Goal: Task Accomplishment & Management: Manage account settings

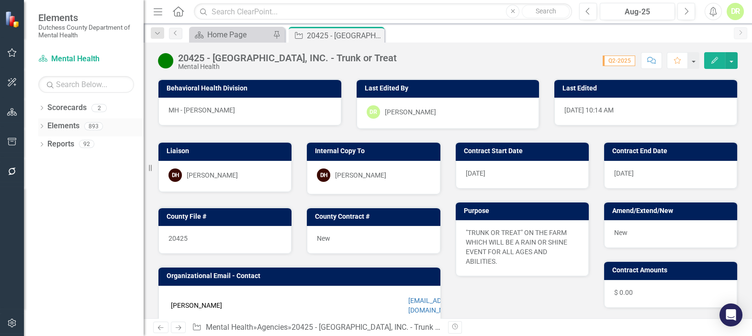
click at [68, 126] on link "Elements" at bounding box center [63, 126] width 32 height 11
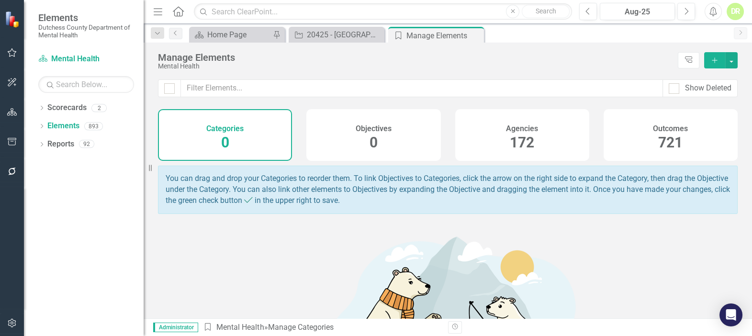
click at [515, 130] on h4 "Agencies" at bounding box center [522, 128] width 32 height 9
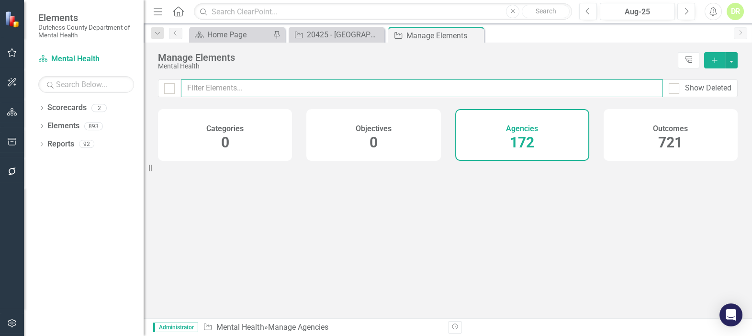
click at [228, 90] on input "text" at bounding box center [422, 88] width 482 height 18
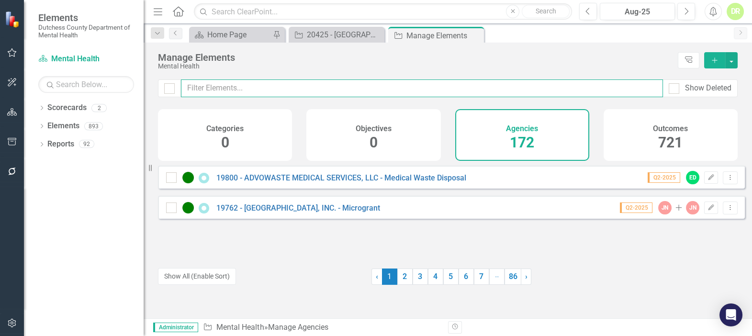
click at [536, 86] on input "text" at bounding box center [422, 88] width 482 height 18
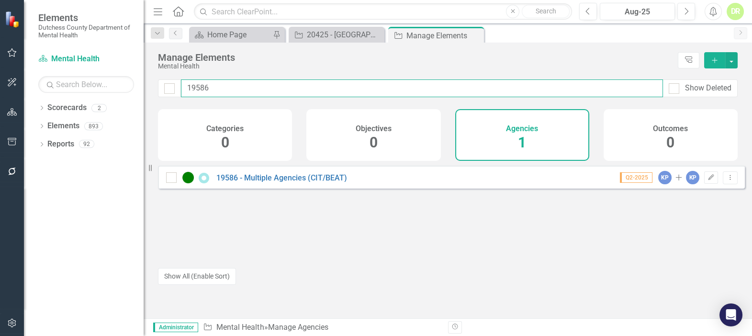
type input "19586"
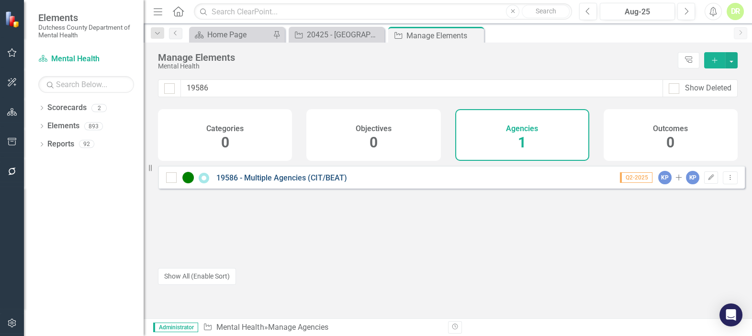
click at [295, 182] on link "19586 - Multiple Agencies (CIT/BEAT)" at bounding box center [281, 177] width 131 height 9
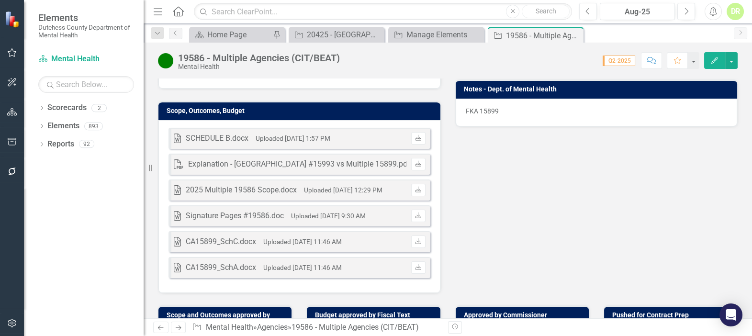
scroll to position [174, 0]
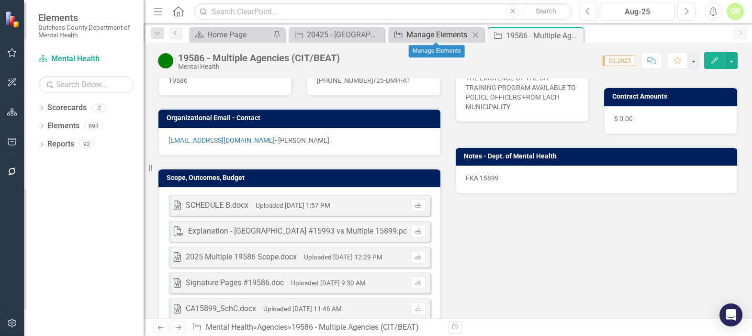
click at [413, 35] on div "Manage Elements" at bounding box center [437, 35] width 63 height 12
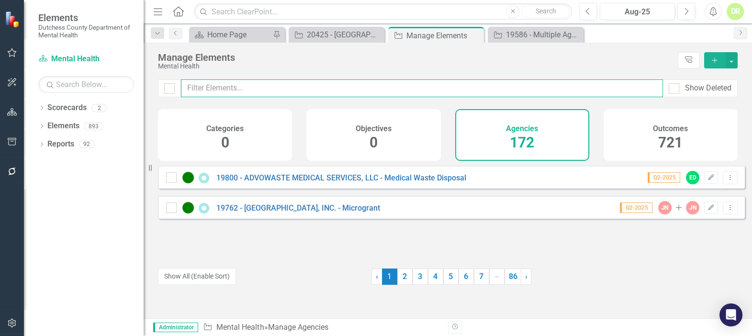
click at [233, 92] on input "text" at bounding box center [422, 88] width 482 height 18
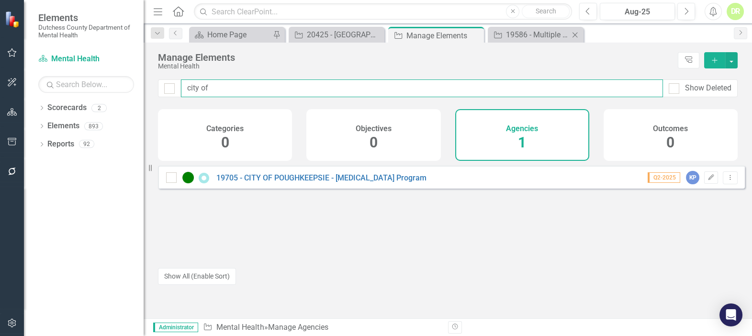
type input "city of"
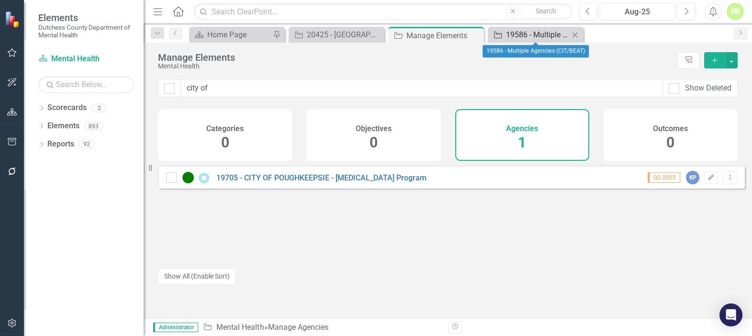
click at [518, 29] on div "Agency 19586 - Multiple Agencies (CIT/BEAT) Close" at bounding box center [536, 35] width 96 height 16
click at [518, 31] on div "19586 - Multiple Agencies (CIT/BEAT)" at bounding box center [537, 35] width 63 height 12
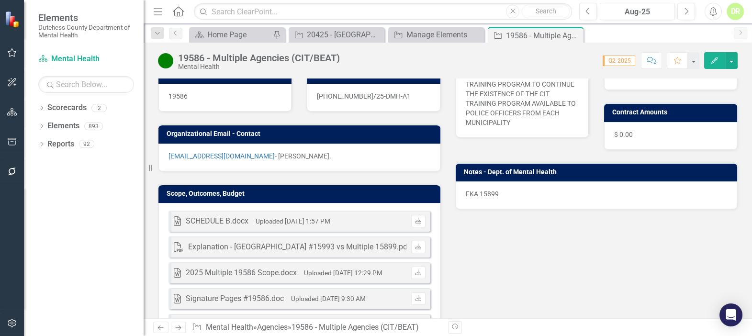
scroll to position [174, 0]
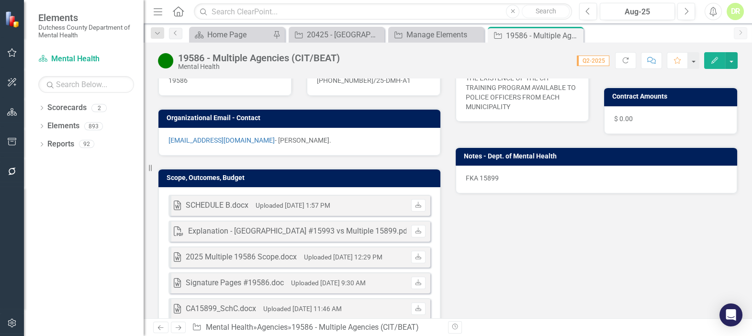
click at [306, 236] on div "PDF Explanation - City of Poughkeepsie #15993 vs Multiple 15899.pdf Uploaded No…" at bounding box center [299, 231] width 262 height 21
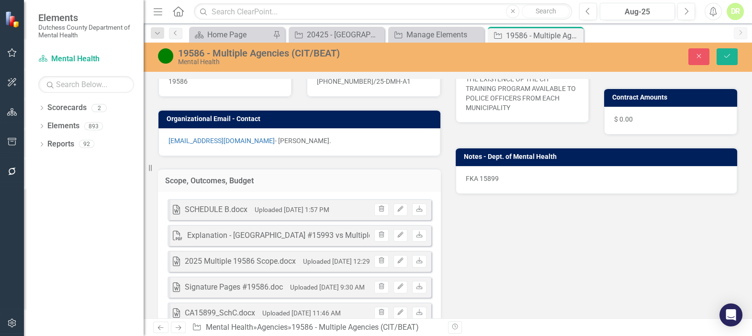
click at [306, 230] on div "Explanation - City of Poughkeepsie #15993 vs Multiple 15899.pdf" at bounding box center [298, 235] width 222 height 11
click at [415, 235] on icon "Download" at bounding box center [418, 235] width 7 height 6
click at [305, 262] on small "Uploaded Oct 31, 2024 12:29 PM" at bounding box center [342, 261] width 78 height 8
drag, startPoint x: 317, startPoint y: 261, endPoint x: 218, endPoint y: 258, distance: 99.5
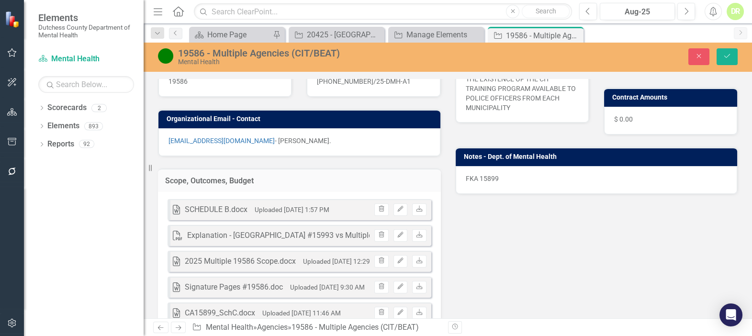
click at [218, 258] on div "2025 Multiple 19586 Scope.docx" at bounding box center [240, 261] width 111 height 11
click at [415, 262] on icon "Download" at bounding box center [418, 261] width 7 height 6
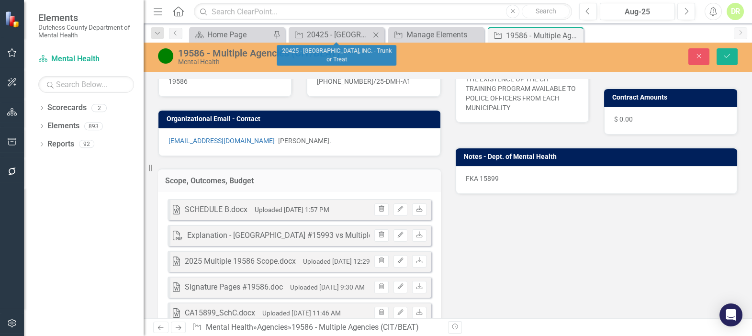
click at [377, 34] on icon "Close" at bounding box center [376, 35] width 10 height 8
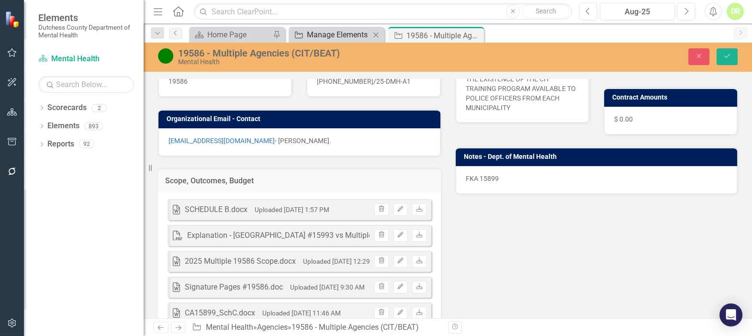
click at [339, 34] on div "Manage Elements" at bounding box center [338, 35] width 63 height 12
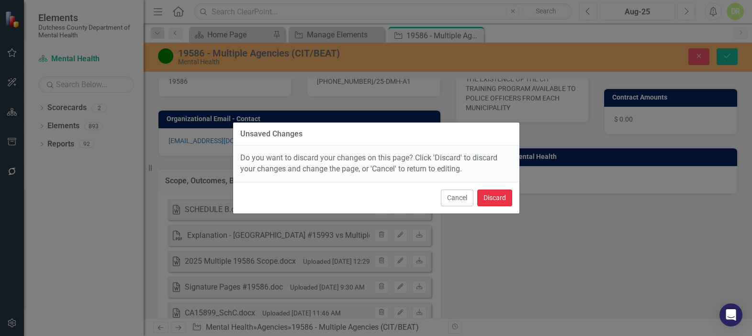
click at [493, 196] on button "Discard" at bounding box center [494, 197] width 35 height 17
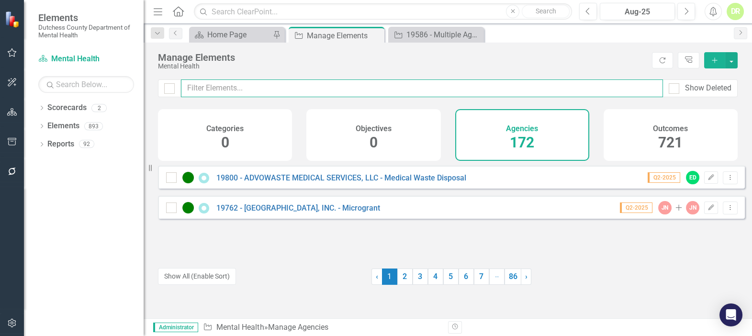
click at [298, 89] on input "text" at bounding box center [422, 88] width 482 height 18
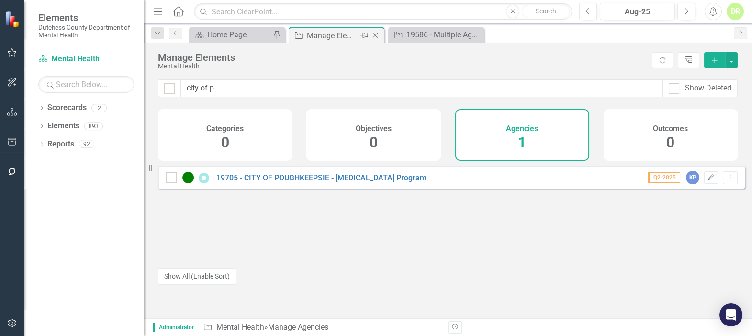
click at [344, 31] on div "Manage Elements" at bounding box center [332, 36] width 51 height 12
click at [338, 37] on div "Manage Elements" at bounding box center [332, 36] width 51 height 12
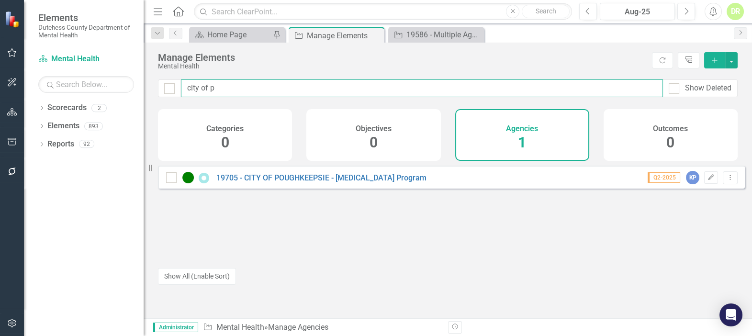
click at [204, 88] on input "city of p" at bounding box center [422, 88] width 482 height 18
drag, startPoint x: 234, startPoint y: 86, endPoint x: 1, endPoint y: 95, distance: 233.2
click at [32, 94] on div "Elements Dutchess County Department of Mental Health Scorecard Mental Health Se…" at bounding box center [376, 168] width 752 height 336
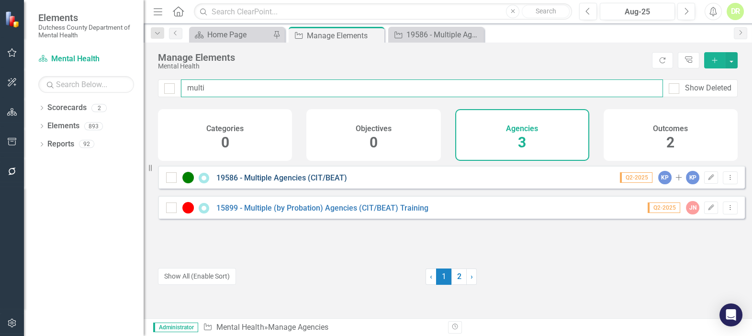
type input "multi"
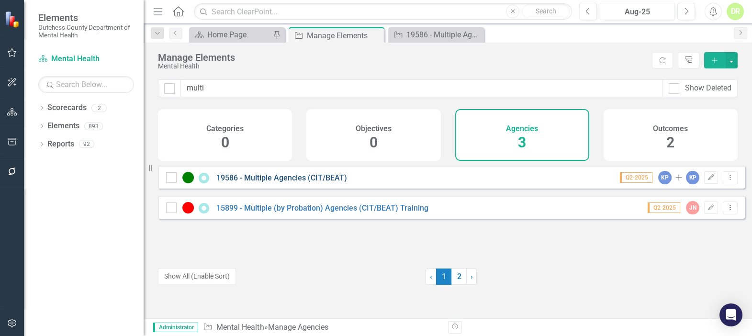
click at [270, 181] on link "19586 - Multiple Agencies (CIT/BEAT)" at bounding box center [281, 177] width 131 height 9
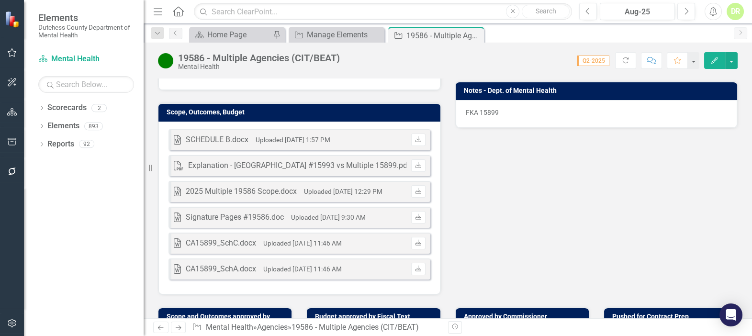
scroll to position [261, 0]
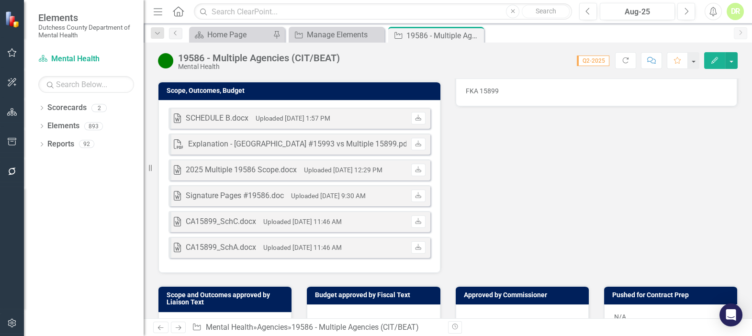
click at [407, 97] on td "Scope, Outcomes, Budget" at bounding box center [300, 92] width 269 height 14
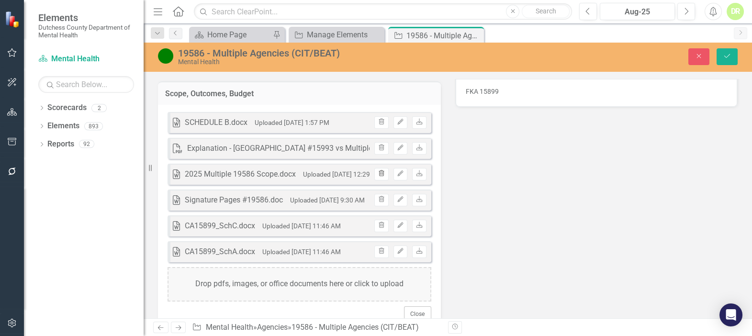
click at [379, 173] on icon "Trash" at bounding box center [380, 174] width 7 height 6
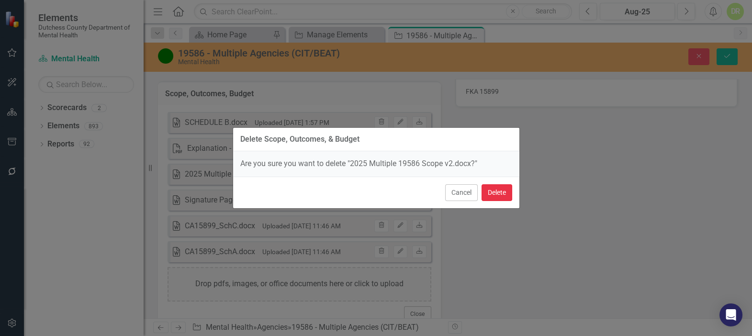
click at [499, 193] on button "Delete" at bounding box center [496, 192] width 31 height 17
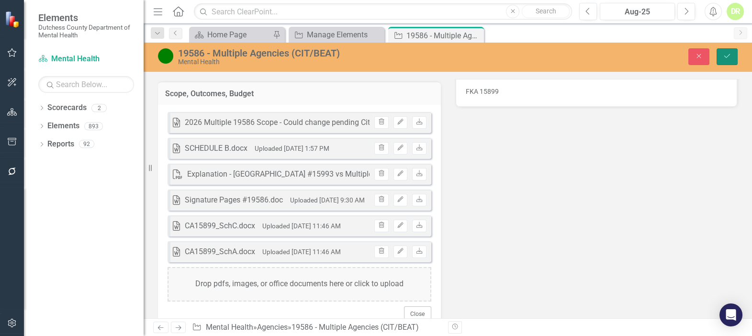
click at [732, 55] on button "Save" at bounding box center [726, 56] width 21 height 17
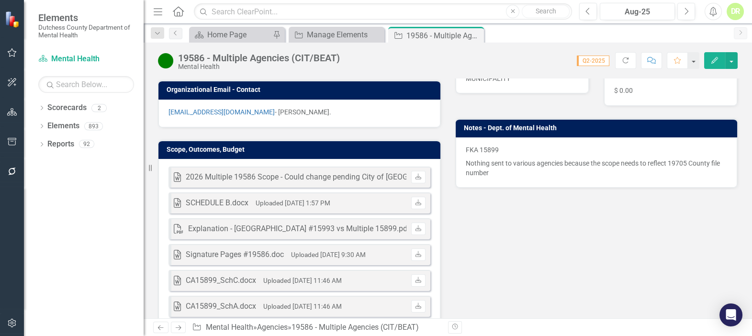
scroll to position [217, 0]
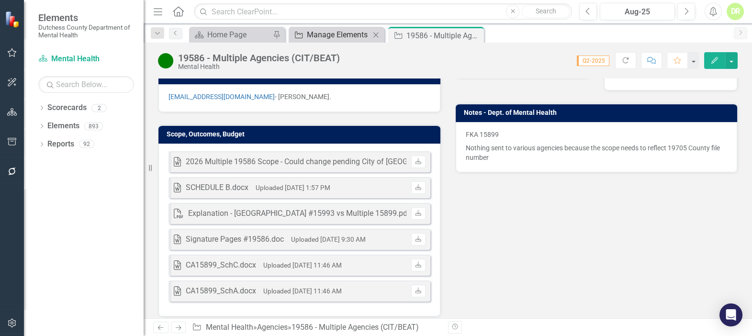
click at [343, 33] on div "Manage Elements" at bounding box center [338, 35] width 63 height 12
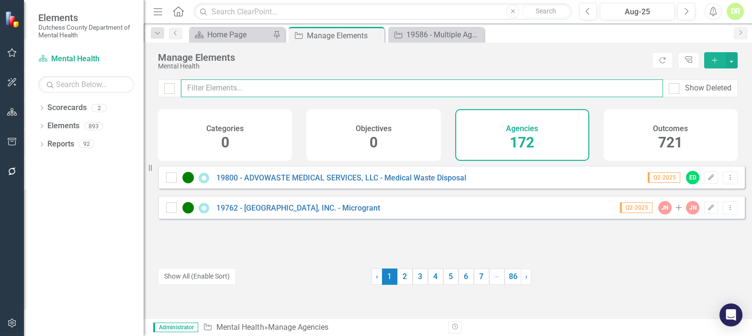
click at [318, 86] on input "text" at bounding box center [422, 88] width 482 height 18
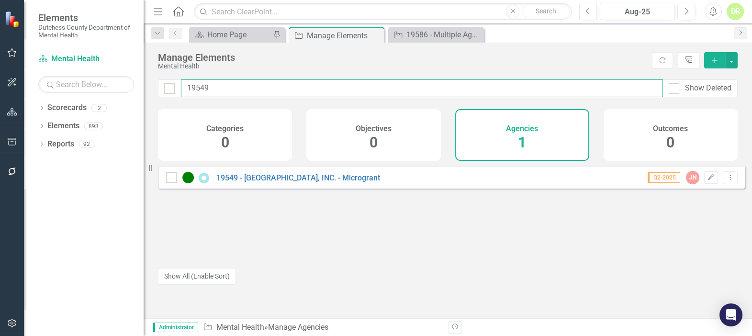
type input "19549"
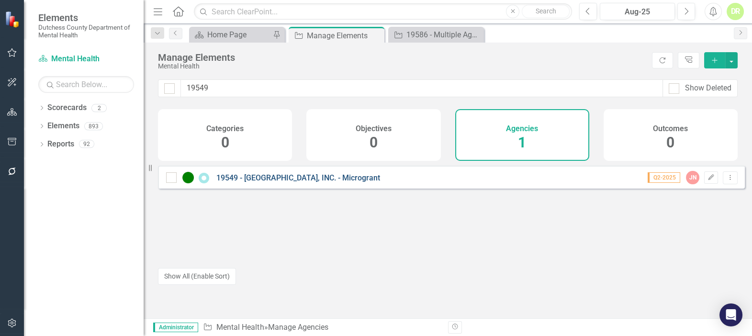
click at [322, 182] on link "19549 - [GEOGRAPHIC_DATA], INC. - Microgrant" at bounding box center [298, 177] width 164 height 9
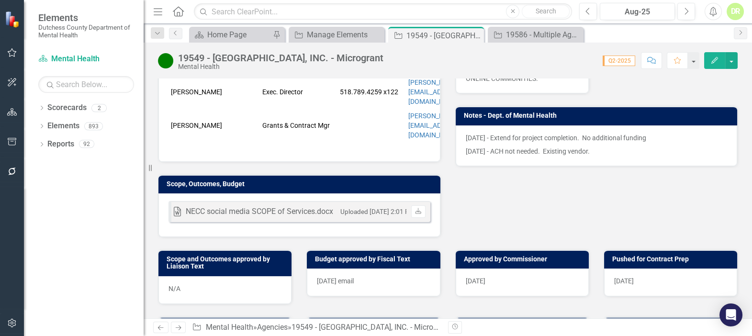
scroll to position [450, 0]
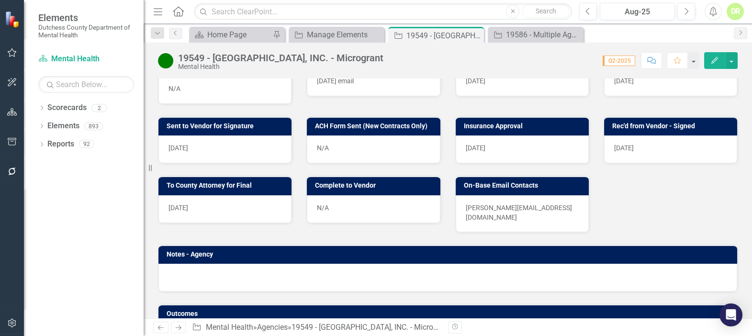
click at [340, 195] on div "N/A" at bounding box center [373, 209] width 133 height 28
click at [397, 195] on div "N/A" at bounding box center [373, 209] width 133 height 28
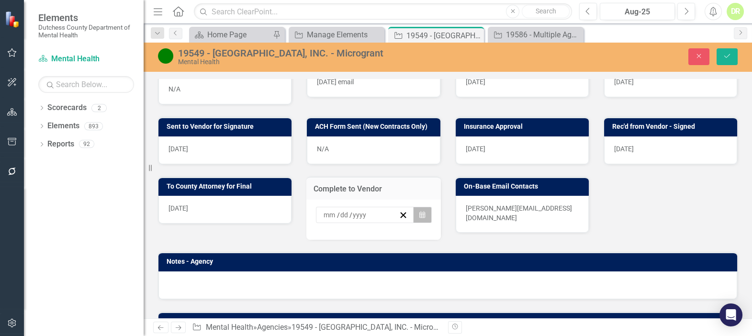
click at [415, 207] on button "Calendar" at bounding box center [422, 215] width 18 height 16
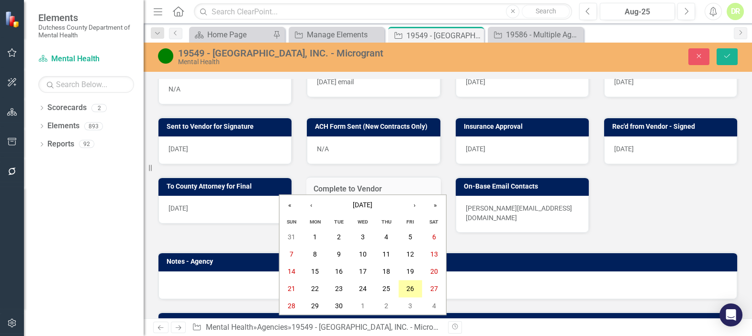
click at [409, 290] on abbr "26" at bounding box center [410, 289] width 8 height 8
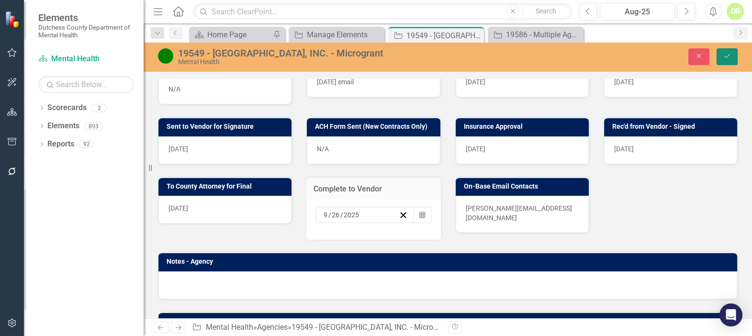
click at [728, 57] on icon "Save" at bounding box center [726, 56] width 9 height 7
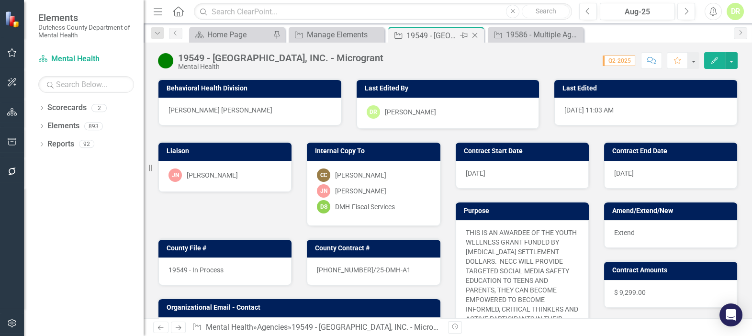
click at [477, 33] on icon at bounding box center [474, 35] width 5 height 5
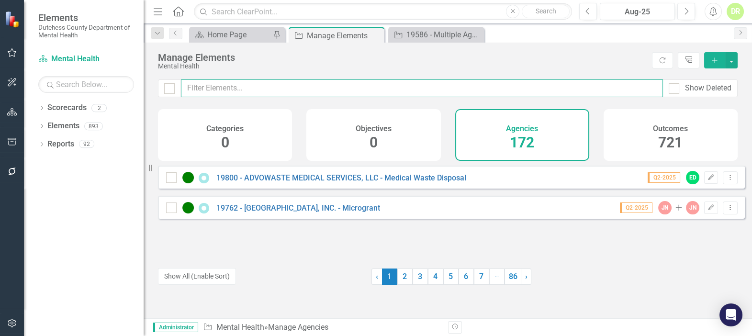
click at [247, 89] on input "text" at bounding box center [422, 88] width 482 height 18
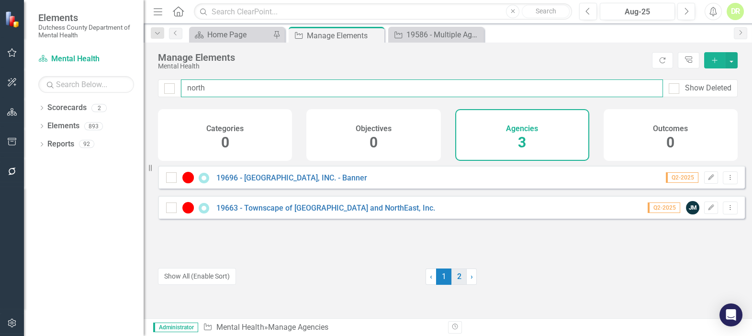
type input "north"
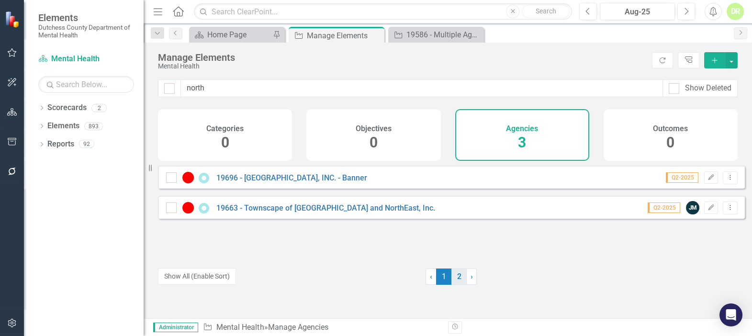
click at [451, 277] on link "2" at bounding box center [458, 276] width 15 height 16
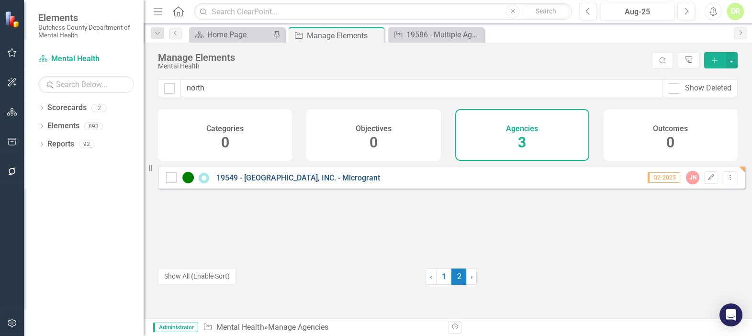
click at [289, 182] on link "19549 - [GEOGRAPHIC_DATA], INC. - Microgrant" at bounding box center [298, 177] width 164 height 9
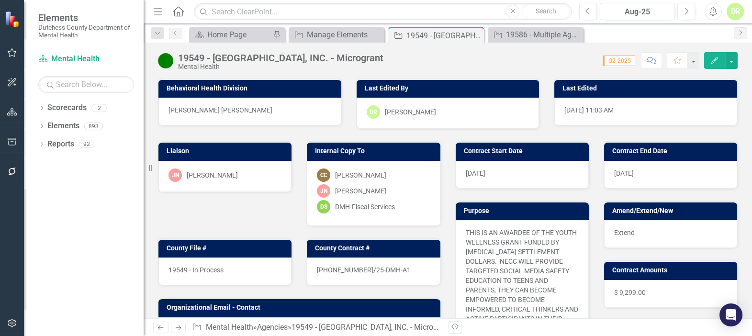
click at [230, 266] on div "19549 - In Process" at bounding box center [224, 271] width 133 height 28
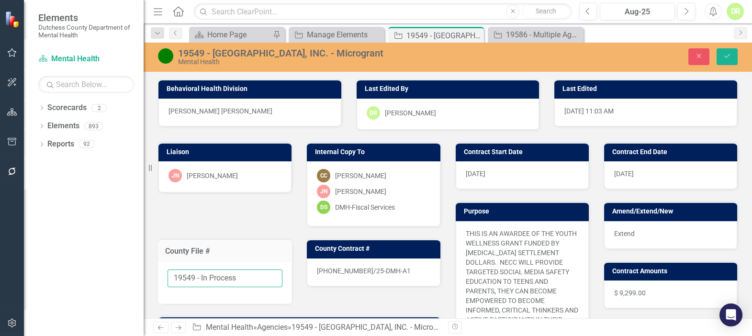
drag, startPoint x: 244, startPoint y: 277, endPoint x: 201, endPoint y: 280, distance: 42.7
click at [201, 280] on input "19549 - In Process" at bounding box center [224, 278] width 115 height 18
type input "19549 - Fully Executed"
drag, startPoint x: 728, startPoint y: 55, endPoint x: 638, endPoint y: 62, distance: 90.2
click at [728, 55] on icon "submit" at bounding box center [727, 56] width 6 height 4
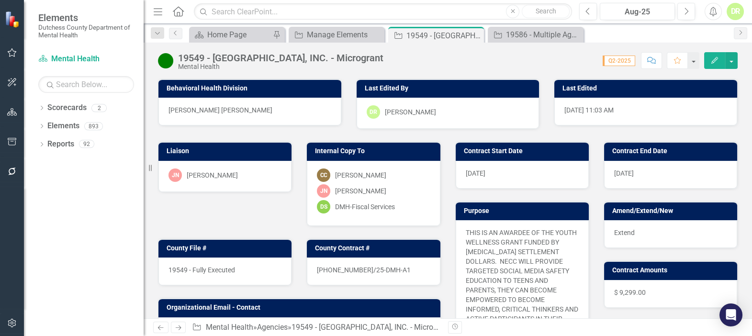
click at [251, 274] on div "19549 - Fully Executed" at bounding box center [224, 271] width 133 height 28
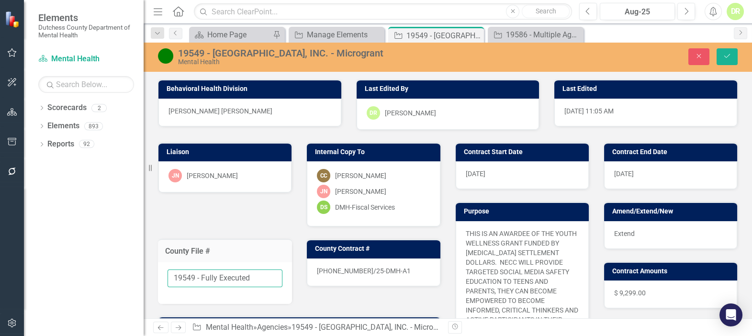
drag, startPoint x: 258, startPoint y: 280, endPoint x: 201, endPoint y: 275, distance: 57.2
click at [201, 275] on input "19549 - Fully Executed" at bounding box center [224, 278] width 115 height 18
click at [229, 280] on input "19549 - Fully Executed" at bounding box center [224, 278] width 115 height 18
click at [207, 273] on input "19549 - Fully Executed" at bounding box center [224, 278] width 115 height 18
drag, startPoint x: 207, startPoint y: 273, endPoint x: 273, endPoint y: 265, distance: 67.1
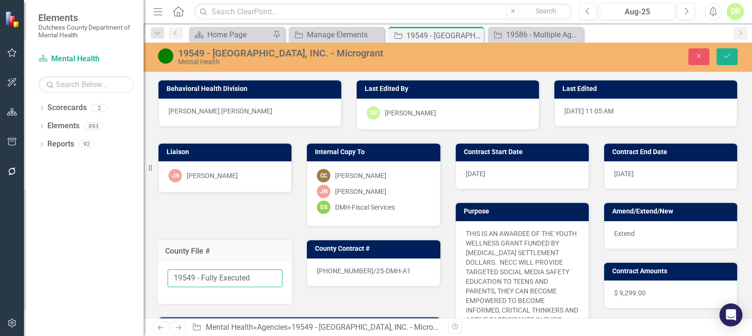
click at [273, 265] on div "19549 - Fully Executed" at bounding box center [225, 283] width 134 height 42
type input "19549 - Finalized"
click at [725, 57] on icon "submit" at bounding box center [727, 56] width 6 height 4
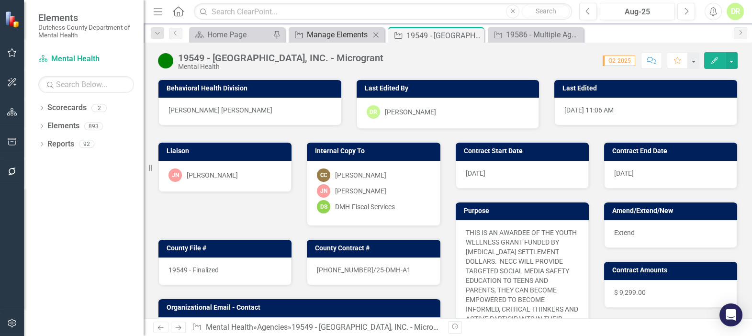
click at [330, 38] on div "Manage Elements" at bounding box center [338, 35] width 63 height 12
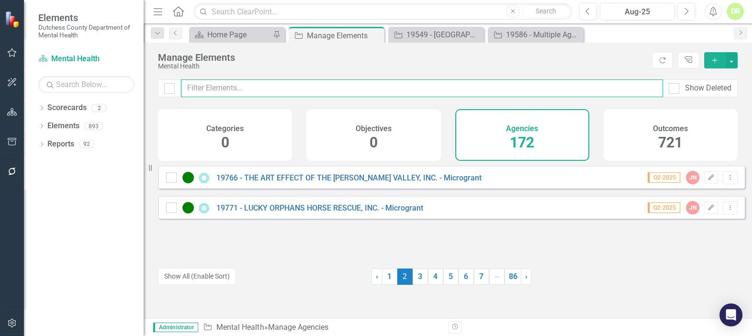
click at [227, 85] on input "text" at bounding box center [422, 88] width 482 height 18
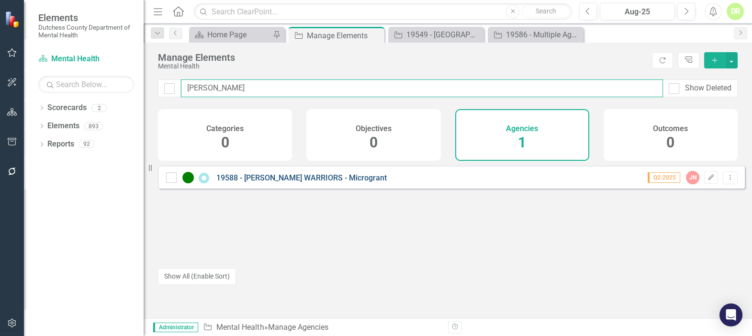
type input "jame"
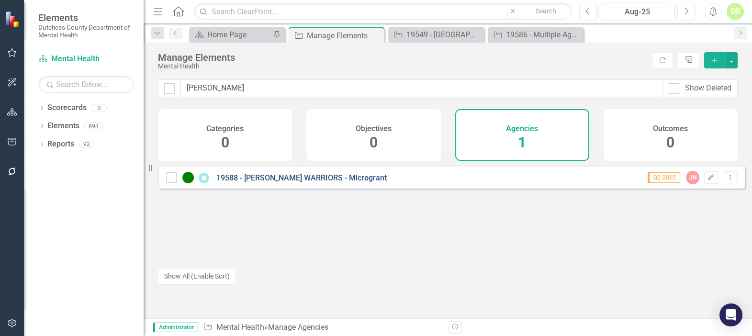
click at [257, 182] on link "19588 - [PERSON_NAME] WARRIORS - Microgrant" at bounding box center [301, 177] width 170 height 9
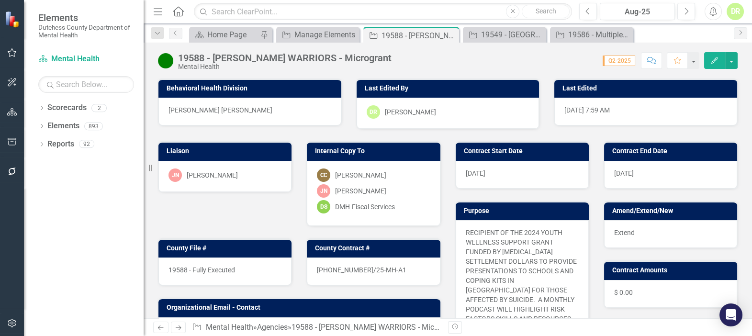
click at [198, 269] on span "19588 - Fully Executed" at bounding box center [201, 270] width 67 height 8
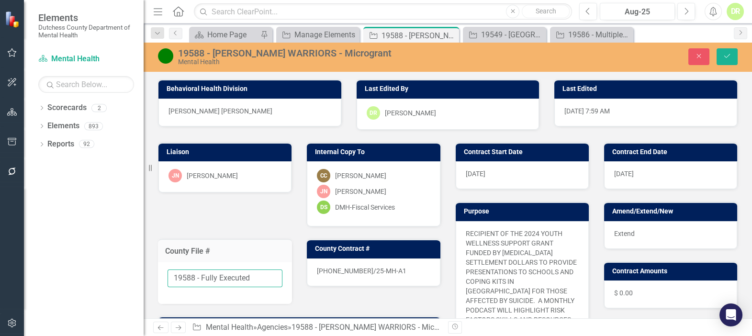
drag, startPoint x: 253, startPoint y: 277, endPoint x: 206, endPoint y: 273, distance: 47.6
click at [206, 273] on input "19588 - Fully Executed" at bounding box center [224, 278] width 115 height 18
type input "19588 - Finalized"
click at [724, 56] on icon "Save" at bounding box center [726, 56] width 9 height 7
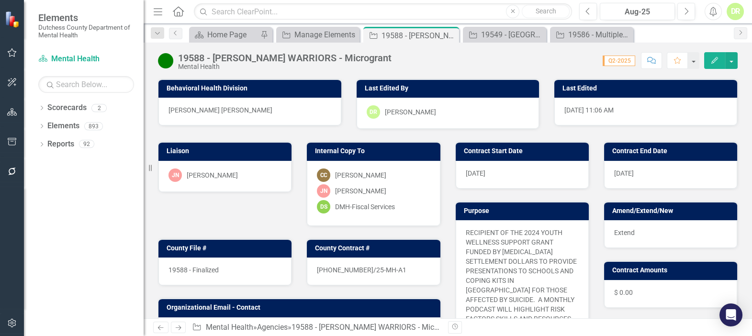
drag, startPoint x: 451, startPoint y: 34, endPoint x: 515, endPoint y: 26, distance: 64.6
click at [0, 0] on icon "Close" at bounding box center [0, 0] width 0 height 0
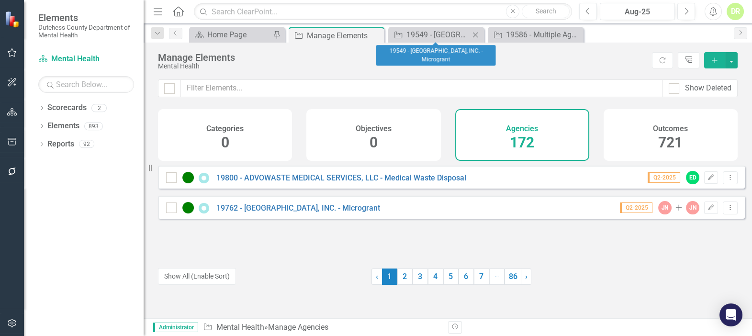
click at [476, 33] on icon at bounding box center [475, 34] width 5 height 5
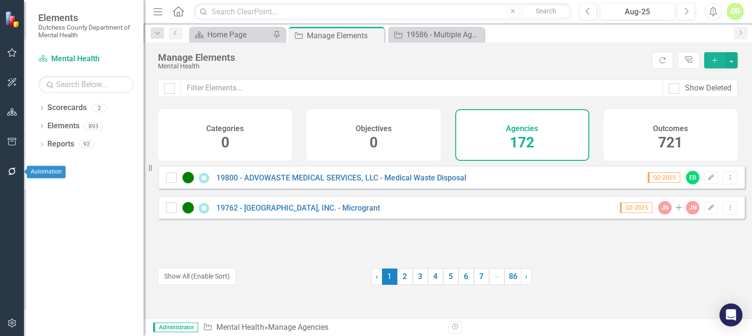
click at [10, 171] on icon "button" at bounding box center [12, 171] width 10 height 8
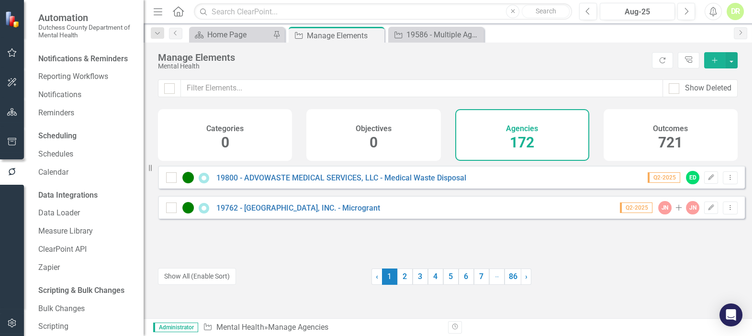
click at [56, 65] on div "Notifications & Reminders" at bounding box center [82, 59] width 89 height 11
click at [57, 119] on link "Reminders" at bounding box center [86, 113] width 96 height 11
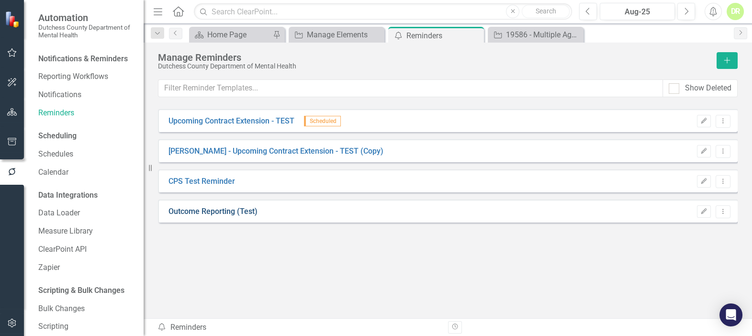
click at [198, 209] on link "Outcome Reporting (Test)" at bounding box center [212, 211] width 89 height 11
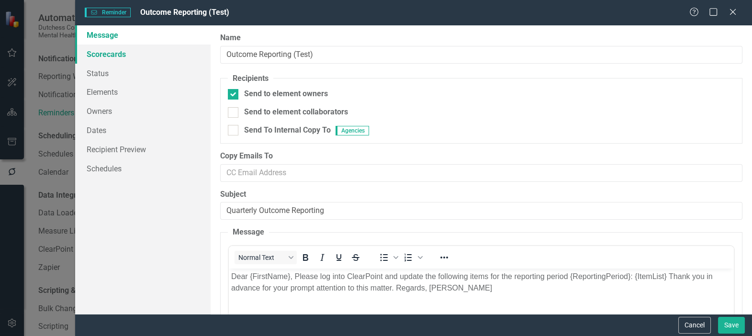
click at [96, 51] on link "Scorecards" at bounding box center [142, 53] width 135 height 19
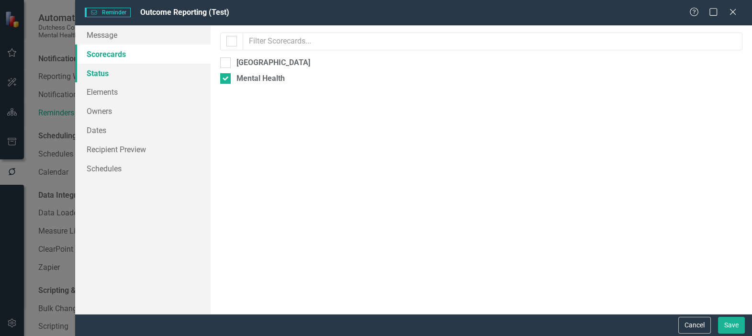
click at [96, 74] on link "Status" at bounding box center [142, 73] width 135 height 19
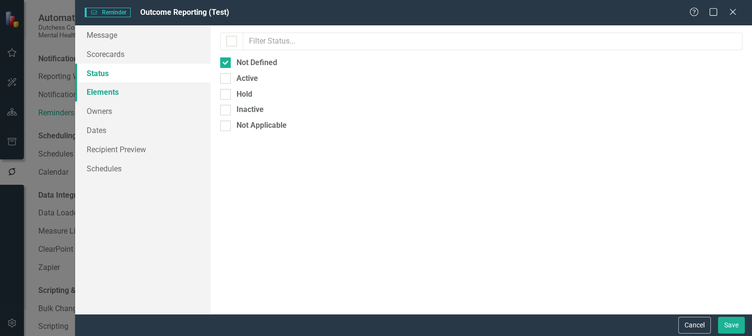
click at [101, 94] on link "Elements" at bounding box center [142, 91] width 135 height 19
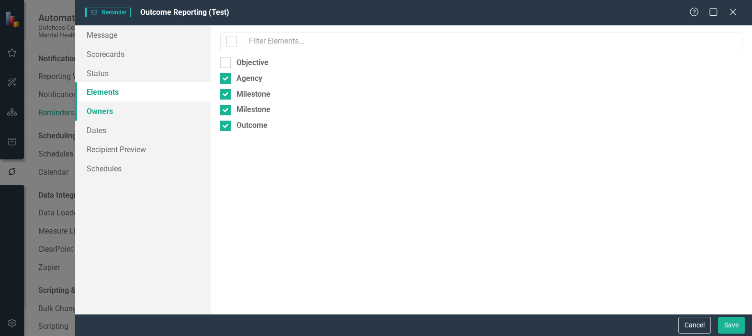
click at [102, 109] on link "Owners" at bounding box center [142, 110] width 135 height 19
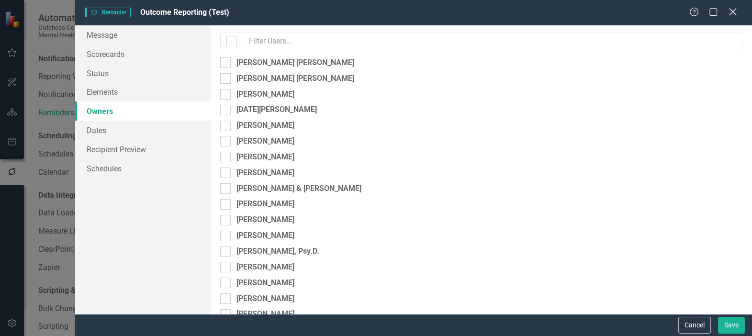
click at [732, 8] on icon "Close" at bounding box center [732, 11] width 12 height 9
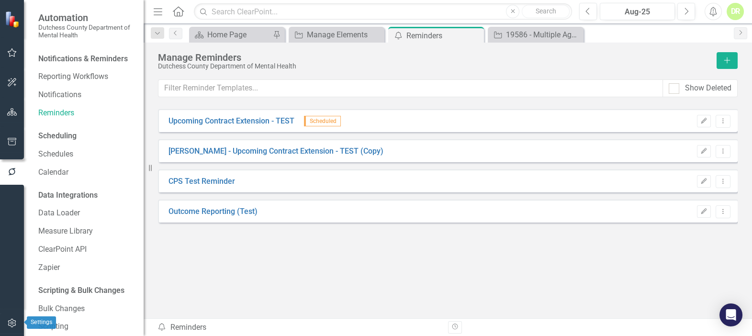
click at [10, 320] on icon "button" at bounding box center [12, 323] width 8 height 9
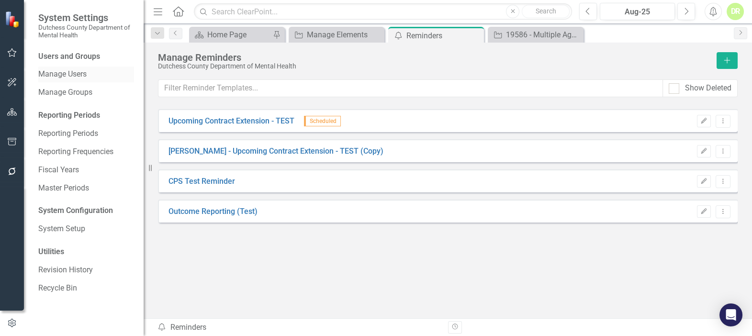
click at [54, 71] on link "Manage Users" at bounding box center [86, 74] width 96 height 11
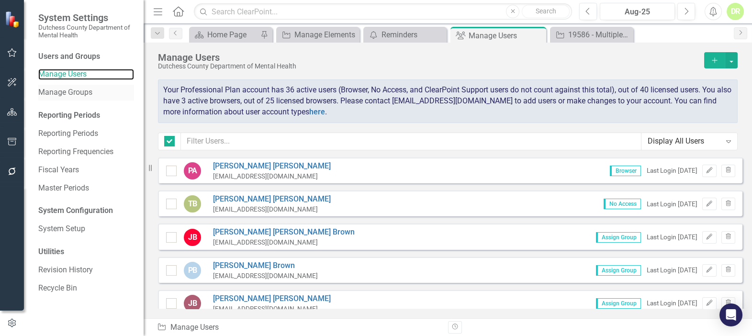
checkbox input "false"
drag, startPoint x: 713, startPoint y: 56, endPoint x: 699, endPoint y: 57, distance: 13.9
click at [713, 57] on icon "Add" at bounding box center [714, 60] width 9 height 7
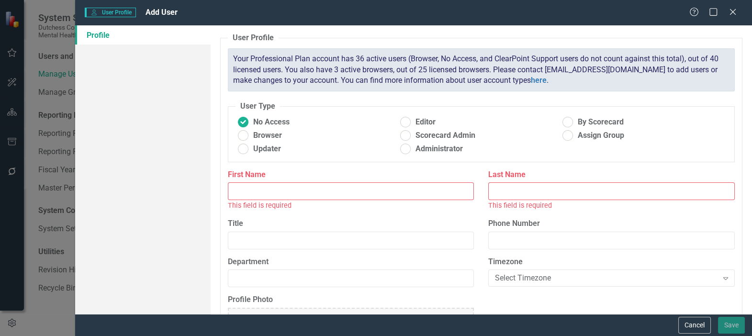
click at [257, 187] on input "First Name" at bounding box center [351, 191] width 246 height 18
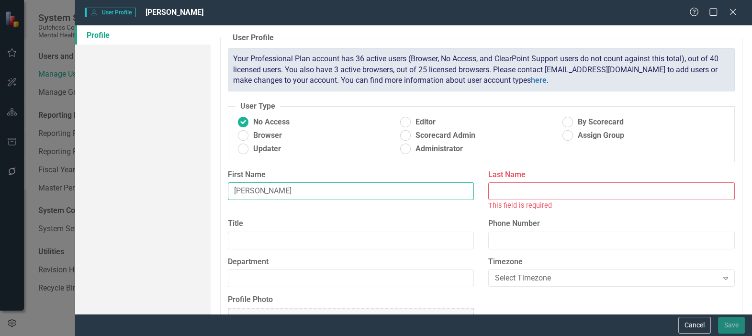
type input "[PERSON_NAME]"
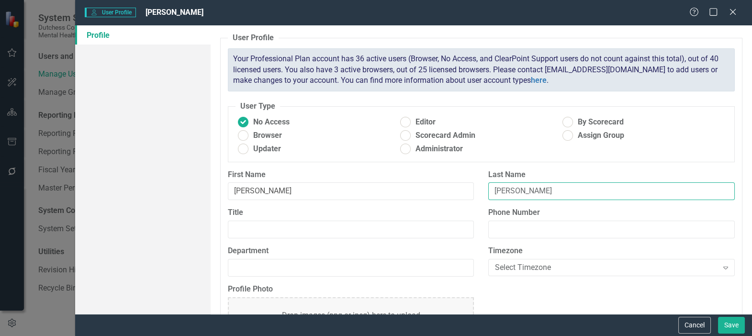
type input "Ricahrd"
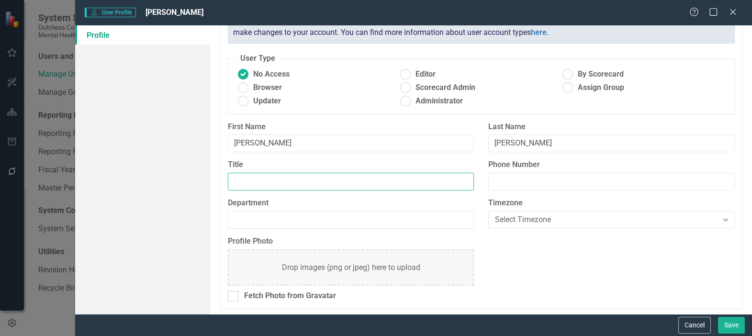
scroll to position [50, 0]
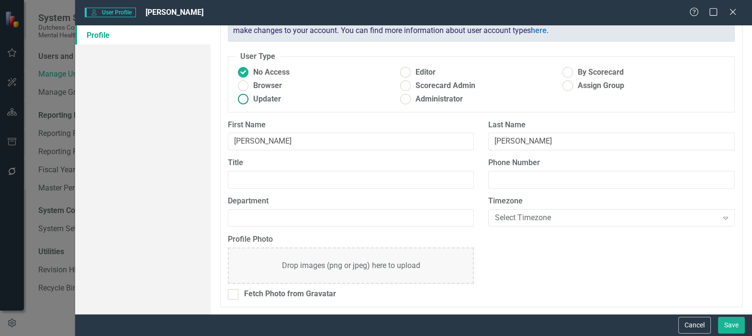
click at [245, 98] on ins at bounding box center [242, 99] width 15 height 15
click at [245, 98] on input "Updater" at bounding box center [242, 99] width 15 height 15
radio input "true"
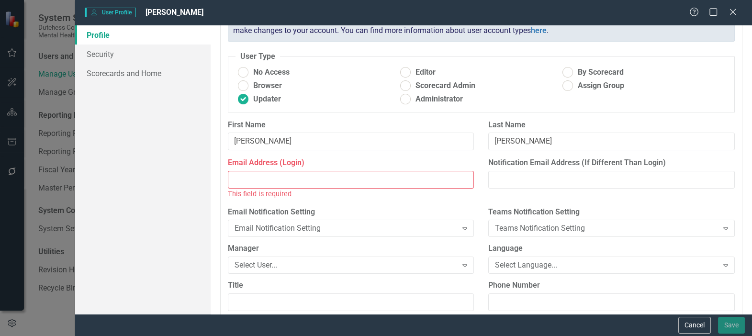
click at [241, 178] on input "Email Address (Login)" at bounding box center [351, 180] width 246 height 18
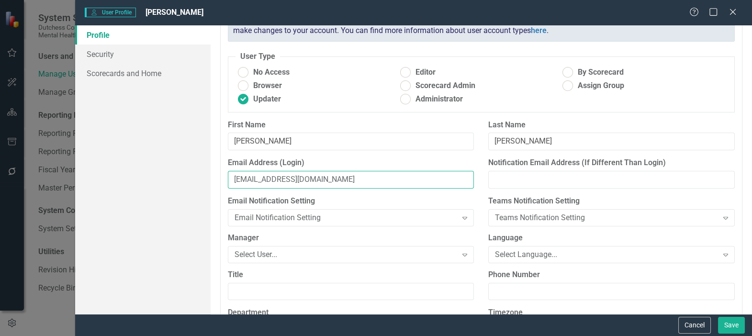
type input "[EMAIL_ADDRESS][DOMAIN_NAME]"
click at [334, 218] on div "Email Notification Setting" at bounding box center [345, 217] width 222 height 11
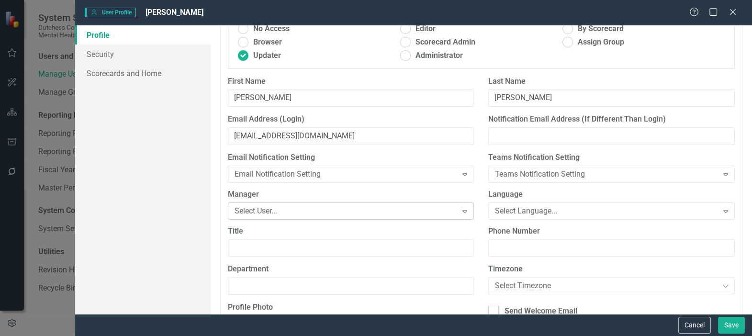
click at [334, 205] on div "Select User..." at bounding box center [345, 210] width 222 height 11
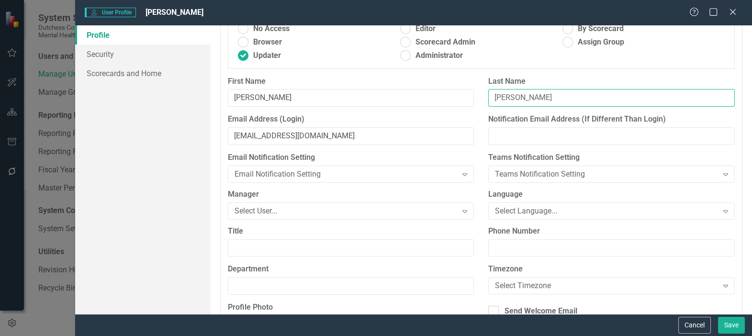
click at [501, 96] on input "Ricahrd" at bounding box center [611, 98] width 246 height 18
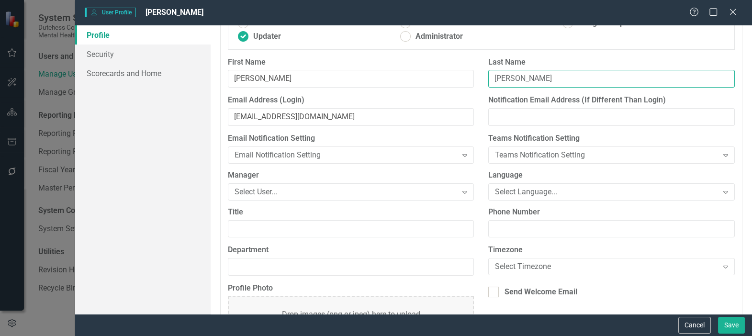
scroll to position [161, 0]
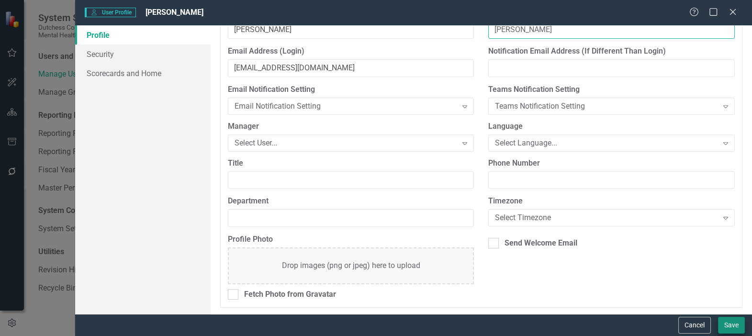
type input "[PERSON_NAME]"
click at [732, 321] on button "Save" at bounding box center [731, 325] width 27 height 17
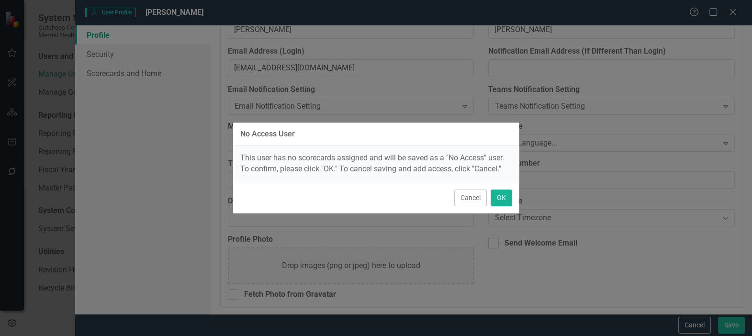
drag, startPoint x: 464, startPoint y: 193, endPoint x: 410, endPoint y: 179, distance: 55.8
click at [463, 193] on button "Cancel" at bounding box center [470, 197] width 33 height 17
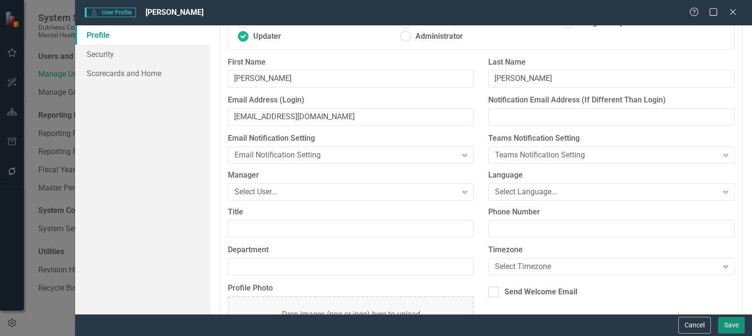
scroll to position [0, 0]
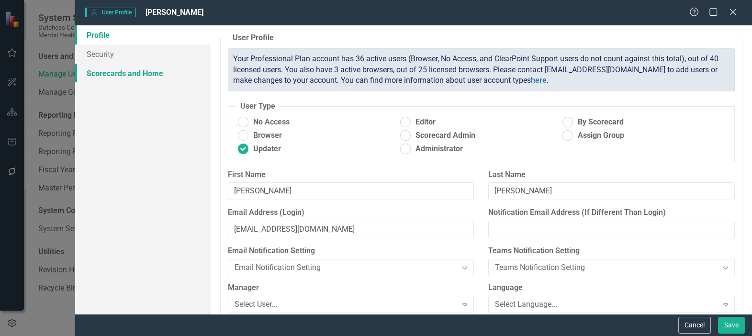
click at [150, 70] on link "Scorecards and Home" at bounding box center [142, 73] width 135 height 19
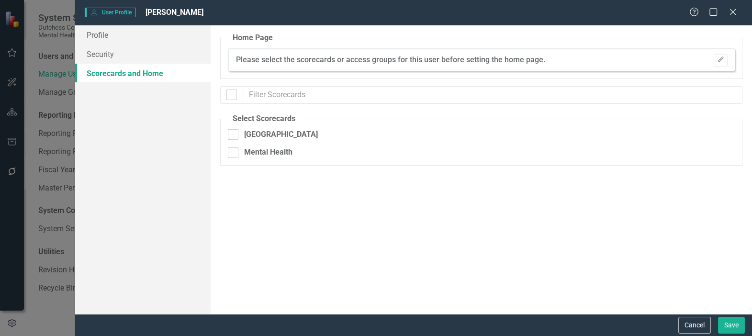
checkbox input "false"
click at [237, 148] on div at bounding box center [233, 152] width 11 height 11
click at [234, 148] on input "Mental Health" at bounding box center [231, 150] width 6 height 6
checkbox input "true"
click at [97, 31] on link "Profile" at bounding box center [142, 34] width 135 height 19
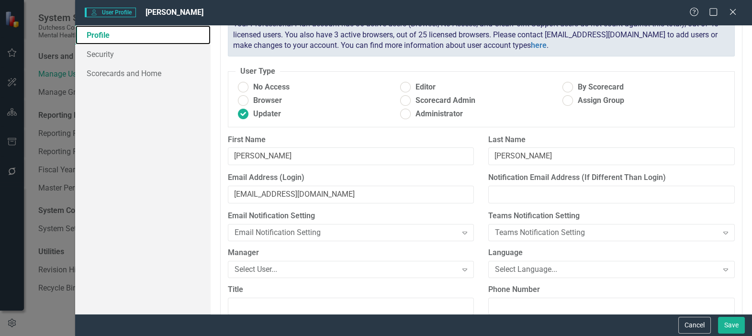
scroll to position [31, 0]
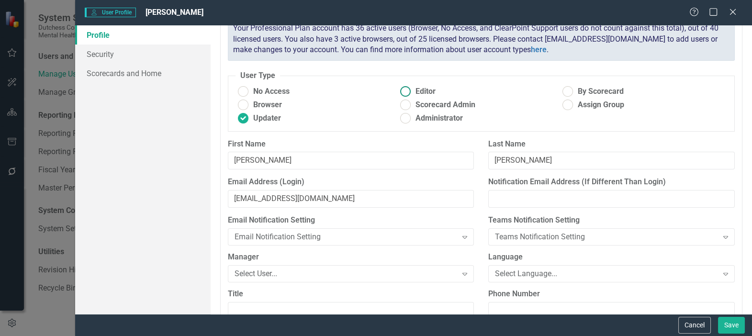
drag, startPoint x: 401, startPoint y: 90, endPoint x: 399, endPoint y: 96, distance: 6.2
click at [401, 90] on ins at bounding box center [405, 91] width 15 height 15
click at [401, 90] on input "Editor" at bounding box center [405, 91] width 15 height 15
radio input "true"
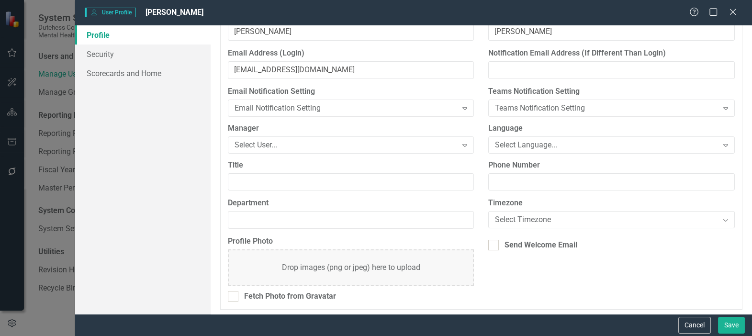
scroll to position [161, 0]
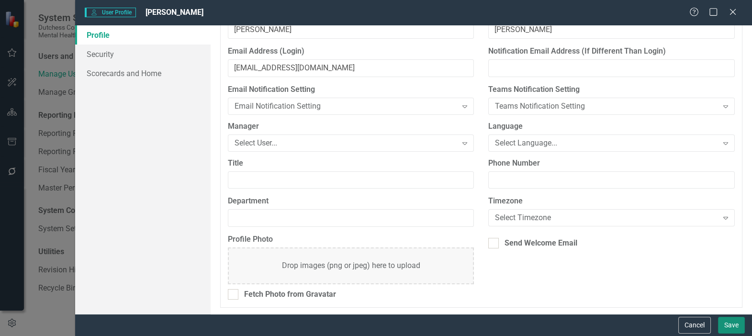
click at [727, 321] on button "Save" at bounding box center [731, 325] width 27 height 17
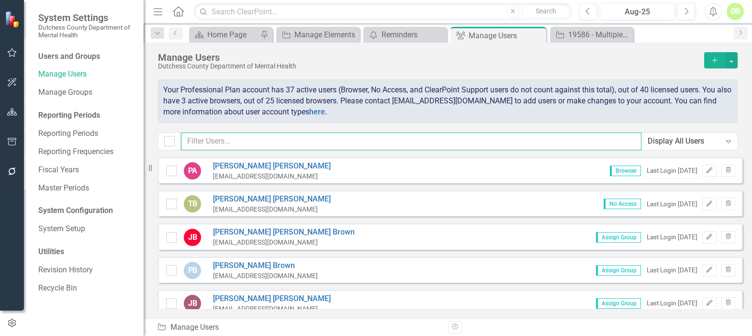
click at [206, 139] on input "text" at bounding box center [411, 142] width 460 height 18
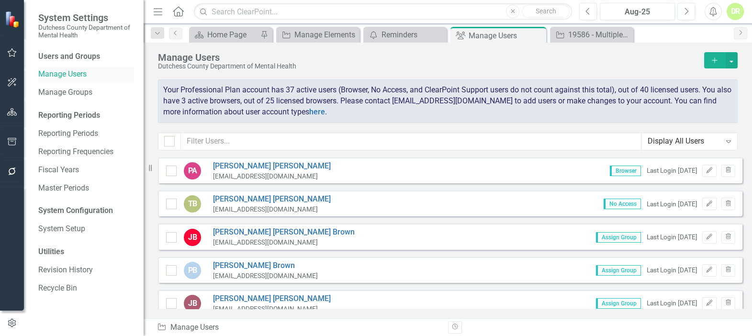
click at [59, 75] on link "Manage Users" at bounding box center [86, 74] width 96 height 11
drag, startPoint x: 712, startPoint y: 58, endPoint x: 704, endPoint y: 58, distance: 8.6
click at [710, 58] on icon "Add" at bounding box center [714, 60] width 9 height 7
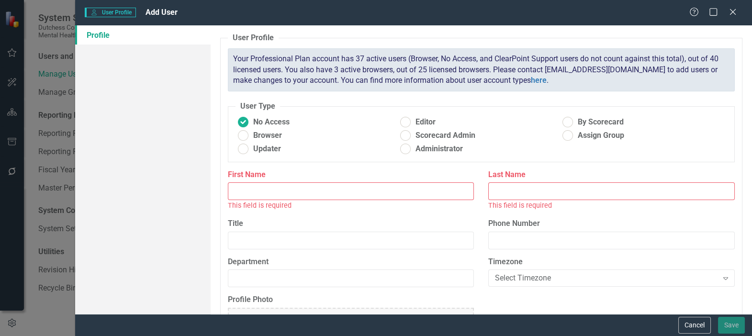
click at [239, 194] on input "First Name" at bounding box center [351, 191] width 246 height 18
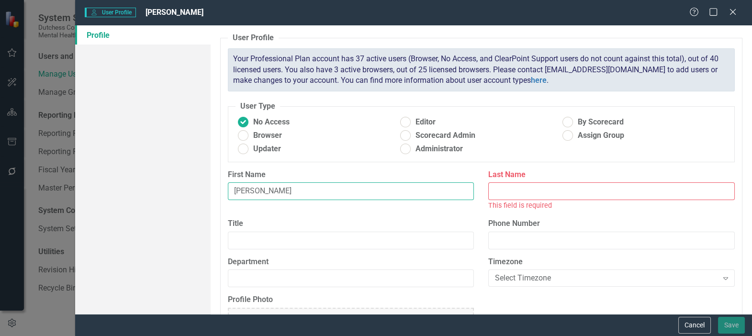
type input "[PERSON_NAME]"
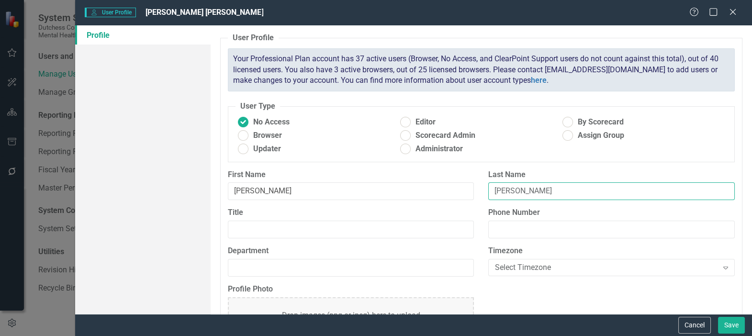
type input "[PERSON_NAME]"
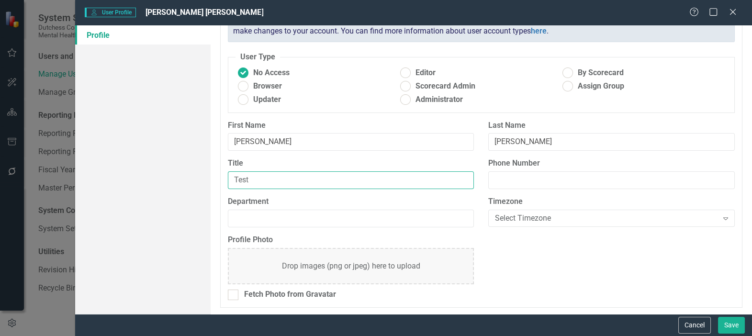
scroll to position [50, 0]
type input "Test"
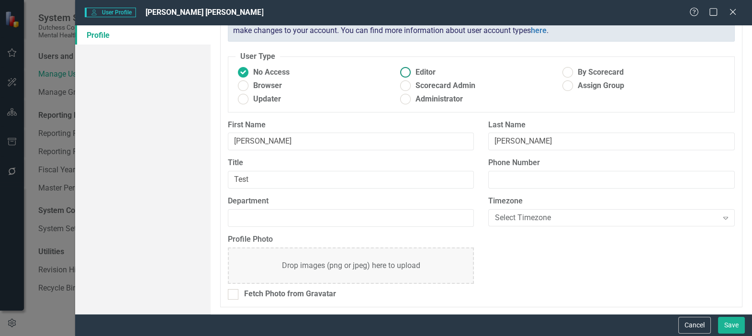
click at [411, 70] on label "Editor" at bounding box center [479, 72] width 162 height 11
click at [411, 70] on input "Editor" at bounding box center [405, 72] width 15 height 15
radio input "true"
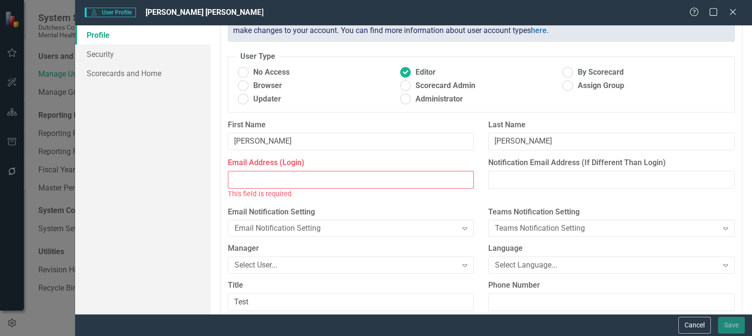
click at [307, 172] on input "Email Address (Login)" at bounding box center [351, 180] width 246 height 18
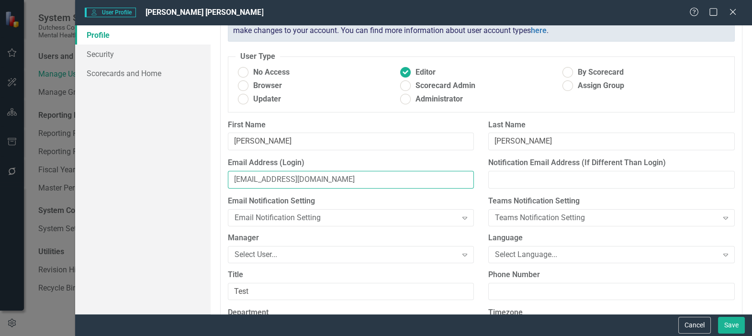
type input "[EMAIL_ADDRESS][DOMAIN_NAME]"
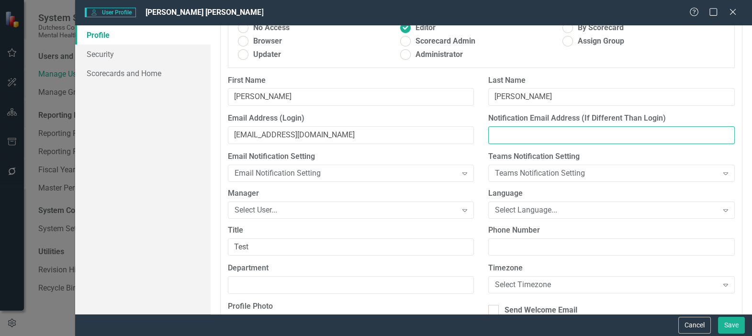
scroll to position [161, 0]
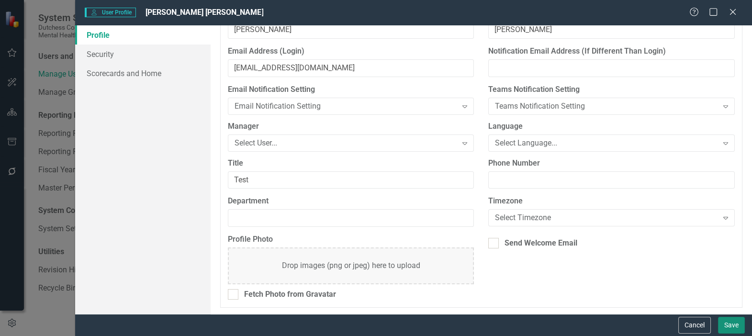
click at [737, 325] on button "Save" at bounding box center [731, 325] width 27 height 17
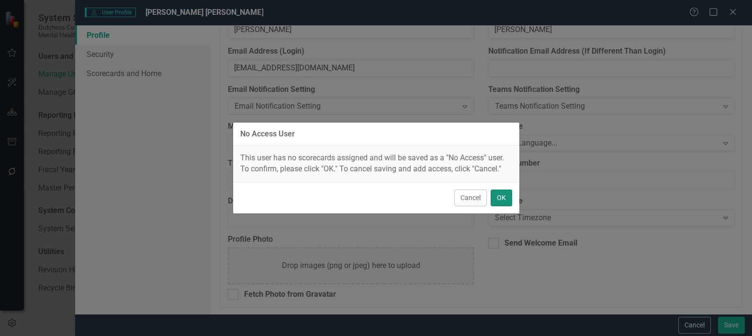
drag, startPoint x: 501, startPoint y: 199, endPoint x: 253, endPoint y: 155, distance: 252.2
click at [500, 198] on button "OK" at bounding box center [501, 197] width 22 height 17
radio input "true"
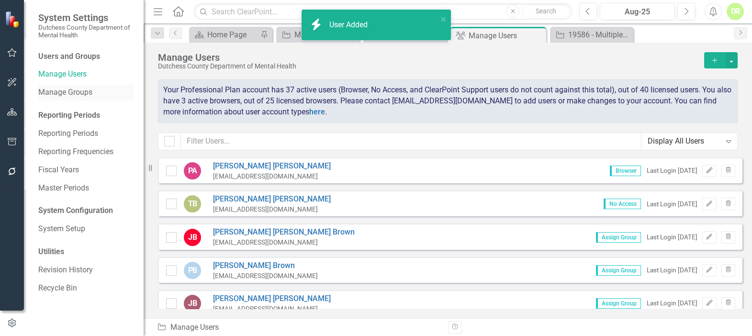
drag, startPoint x: 81, startPoint y: 92, endPoint x: 91, endPoint y: 92, distance: 9.6
click at [81, 92] on link "Manage Groups" at bounding box center [86, 92] width 96 height 11
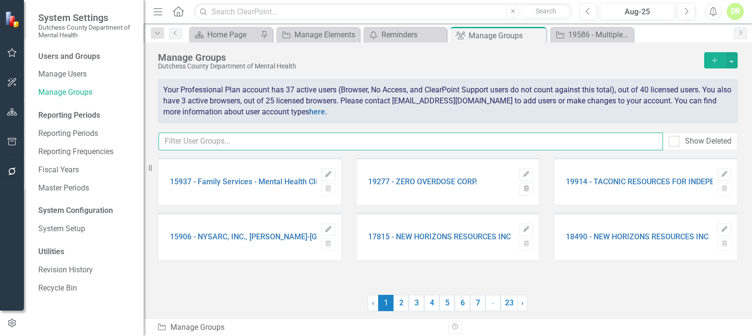
click at [343, 139] on input "text" at bounding box center [410, 142] width 504 height 18
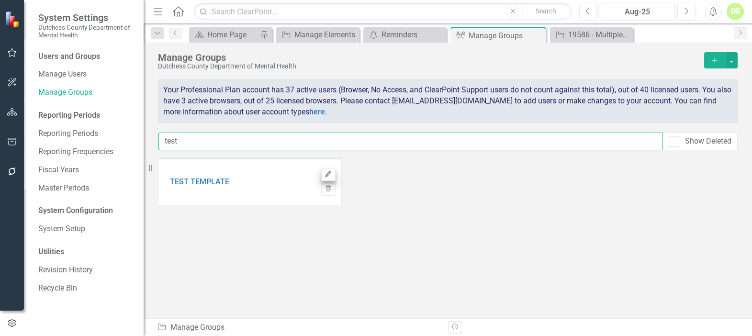
type input "test"
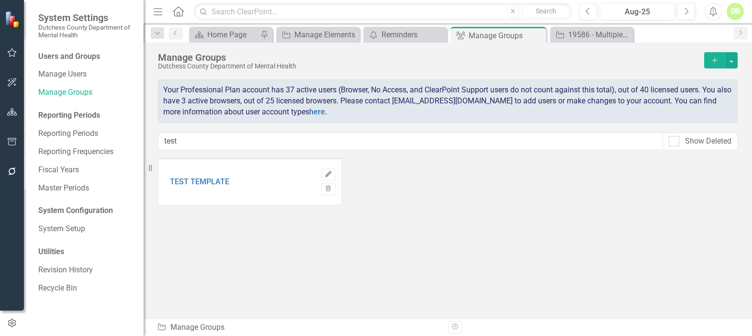
click at [327, 174] on icon "Edit" at bounding box center [327, 174] width 7 height 6
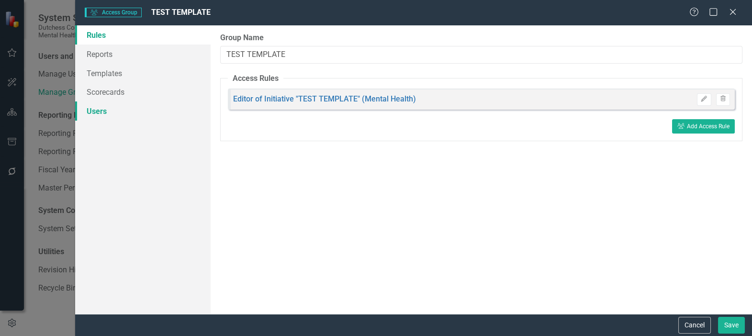
click at [89, 111] on link "Users" at bounding box center [142, 110] width 135 height 19
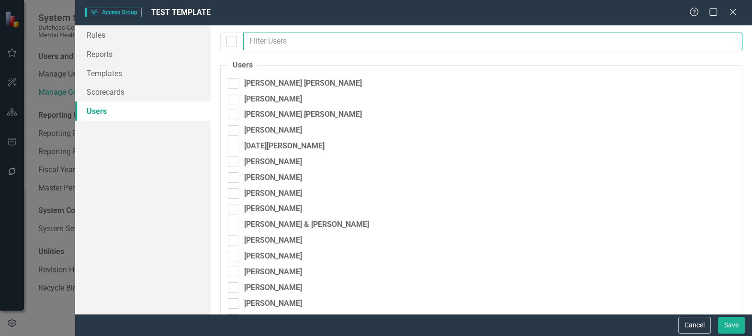
click at [260, 39] on input "text" at bounding box center [492, 42] width 499 height 18
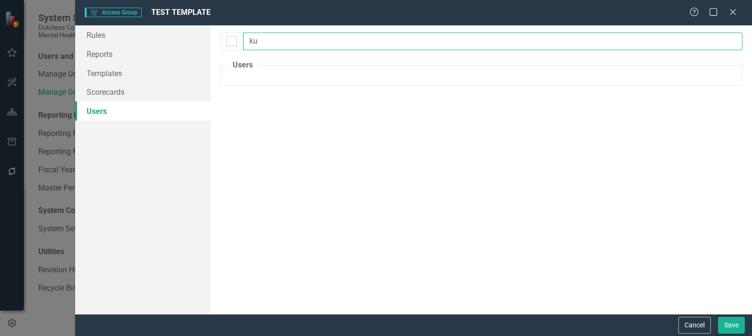
type input "k"
checkbox input "false"
type input "kyle"
drag, startPoint x: 267, startPoint y: 41, endPoint x: 250, endPoint y: 41, distance: 17.2
click at [250, 41] on input "kyle" at bounding box center [492, 42] width 499 height 18
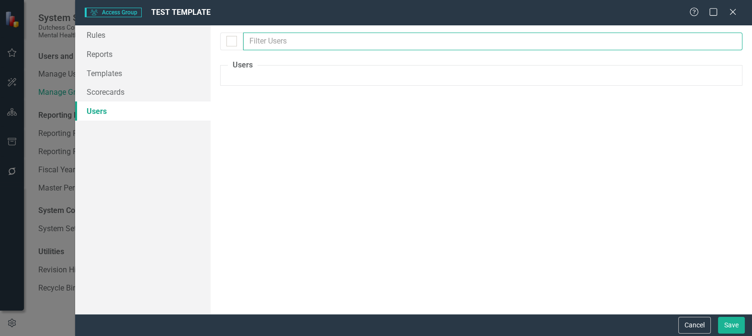
checkbox input "false"
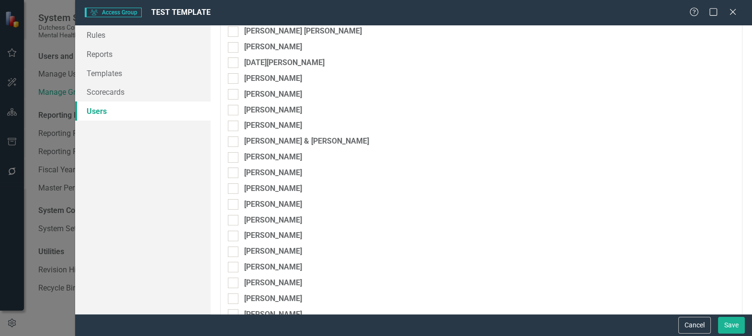
scroll to position [87, 0]
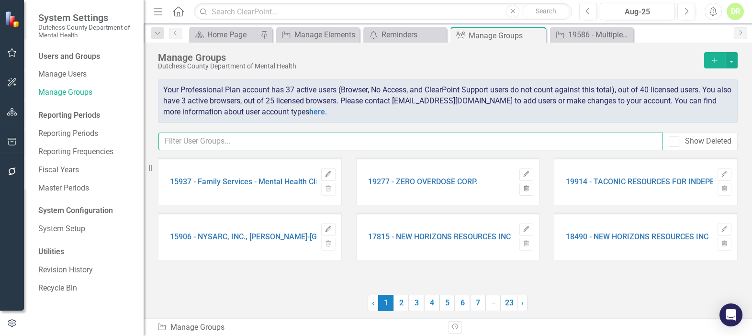
click at [168, 138] on input "text" at bounding box center [410, 142] width 504 height 18
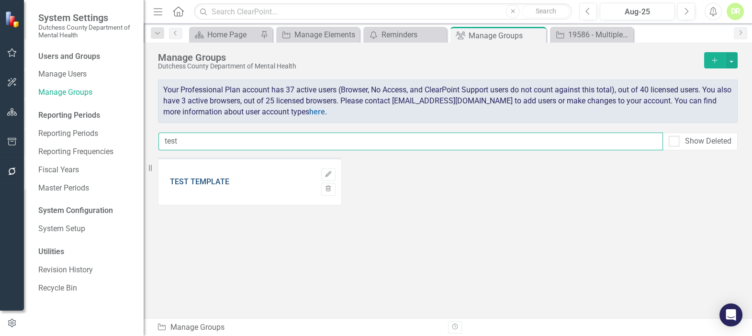
type input "test"
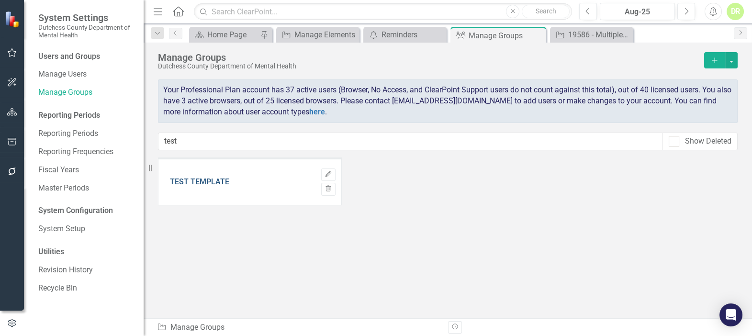
click at [196, 178] on link "TEST TEMPLATE" at bounding box center [199, 182] width 59 height 9
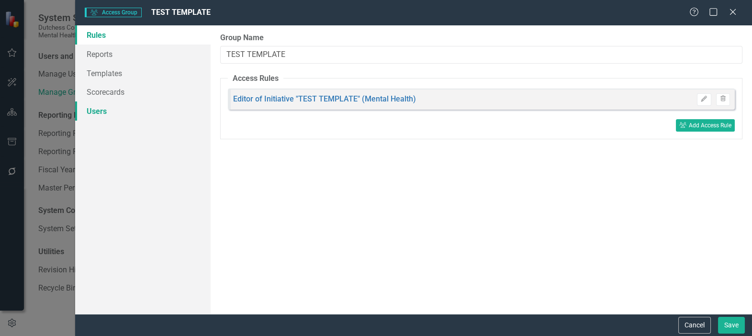
click at [105, 108] on link "Users" at bounding box center [142, 110] width 135 height 19
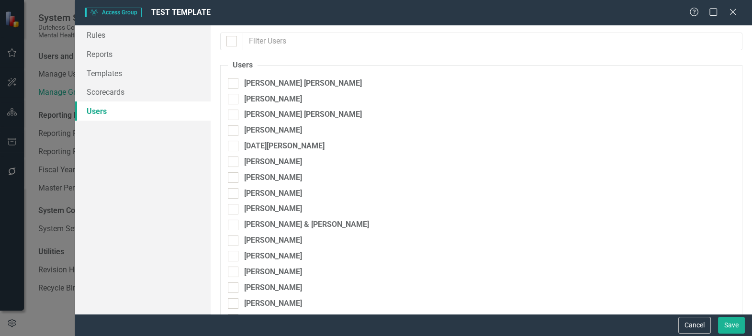
click at [127, 116] on link "Users" at bounding box center [142, 110] width 135 height 19
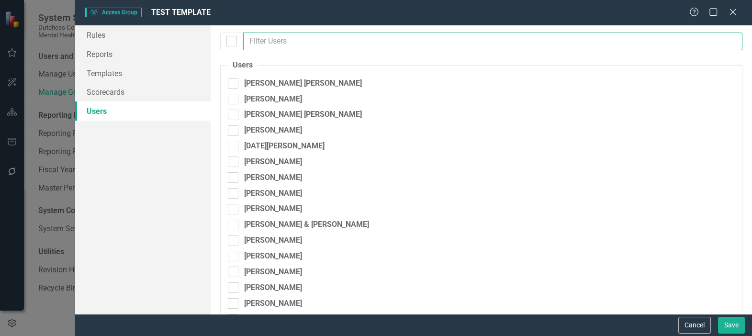
click at [301, 42] on input "text" at bounding box center [492, 42] width 499 height 18
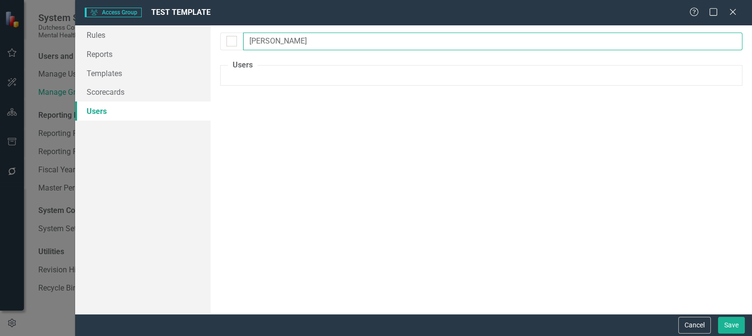
type input "diane"
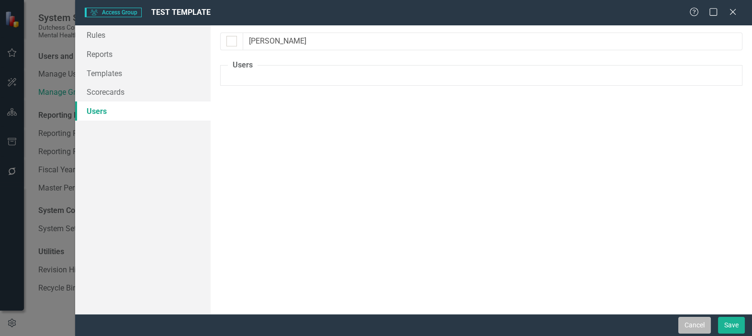
click at [688, 320] on button "Cancel" at bounding box center [694, 325] width 33 height 17
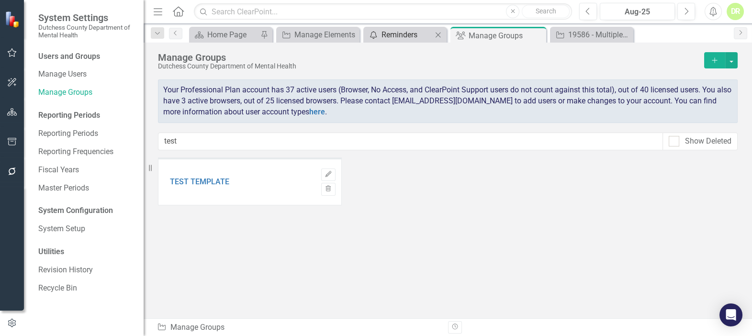
drag, startPoint x: 477, startPoint y: 33, endPoint x: 443, endPoint y: 33, distance: 34.0
click at [477, 33] on div "Manage Groups" at bounding box center [505, 36] width 75 height 12
click at [612, 34] on div "19586 - Multiple Agencies (CIT/BEAT)" at bounding box center [593, 35] width 51 height 12
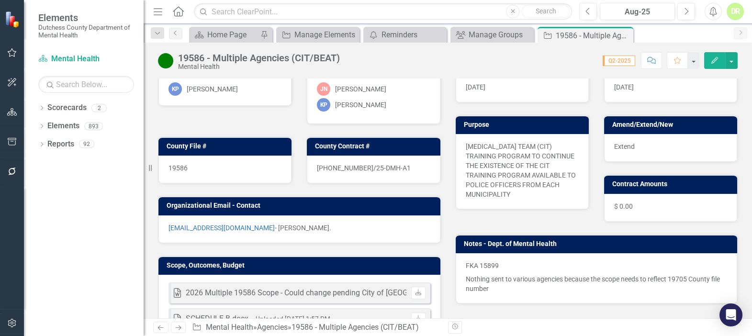
scroll to position [87, 0]
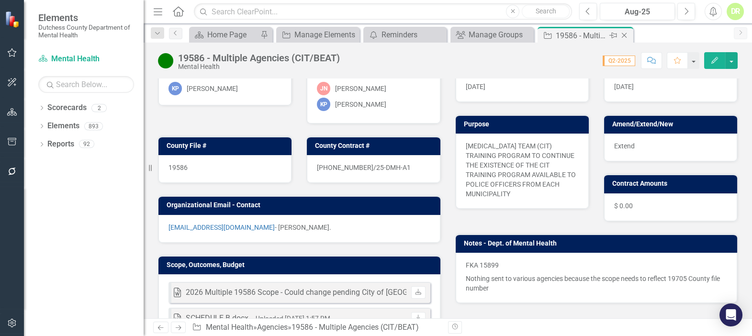
click at [627, 33] on icon "Close" at bounding box center [624, 36] width 10 height 8
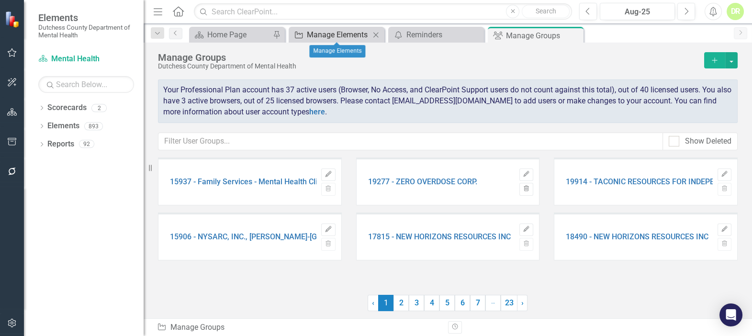
click at [333, 33] on div "Manage Elements" at bounding box center [338, 35] width 63 height 12
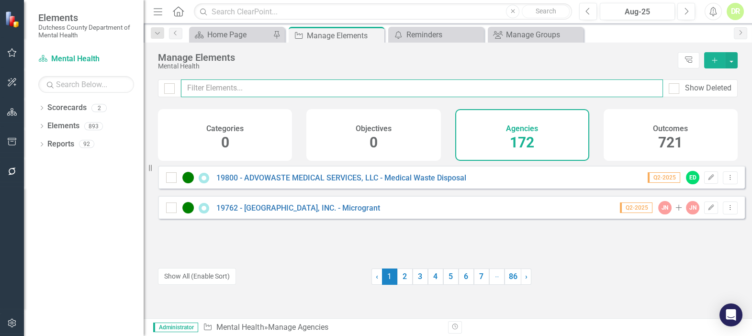
click at [230, 86] on input "text" at bounding box center [422, 88] width 482 height 18
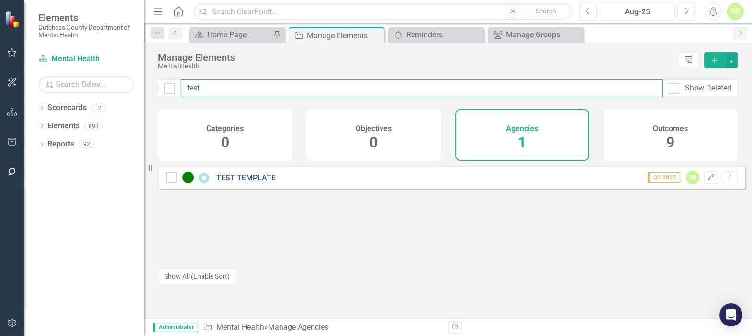
type input "test"
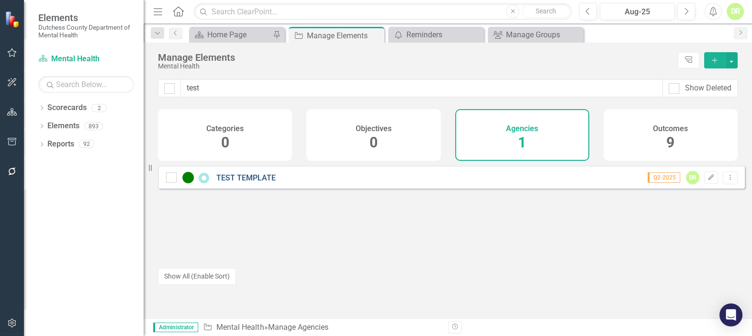
click at [266, 182] on link "TEST TEMPLATE" at bounding box center [245, 177] width 59 height 9
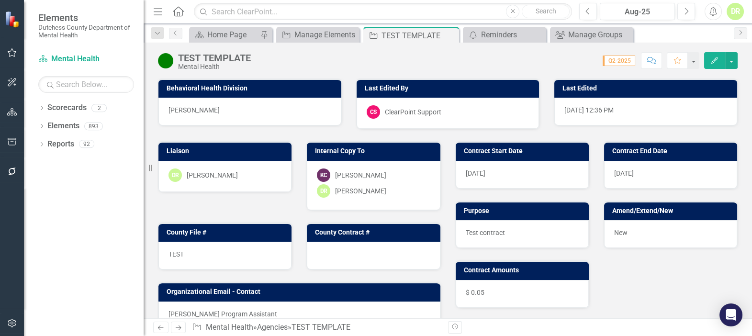
click at [102, 170] on div "Dropdown Scorecards 2 Dutchess County Mental Health Dropdown Elements 893 Dropd…" at bounding box center [84, 218] width 120 height 236
click at [609, 32] on div "Manage Groups" at bounding box center [593, 35] width 51 height 12
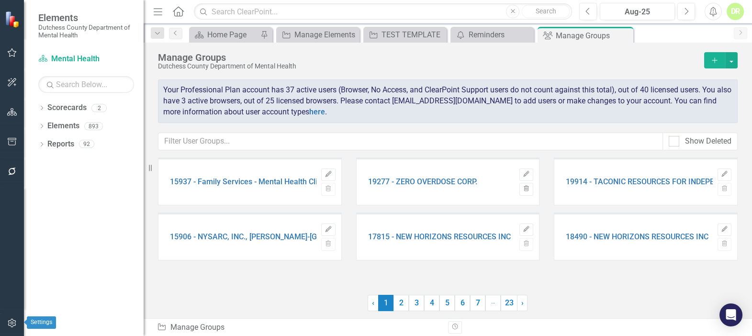
drag, startPoint x: 11, startPoint y: 316, endPoint x: 22, endPoint y: 297, distance: 22.3
click at [11, 316] on button "button" at bounding box center [12, 323] width 22 height 20
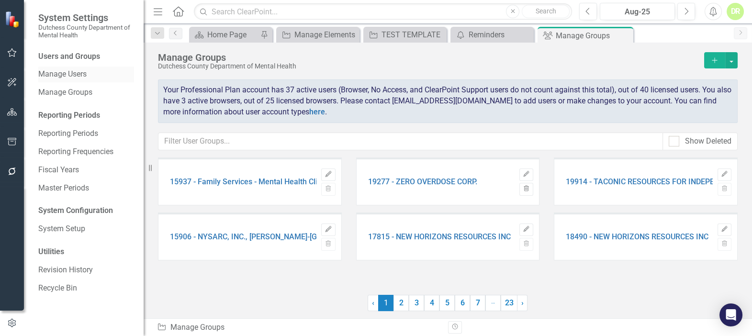
click at [73, 75] on link "Manage Users" at bounding box center [86, 74] width 96 height 11
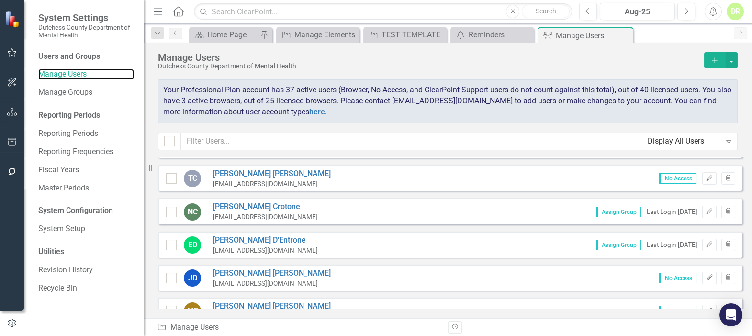
scroll to position [609, 0]
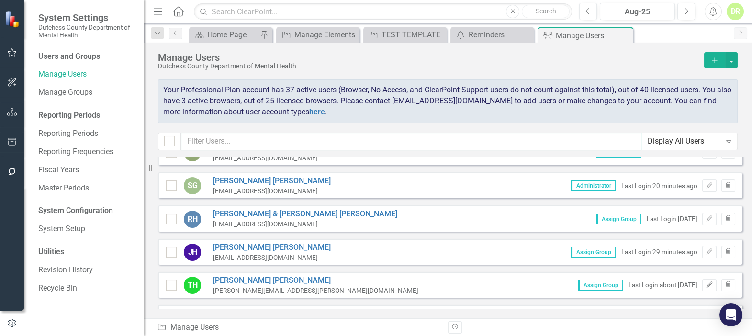
click at [224, 144] on input "text" at bounding box center [411, 142] width 460 height 18
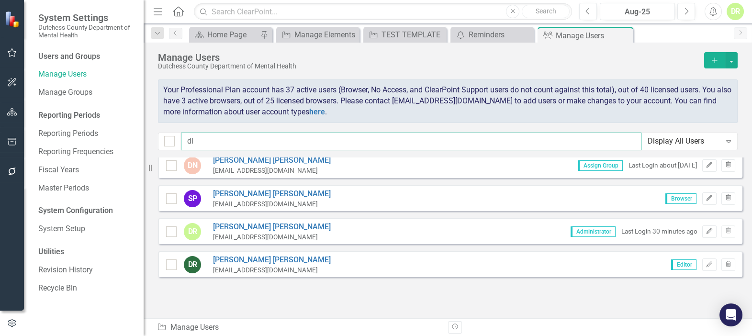
scroll to position [0, 0]
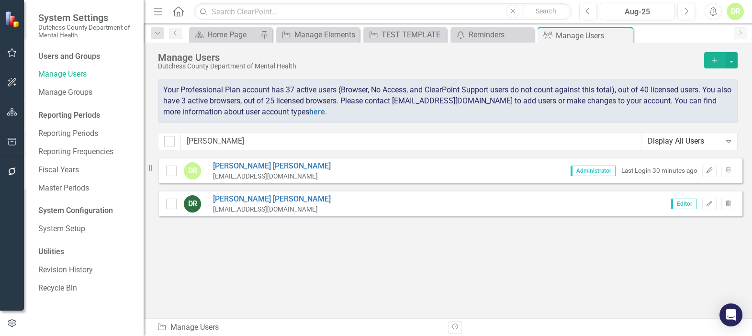
click at [226, 205] on div "dmonthie19@gmail.com" at bounding box center [272, 209] width 118 height 9
click at [229, 200] on link "Diane C Richard" at bounding box center [272, 199] width 118 height 11
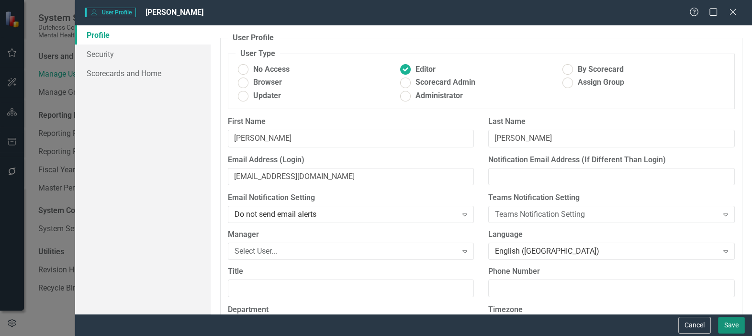
click at [737, 327] on button "Save" at bounding box center [731, 325] width 27 height 17
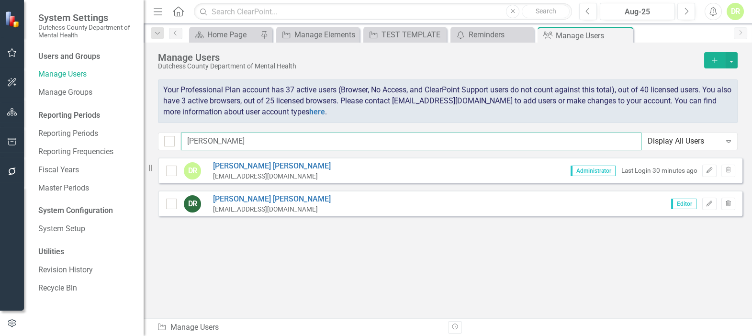
drag, startPoint x: 219, startPoint y: 143, endPoint x: 134, endPoint y: 129, distance: 86.4
click at [134, 129] on div "System Settings Dutchess County Department of Mental Health Users and Groups Ma…" at bounding box center [376, 168] width 752 height 336
type input "kyle"
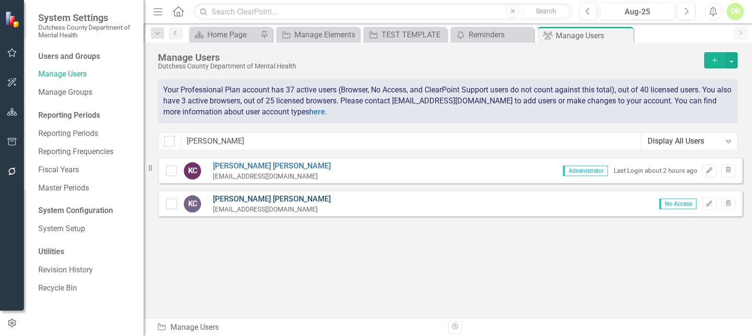
click at [226, 200] on link "Kyle BW Corkins" at bounding box center [272, 199] width 118 height 11
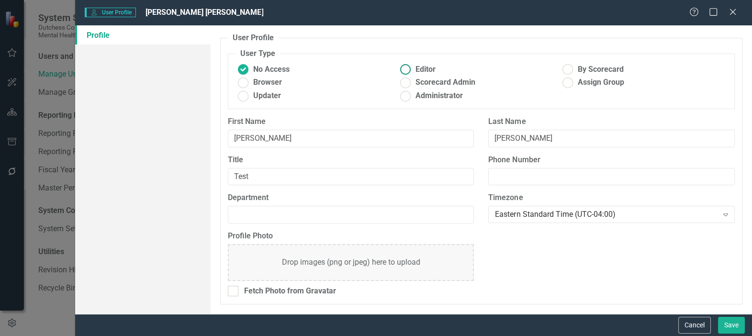
click at [407, 73] on ins at bounding box center [405, 69] width 15 height 15
click at [407, 73] on input "Editor" at bounding box center [405, 69] width 15 height 15
radio input "true"
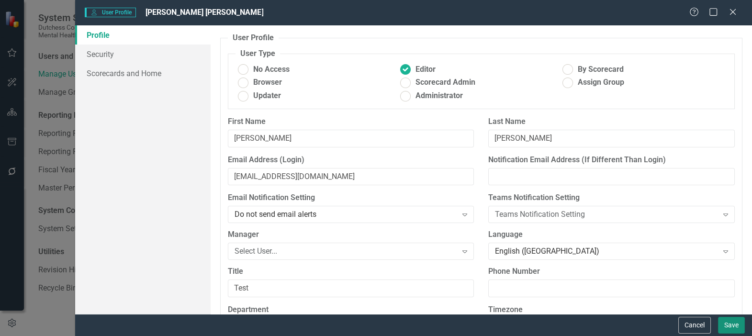
click at [732, 321] on button "Save" at bounding box center [731, 325] width 27 height 17
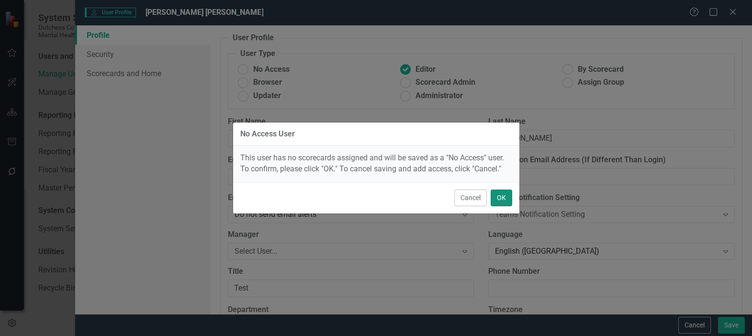
click at [504, 192] on button "OK" at bounding box center [501, 197] width 22 height 17
radio input "true"
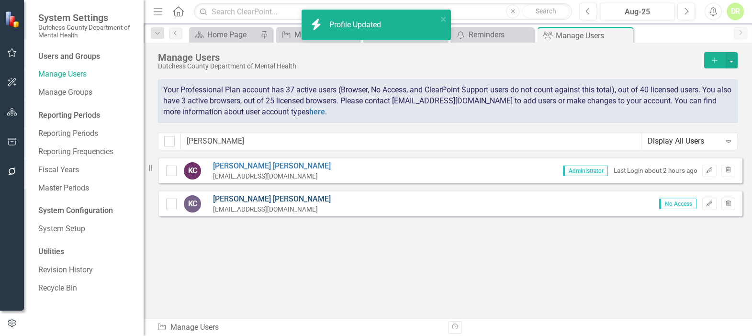
click at [222, 204] on link "Kyle BW Corkins" at bounding box center [272, 199] width 118 height 11
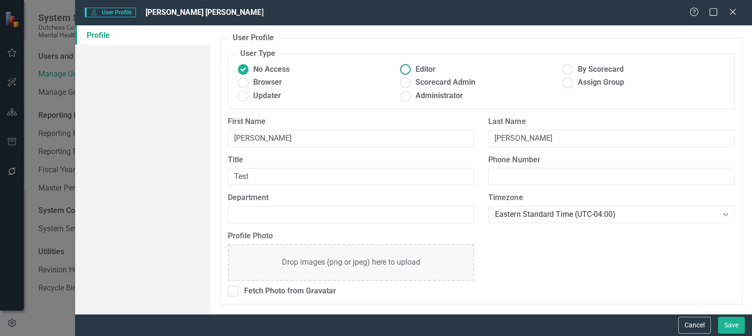
click at [406, 71] on ins at bounding box center [405, 69] width 15 height 15
click at [406, 71] on input "Editor" at bounding box center [405, 69] width 15 height 15
radio input "true"
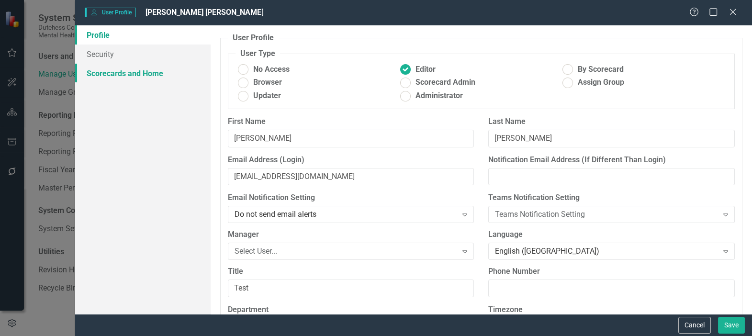
click at [116, 72] on link "Scorecards and Home" at bounding box center [142, 73] width 135 height 19
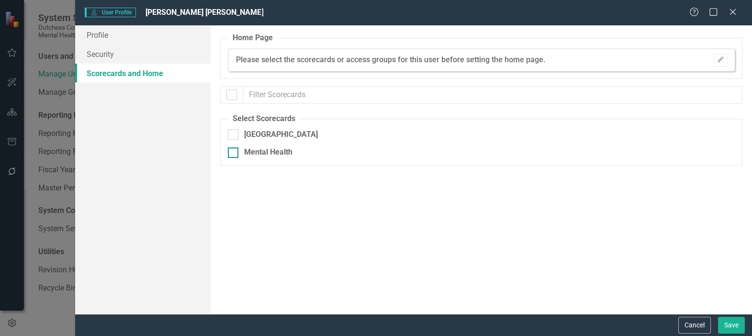
click at [238, 154] on div "Mental Health" at bounding box center [431, 152] width 406 height 11
click at [234, 154] on input "Mental Health" at bounding box center [231, 150] width 6 height 6
checkbox input "true"
click at [160, 74] on link "Scorecards and Home" at bounding box center [142, 73] width 135 height 19
click at [355, 61] on div "No Home Page Set Edit" at bounding box center [481, 59] width 507 height 23
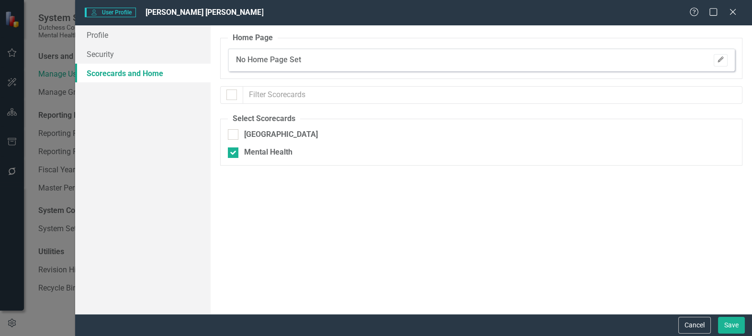
click at [718, 62] on icon "button" at bounding box center [720, 59] width 6 height 6
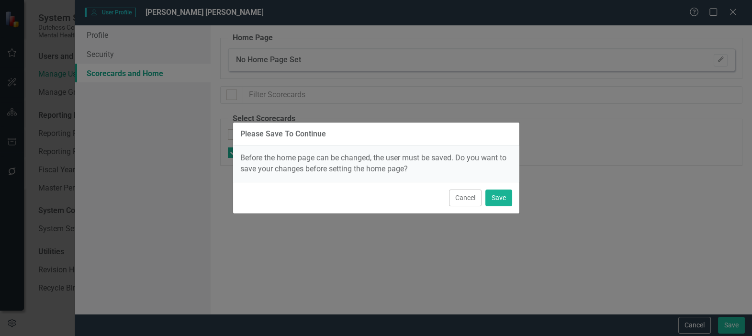
drag, startPoint x: 469, startPoint y: 198, endPoint x: 447, endPoint y: 194, distance: 22.3
click at [468, 198] on button "Cancel" at bounding box center [465, 197] width 33 height 17
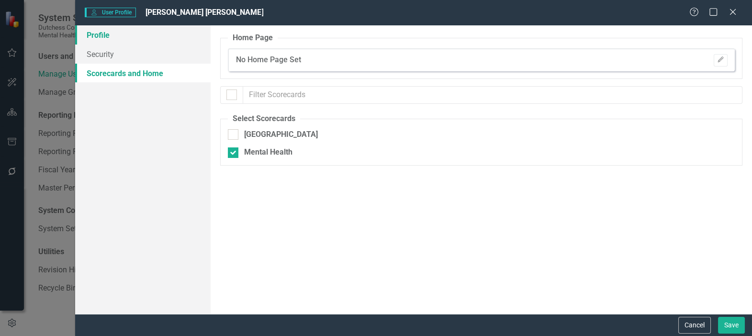
click at [97, 34] on link "Profile" at bounding box center [142, 34] width 135 height 19
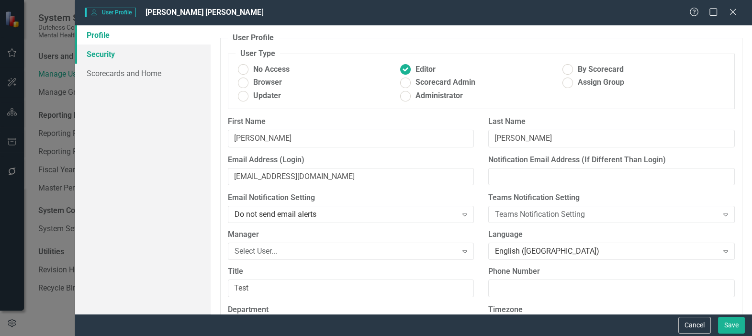
click at [98, 49] on link "Security" at bounding box center [142, 53] width 135 height 19
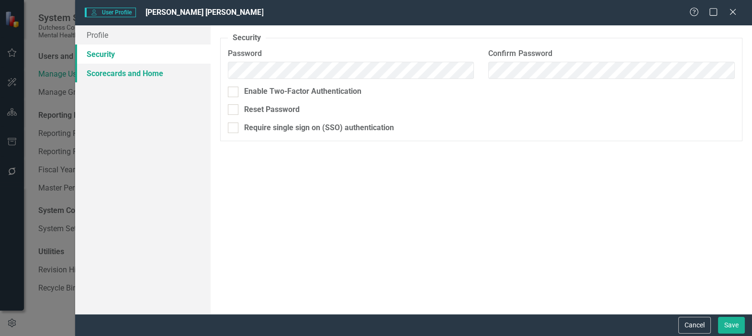
click at [100, 73] on link "Scorecards and Home" at bounding box center [142, 73] width 135 height 19
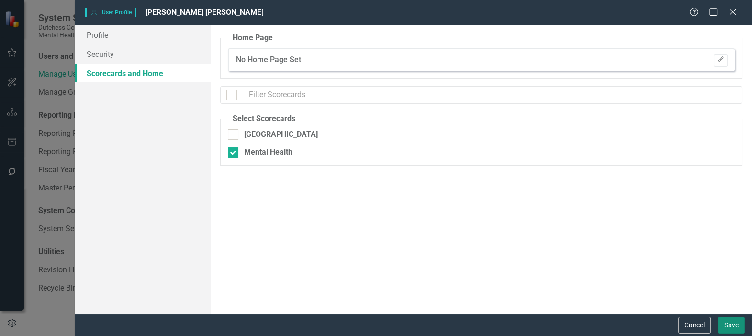
click at [732, 325] on button "Save" at bounding box center [731, 325] width 27 height 17
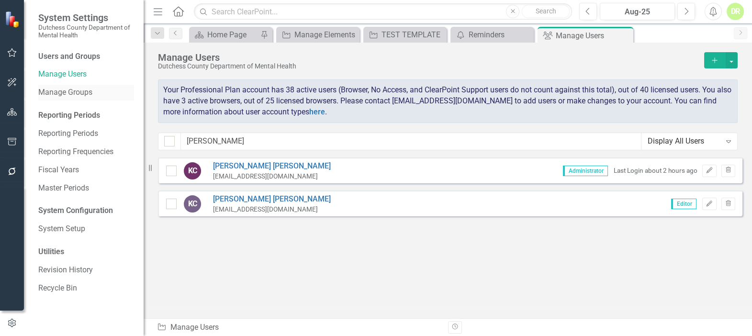
click at [85, 90] on link "Manage Groups" at bounding box center [86, 92] width 96 height 11
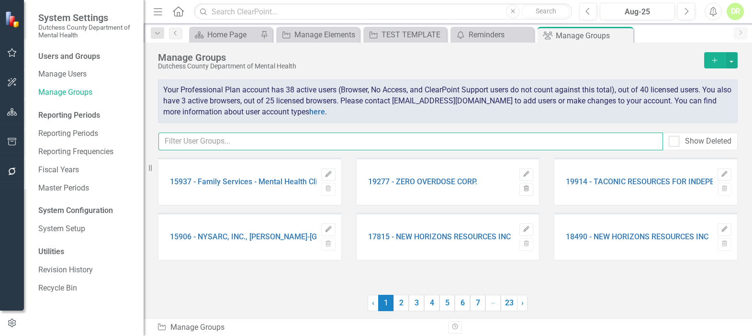
click at [177, 135] on input "text" at bounding box center [410, 142] width 504 height 18
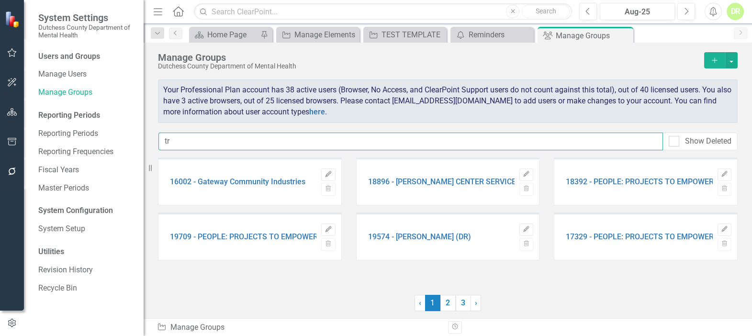
type input "t"
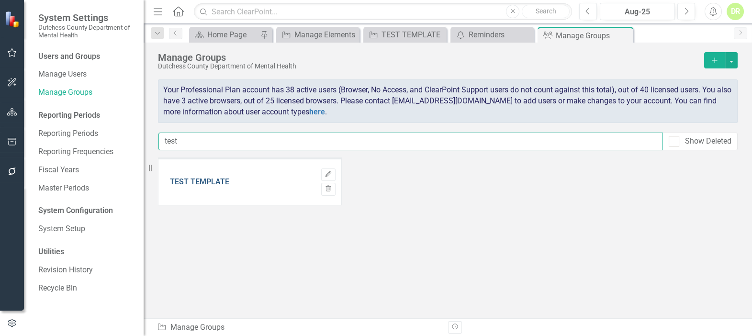
type input "test"
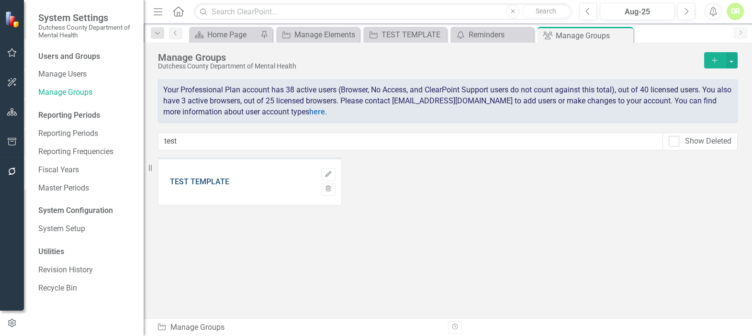
click at [177, 179] on link "TEST TEMPLATE" at bounding box center [199, 182] width 59 height 9
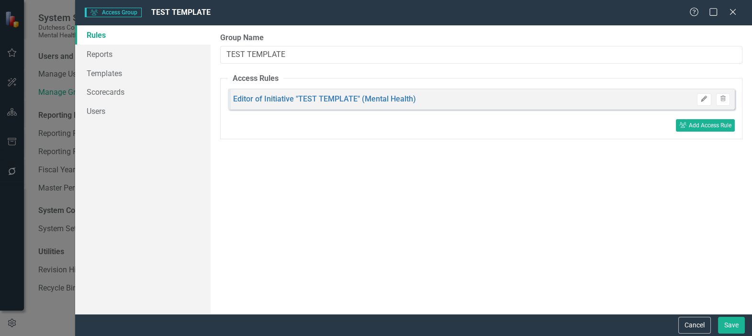
click at [703, 99] on icon "Edit" at bounding box center [703, 99] width 7 height 6
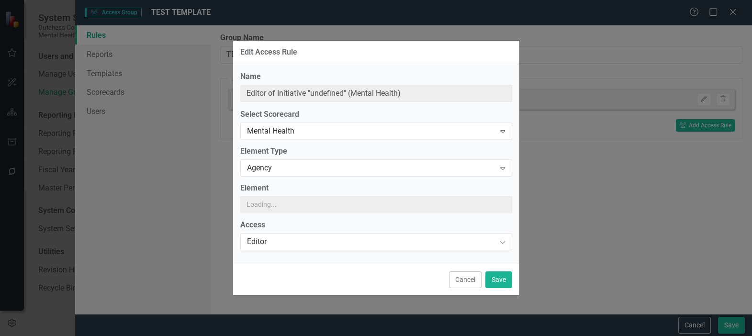
type input "Editor of Initiative "TEST TEMPLATE" (Mental Health)"
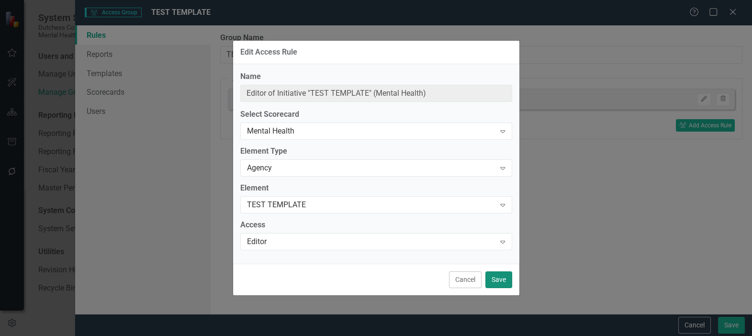
click at [494, 278] on button "Save" at bounding box center [498, 279] width 27 height 17
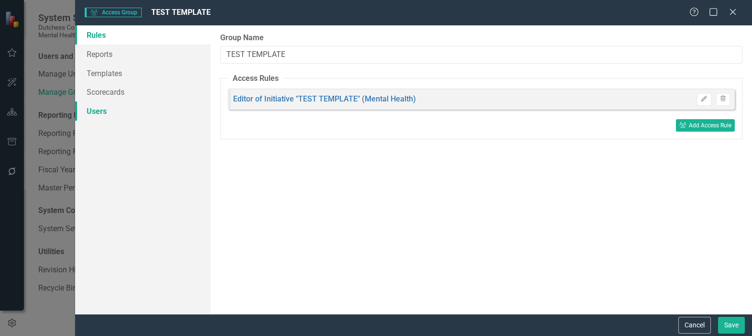
click at [91, 111] on link "Users" at bounding box center [142, 110] width 135 height 19
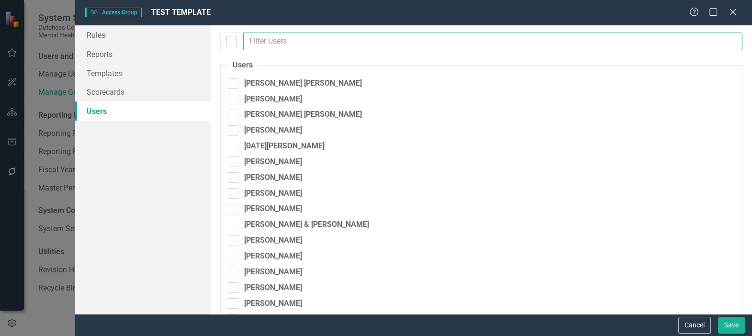
click at [271, 39] on input "text" at bounding box center [492, 42] width 499 height 18
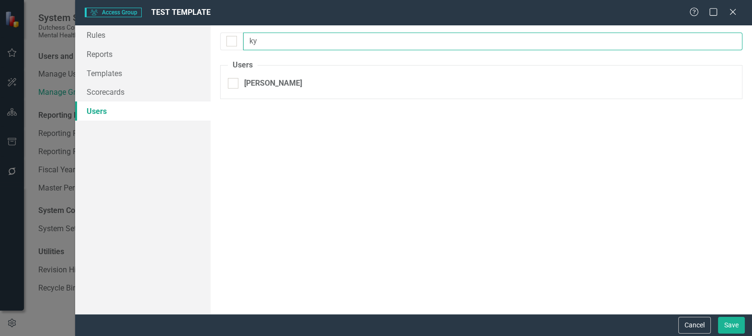
type input "k"
type input "dian"
checkbox input "false"
type input "d"
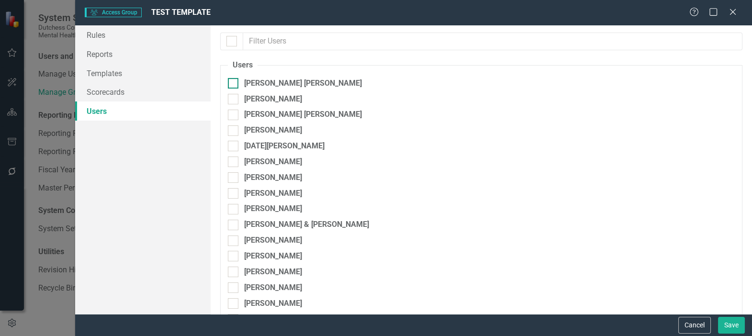
click at [267, 86] on div "[PERSON_NAME] [PERSON_NAME]" at bounding box center [303, 83] width 118 height 11
click at [234, 84] on input "[PERSON_NAME] [PERSON_NAME]" at bounding box center [231, 81] width 6 height 6
click at [267, 86] on div "[PERSON_NAME] [PERSON_NAME]" at bounding box center [303, 83] width 118 height 11
click at [234, 84] on input "[PERSON_NAME] [PERSON_NAME]" at bounding box center [231, 81] width 6 height 6
checkbox input "false"
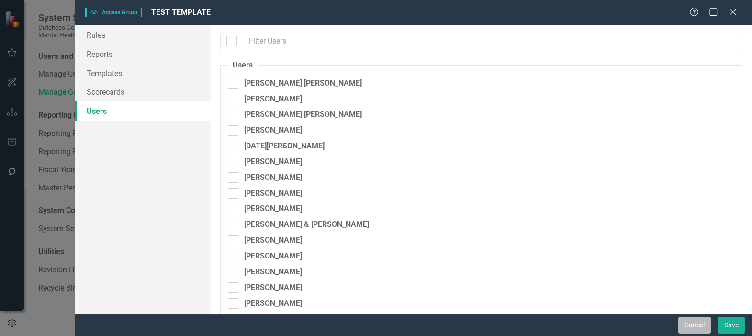
click at [705, 321] on button "Cancel" at bounding box center [694, 325] width 33 height 17
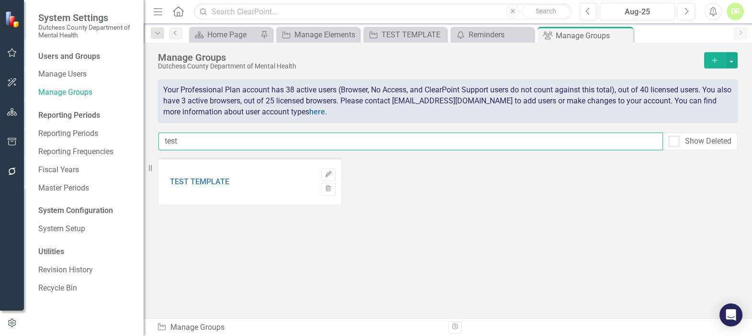
drag, startPoint x: 187, startPoint y: 139, endPoint x: 97, endPoint y: 117, distance: 92.6
click at [97, 117] on div "System Settings Dutchess County Department of Mental Health Users and Groups Ma…" at bounding box center [376, 168] width 752 height 336
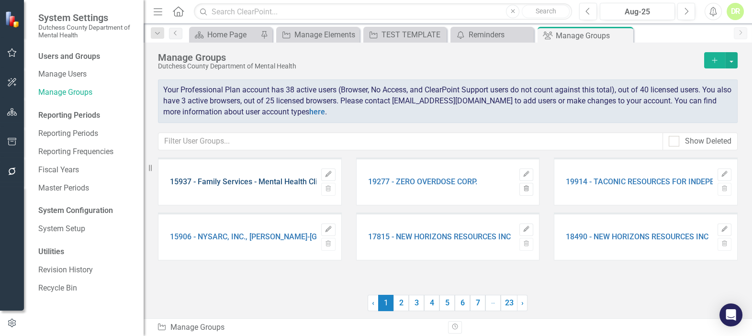
click at [232, 178] on link "15937 - Family Services - Mental Health Clinic for Adults" at bounding box center [266, 182] width 193 height 9
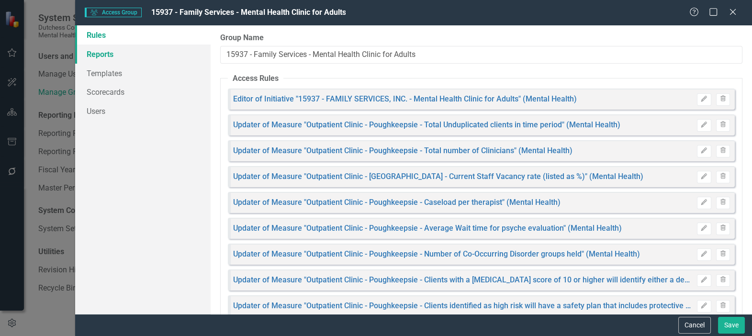
click at [97, 55] on link "Reports" at bounding box center [142, 53] width 135 height 19
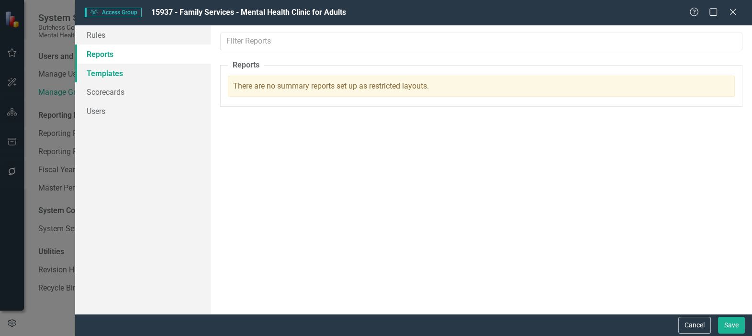
click at [111, 73] on link "Templates" at bounding box center [142, 73] width 135 height 19
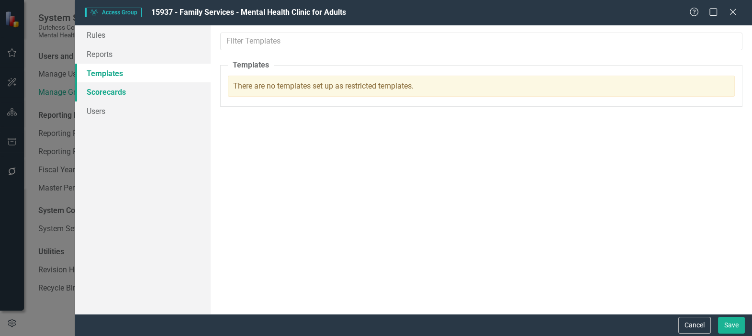
click at [119, 93] on link "Scorecards" at bounding box center [142, 91] width 135 height 19
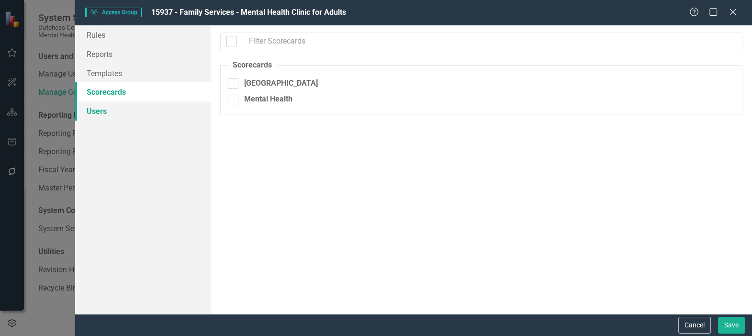
click at [96, 113] on link "Users" at bounding box center [142, 110] width 135 height 19
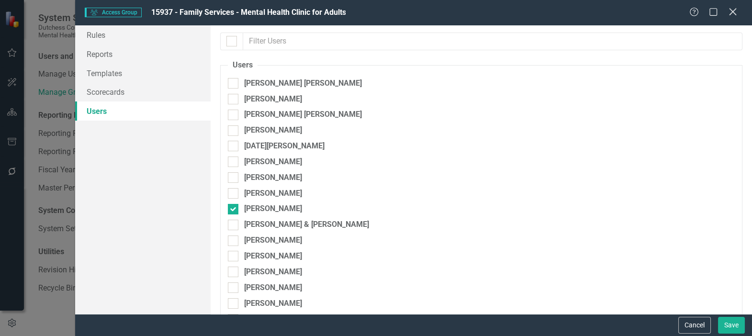
click at [736, 10] on icon "Close" at bounding box center [732, 11] width 12 height 9
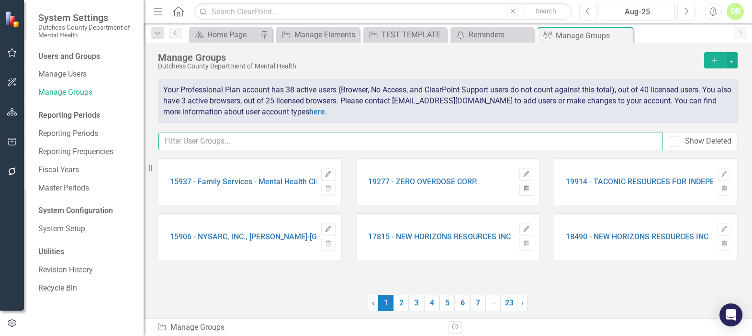
click at [243, 143] on input "text" at bounding box center [410, 142] width 504 height 18
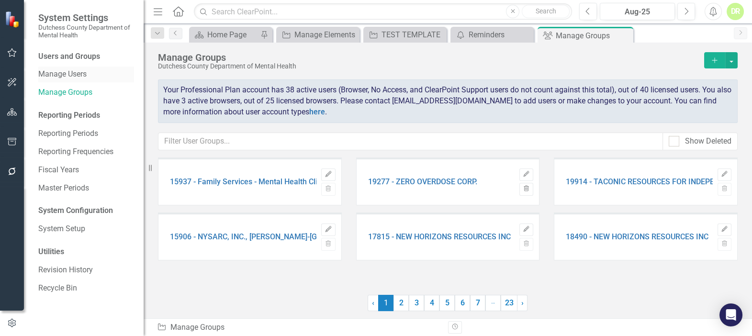
click at [66, 76] on link "Manage Users" at bounding box center [86, 74] width 96 height 11
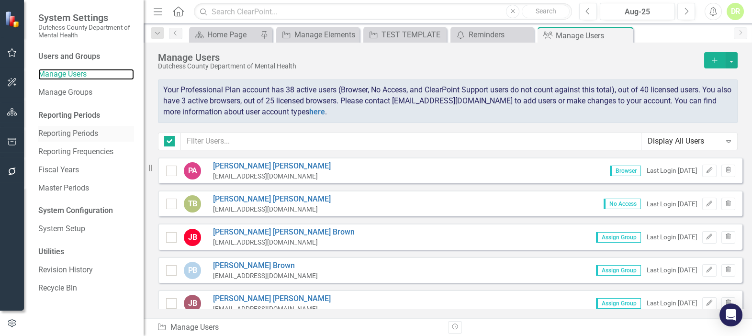
checkbox input "false"
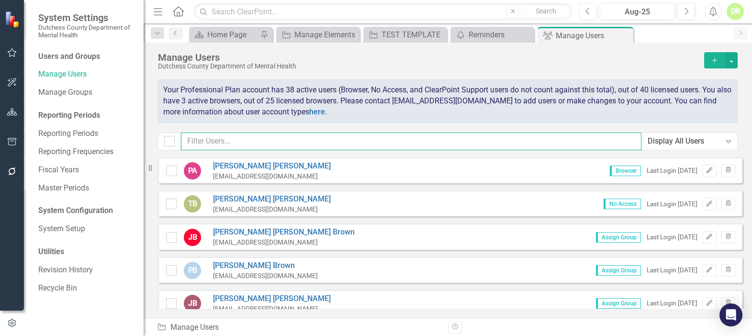
click at [233, 141] on input "text" at bounding box center [411, 142] width 460 height 18
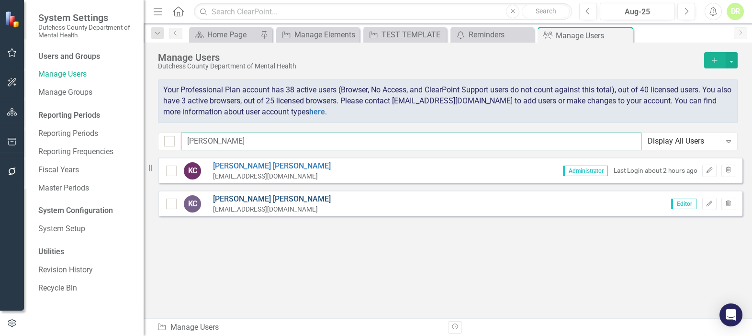
type input "[PERSON_NAME]"
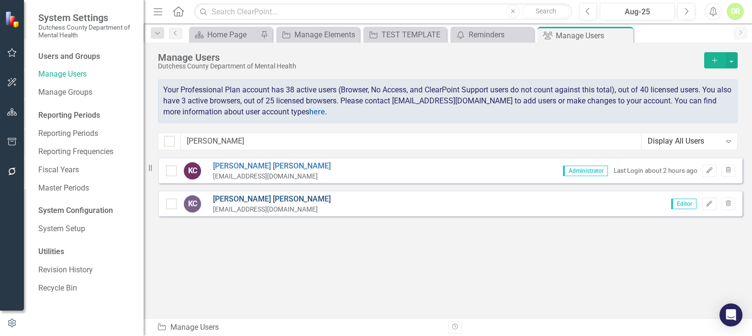
click at [254, 197] on link "[PERSON_NAME] [PERSON_NAME]" at bounding box center [272, 199] width 118 height 11
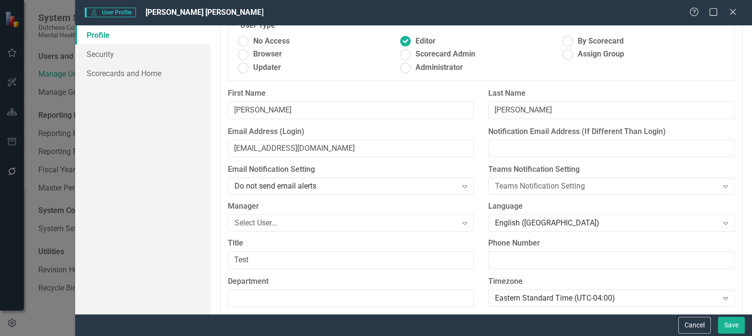
scroll to position [43, 0]
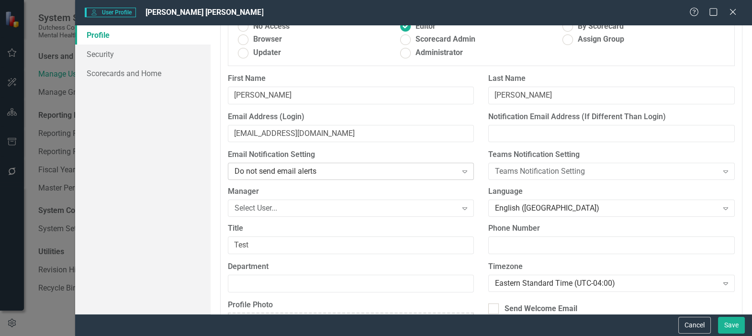
click at [380, 171] on div "Do not send email alerts" at bounding box center [345, 171] width 222 height 11
click at [380, 167] on div "Do not send email alerts" at bounding box center [345, 171] width 222 height 11
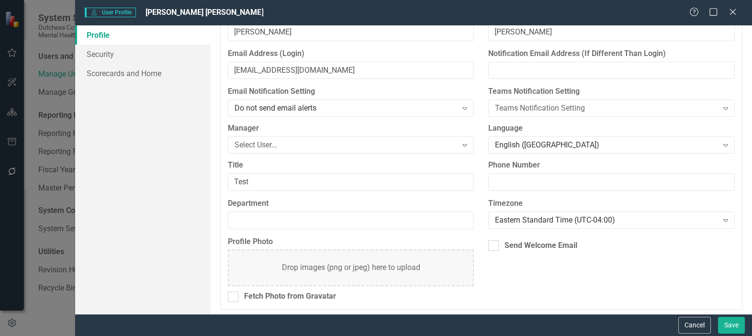
scroll to position [109, 0]
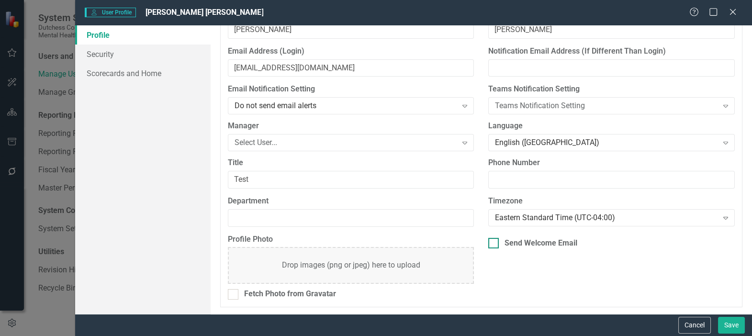
click at [492, 240] on div at bounding box center [493, 243] width 11 height 11
click at [492, 240] on input "Send Welcome Email" at bounding box center [491, 241] width 6 height 6
checkbox input "true"
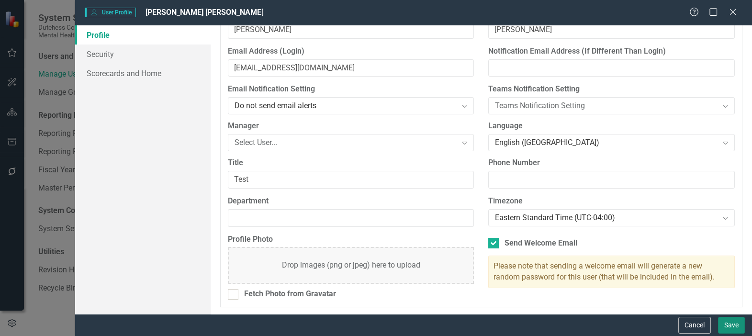
click at [728, 323] on button "Save" at bounding box center [731, 325] width 27 height 17
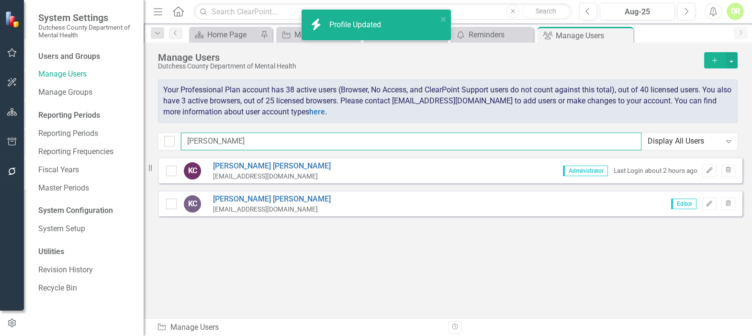
drag, startPoint x: 214, startPoint y: 143, endPoint x: 138, endPoint y: 129, distance: 76.8
click at [138, 129] on div "System Settings Dutchess County Department of Mental Health Users and Groups Ma…" at bounding box center [376, 168] width 752 height 336
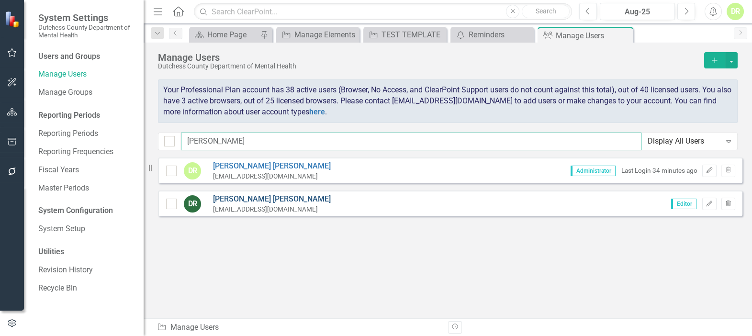
type input "diane"
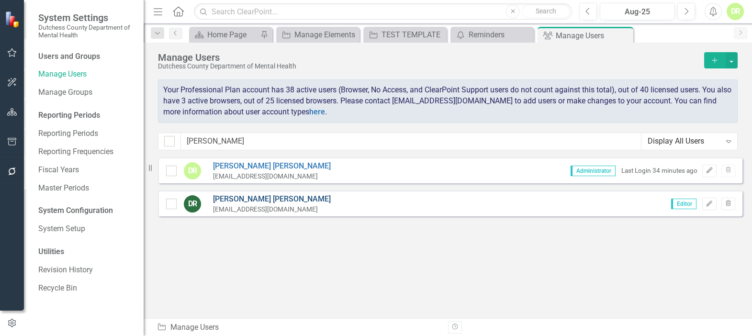
click at [229, 194] on link "[PERSON_NAME]" at bounding box center [272, 199] width 118 height 11
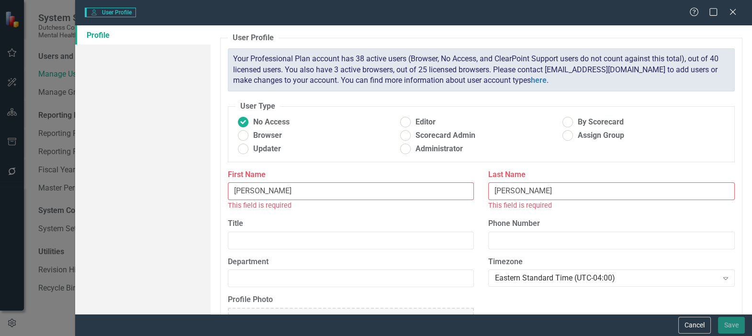
radio input "false"
radio input "true"
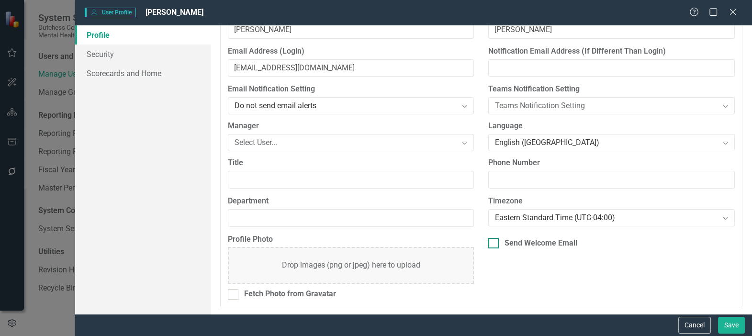
click at [494, 241] on div at bounding box center [493, 243] width 11 height 11
click at [494, 241] on input "Send Welcome Email" at bounding box center [491, 241] width 6 height 6
checkbox input "true"
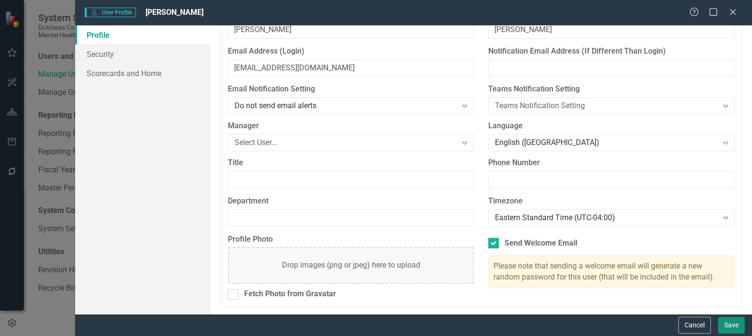
click at [731, 322] on button "Save" at bounding box center [731, 325] width 27 height 17
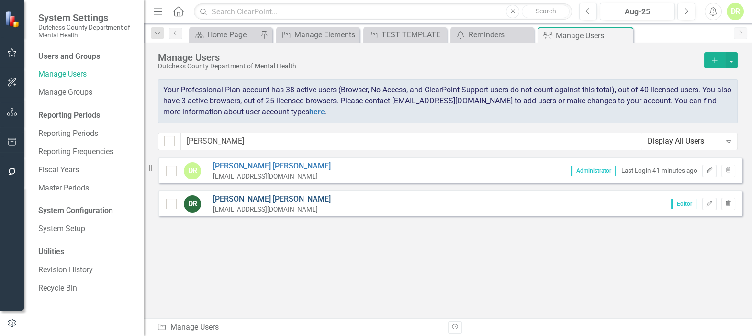
click at [237, 201] on link "[PERSON_NAME]" at bounding box center [272, 199] width 118 height 11
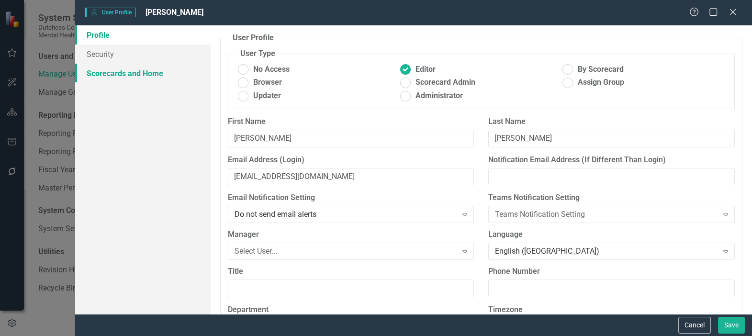
click at [142, 74] on link "Scorecards and Home" at bounding box center [142, 73] width 135 height 19
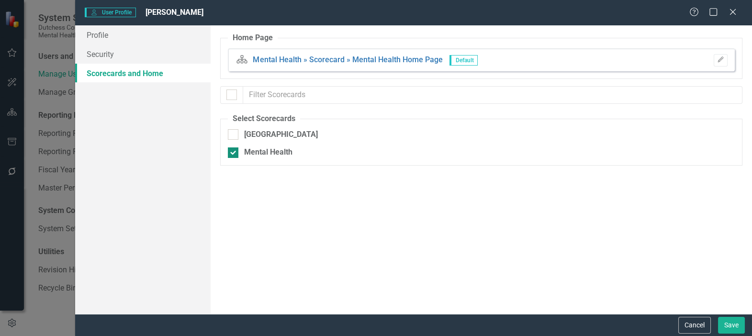
click at [234, 152] on div at bounding box center [233, 152] width 11 height 11
click at [234, 152] on input "Mental Health" at bounding box center [231, 150] width 6 height 6
checkbox input "false"
click at [732, 321] on button "Save" at bounding box center [731, 325] width 27 height 17
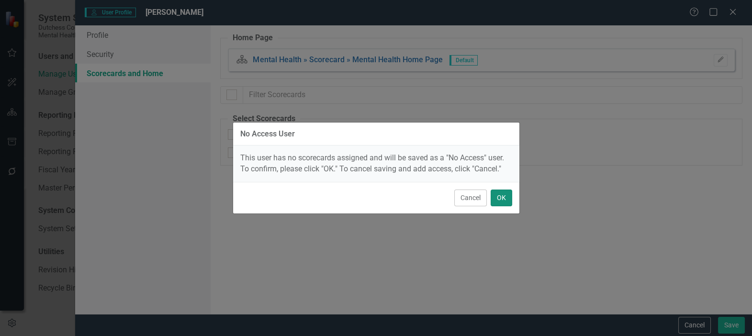
click at [502, 197] on button "OK" at bounding box center [501, 197] width 22 height 17
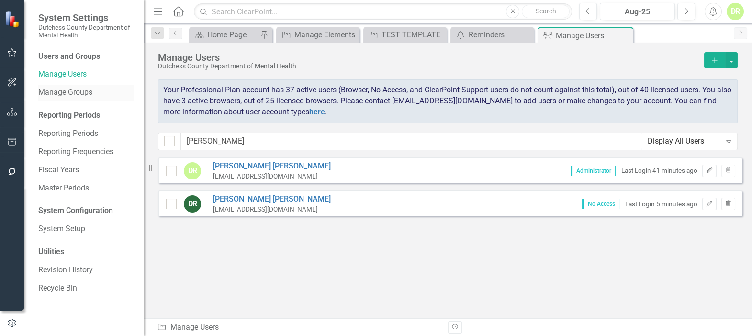
click at [62, 95] on link "Manage Groups" at bounding box center [86, 92] width 96 height 11
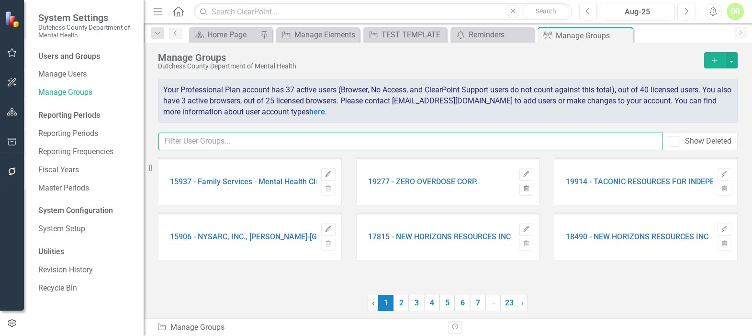
click at [190, 140] on input "text" at bounding box center [410, 142] width 504 height 18
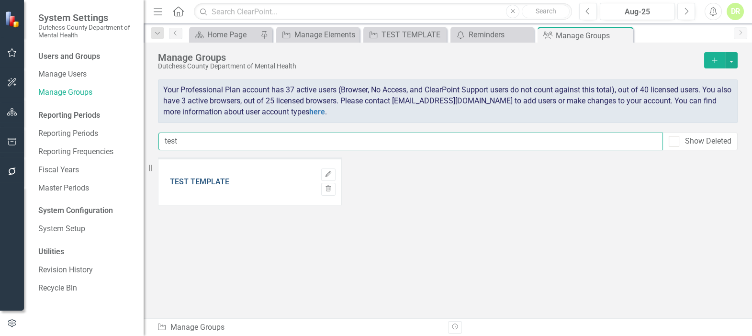
type input "test"
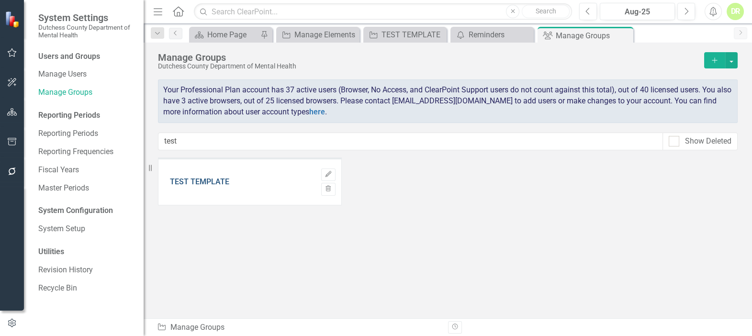
click at [198, 180] on link "TEST TEMPLATE" at bounding box center [199, 182] width 59 height 9
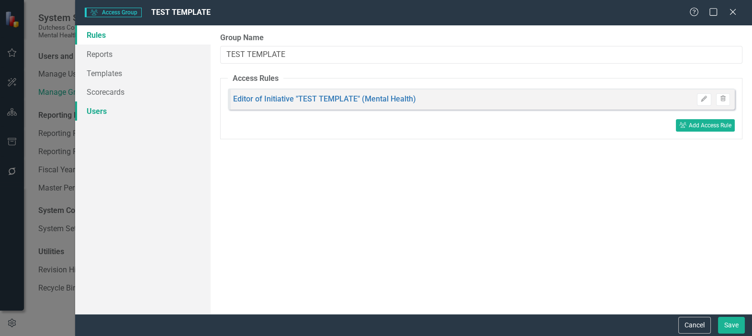
click at [96, 108] on link "Users" at bounding box center [142, 110] width 135 height 19
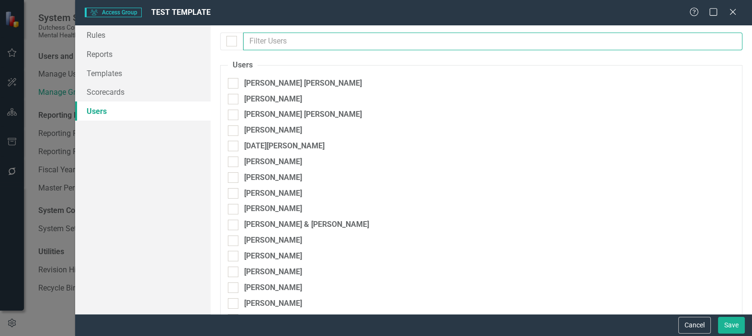
click at [279, 37] on input "text" at bounding box center [492, 42] width 499 height 18
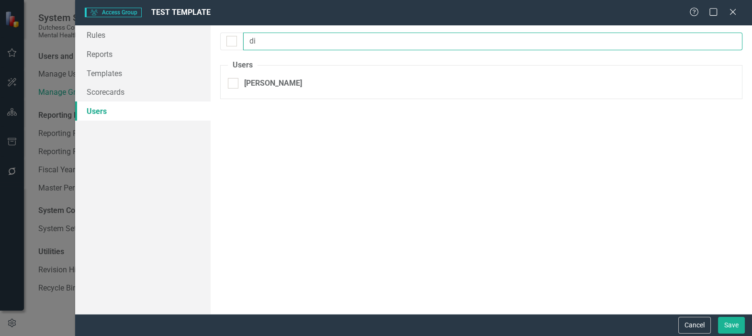
type input "d"
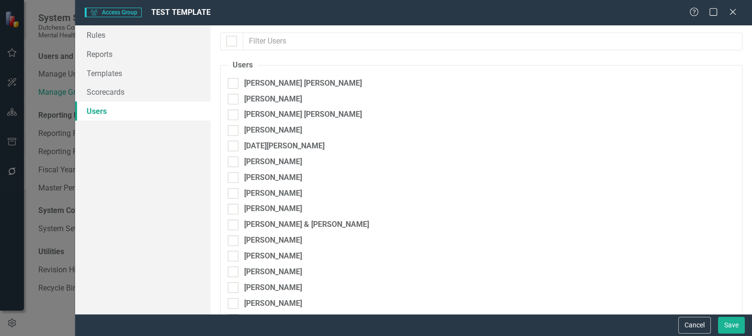
click at [497, 122] on div "Jo Ann Brown Patricia Brown Jennifer Buri da Cunha Katy Cohen Noel Crotone Eric…" at bounding box center [481, 319] width 507 height 482
click at [729, 14] on icon "Close" at bounding box center [732, 11] width 12 height 9
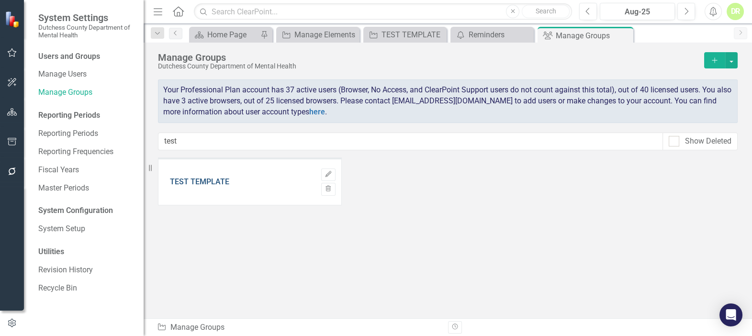
click at [204, 178] on link "TEST TEMPLATE" at bounding box center [199, 182] width 59 height 9
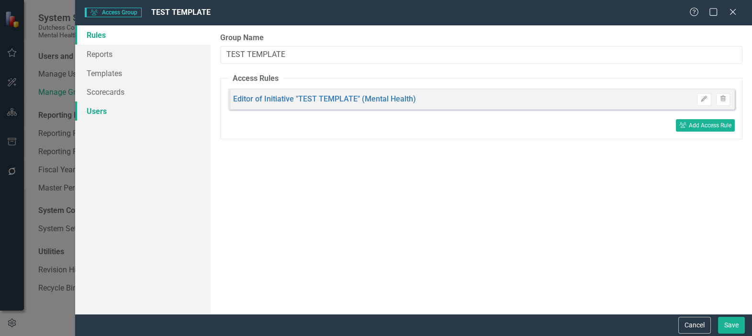
click at [109, 110] on link "Users" at bounding box center [142, 110] width 135 height 19
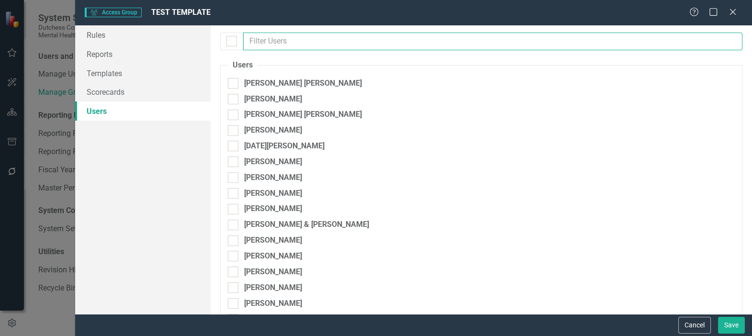
click at [262, 43] on input "text" at bounding box center [492, 42] width 499 height 18
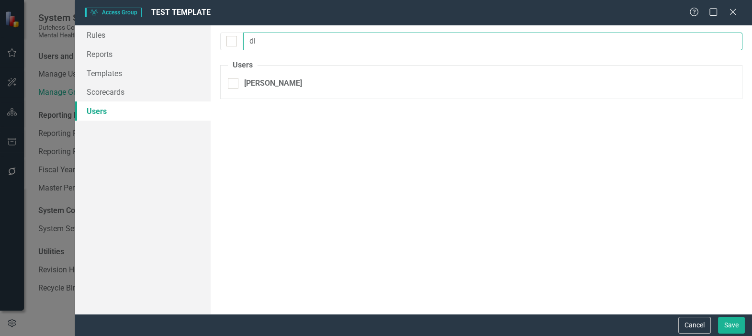
type input "d"
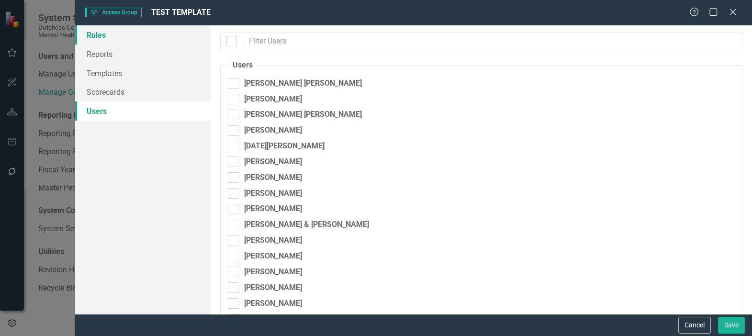
click at [97, 34] on link "Rules" at bounding box center [142, 34] width 135 height 19
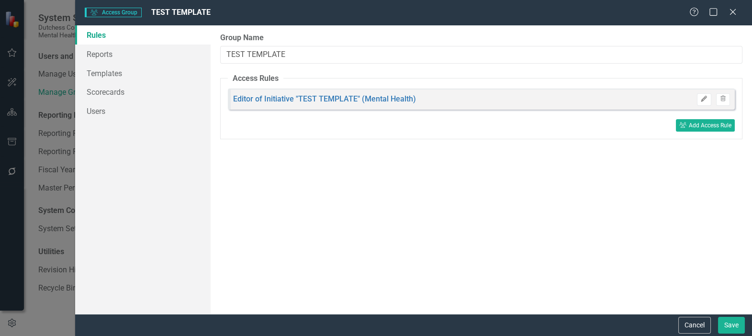
click at [702, 100] on icon "Edit" at bounding box center [703, 99] width 7 height 6
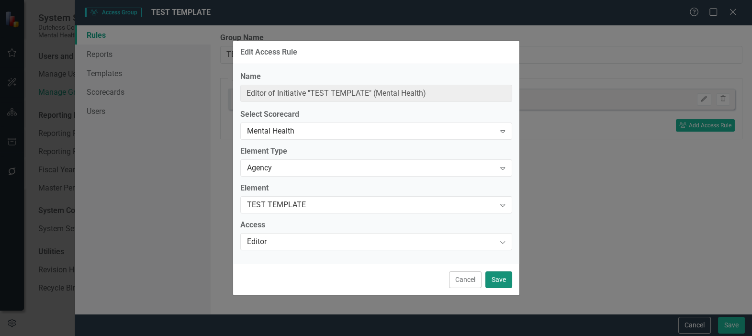
click at [503, 277] on button "Save" at bounding box center [498, 279] width 27 height 17
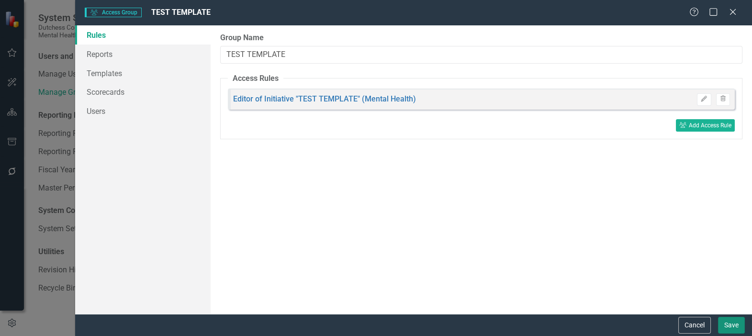
click at [733, 322] on button "Save" at bounding box center [731, 325] width 27 height 17
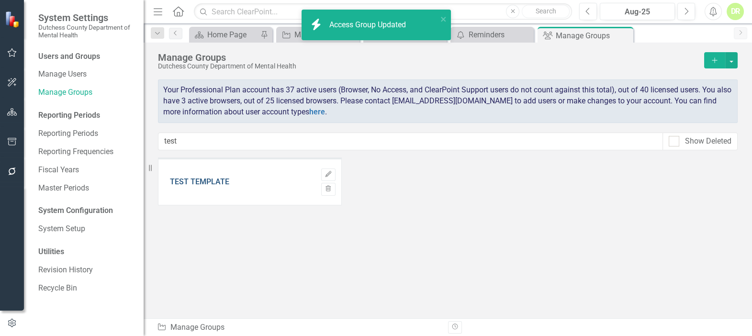
click at [188, 182] on link "TEST TEMPLATE" at bounding box center [199, 182] width 59 height 9
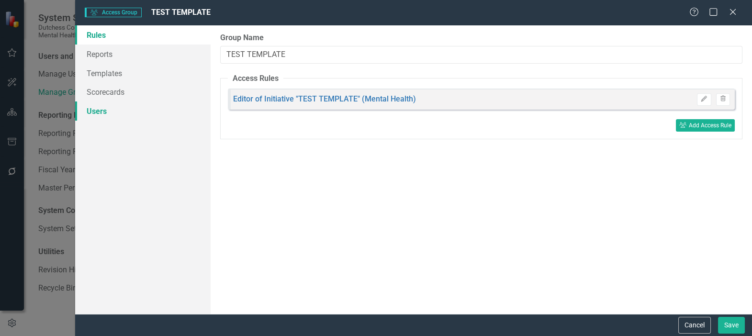
click at [93, 110] on link "Users" at bounding box center [142, 110] width 135 height 19
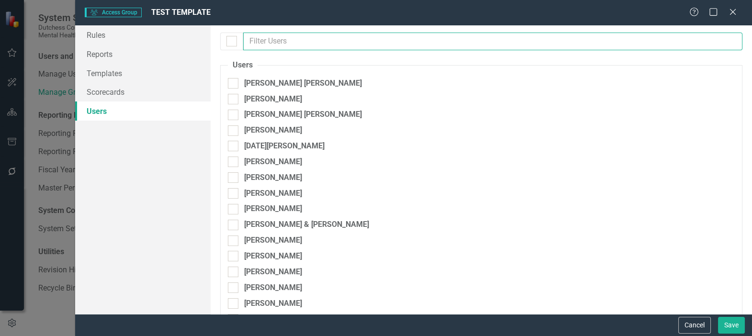
click at [274, 36] on input "text" at bounding box center [492, 42] width 499 height 18
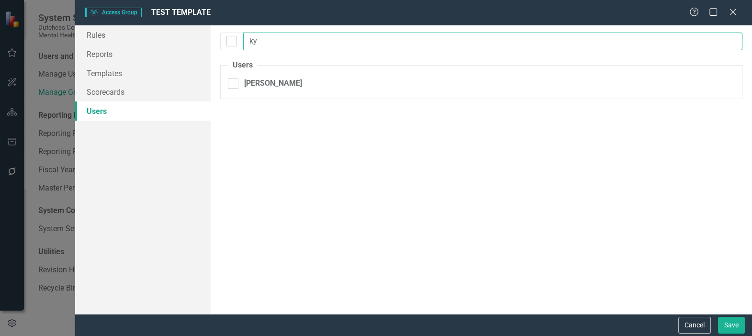
type input "k"
type input "co"
checkbox input "false"
type input "c"
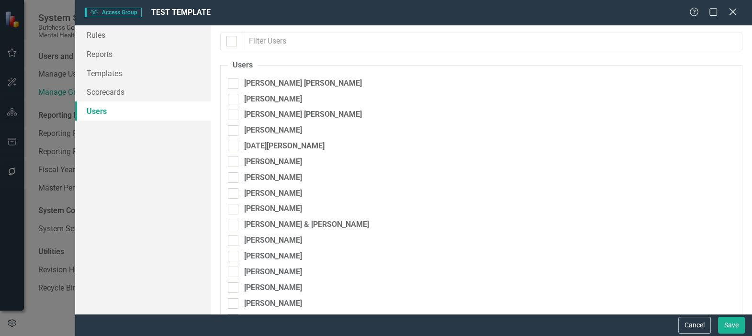
click at [731, 8] on icon "Close" at bounding box center [732, 11] width 12 height 9
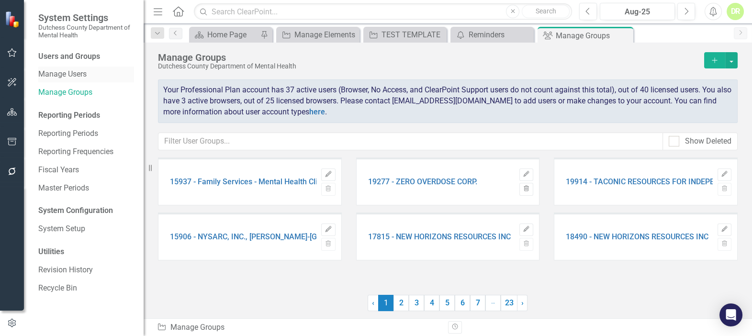
click at [68, 74] on link "Manage Users" at bounding box center [86, 74] width 96 height 11
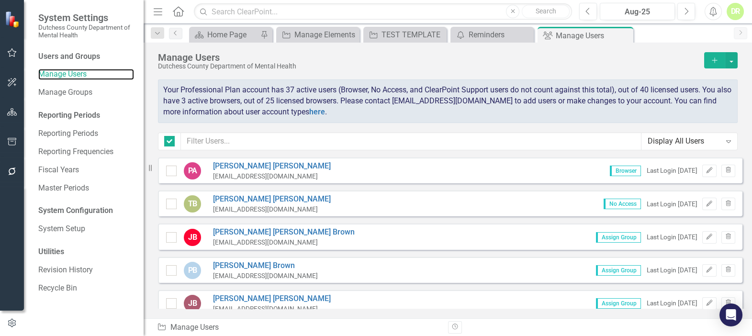
checkbox input "false"
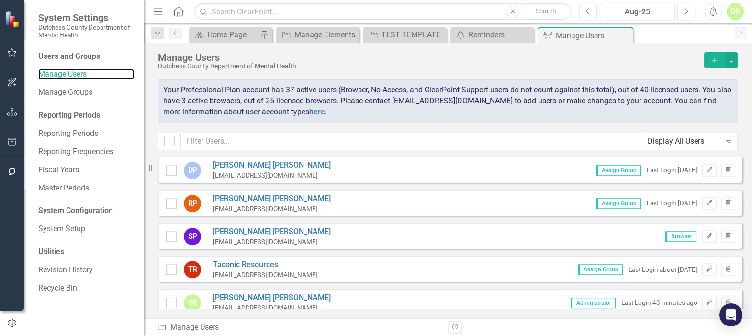
scroll to position [1261, 0]
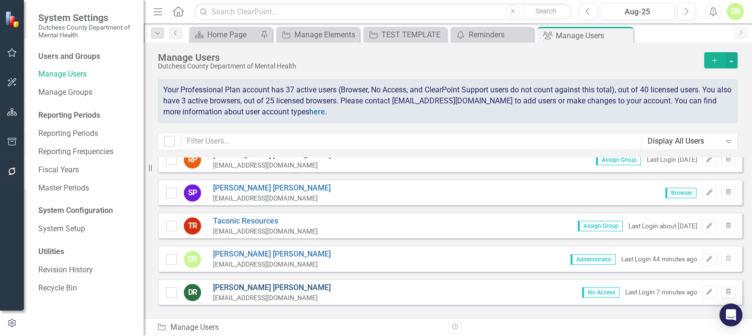
click at [247, 282] on link "[PERSON_NAME]" at bounding box center [272, 287] width 118 height 11
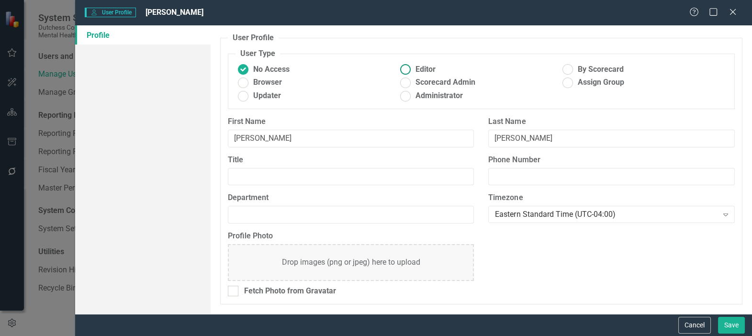
click at [408, 68] on ins at bounding box center [405, 69] width 15 height 15
click at [408, 68] on input "Editor" at bounding box center [405, 69] width 15 height 15
radio input "true"
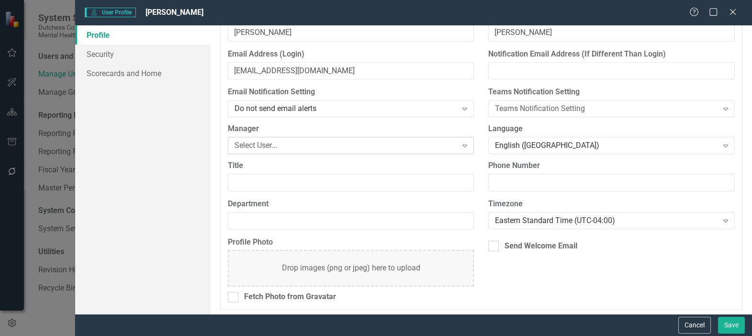
scroll to position [109, 0]
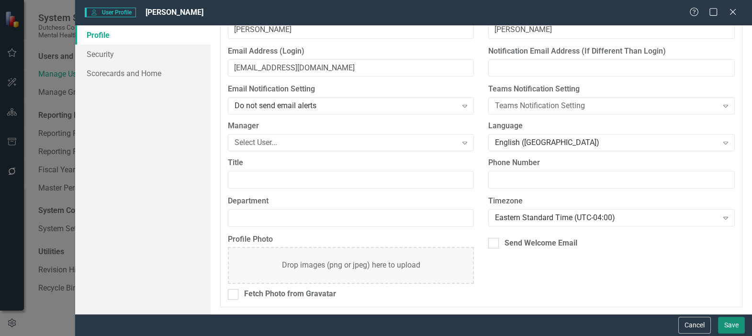
click at [738, 323] on button "Save" at bounding box center [731, 325] width 27 height 17
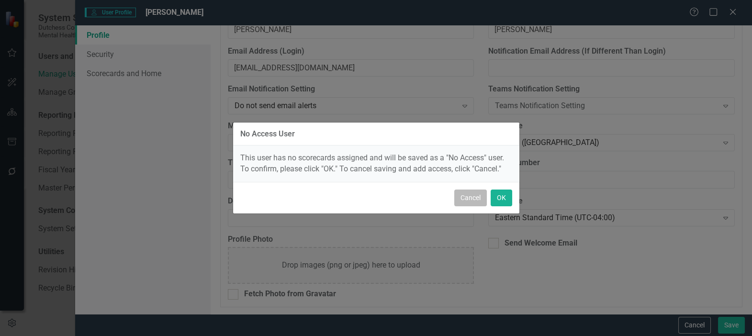
click at [471, 196] on button "Cancel" at bounding box center [470, 197] width 33 height 17
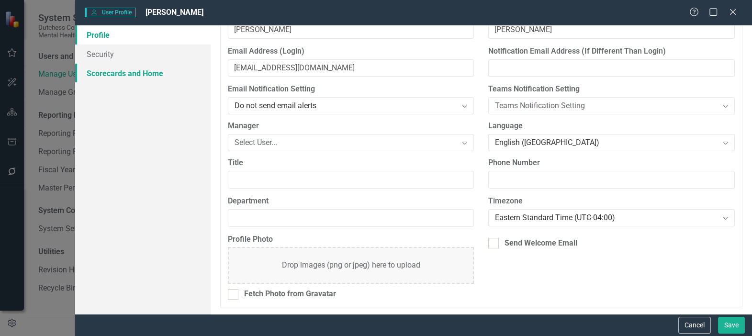
click at [136, 69] on link "Scorecards and Home" at bounding box center [142, 73] width 135 height 19
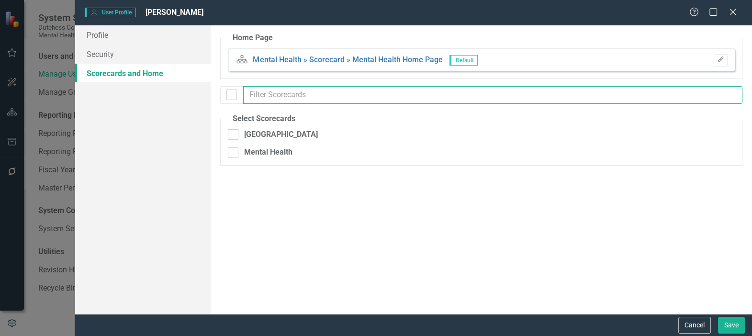
click at [299, 95] on input "text" at bounding box center [492, 95] width 499 height 18
type input "t"
checkbox input "false"
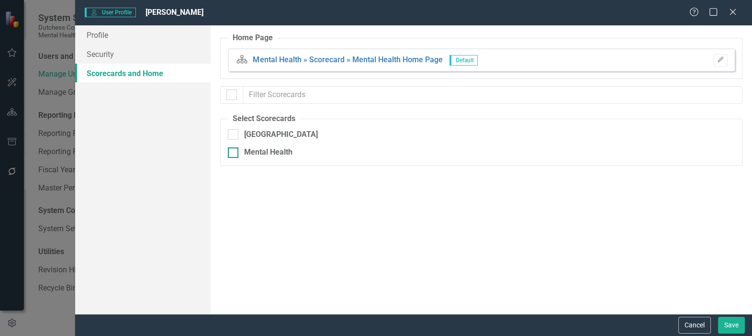
click at [228, 152] on input "Mental Health" at bounding box center [231, 150] width 6 height 6
checkbox input "true"
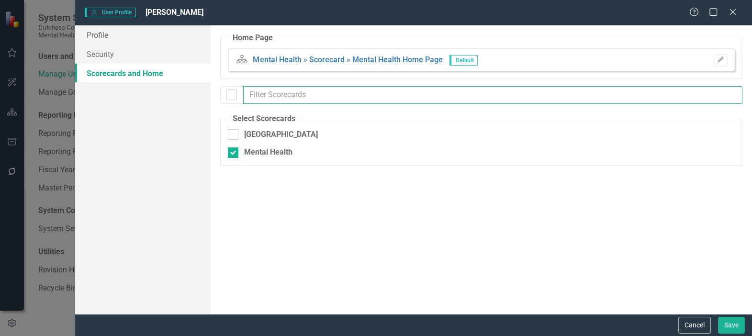
click at [294, 89] on input "text" at bounding box center [492, 95] width 499 height 18
type input "te4st"
drag, startPoint x: 294, startPoint y: 89, endPoint x: 184, endPoint y: 77, distance: 110.7
click at [193, 84] on div "Profile Security Scorecards and Home User Profile ClearPoint has a wealth of op…" at bounding box center [413, 169] width 677 height 289
checkbox input "false"
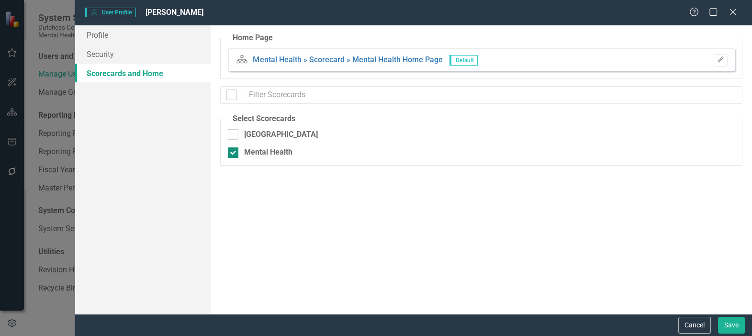
click at [235, 149] on div at bounding box center [233, 152] width 11 height 11
click at [234, 149] on input "Mental Health" at bounding box center [231, 150] width 6 height 6
checkbox input "false"
click at [693, 322] on button "Cancel" at bounding box center [694, 325] width 33 height 17
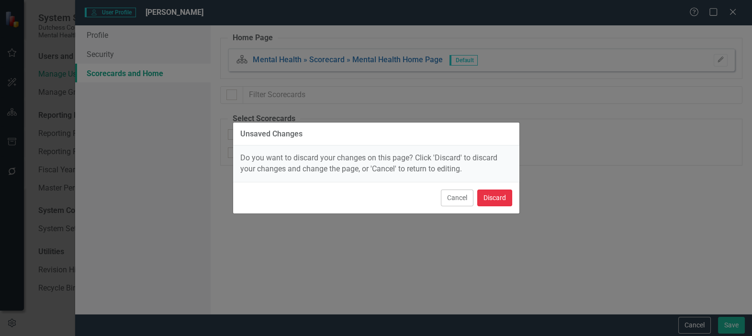
click at [487, 190] on button "Discard" at bounding box center [494, 197] width 35 height 17
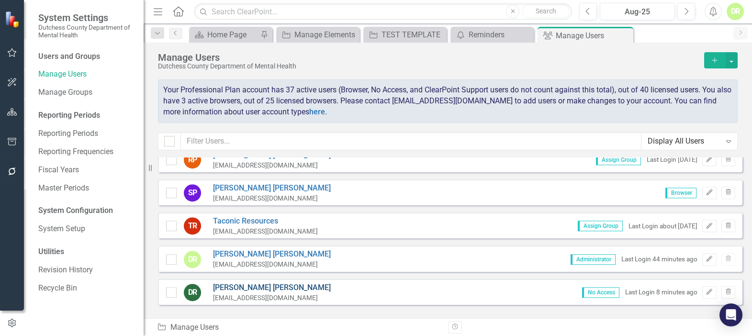
click at [246, 284] on link "Diane C Richard" at bounding box center [272, 287] width 118 height 11
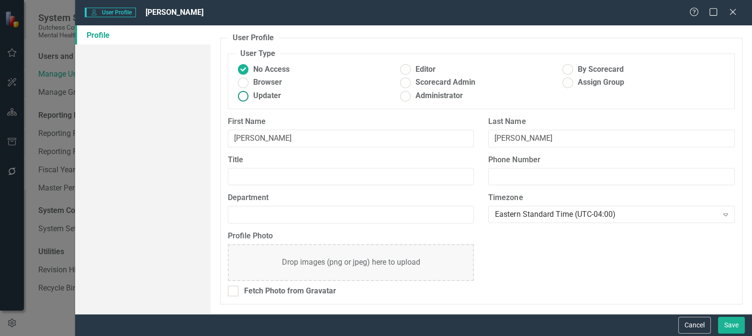
click at [247, 96] on ins at bounding box center [242, 96] width 15 height 15
click at [247, 96] on input "Updater" at bounding box center [242, 96] width 15 height 15
radio input "true"
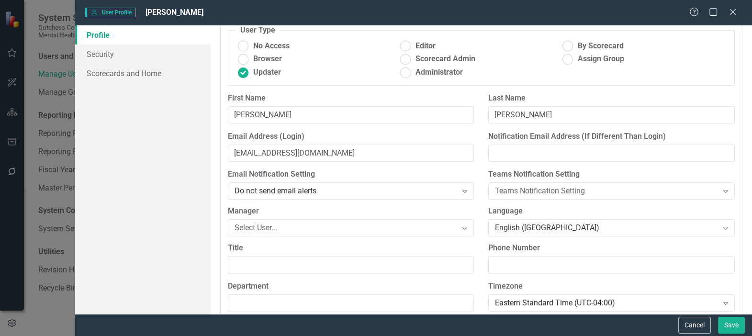
scroll to position [43, 0]
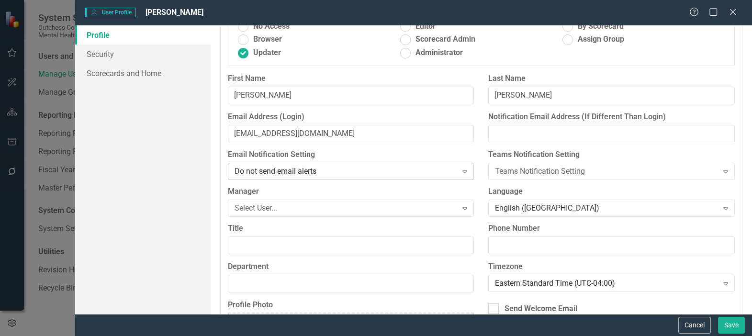
click at [326, 168] on div "Do not send email alerts" at bounding box center [345, 171] width 222 height 11
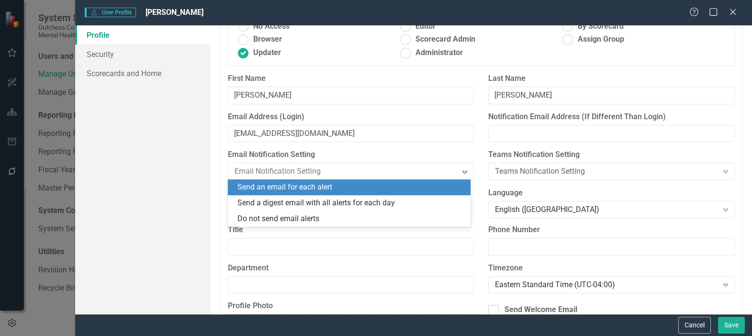
click at [326, 188] on div "Send an email for each alert" at bounding box center [350, 187] width 227 height 11
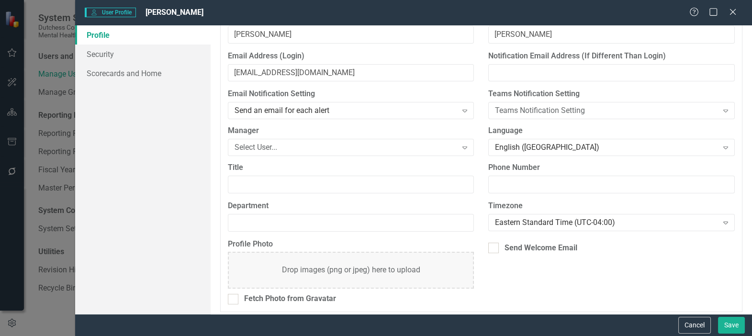
scroll to position [109, 0]
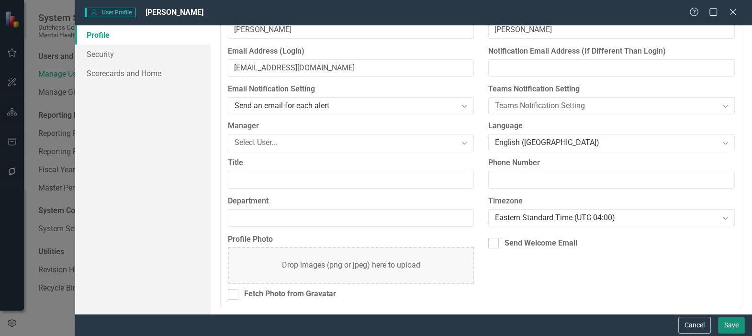
click at [727, 322] on button "Save" at bounding box center [731, 325] width 27 height 17
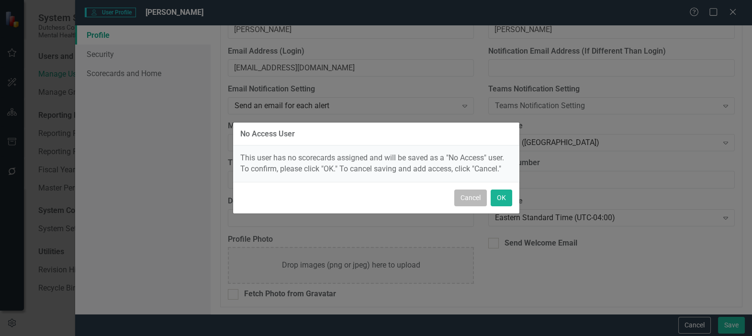
click at [472, 194] on button "Cancel" at bounding box center [470, 197] width 33 height 17
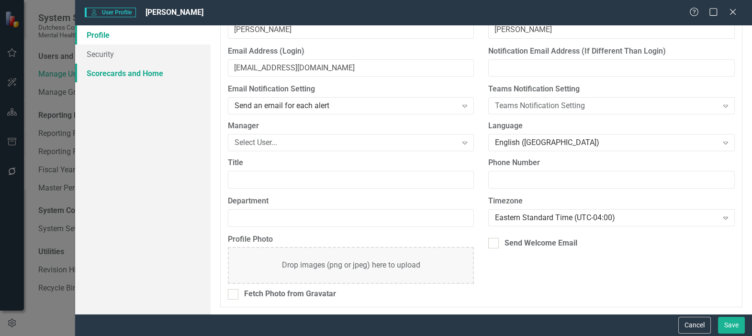
click at [129, 71] on link "Scorecards and Home" at bounding box center [142, 73] width 135 height 19
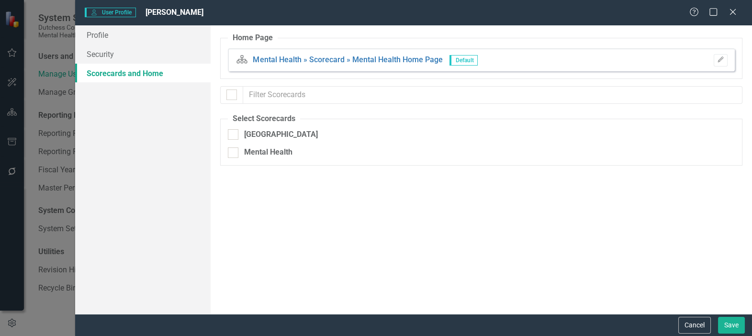
click at [129, 71] on link "Scorecards and Home" at bounding box center [142, 73] width 135 height 19
click at [720, 59] on icon "button" at bounding box center [720, 59] width 6 height 6
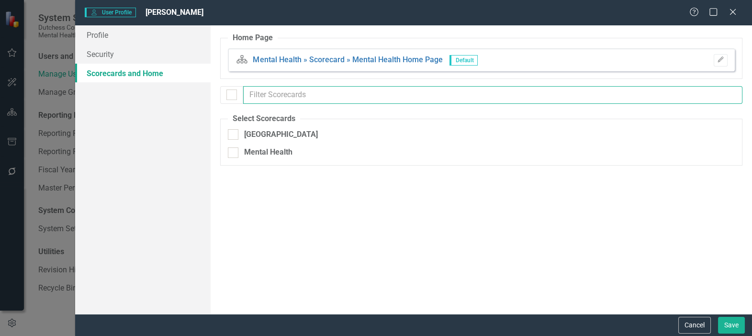
click at [459, 97] on input "text" at bounding box center [492, 95] width 499 height 18
type input "test"
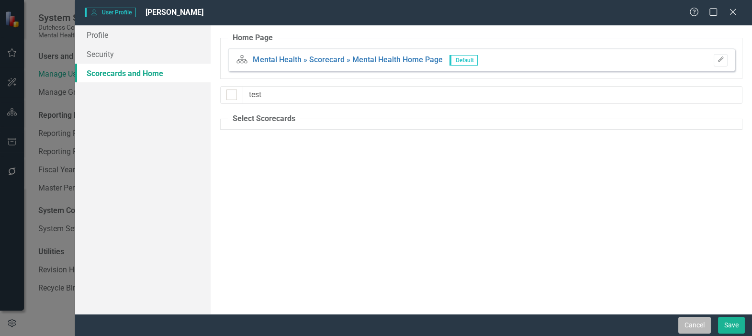
click at [703, 327] on button "Cancel" at bounding box center [694, 325] width 33 height 17
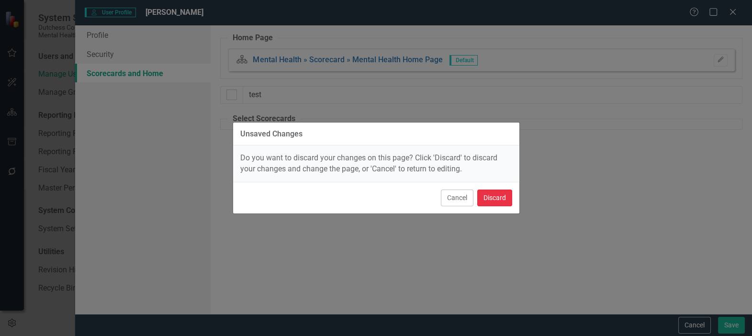
click at [482, 193] on button "Discard" at bounding box center [494, 197] width 35 height 17
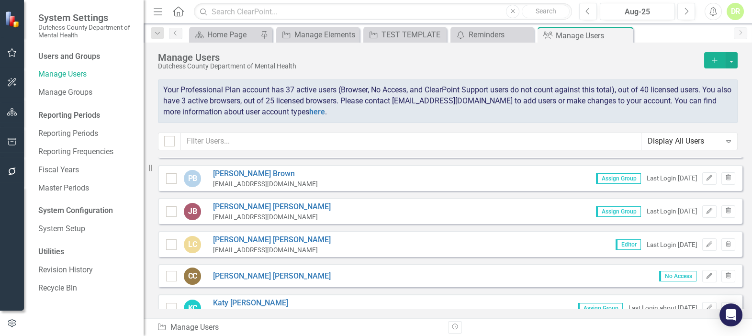
scroll to position [87, 0]
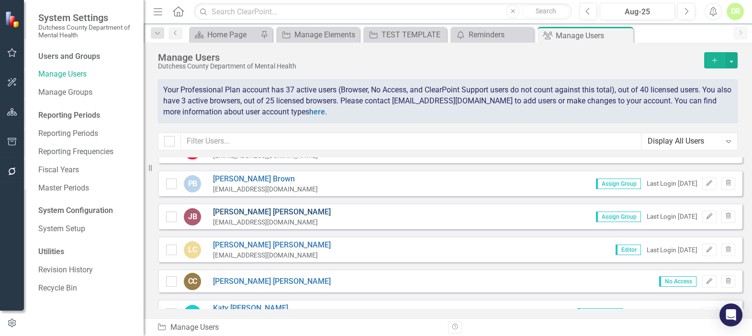
click at [241, 207] on link "Jennifer Buri da Cunha" at bounding box center [272, 212] width 118 height 11
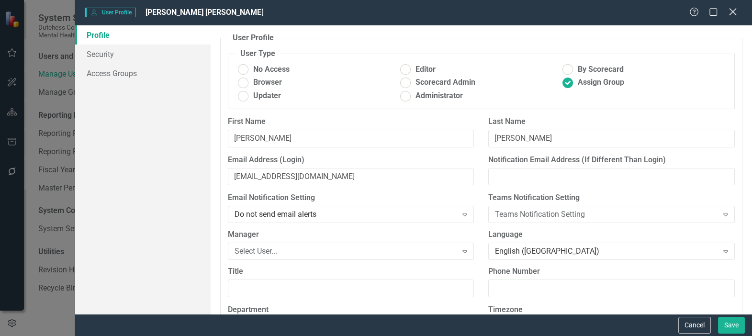
click at [733, 11] on icon at bounding box center [732, 11] width 7 height 7
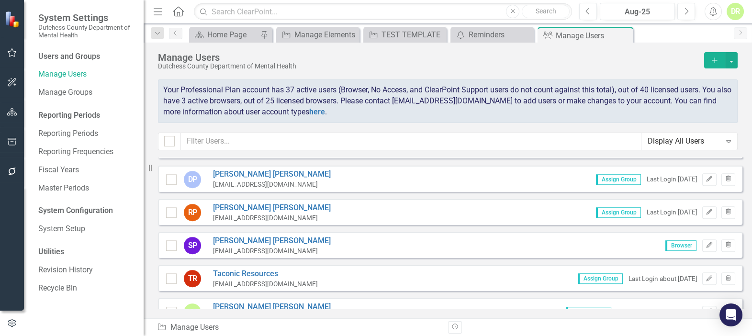
scroll to position [1305, 0]
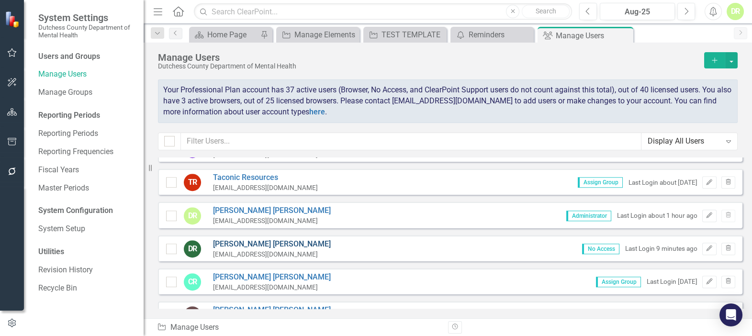
click at [251, 240] on link "Diane C Richard" at bounding box center [272, 244] width 118 height 11
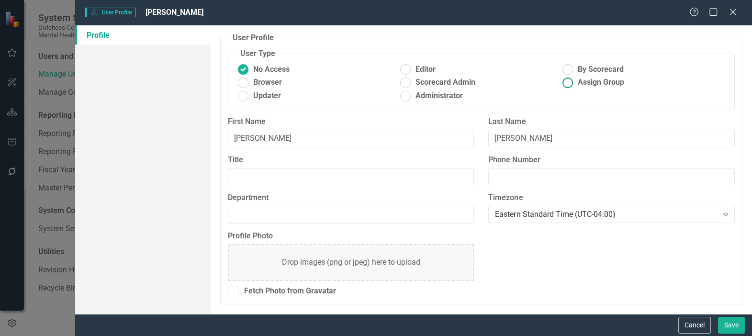
click at [571, 83] on ins at bounding box center [567, 82] width 15 height 15
click at [571, 83] on input "Assign Group" at bounding box center [567, 82] width 15 height 15
radio input "true"
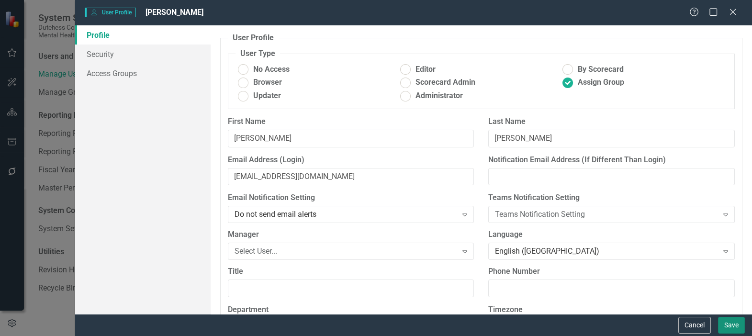
click at [724, 323] on button "Save" at bounding box center [731, 325] width 27 height 17
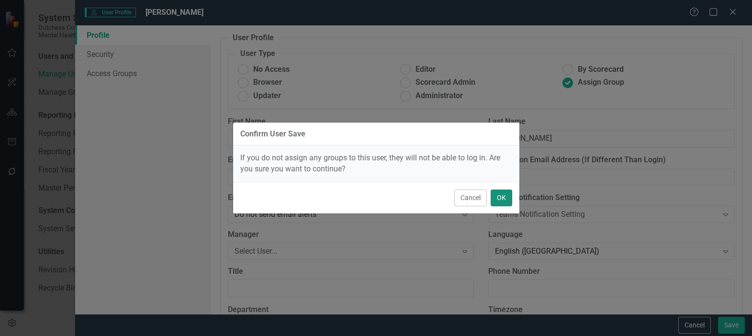
click at [499, 194] on button "OK" at bounding box center [501, 197] width 22 height 17
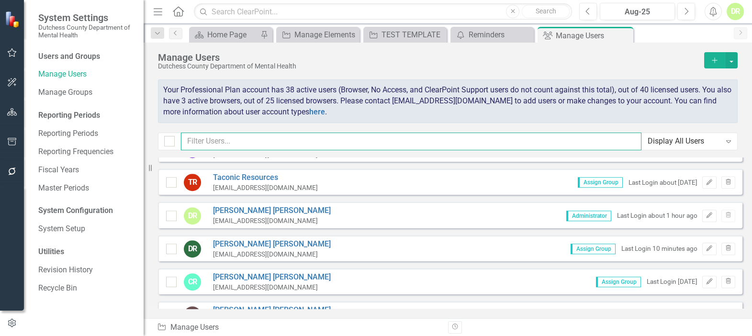
click at [209, 145] on input "text" at bounding box center [411, 142] width 460 height 18
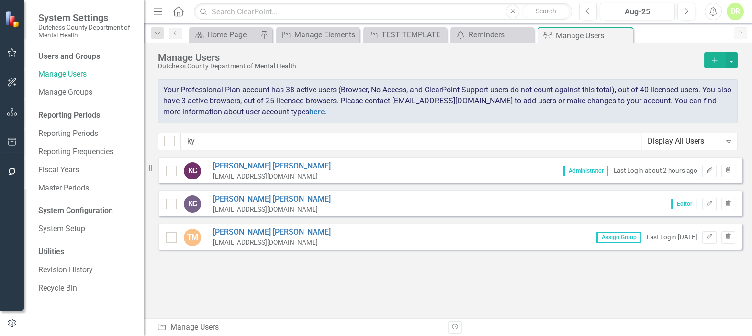
scroll to position [0, 0]
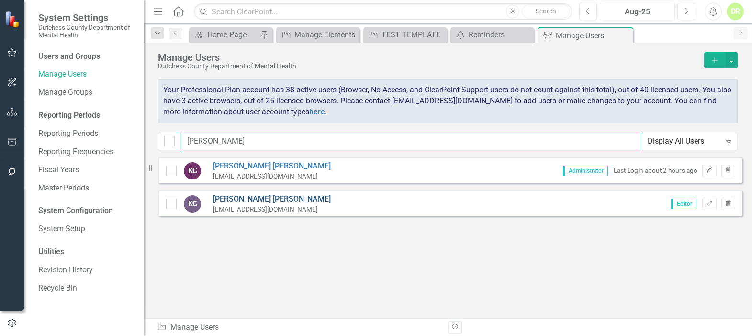
type input "kyl"
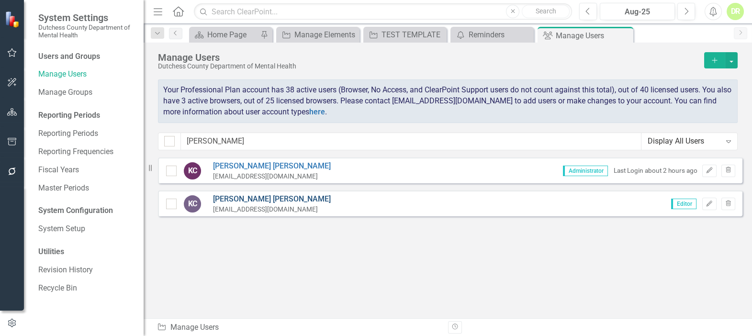
click at [256, 200] on link "Kyle BW Corkins" at bounding box center [272, 199] width 118 height 11
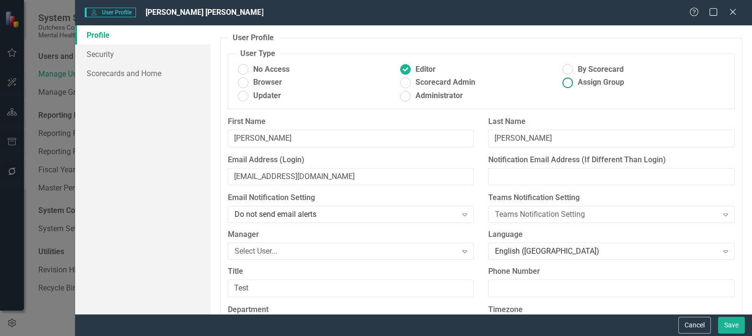
click at [569, 86] on ins at bounding box center [567, 82] width 15 height 15
click at [569, 86] on input "Assign Group" at bounding box center [567, 82] width 15 height 15
radio input "true"
click at [88, 78] on link "Access Groups" at bounding box center [142, 73] width 135 height 19
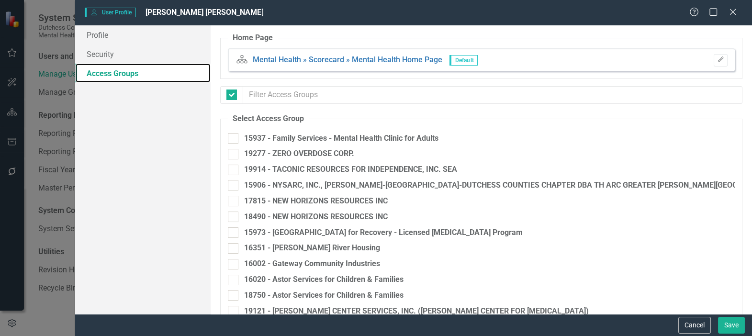
checkbox input "false"
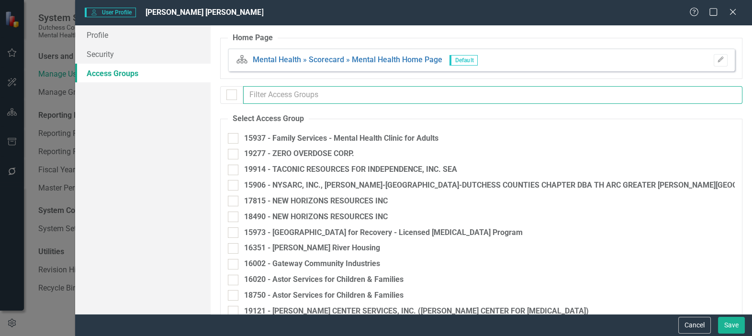
click at [305, 100] on input "text" at bounding box center [492, 95] width 499 height 18
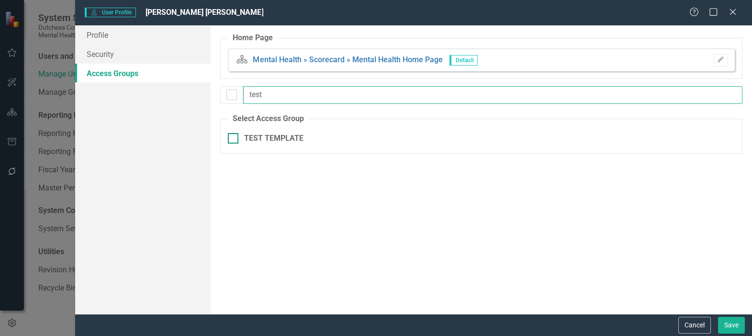
type input "test"
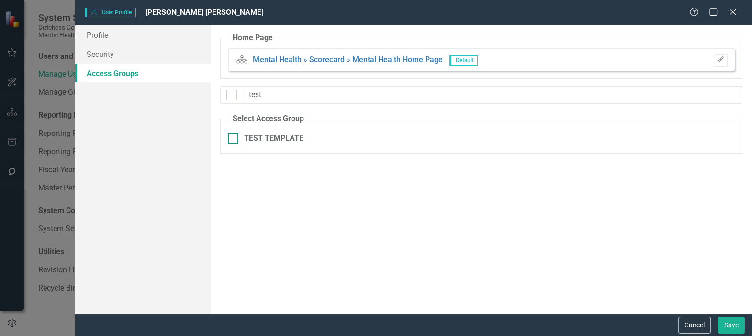
click at [230, 139] on div at bounding box center [233, 138] width 11 height 11
click at [230, 139] on input "TEST TEMPLATE" at bounding box center [231, 136] width 6 height 6
checkbox input "true"
click at [730, 325] on button "Save" at bounding box center [731, 325] width 27 height 17
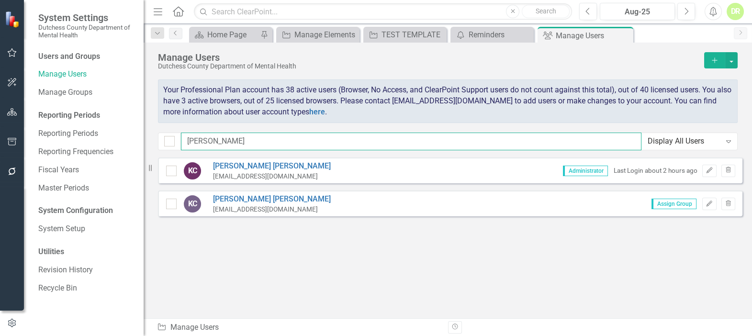
drag, startPoint x: 198, startPoint y: 140, endPoint x: 177, endPoint y: 142, distance: 21.1
click at [177, 142] on div "kyl Display All Users Expand" at bounding box center [447, 142] width 579 height 18
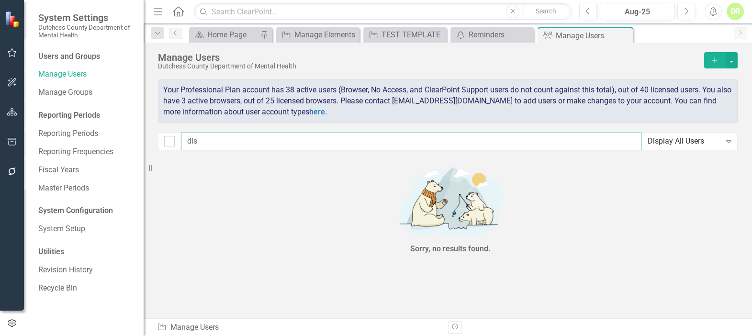
type input "di"
checkbox input "false"
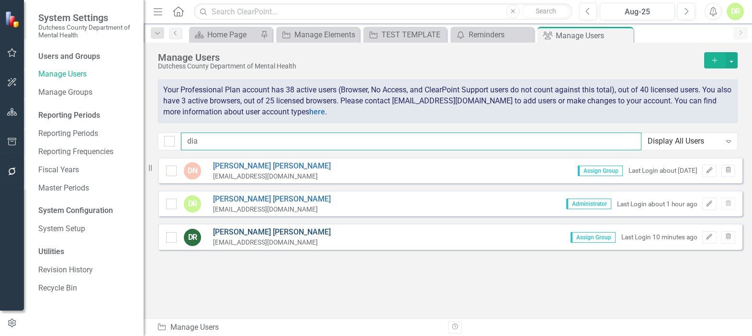
type input "dia"
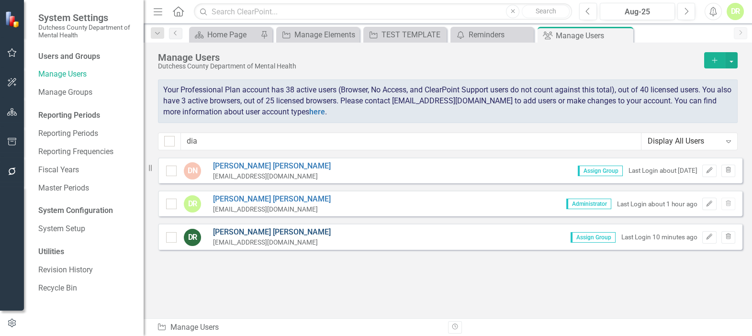
click at [254, 234] on link "Diane C Richard" at bounding box center [272, 232] width 118 height 11
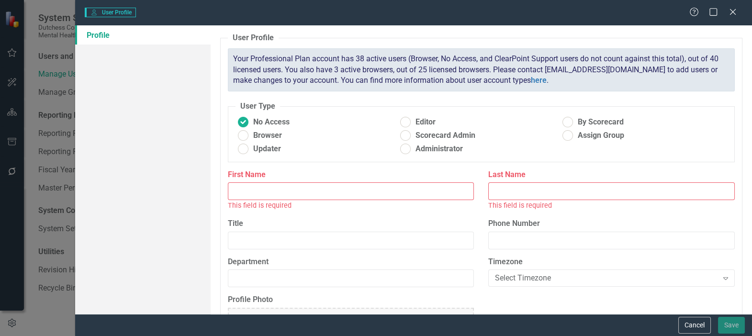
type input "Diane C"
type input "Richard"
radio input "false"
radio input "true"
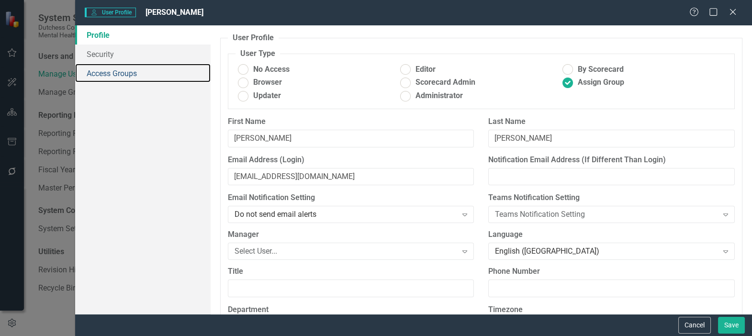
drag, startPoint x: 122, startPoint y: 69, endPoint x: 158, endPoint y: 89, distance: 41.1
click at [122, 69] on link "Access Groups" at bounding box center [142, 73] width 135 height 19
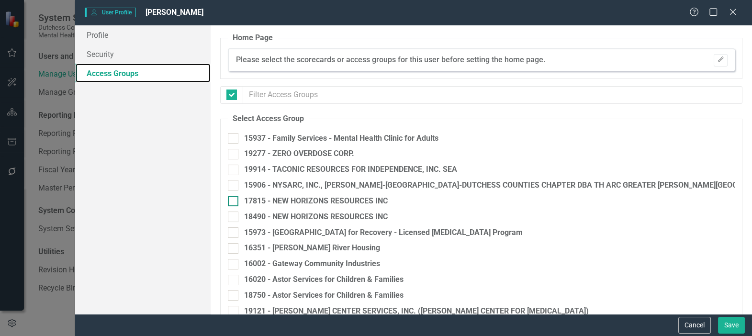
checkbox input "false"
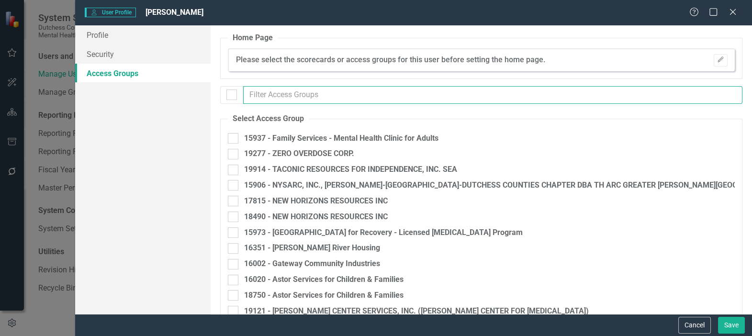
click at [278, 89] on input "text" at bounding box center [492, 95] width 499 height 18
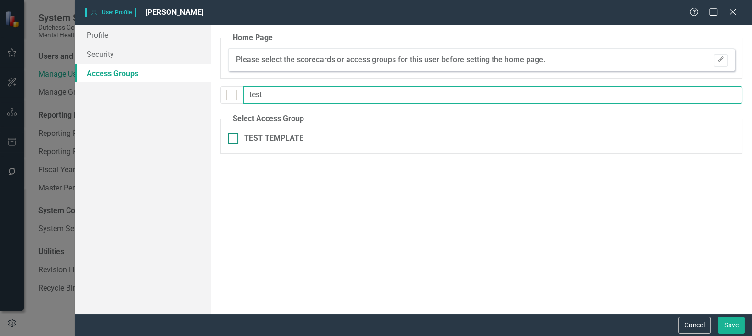
type input "test"
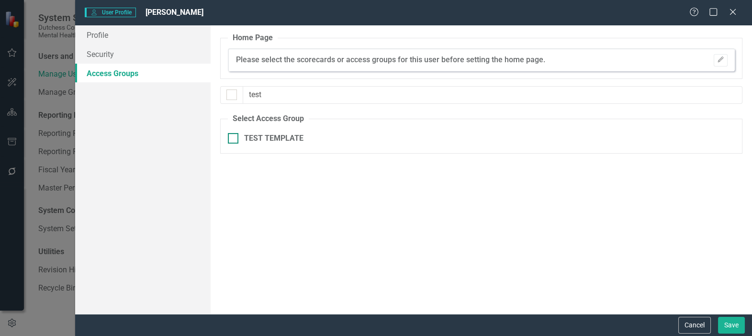
click at [232, 136] on input "TEST TEMPLATE" at bounding box center [231, 136] width 6 height 6
checkbox input "true"
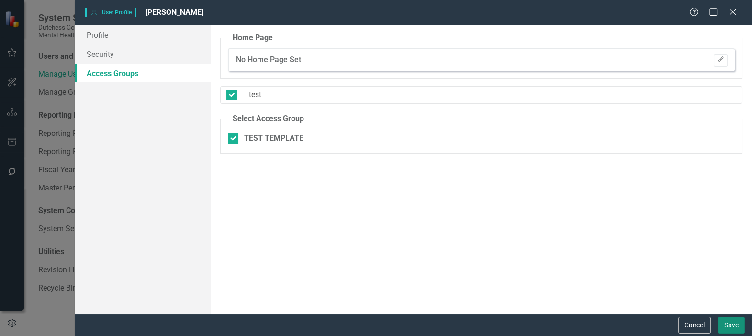
click at [725, 323] on button "Save" at bounding box center [731, 325] width 27 height 17
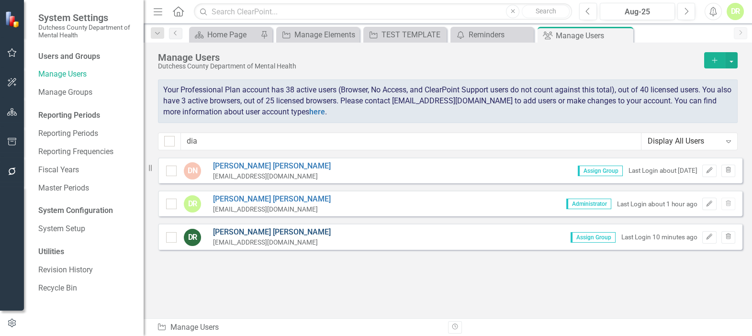
click at [243, 231] on link "Diane C Richard" at bounding box center [272, 232] width 118 height 11
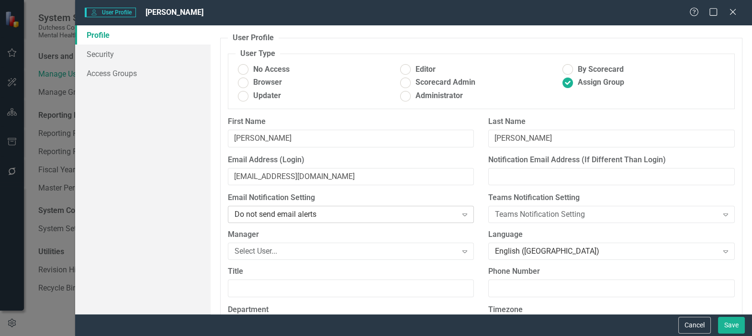
click at [273, 211] on div "Do not send email alerts" at bounding box center [345, 214] width 222 height 11
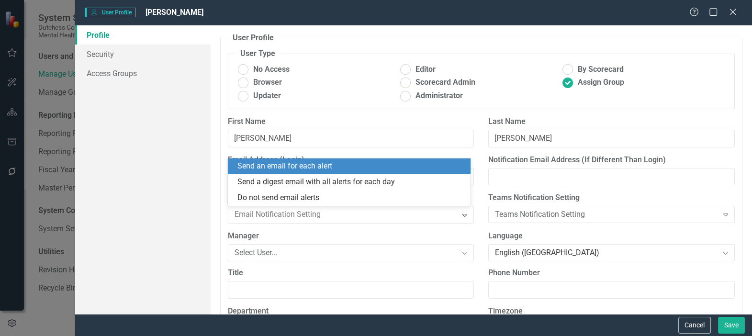
click at [286, 168] on div "Send an email for each alert" at bounding box center [350, 166] width 227 height 11
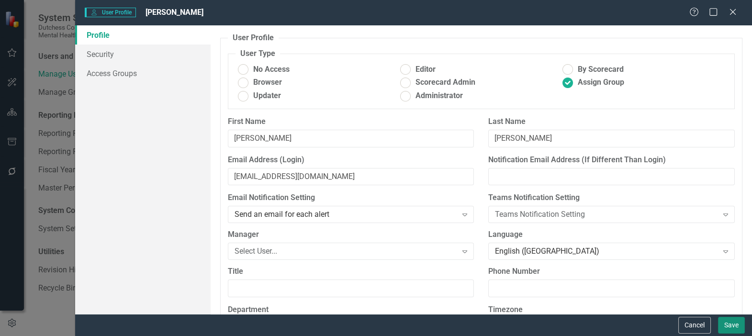
drag, startPoint x: 732, startPoint y: 322, endPoint x: 477, endPoint y: 285, distance: 257.2
click at [732, 321] on button "Save" at bounding box center [731, 325] width 27 height 17
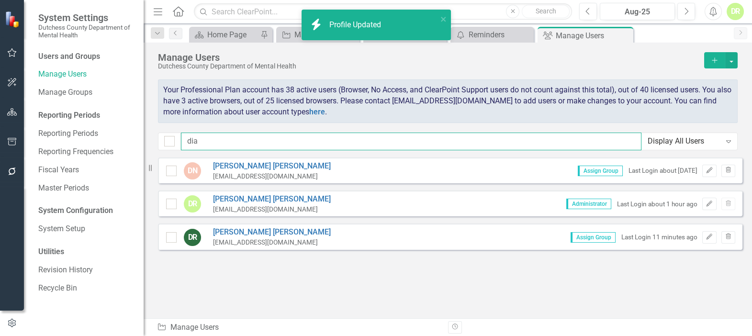
drag, startPoint x: 211, startPoint y: 136, endPoint x: 162, endPoint y: 133, distance: 49.4
click at [162, 133] on div "dia Display All Users Expand" at bounding box center [447, 142] width 579 height 18
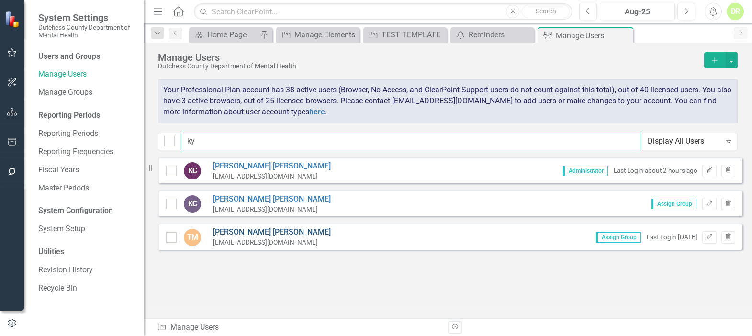
type input "ky"
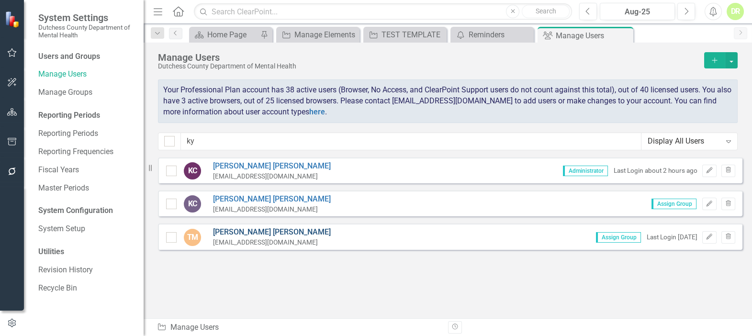
click at [243, 237] on link "Tom McClusky" at bounding box center [272, 232] width 118 height 11
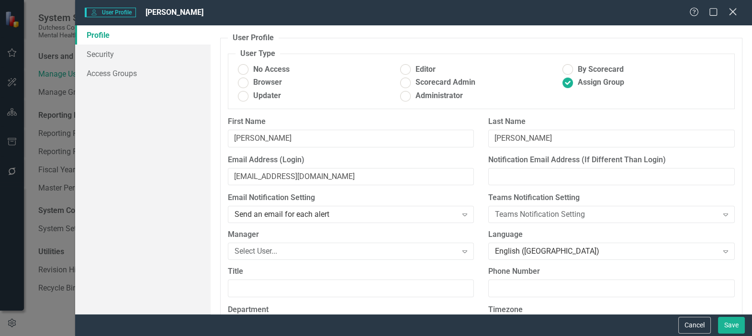
click at [729, 11] on icon "Close" at bounding box center [732, 11] width 12 height 9
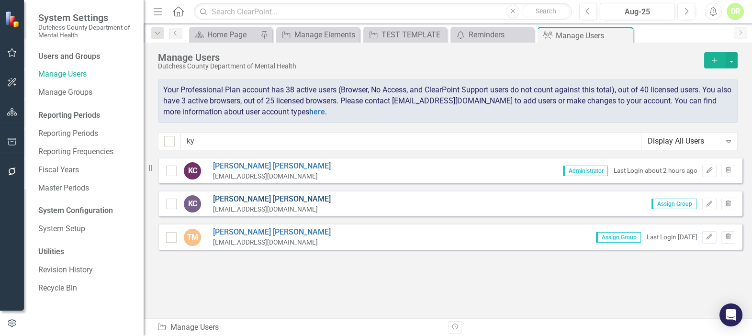
click at [224, 198] on link "Kyle BW Corkins" at bounding box center [272, 199] width 118 height 11
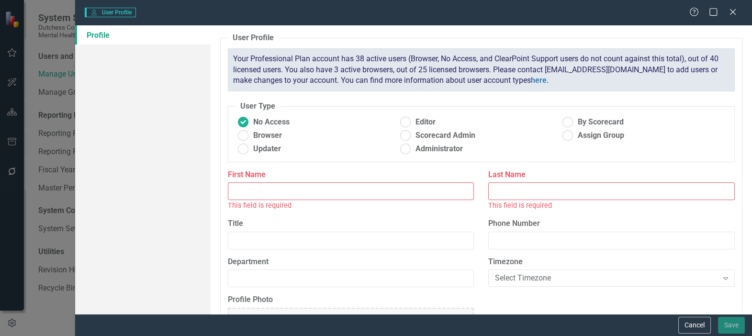
type input "Kyle BW"
type input "Corkins"
type input "Test"
radio input "false"
radio input "true"
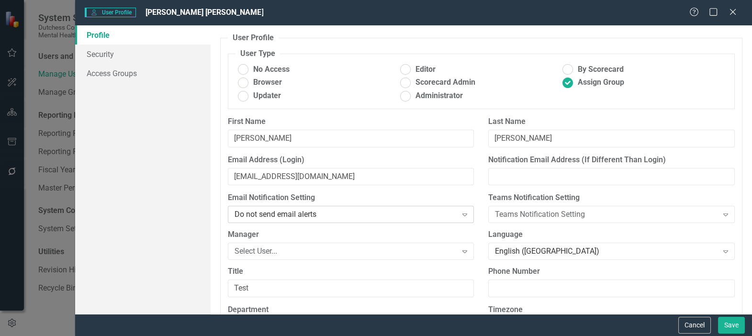
click at [249, 212] on div "Do not send email alerts" at bounding box center [345, 214] width 222 height 11
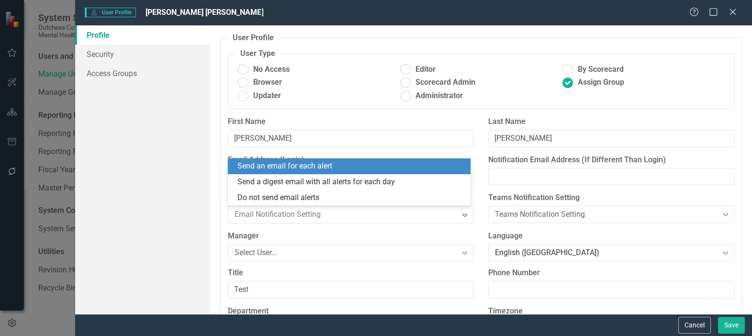
click at [266, 172] on div "Send an email for each alert" at bounding box center [349, 166] width 243 height 16
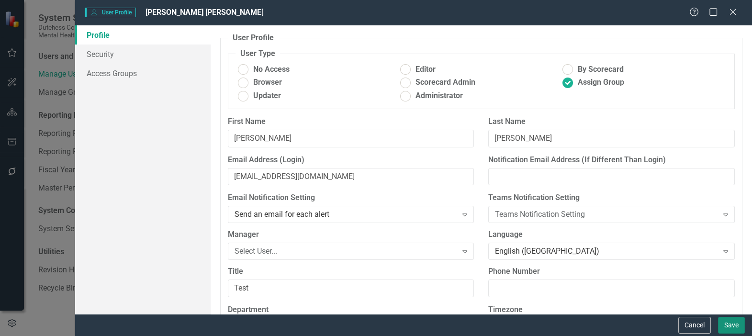
click at [735, 321] on button "Save" at bounding box center [731, 325] width 27 height 17
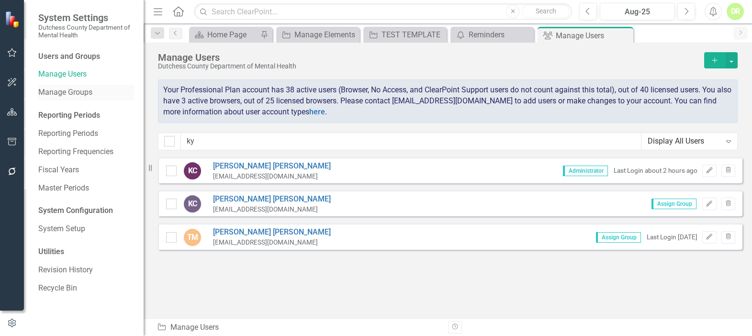
click at [66, 92] on link "Manage Groups" at bounding box center [86, 92] width 96 height 11
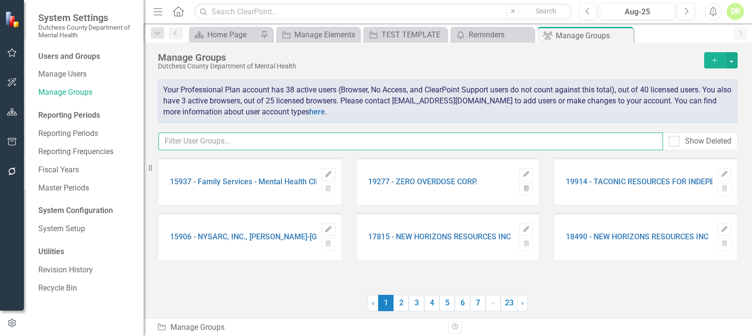
click at [194, 136] on input "text" at bounding box center [410, 142] width 504 height 18
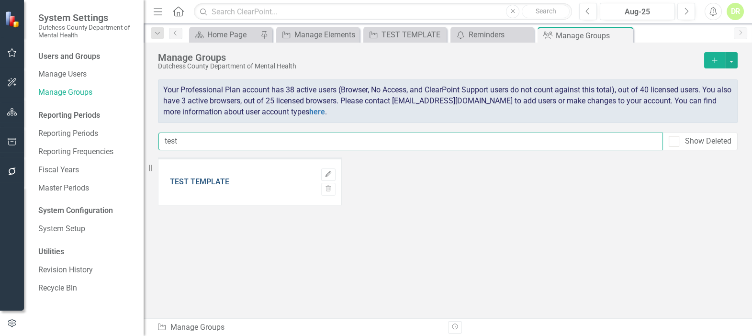
type input "test"
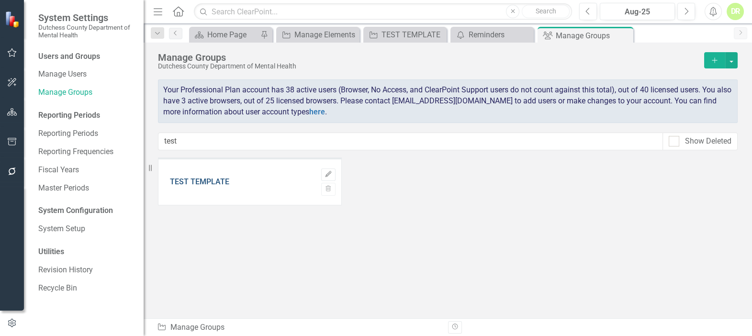
click at [198, 180] on link "TEST TEMPLATE" at bounding box center [199, 182] width 59 height 9
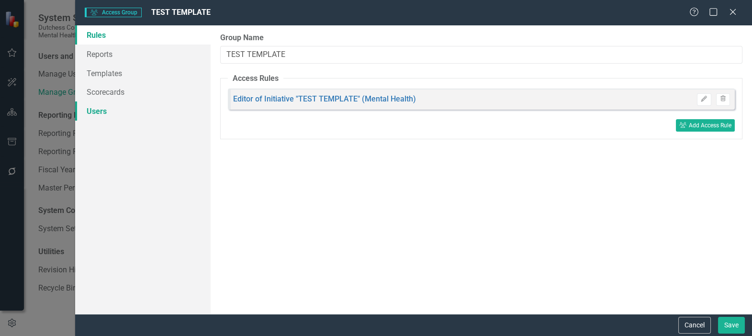
click at [109, 107] on link "Users" at bounding box center [142, 110] width 135 height 19
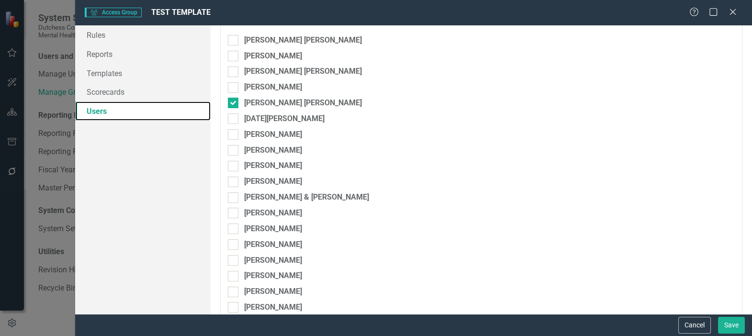
scroll to position [261, 0]
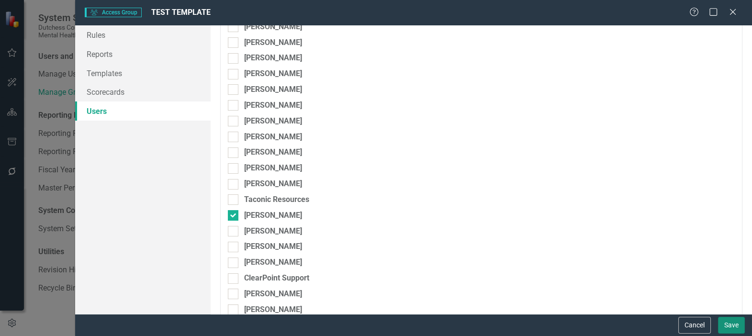
click at [730, 320] on button "Save" at bounding box center [731, 325] width 27 height 17
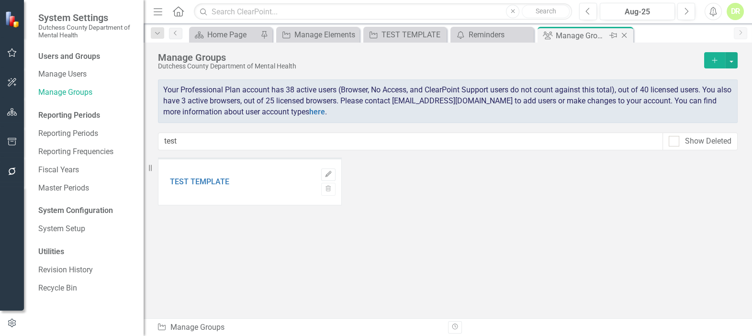
click at [622, 34] on icon at bounding box center [623, 35] width 5 height 5
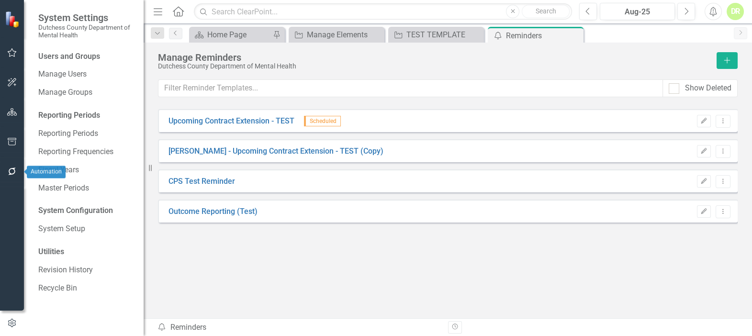
click at [6, 167] on button "button" at bounding box center [12, 172] width 22 height 20
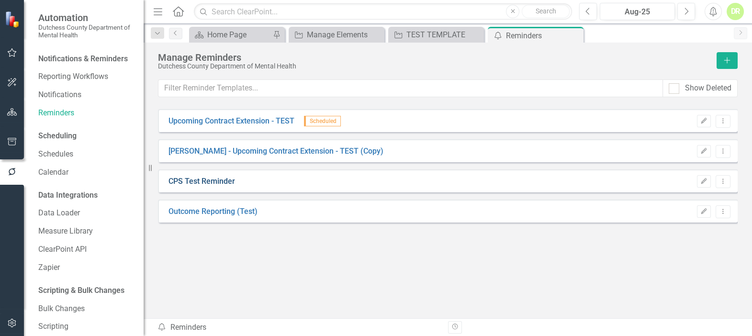
click at [207, 182] on link "CPS Test Reminder" at bounding box center [201, 181] width 67 height 11
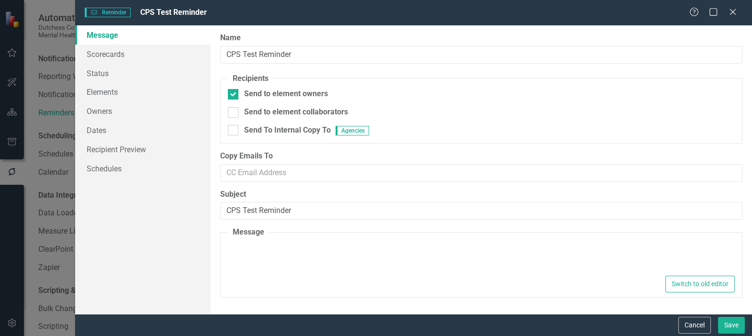
type textarea "<p>Dear {FirstName}, Please log into ClearPoint and update the following items …"
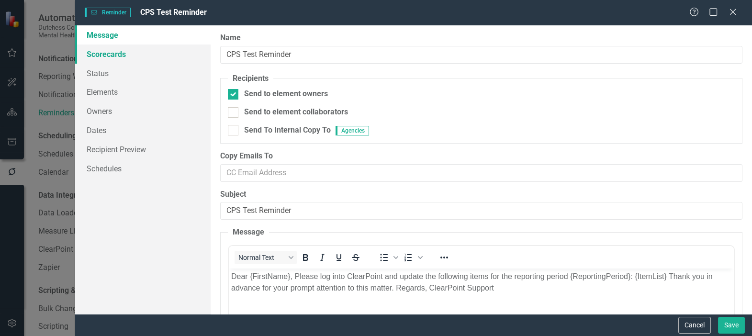
click at [123, 55] on link "Scorecards" at bounding box center [142, 53] width 135 height 19
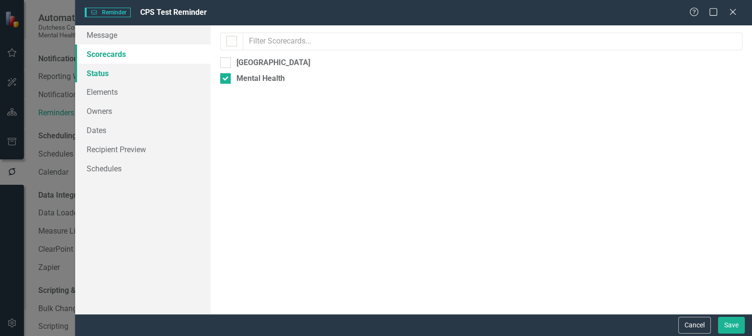
click at [108, 76] on link "Status" at bounding box center [142, 73] width 135 height 19
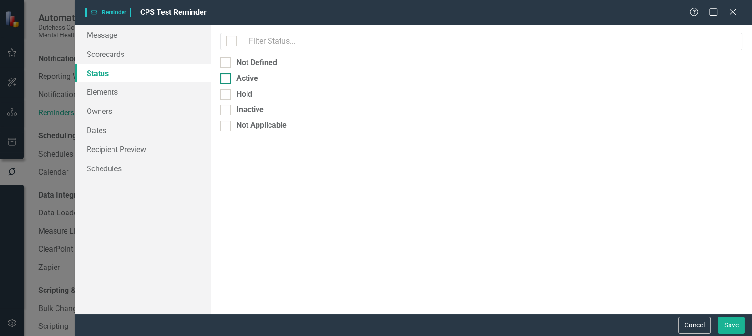
click at [228, 79] on div at bounding box center [225, 78] width 11 height 11
click at [226, 79] on input "Active" at bounding box center [223, 76] width 6 height 6
checkbox input "true"
click at [111, 94] on link "Elements" at bounding box center [142, 91] width 135 height 19
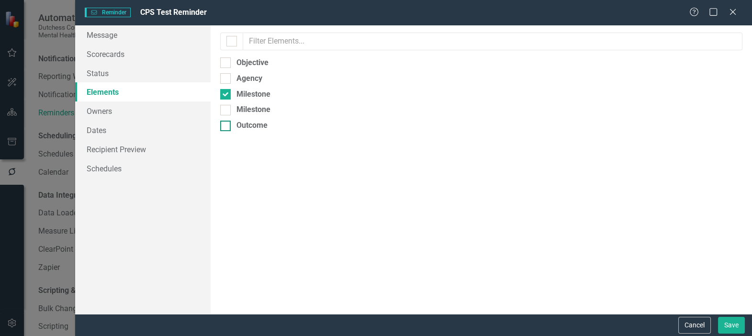
click at [229, 124] on div at bounding box center [225, 126] width 11 height 11
click at [226, 124] on input "Outcome" at bounding box center [223, 124] width 6 height 6
checkbox input "true"
click at [226, 91] on input "Milestone" at bounding box center [223, 92] width 6 height 6
checkbox input "false"
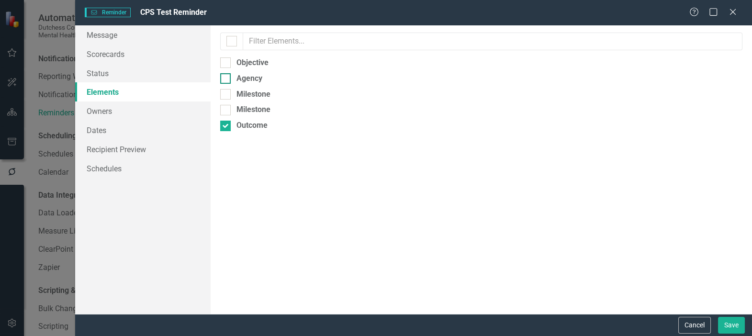
click at [229, 79] on div at bounding box center [225, 78] width 11 height 11
click at [226, 79] on input "Agency" at bounding box center [223, 76] width 6 height 6
checkbox input "true"
click at [99, 114] on link "Owners" at bounding box center [142, 110] width 135 height 19
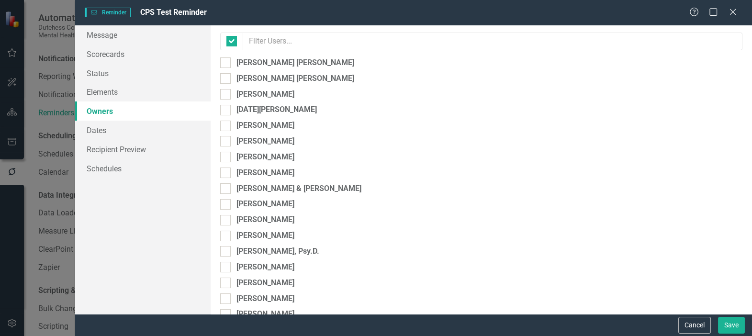
checkbox input "false"
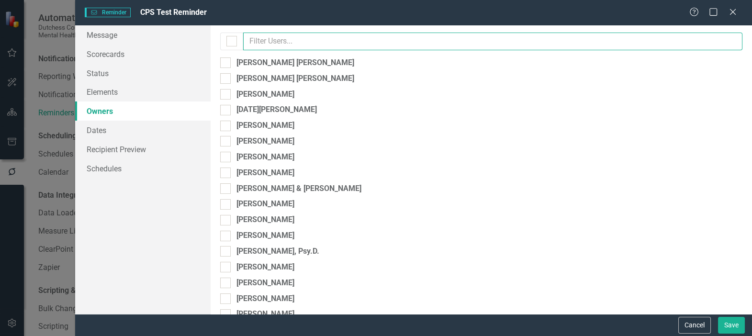
click at [310, 43] on input "text" at bounding box center [492, 42] width 499 height 18
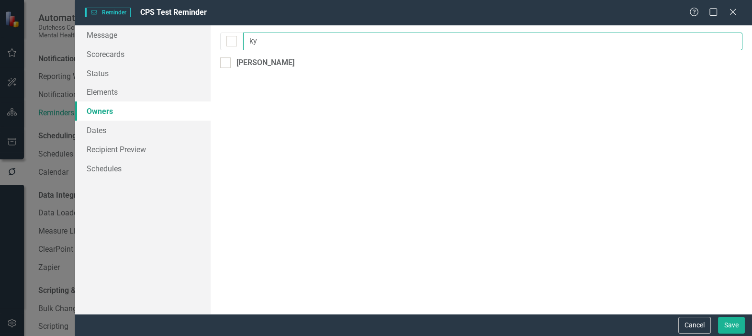
type input "k"
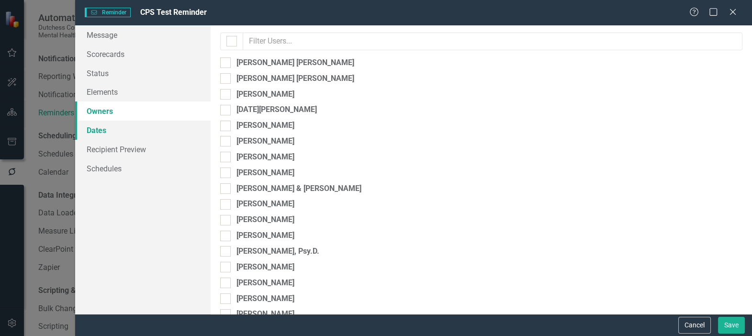
click at [104, 132] on link "Dates" at bounding box center [142, 130] width 135 height 19
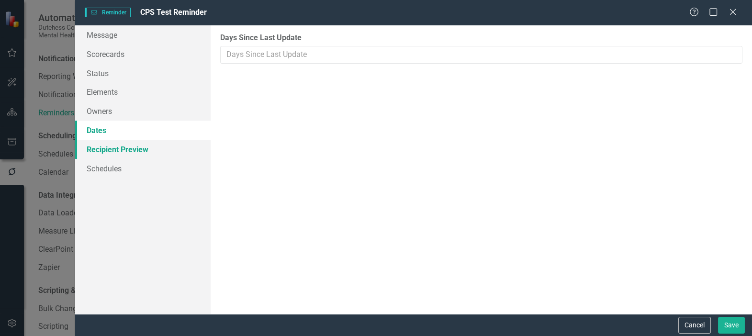
click at [127, 148] on link "Recipient Preview" at bounding box center [142, 149] width 135 height 19
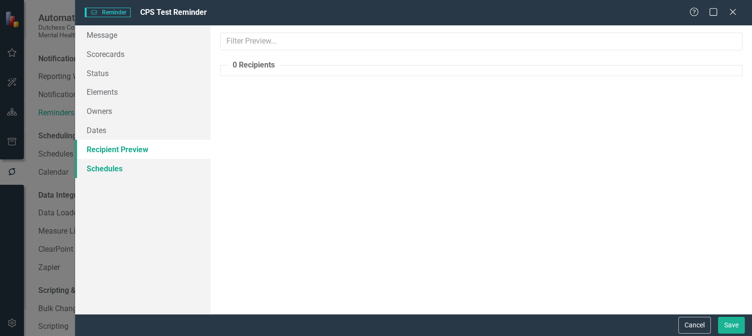
click at [118, 165] on link "Schedules" at bounding box center [142, 168] width 135 height 19
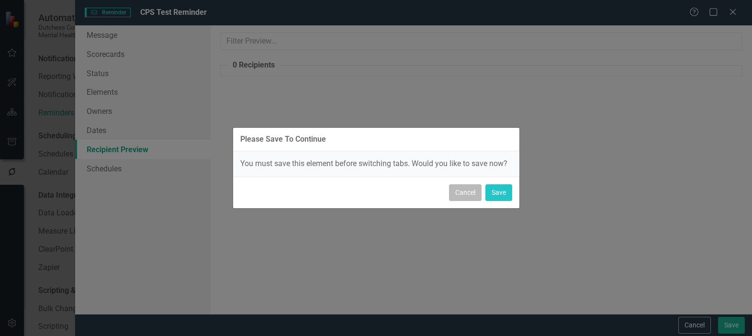
click at [465, 189] on button "Cancel" at bounding box center [465, 192] width 33 height 17
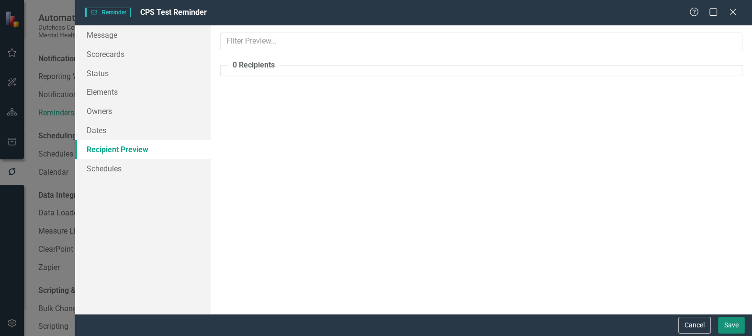
click at [739, 322] on button "Save" at bounding box center [731, 325] width 27 height 17
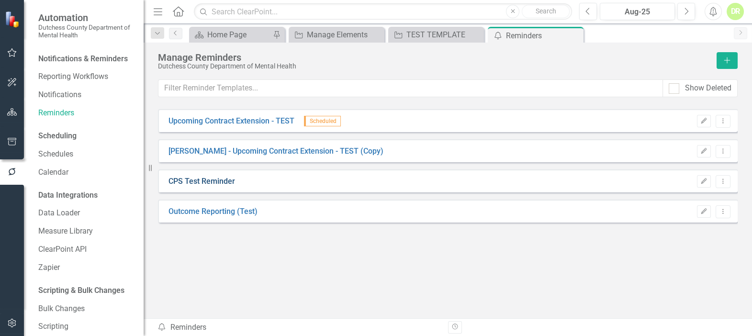
click at [213, 181] on link "CPS Test Reminder" at bounding box center [201, 181] width 67 height 11
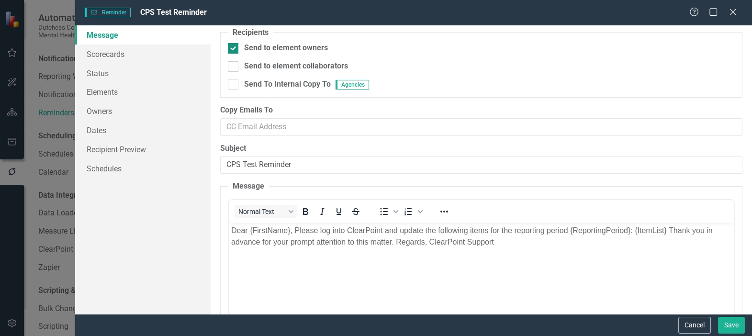
scroll to position [43, 0]
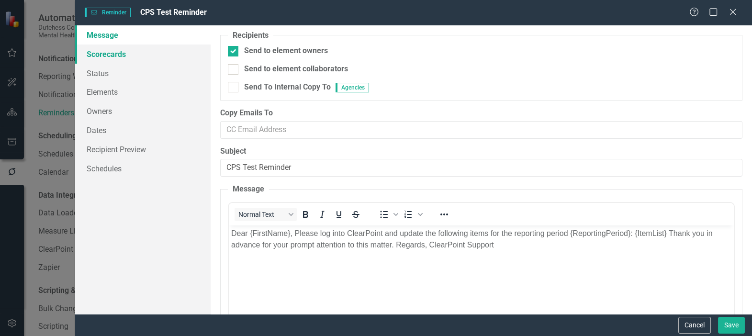
click at [121, 55] on link "Scorecards" at bounding box center [142, 53] width 135 height 19
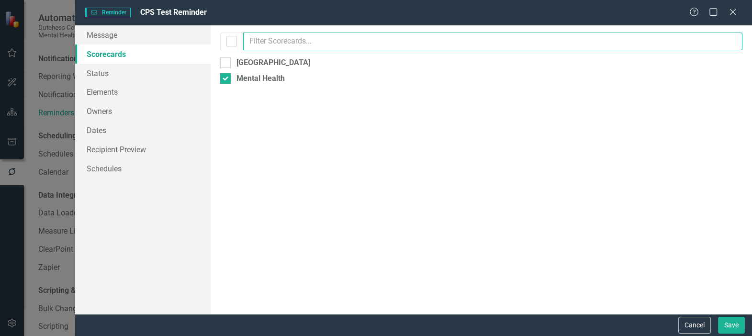
click at [269, 41] on input "text" at bounding box center [492, 42] width 499 height 18
type input "te"
drag, startPoint x: 266, startPoint y: 38, endPoint x: 224, endPoint y: 36, distance: 42.6
click at [224, 36] on div "te" at bounding box center [481, 42] width 522 height 18
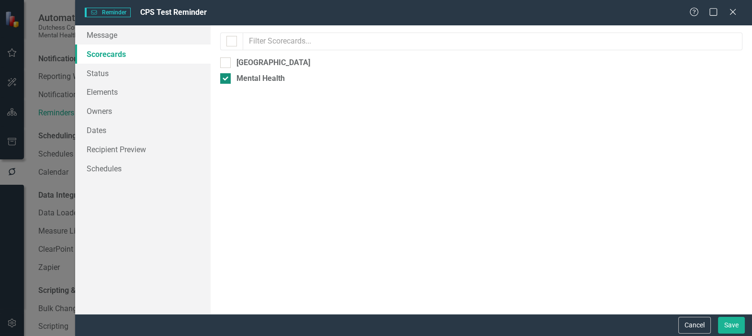
click at [229, 77] on div at bounding box center [225, 78] width 11 height 11
click at [226, 77] on input "Mental Health" at bounding box center [223, 76] width 6 height 6
checkbox input "false"
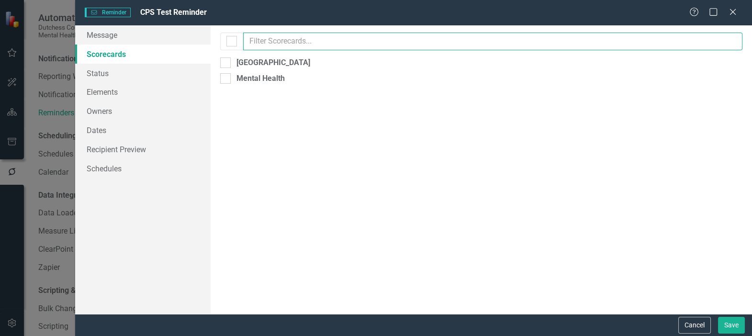
click at [261, 40] on input "text" at bounding box center [492, 42] width 499 height 18
type input "te"
drag, startPoint x: 268, startPoint y: 33, endPoint x: 144, endPoint y: 37, distance: 124.0
click at [144, 37] on div "Message Scorecards Status Elements Owners Dates Recipient Preview Schedules Rem…" at bounding box center [413, 169] width 677 height 289
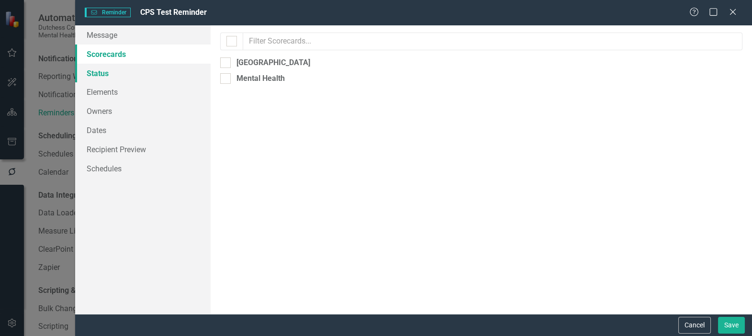
click at [102, 71] on link "Status" at bounding box center [142, 73] width 135 height 19
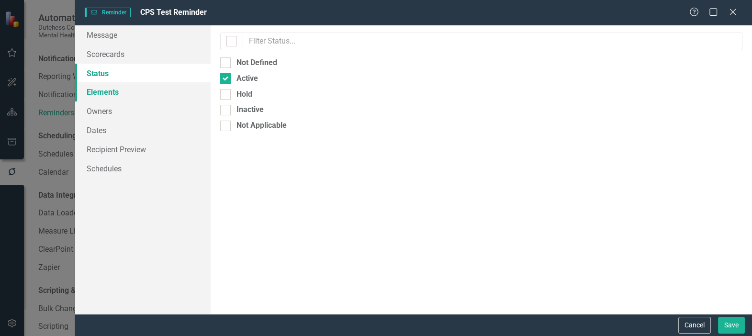
click at [93, 94] on link "Elements" at bounding box center [142, 91] width 135 height 19
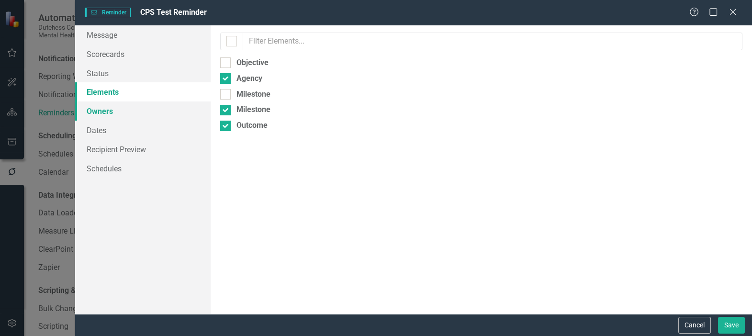
click at [94, 112] on link "Owners" at bounding box center [142, 110] width 135 height 19
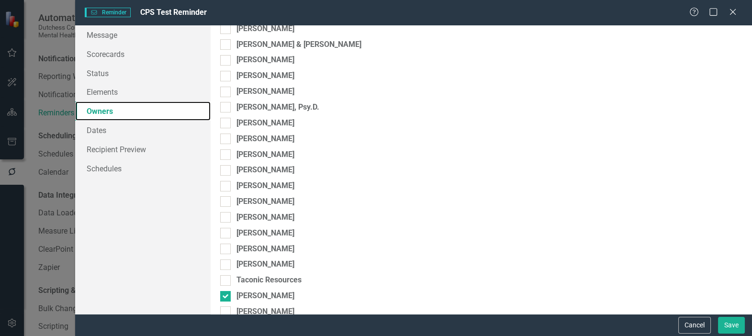
scroll to position [174, 0]
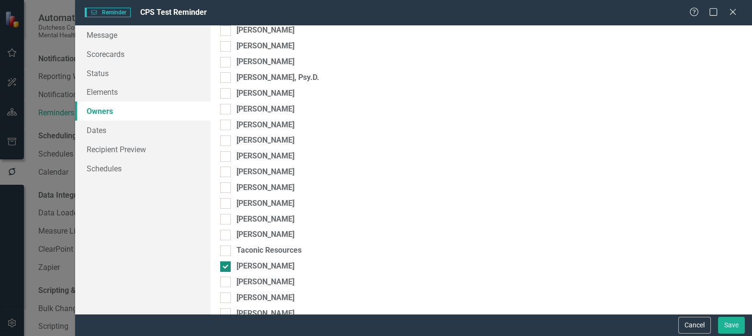
click at [222, 264] on input "[PERSON_NAME]" at bounding box center [223, 264] width 6 height 6
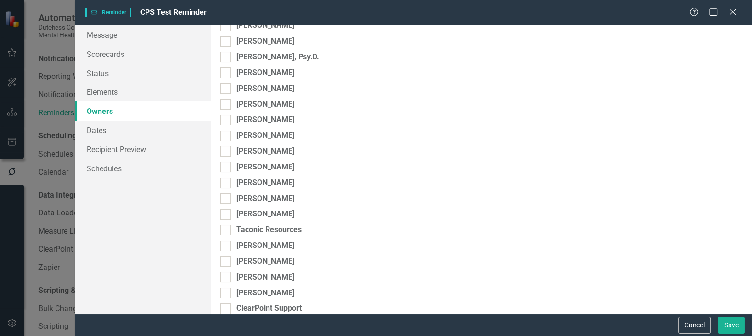
scroll to position [217, 0]
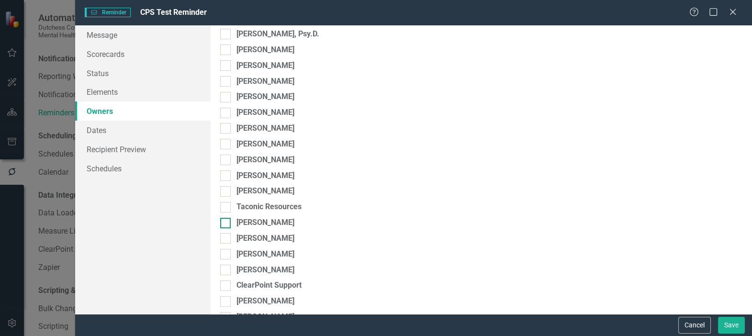
click at [223, 222] on input "[PERSON_NAME]" at bounding box center [223, 221] width 6 height 6
checkbox input "true"
click at [97, 126] on link "Dates" at bounding box center [142, 130] width 135 height 19
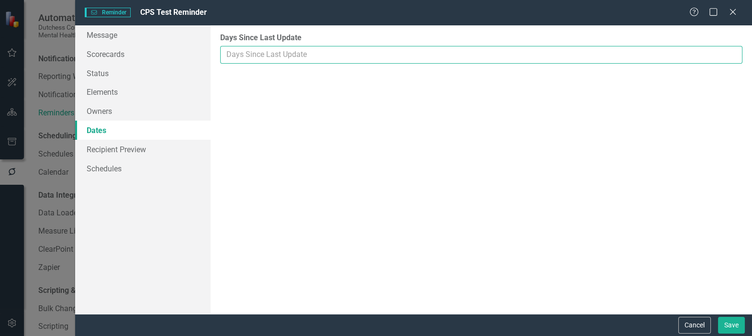
click at [277, 57] on input "Days Since Last Update" at bounding box center [481, 55] width 522 height 18
click at [85, 148] on link "Recipient Preview" at bounding box center [142, 149] width 135 height 19
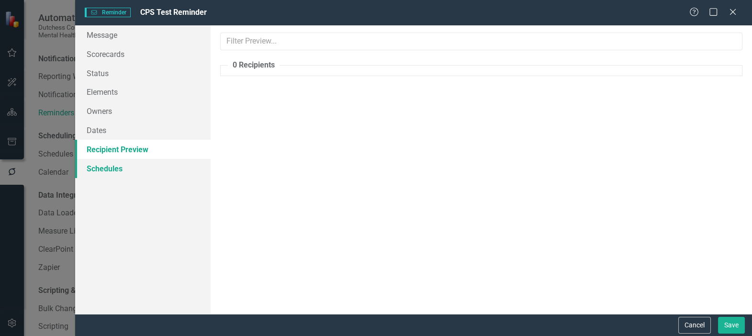
click at [105, 167] on link "Schedules" at bounding box center [142, 168] width 135 height 19
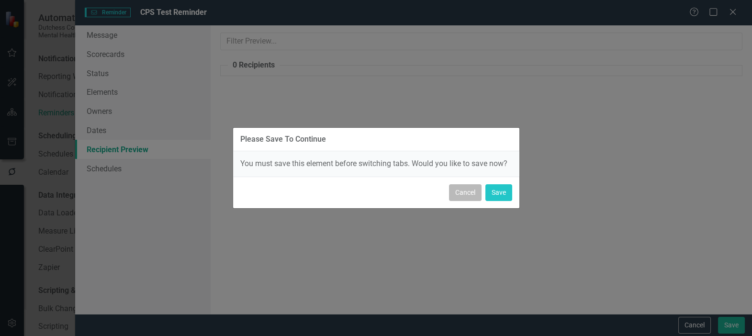
click at [468, 187] on button "Cancel" at bounding box center [465, 192] width 33 height 17
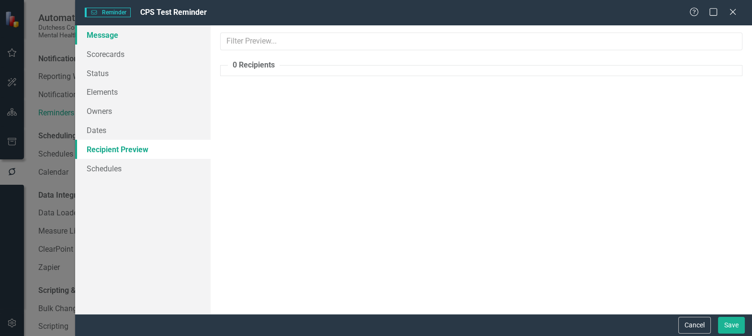
click at [111, 33] on link "Message" at bounding box center [142, 34] width 135 height 19
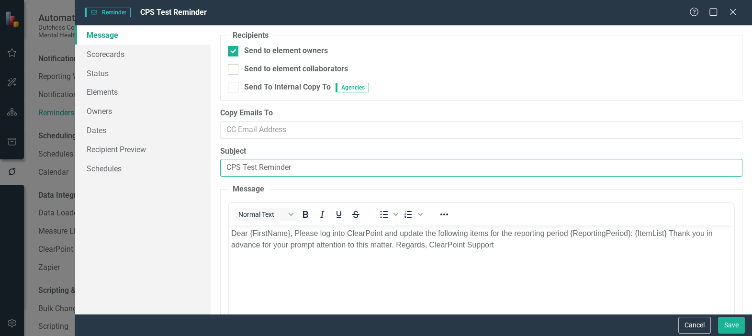
click at [315, 160] on input "CPS Test Reminder" at bounding box center [481, 168] width 522 height 18
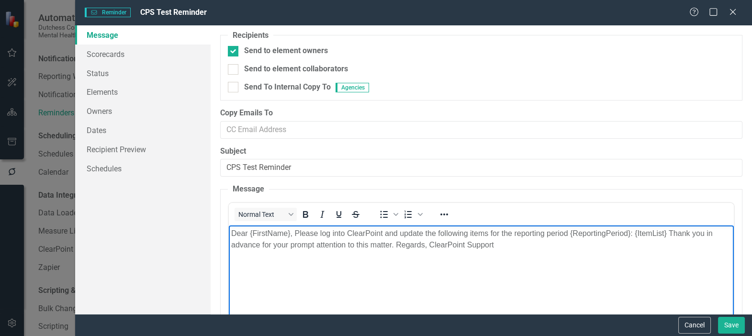
click at [276, 239] on p "Dear {FirstName}, Please log into ClearPoint and update the following items for…" at bounding box center [481, 239] width 500 height 23
click at [276, 237] on p "Dear {FirstName}, Please log into ClearPoint and update the following items for…" at bounding box center [481, 239] width 500 height 23
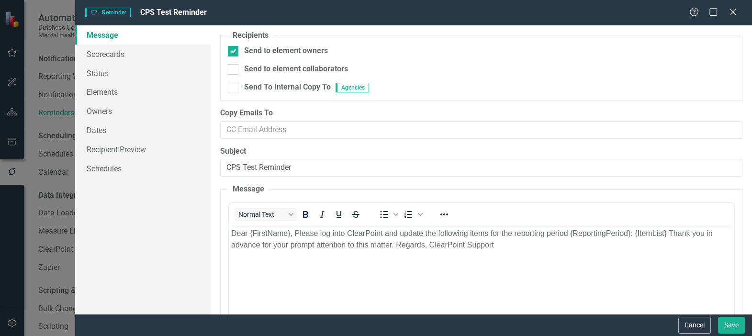
drag, startPoint x: 43, startPoint y: 5, endPoint x: 533, endPoint y: 186, distance: 522.5
click at [533, 187] on fieldset "Message <p>Dear {FirstName}, Please log into ClearPoint and update the followin…" at bounding box center [481, 301] width 522 height 234
click at [701, 322] on button "Cancel" at bounding box center [694, 325] width 33 height 17
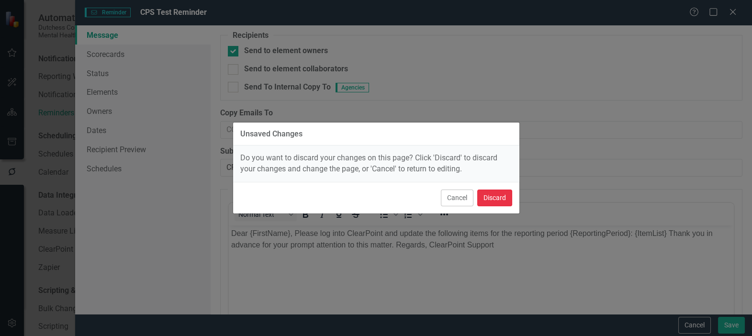
click at [496, 194] on button "Discard" at bounding box center [494, 197] width 35 height 17
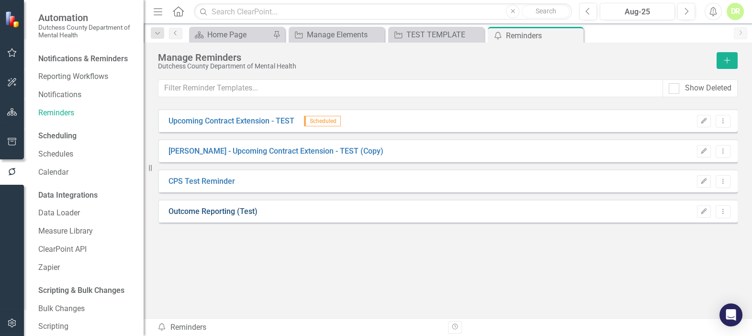
click at [229, 211] on link "Outcome Reporting (Test)" at bounding box center [212, 211] width 89 height 11
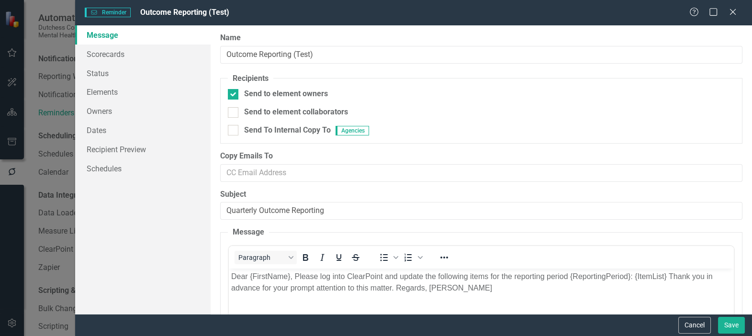
scroll to position [0, 0]
click at [103, 52] on link "Scorecards" at bounding box center [142, 53] width 135 height 19
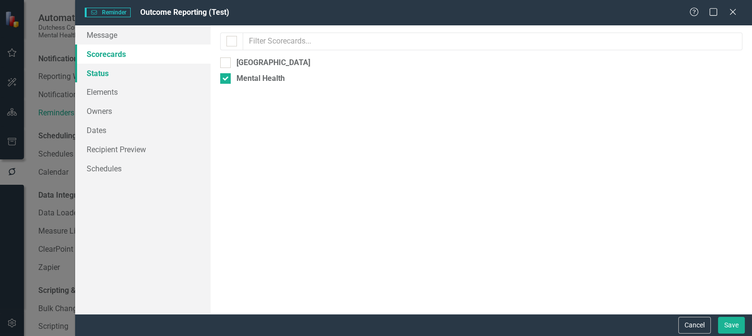
click at [99, 73] on link "Status" at bounding box center [142, 73] width 135 height 19
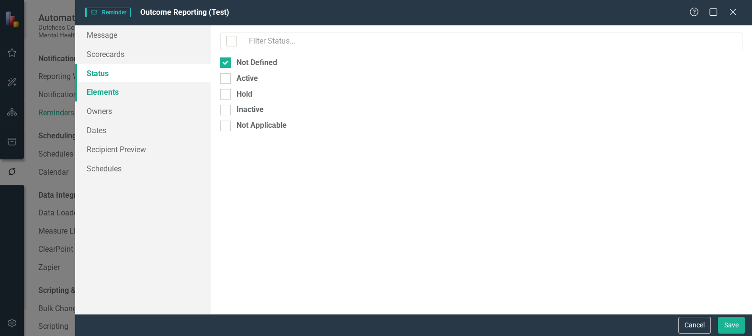
click at [98, 91] on link "Elements" at bounding box center [142, 91] width 135 height 19
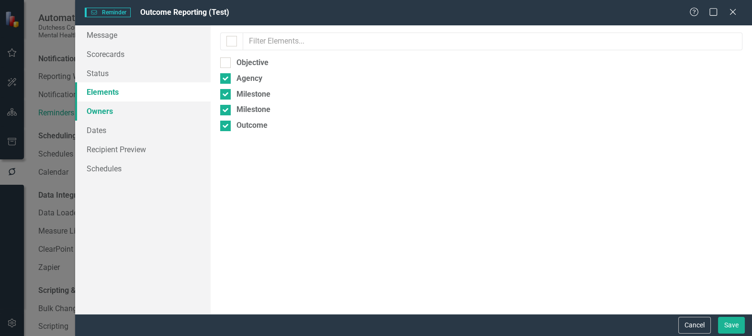
click at [99, 109] on link "Owners" at bounding box center [142, 110] width 135 height 19
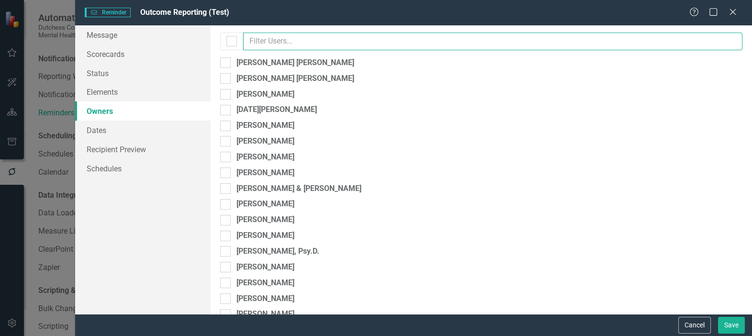
click at [288, 35] on input "text" at bounding box center [492, 42] width 499 height 18
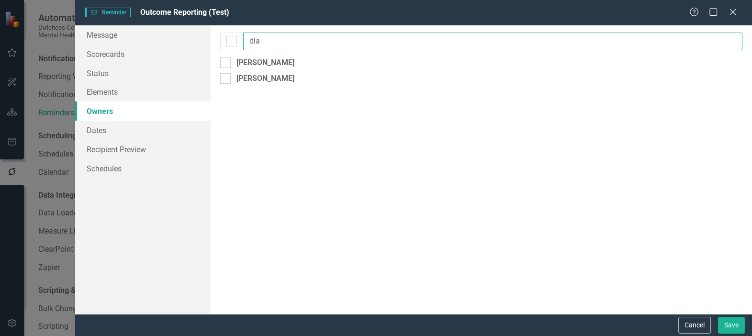
type input "[PERSON_NAME]"
drag, startPoint x: 266, startPoint y: 42, endPoint x: 227, endPoint y: 42, distance: 39.2
click at [227, 42] on div "[PERSON_NAME]" at bounding box center [481, 42] width 522 height 18
type input "kyle"
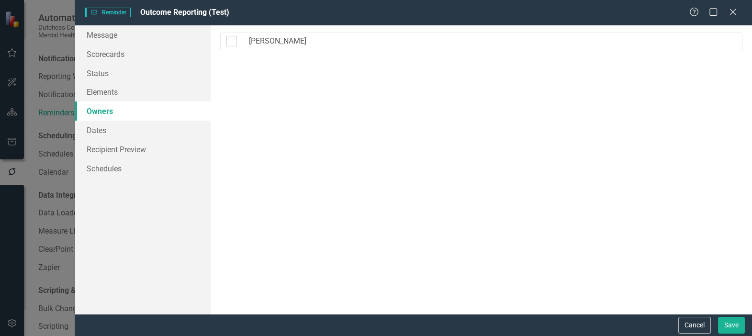
click at [550, 167] on div "By default, reminders will be sent to the owners and collaborators of the eleme…" at bounding box center [481, 169] width 541 height 289
click at [698, 325] on button "Cancel" at bounding box center [694, 325] width 33 height 17
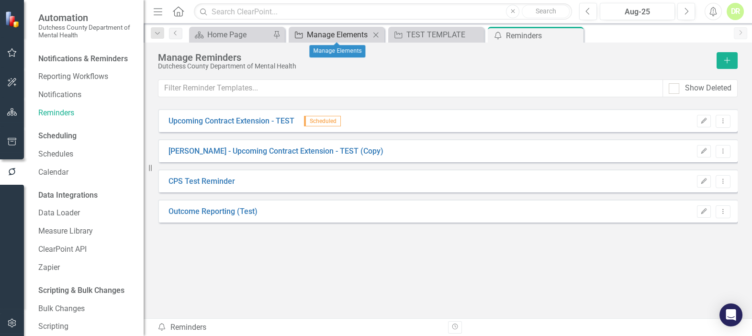
click at [332, 35] on div "Manage Elements" at bounding box center [338, 35] width 63 height 12
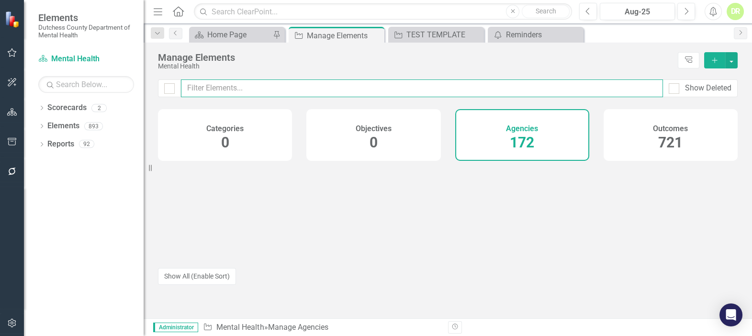
click at [211, 81] on input "text" at bounding box center [422, 88] width 482 height 18
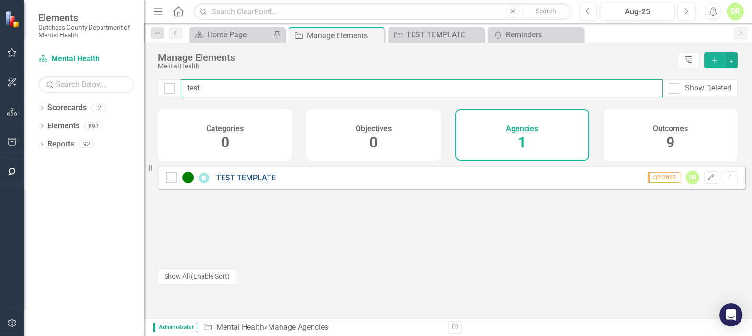
type input "test"
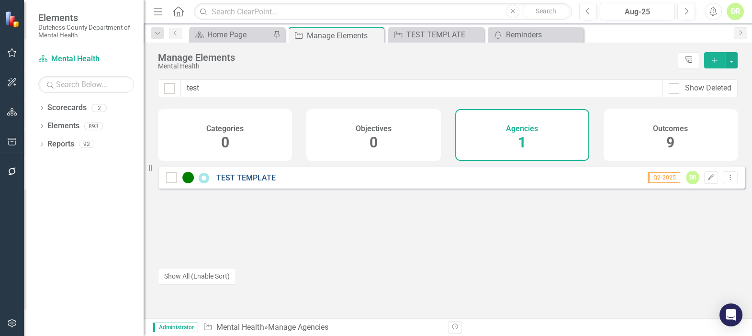
click at [255, 182] on link "TEST TEMPLATE" at bounding box center [245, 177] width 59 height 9
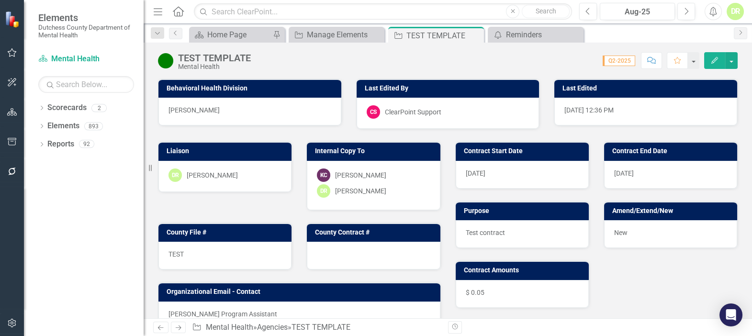
click at [182, 111] on span "MH- Eric D'Entrone" at bounding box center [193, 110] width 51 height 8
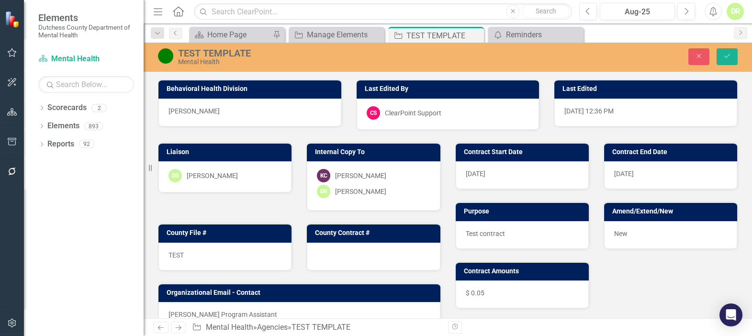
click at [214, 112] on span "MH- Eric D'Entrone" at bounding box center [193, 111] width 51 height 8
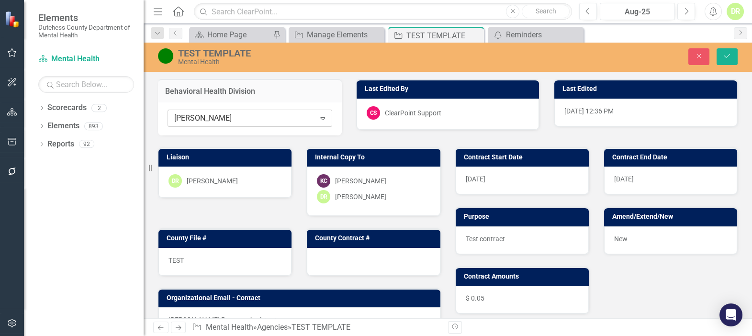
click at [322, 117] on icon at bounding box center [322, 118] width 5 height 3
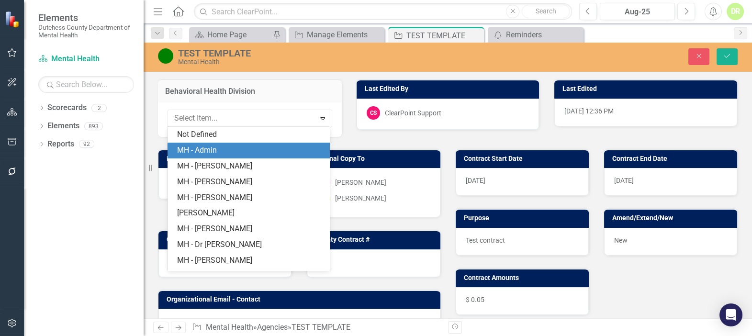
click at [296, 144] on div "MH - Admin" at bounding box center [248, 151] width 162 height 16
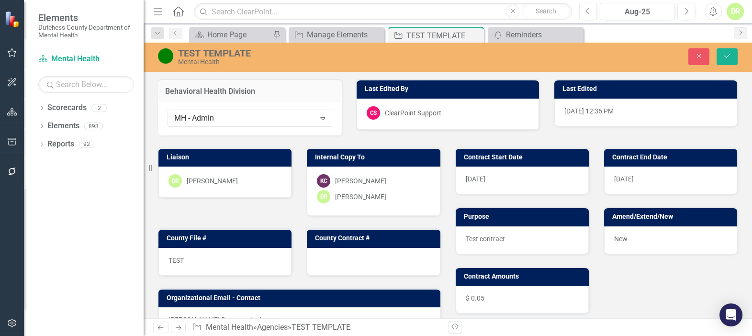
click at [210, 187] on div "[PERSON_NAME]" at bounding box center [224, 180] width 113 height 13
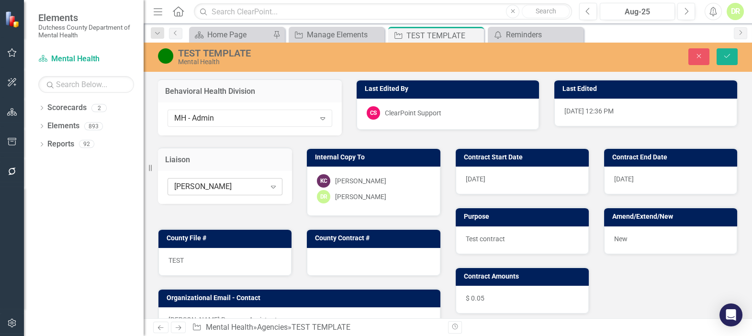
click at [270, 187] on icon "Expand" at bounding box center [273, 187] width 10 height 8
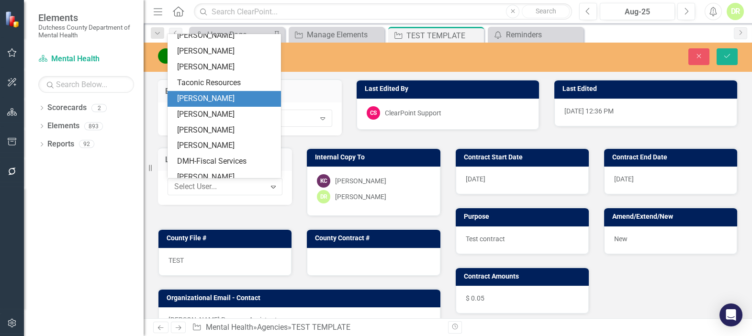
scroll to position [670, 0]
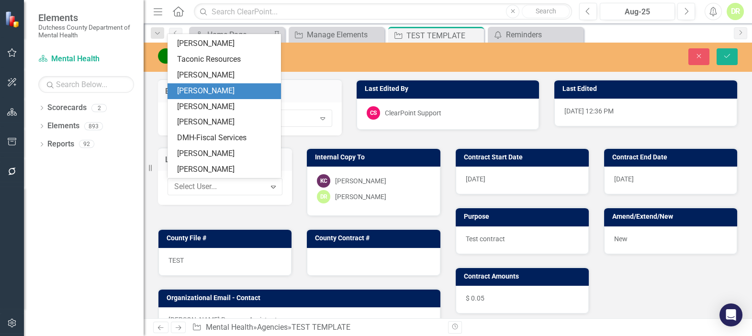
click at [223, 86] on div "[PERSON_NAME]" at bounding box center [226, 91] width 98 height 11
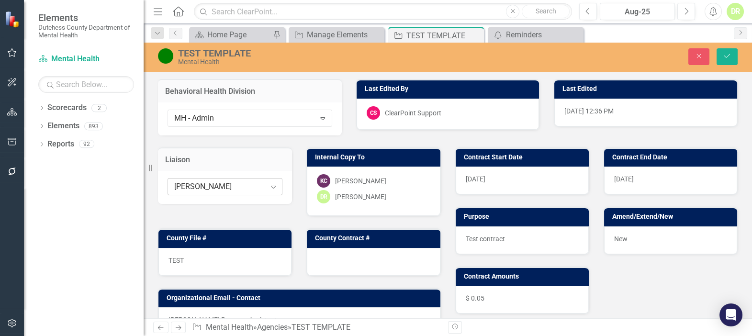
click at [273, 187] on icon at bounding box center [273, 187] width 5 height 3
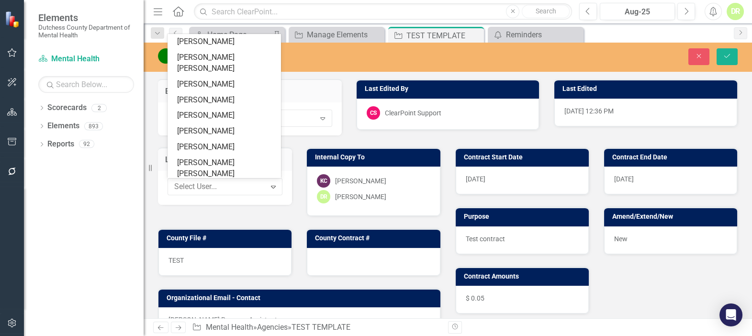
scroll to position [87, 0]
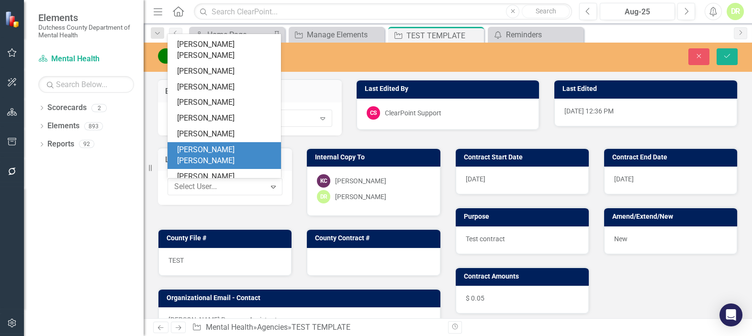
click at [214, 144] on div "[PERSON_NAME] [PERSON_NAME]" at bounding box center [226, 155] width 98 height 22
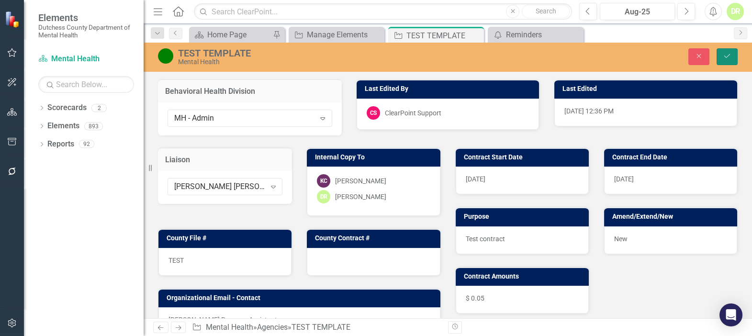
click at [727, 55] on icon "Save" at bounding box center [726, 56] width 9 height 7
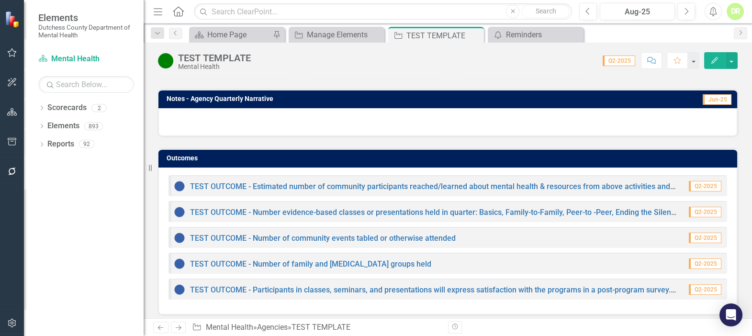
scroll to position [623, 0]
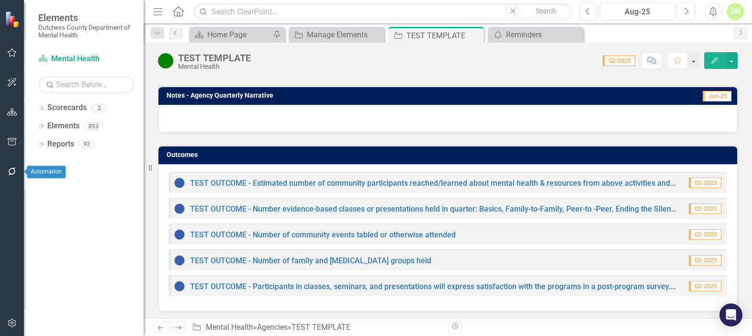
click at [7, 170] on icon "button" at bounding box center [12, 171] width 10 height 8
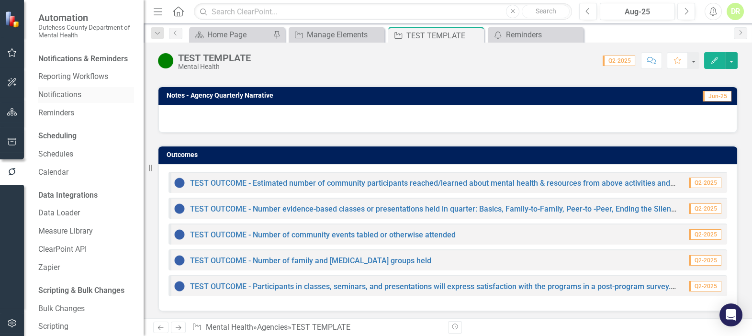
click at [72, 100] on link "Notifications" at bounding box center [86, 94] width 96 height 11
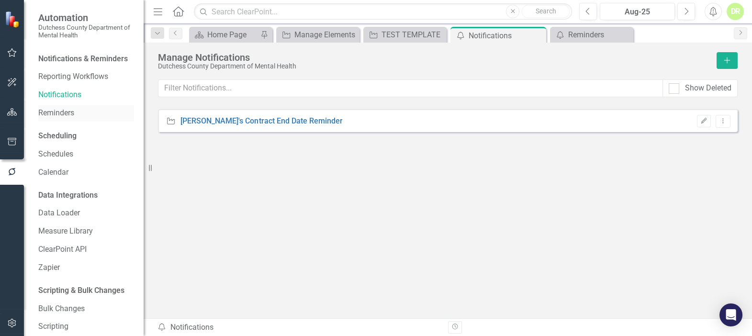
click at [68, 119] on link "Reminders" at bounding box center [86, 113] width 96 height 11
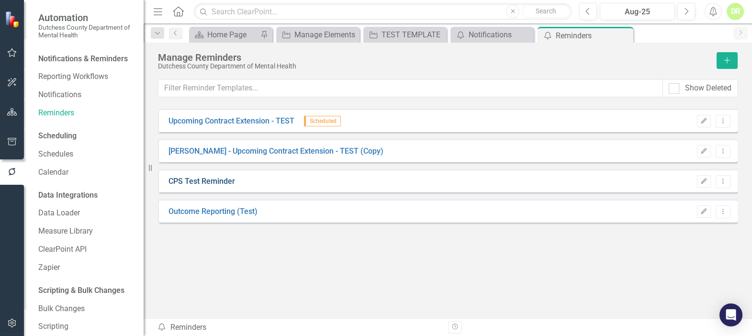
click at [215, 183] on link "CPS Test Reminder" at bounding box center [201, 181] width 67 height 11
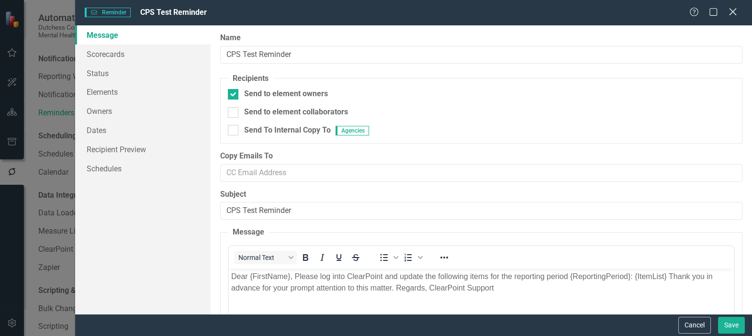
click at [733, 7] on div "Close" at bounding box center [732, 12] width 12 height 13
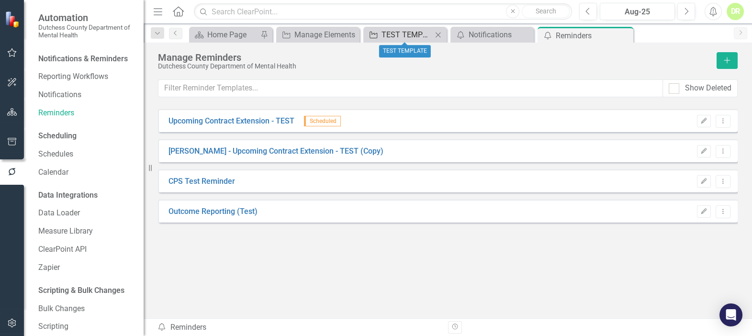
click at [420, 31] on div "TEST TEMPLATE" at bounding box center [406, 35] width 51 height 12
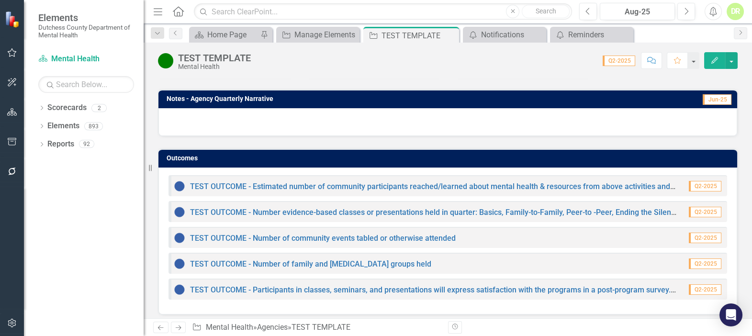
scroll to position [623, 0]
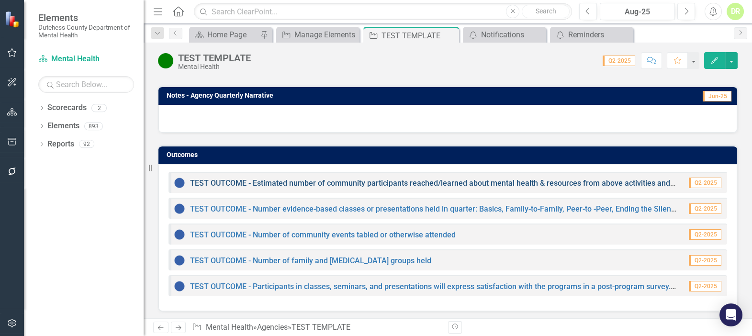
click at [225, 178] on link "TEST OUTCOME - Estimated number of community participants reached/learned about…" at bounding box center [515, 182] width 650 height 9
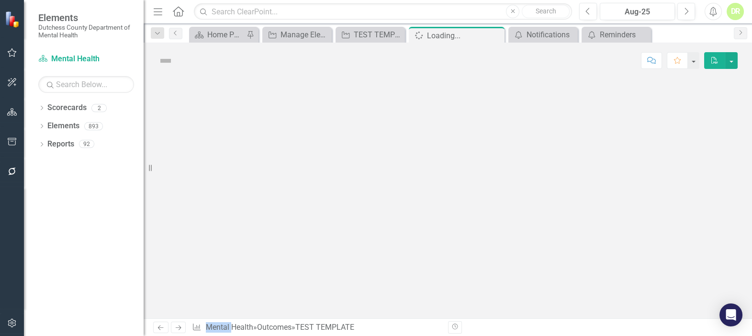
click at [225, 177] on div at bounding box center [448, 198] width 608 height 240
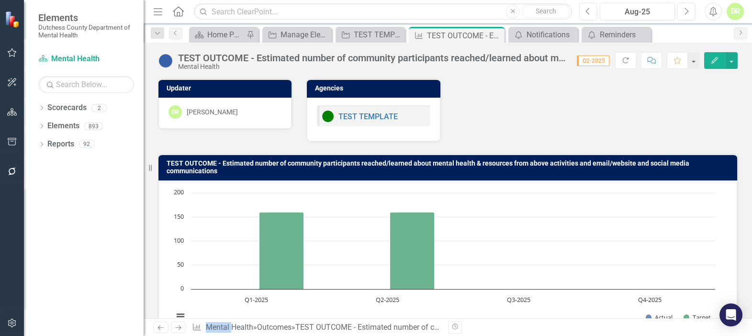
click at [231, 110] on div "[PERSON_NAME]" at bounding box center [224, 111] width 113 height 13
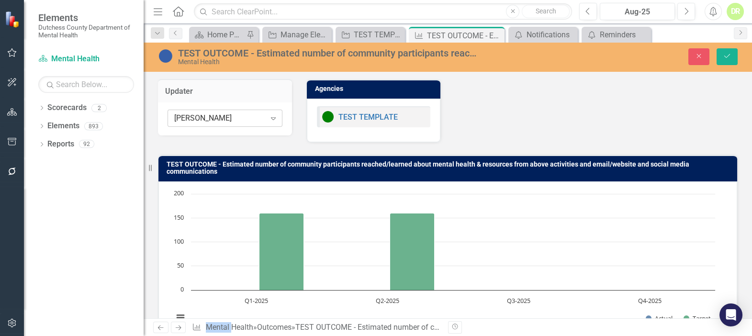
click at [268, 116] on icon "Expand" at bounding box center [273, 118] width 10 height 8
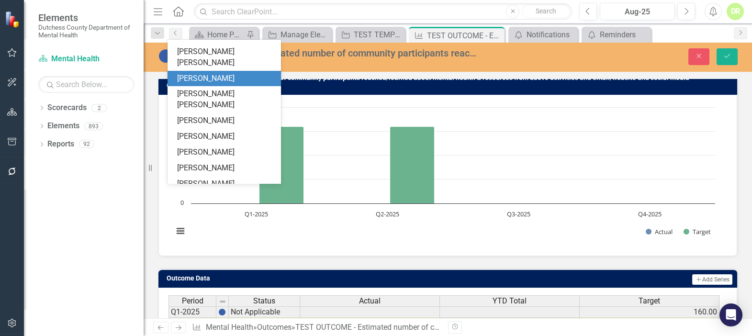
scroll to position [87, 0]
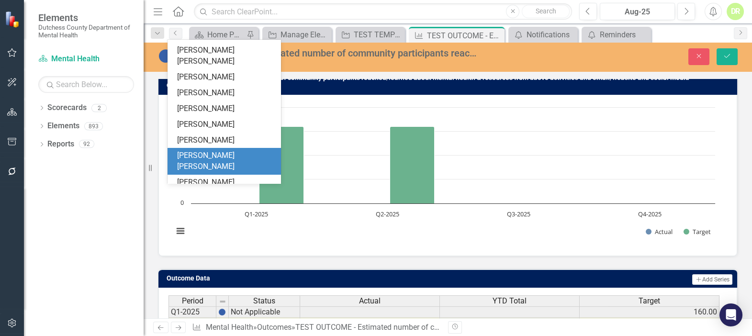
click at [233, 150] on div "[PERSON_NAME] [PERSON_NAME]" at bounding box center [226, 161] width 98 height 22
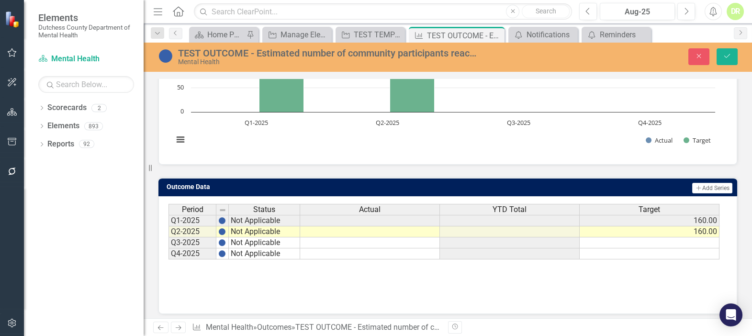
scroll to position [182, 0]
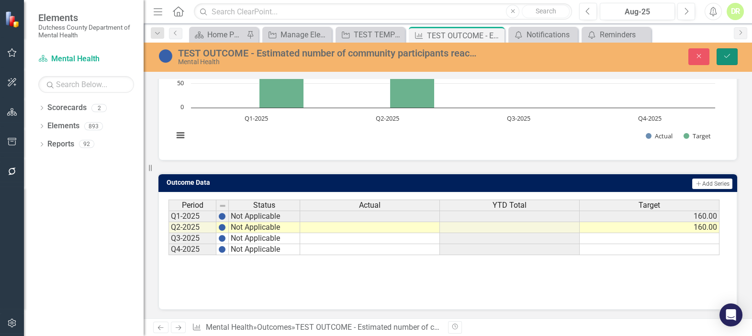
click at [725, 56] on icon "Save" at bounding box center [726, 56] width 9 height 7
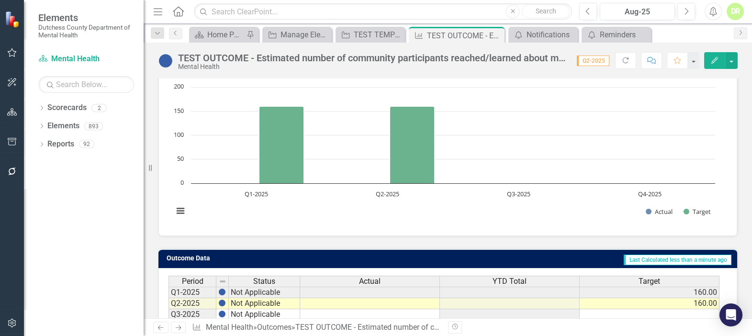
scroll to position [130, 0]
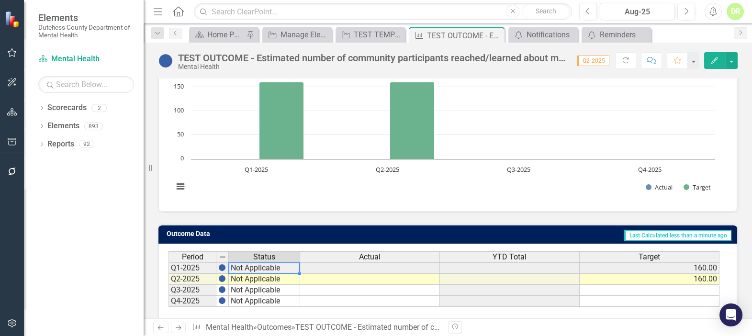
click at [232, 265] on td "Not Applicable" at bounding box center [264, 267] width 71 height 11
click at [168, 294] on div "Period Status Q1-2025 Not Applicable Q2-2025 Not Applicable Q3-2025 Not Applica…" at bounding box center [168, 278] width 0 height 55
click at [238, 293] on td "Not Applicable" at bounding box center [264, 290] width 71 height 11
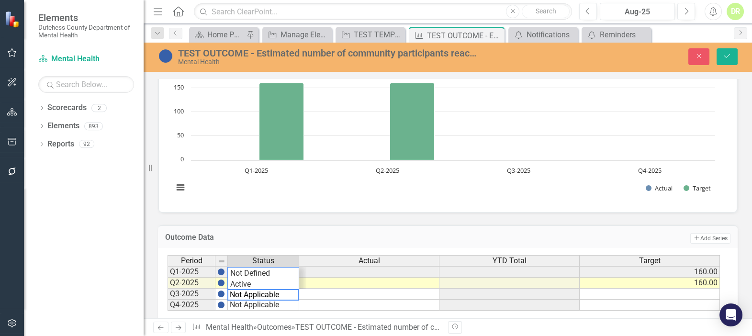
scroll to position [33, 0]
click at [359, 215] on div "Outcome Data Add Add Series Period Status Actual YTD Total Target Q1-2025 Not A…" at bounding box center [448, 289] width 594 height 152
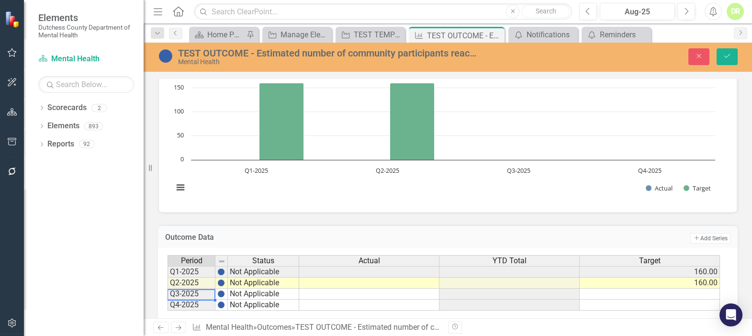
click at [197, 292] on td "Q3-2025" at bounding box center [191, 294] width 48 height 11
click at [244, 292] on td "Not Applicable" at bounding box center [263, 294] width 71 height 11
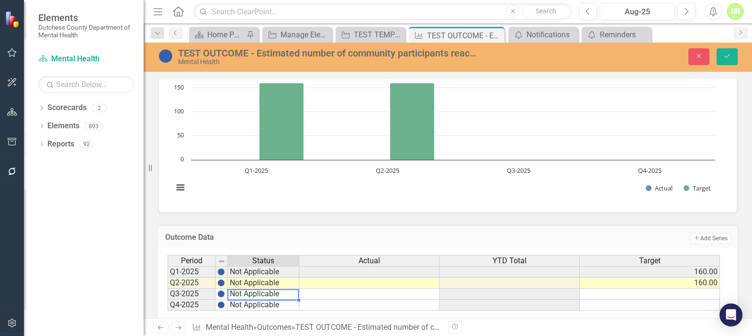
click at [244, 292] on td "Not Applicable" at bounding box center [263, 294] width 71 height 11
type textarea "Not Applicable"
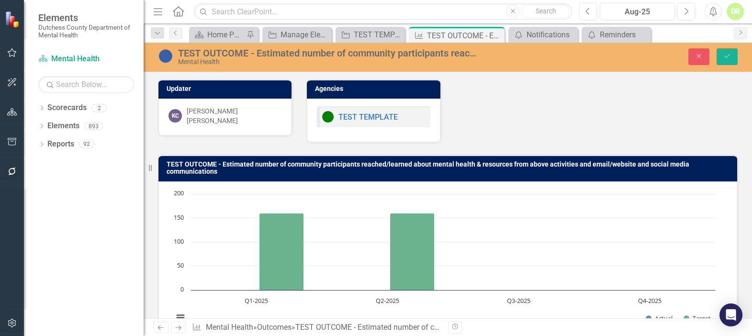
scroll to position [130, 0]
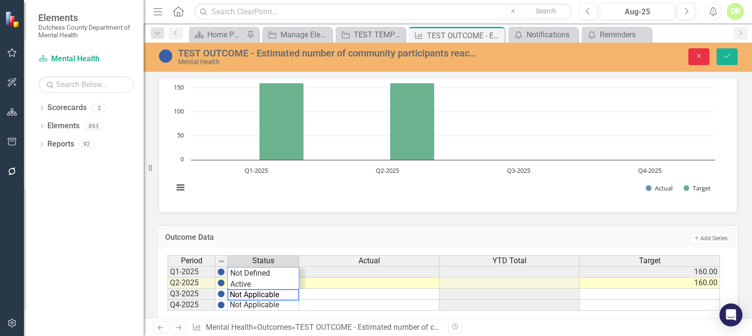
click at [697, 55] on icon "Close" at bounding box center [698, 56] width 9 height 7
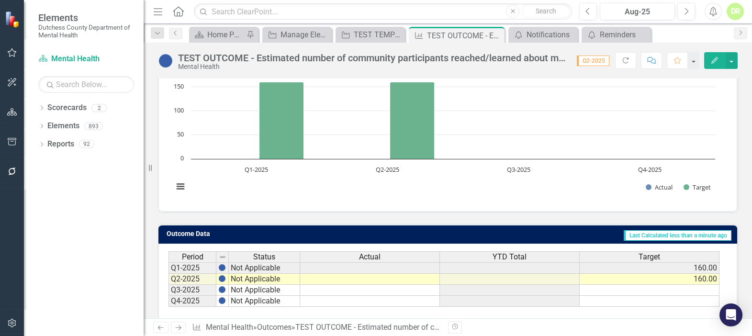
click at [194, 288] on td "Q3-2025" at bounding box center [192, 290] width 48 height 11
click at [224, 291] on img at bounding box center [222, 290] width 8 height 8
click at [273, 288] on td "Not Applicable" at bounding box center [264, 290] width 71 height 11
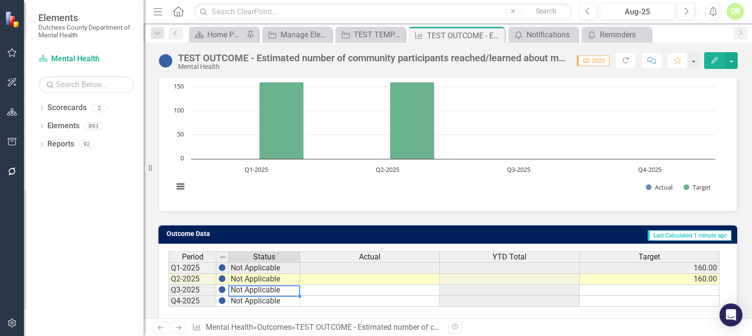
click at [273, 288] on td "Not Applicable" at bounding box center [264, 290] width 71 height 11
type textarea "Not Applicable"
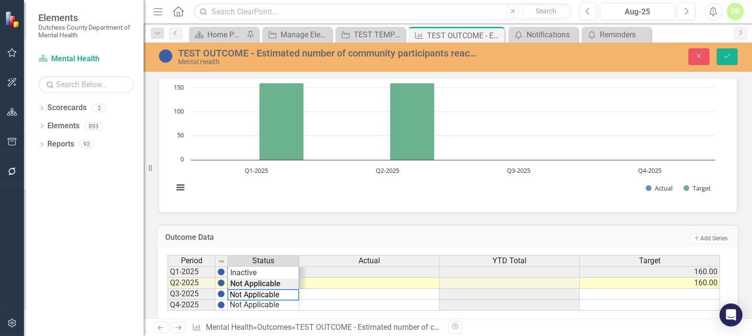
scroll to position [0, 0]
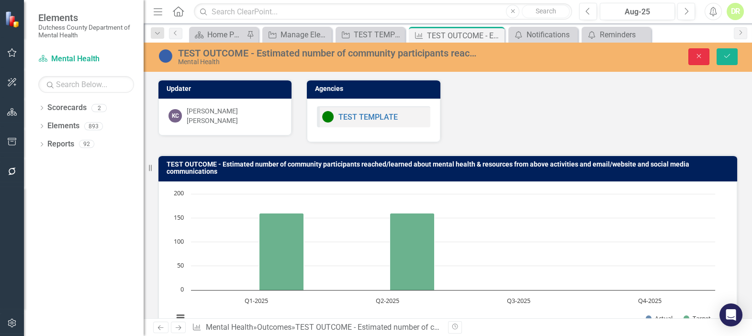
click at [696, 54] on icon "Close" at bounding box center [698, 56] width 9 height 7
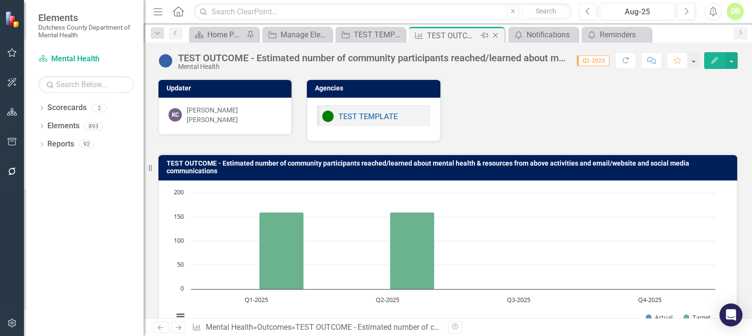
click at [493, 34] on icon "Close" at bounding box center [495, 36] width 10 height 8
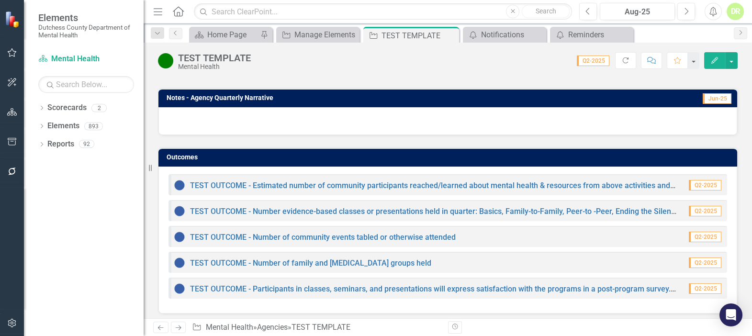
scroll to position [623, 0]
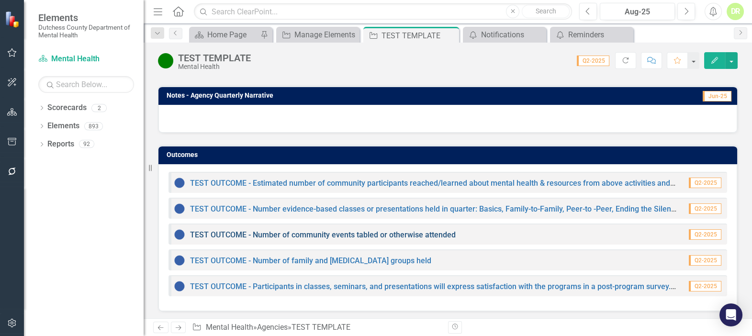
click at [242, 231] on link "TEST OUTCOME - Number of community events tabled or otherwise attended" at bounding box center [323, 234] width 266 height 9
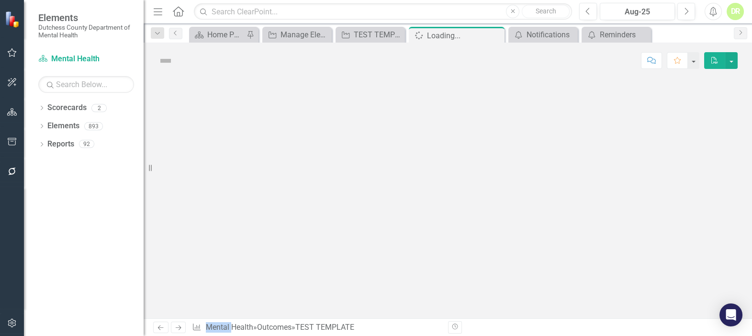
click at [242, 231] on div at bounding box center [448, 198] width 608 height 240
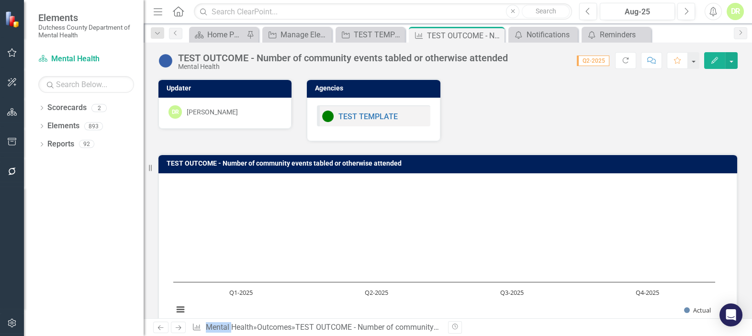
click at [250, 111] on div "[PERSON_NAME]" at bounding box center [224, 111] width 113 height 13
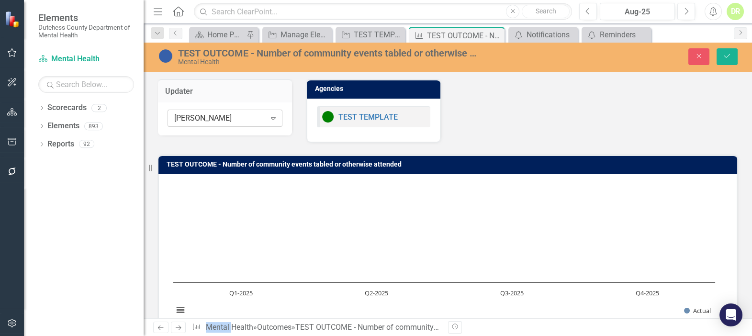
click at [271, 117] on icon "Expand" at bounding box center [273, 118] width 10 height 8
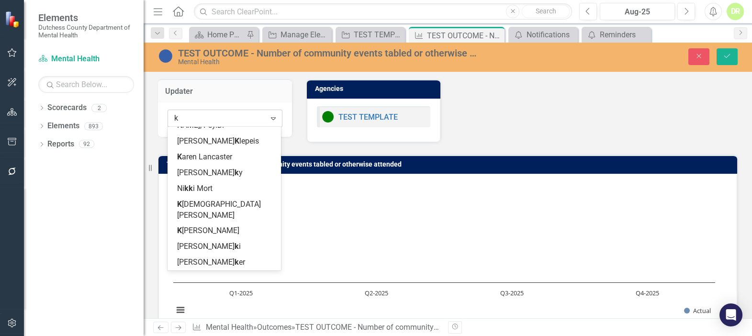
scroll to position [61, 0]
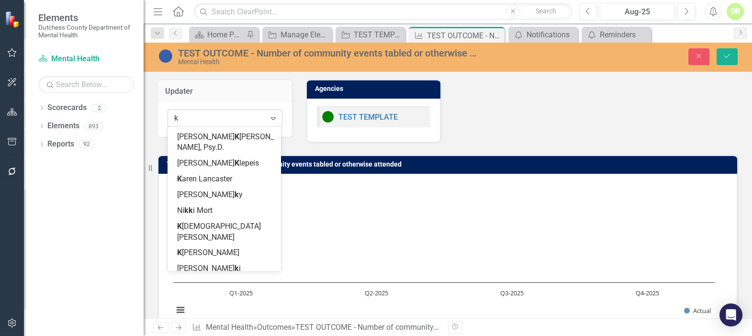
type input "ky"
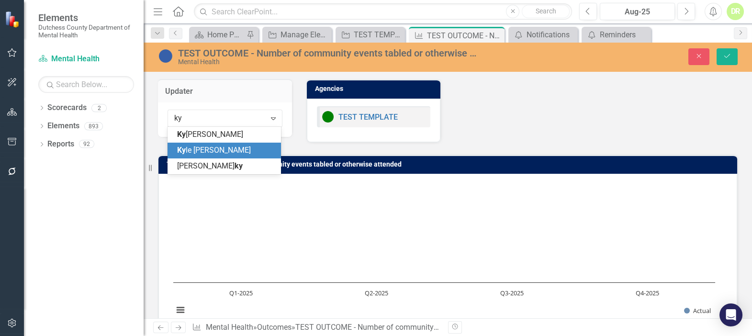
click at [230, 150] on span "Ky le BW Corkins" at bounding box center [214, 149] width 74 height 9
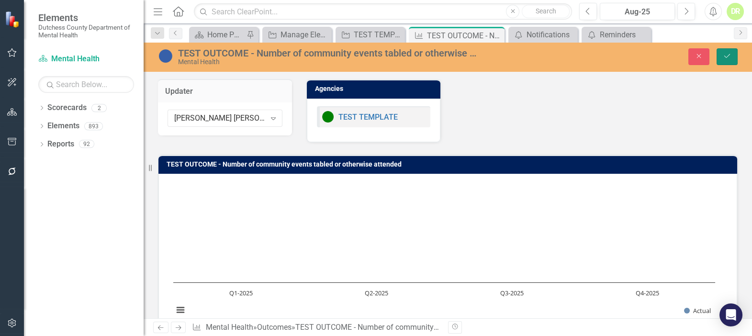
click at [729, 56] on icon "Save" at bounding box center [726, 56] width 9 height 7
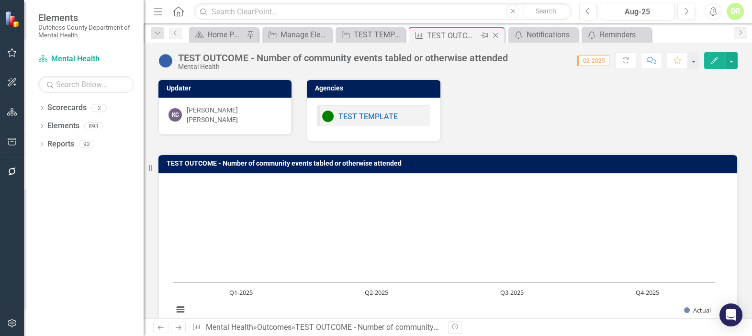
click at [495, 34] on icon at bounding box center [495, 35] width 5 height 5
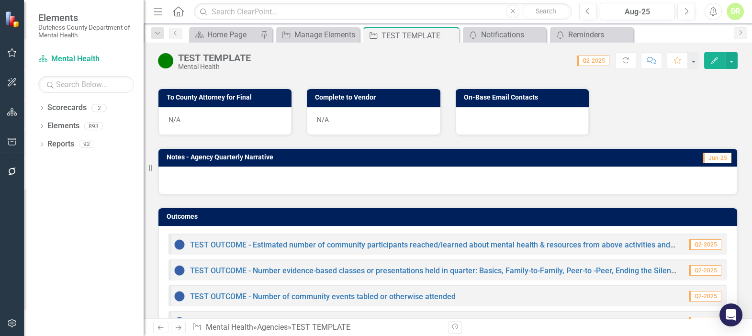
scroll to position [623, 0]
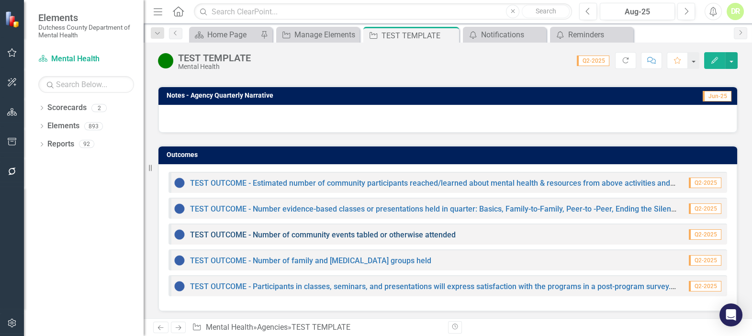
click at [223, 232] on link "TEST OUTCOME - Number of community events tabled or otherwise attended" at bounding box center [323, 234] width 266 height 9
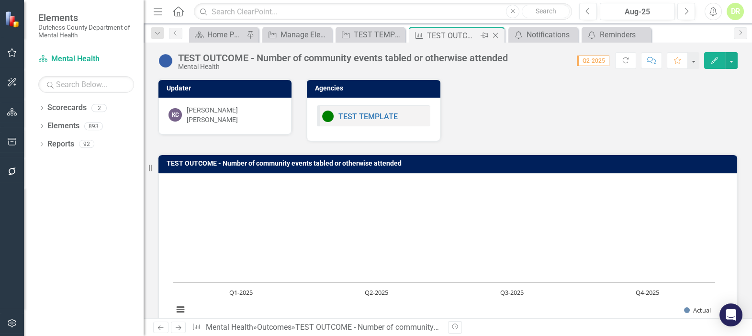
click at [495, 35] on icon "Close" at bounding box center [495, 36] width 10 height 8
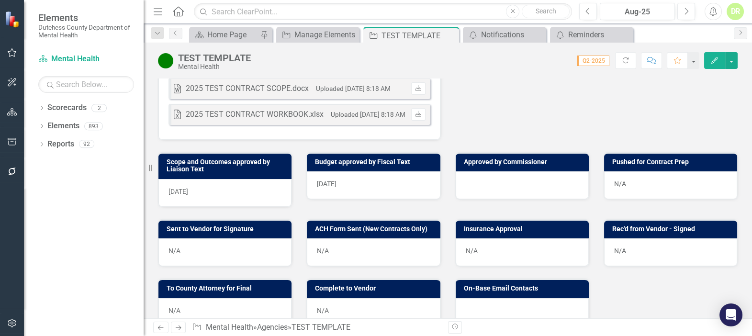
scroll to position [565, 0]
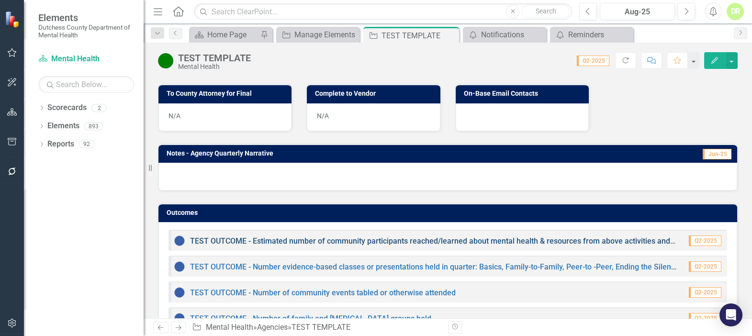
click at [218, 239] on link "TEST OUTCOME - Estimated number of community participants reached/learned about…" at bounding box center [515, 240] width 650 height 9
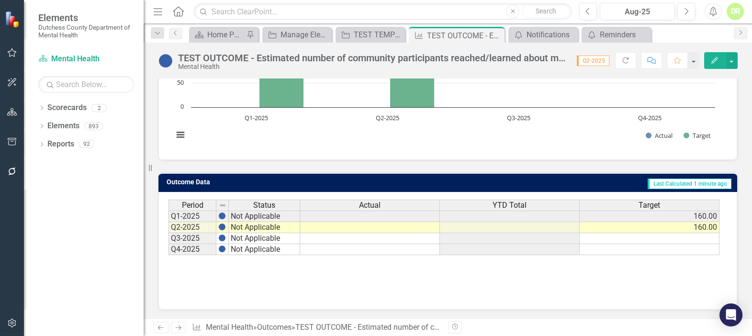
scroll to position [8, 0]
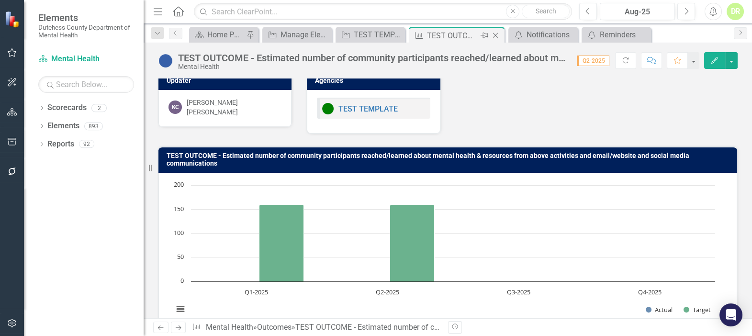
click at [495, 33] on icon "Close" at bounding box center [495, 36] width 10 height 8
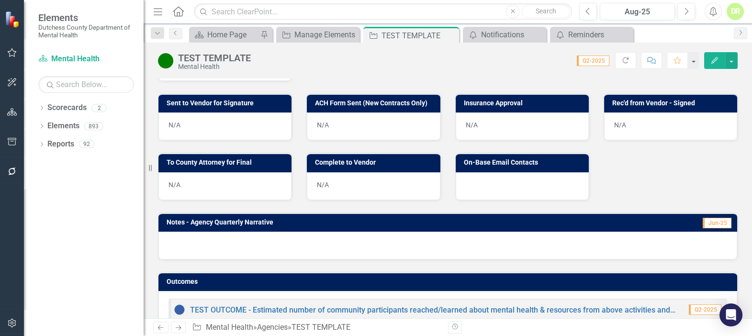
scroll to position [565, 0]
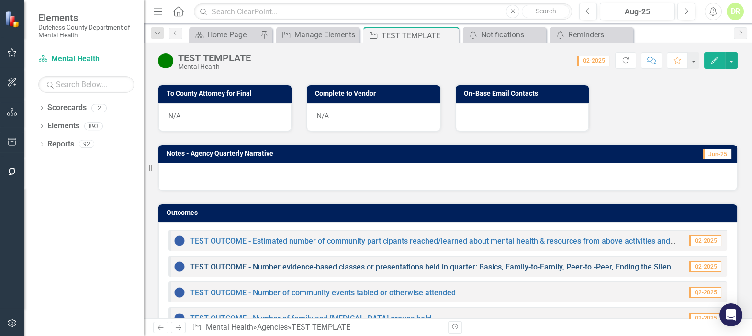
click at [235, 263] on link "TEST OUTCOME - Number evidence-based classes or presentations held in quarter: …" at bounding box center [579, 266] width 779 height 9
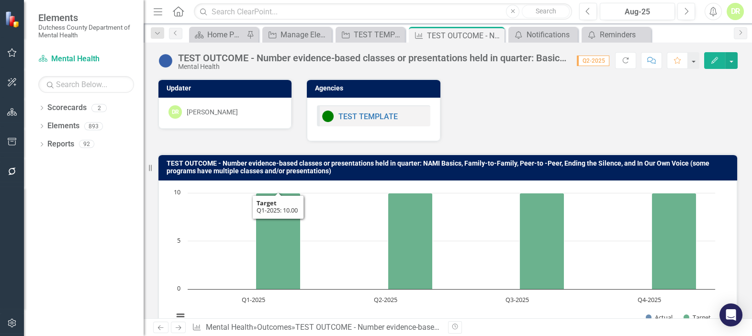
click at [267, 113] on div "DR Diane Richard" at bounding box center [224, 111] width 113 height 13
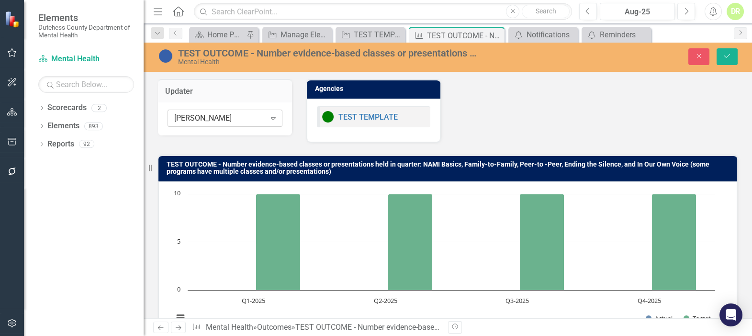
click at [271, 118] on icon at bounding box center [273, 118] width 5 height 3
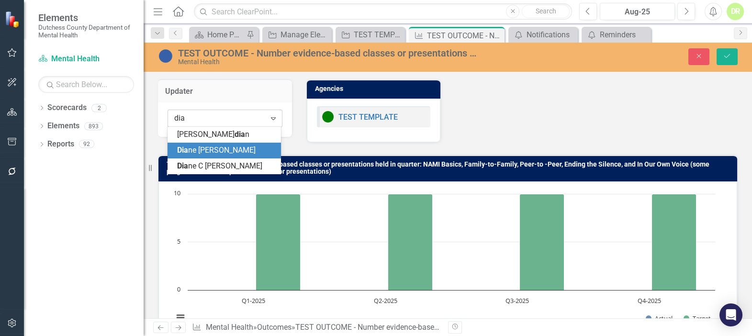
type input "dian"
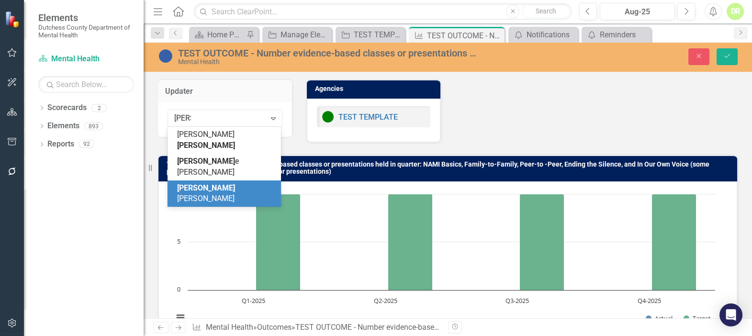
click at [224, 183] on span "Dian e C Richard" at bounding box center [206, 193] width 58 height 20
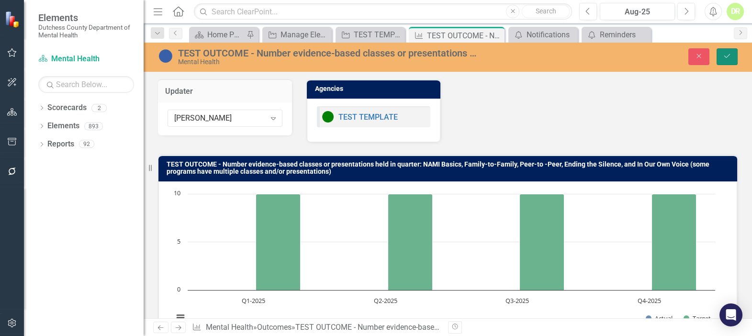
click at [731, 52] on button "Save" at bounding box center [726, 56] width 21 height 17
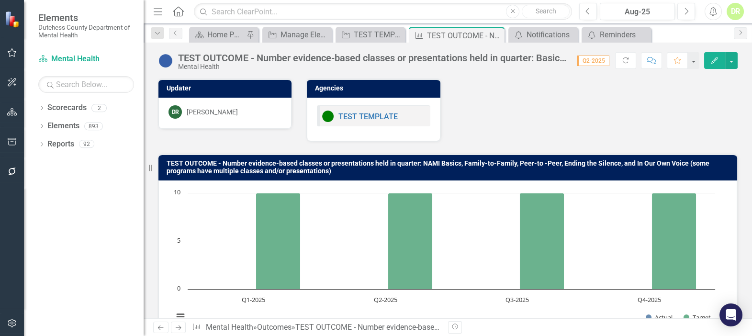
drag, startPoint x: 496, startPoint y: 35, endPoint x: 133, endPoint y: 244, distance: 418.6
click at [0, 0] on icon at bounding box center [0, 0] width 0 height 0
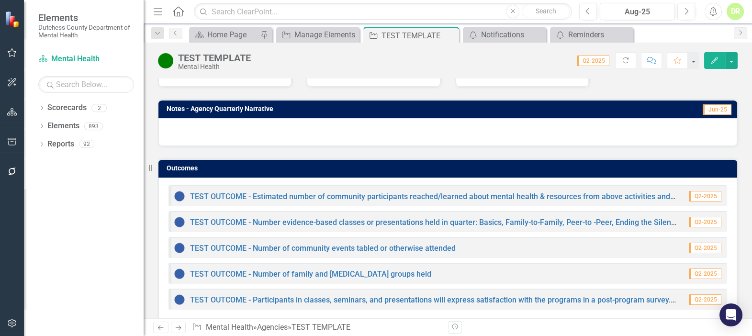
scroll to position [623, 0]
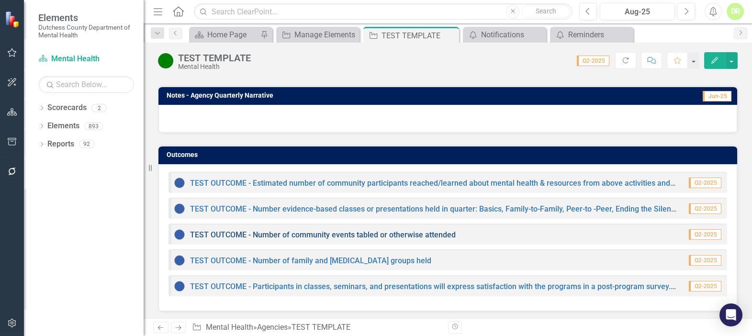
click at [209, 231] on link "TEST OUTCOME - Number of community events tabled or otherwise attended" at bounding box center [323, 234] width 266 height 9
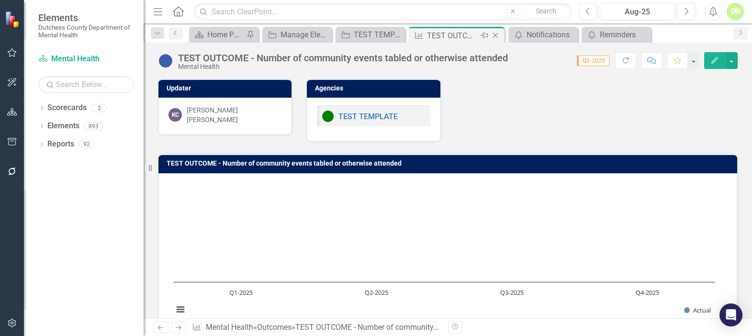
click at [496, 32] on icon "Close" at bounding box center [495, 36] width 10 height 8
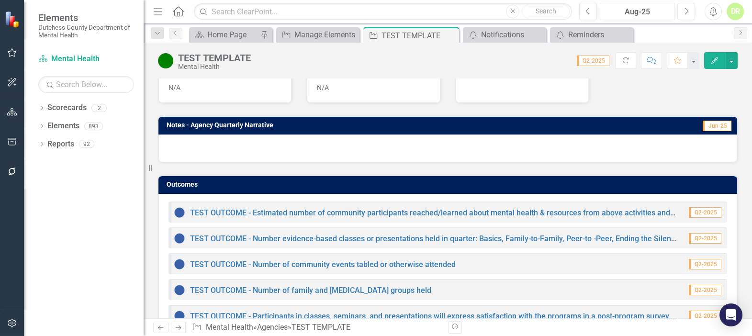
scroll to position [609, 0]
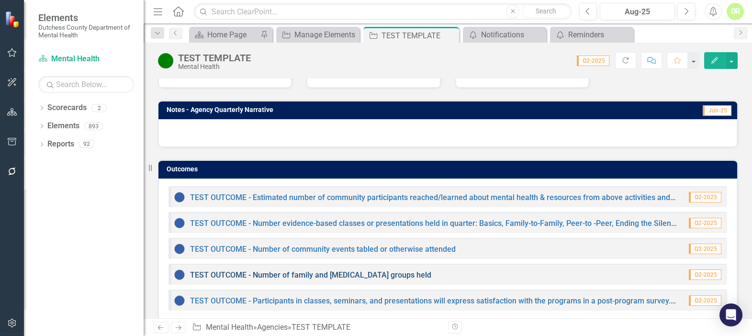
click at [236, 272] on link "TEST OUTCOME - Number of family and [MEDICAL_DATA] groups held" at bounding box center [310, 274] width 241 height 9
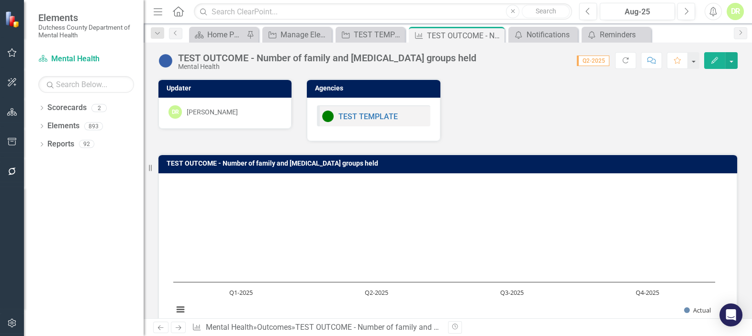
click at [236, 114] on div "DR Diane Richard" at bounding box center [224, 111] width 113 height 13
click at [237, 109] on div "DR Diane Richard" at bounding box center [224, 111] width 113 height 13
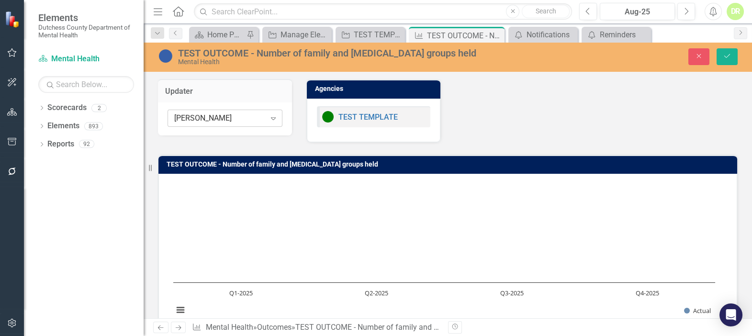
click at [234, 114] on div "[PERSON_NAME]" at bounding box center [219, 118] width 91 height 11
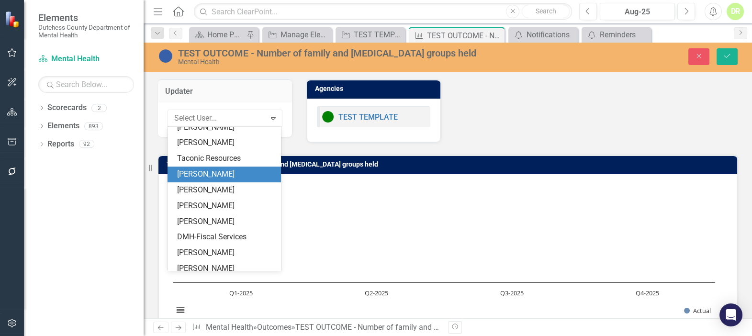
scroll to position [670, 0]
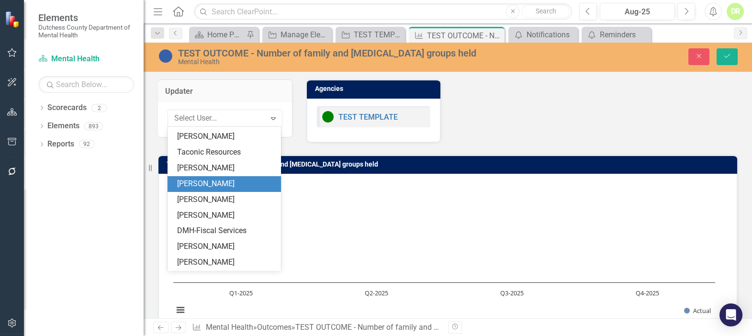
click at [210, 178] on div "[PERSON_NAME]" at bounding box center [226, 183] width 98 height 11
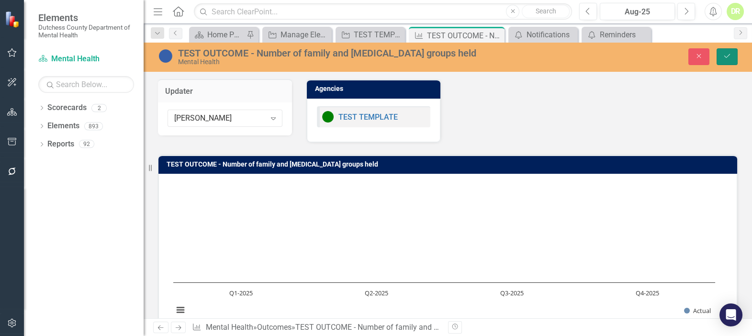
click at [728, 56] on icon "submit" at bounding box center [727, 56] width 6 height 4
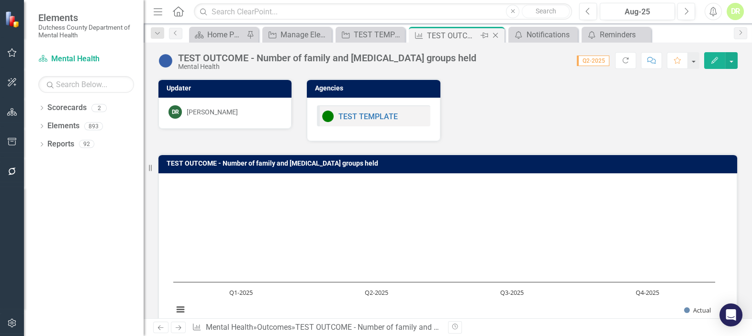
click at [495, 35] on icon at bounding box center [495, 35] width 5 height 5
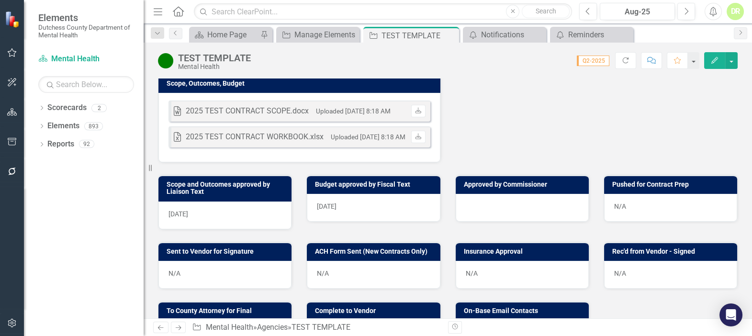
scroll to position [623, 0]
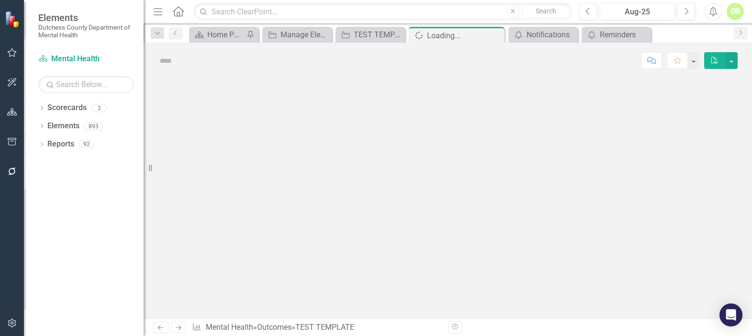
click at [232, 281] on div at bounding box center [448, 198] width 608 height 240
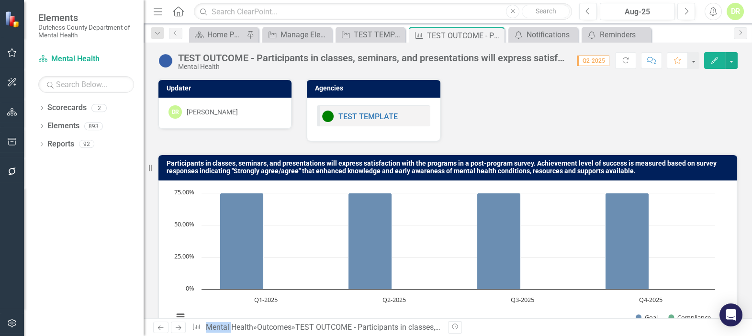
click at [241, 101] on div "DR Diane Richard" at bounding box center [224, 113] width 133 height 31
click at [244, 111] on div "DR Diane Richard" at bounding box center [224, 111] width 113 height 13
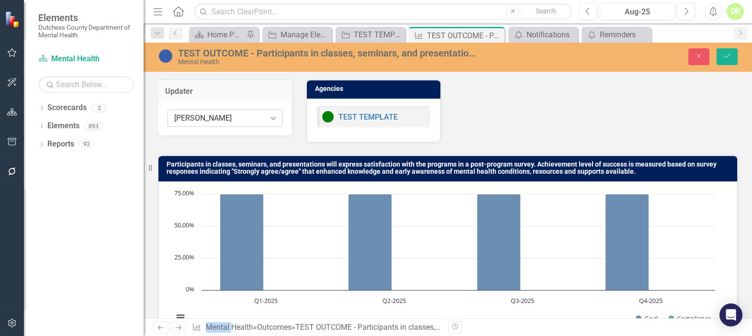
click at [272, 113] on div "Expand" at bounding box center [273, 118] width 17 height 15
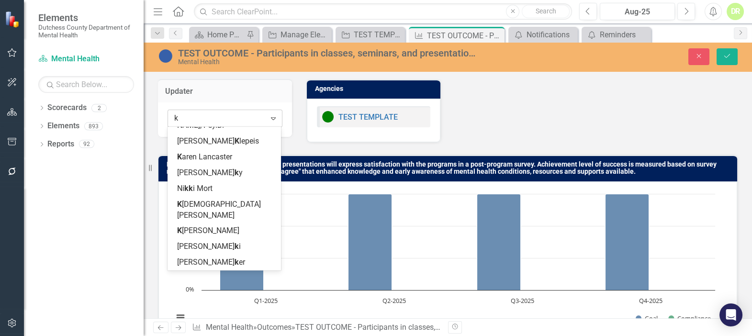
scroll to position [61, 0]
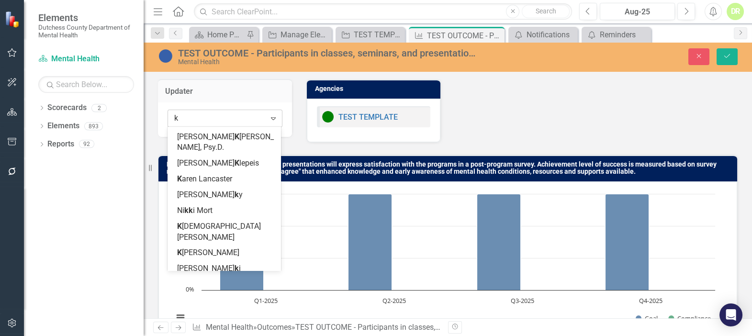
type input "ky"
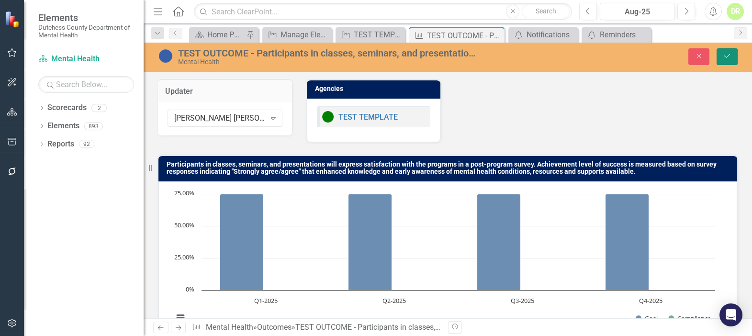
click at [733, 55] on button "Save" at bounding box center [726, 56] width 21 height 17
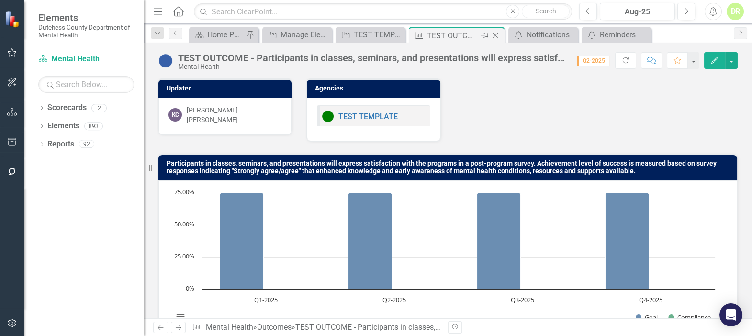
click at [494, 30] on div "Close" at bounding box center [496, 36] width 12 height 12
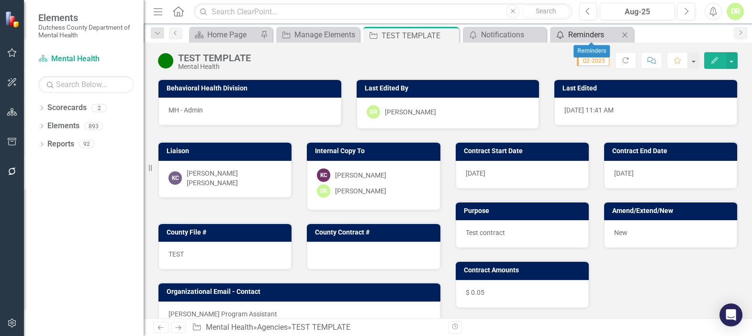
click at [579, 31] on div "Reminders" at bounding box center [593, 35] width 51 height 12
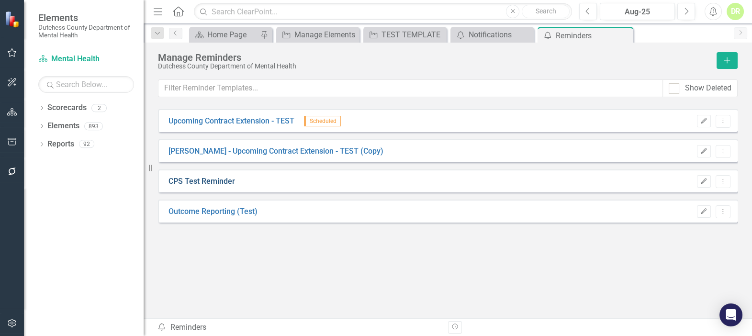
click at [203, 180] on link "CPS Test Reminder" at bounding box center [201, 181] width 67 height 11
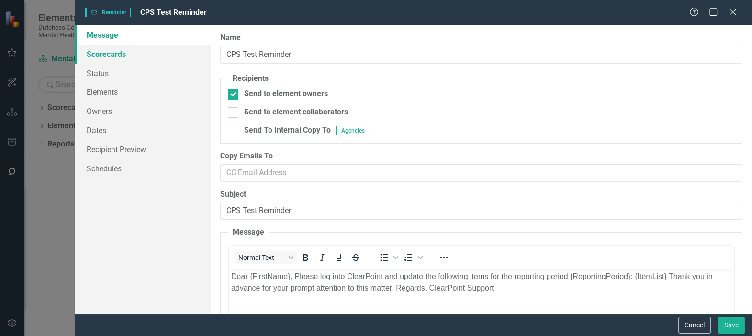
click at [107, 49] on link "Scorecards" at bounding box center [142, 53] width 135 height 19
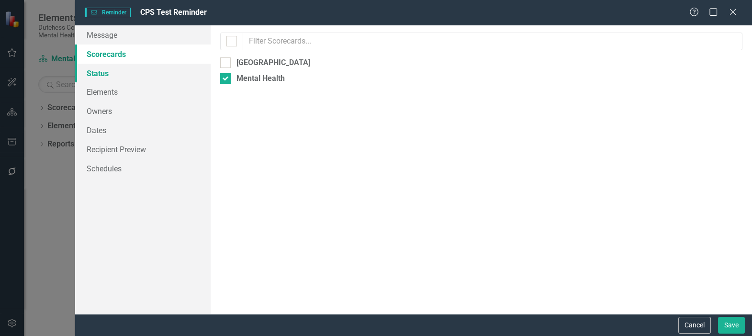
click at [100, 72] on link "Status" at bounding box center [142, 73] width 135 height 19
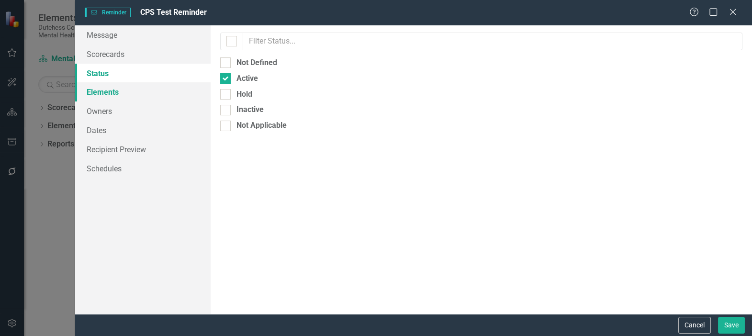
click at [97, 89] on link "Elements" at bounding box center [142, 91] width 135 height 19
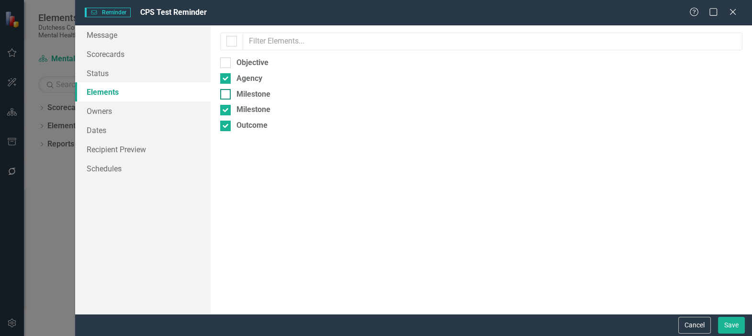
click at [227, 93] on div at bounding box center [225, 94] width 11 height 11
click at [226, 93] on input "Milestone" at bounding box center [223, 92] width 6 height 6
checkbox input "true"
click at [106, 109] on link "Owners" at bounding box center [142, 110] width 135 height 19
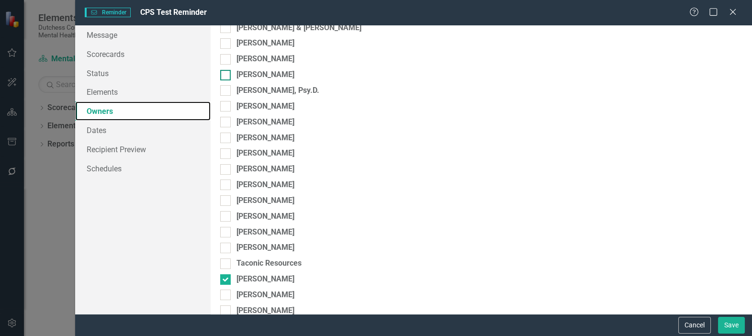
scroll to position [174, 0]
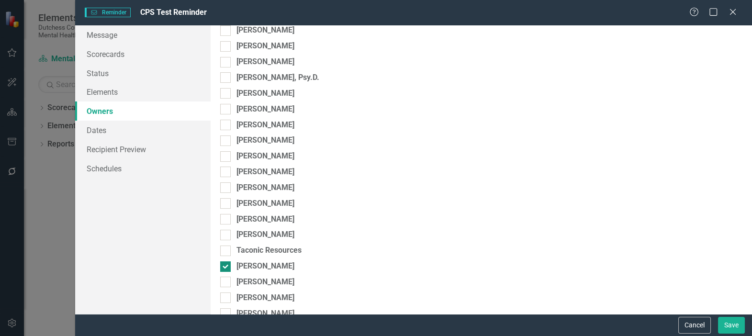
click at [227, 265] on div at bounding box center [225, 266] width 11 height 11
click at [226, 265] on input "[PERSON_NAME]" at bounding box center [223, 264] width 6 height 6
checkbox input "false"
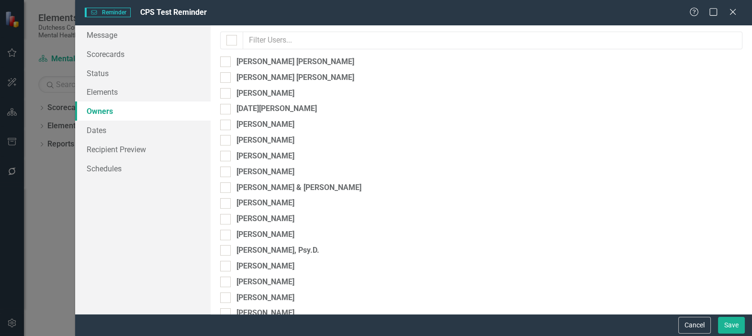
scroll to position [0, 0]
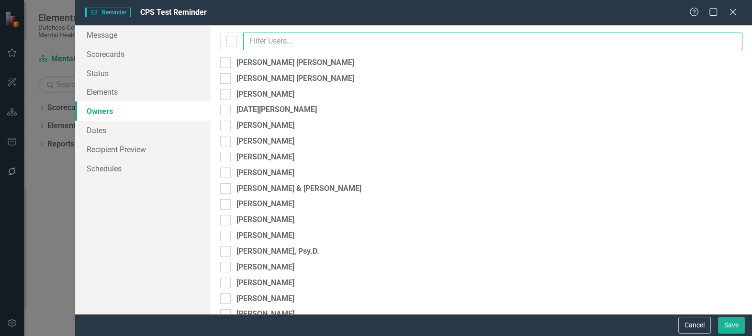
click at [255, 38] on input "text" at bounding box center [492, 42] width 499 height 18
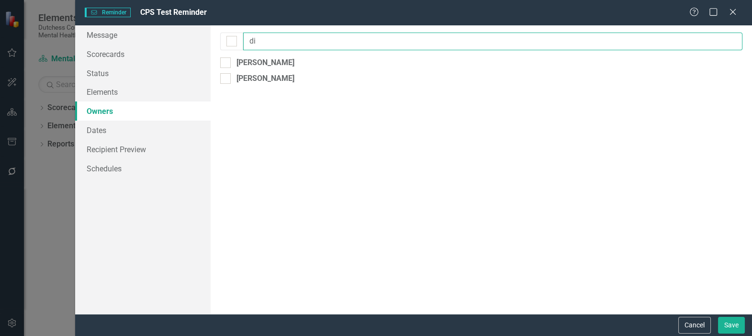
type input "d"
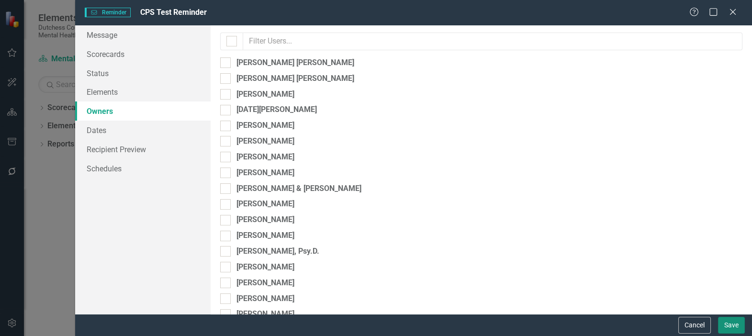
click at [727, 323] on button "Save" at bounding box center [731, 325] width 27 height 17
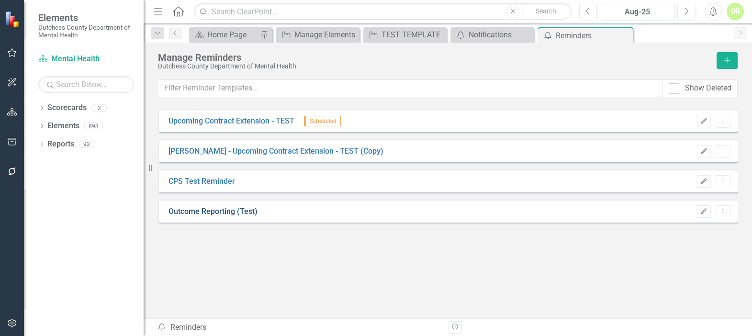
click at [188, 207] on link "Outcome Reporting (Test)" at bounding box center [212, 211] width 89 height 11
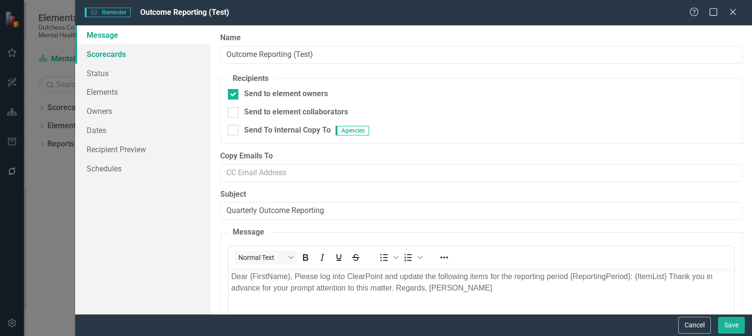
click at [98, 51] on link "Scorecards" at bounding box center [142, 53] width 135 height 19
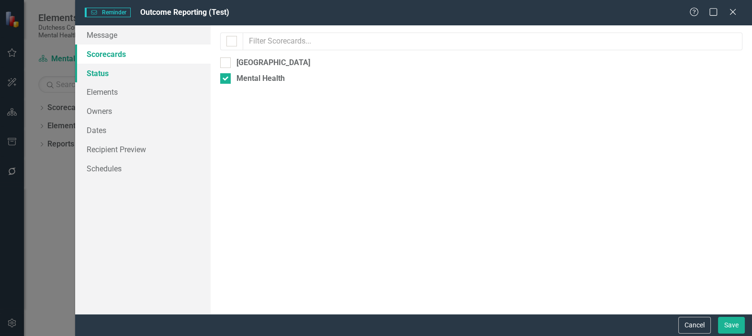
click at [99, 73] on link "Status" at bounding box center [142, 73] width 135 height 19
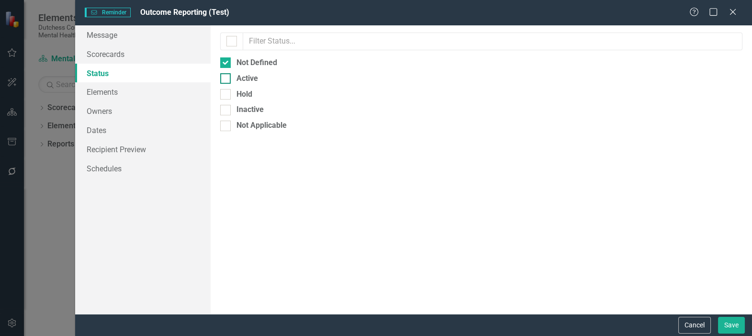
click at [229, 80] on div at bounding box center [225, 78] width 11 height 11
click at [226, 79] on input "Active" at bounding box center [223, 76] width 6 height 6
checkbox input "true"
click at [110, 89] on link "Elements" at bounding box center [142, 91] width 135 height 19
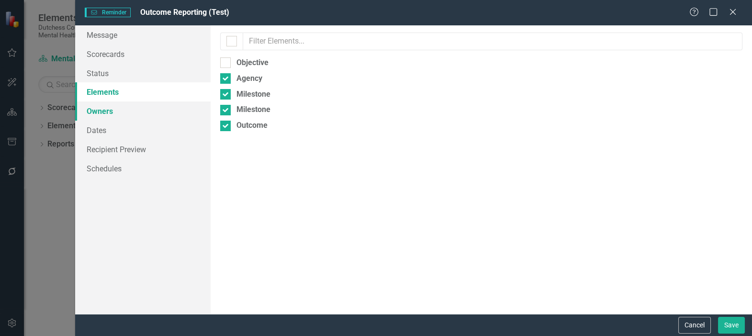
click at [102, 110] on link "Owners" at bounding box center [142, 110] width 135 height 19
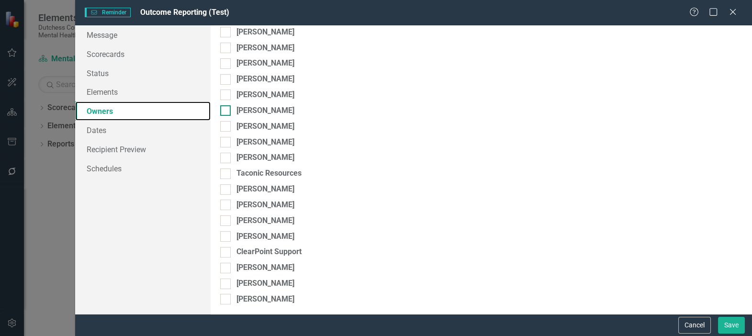
scroll to position [254, 0]
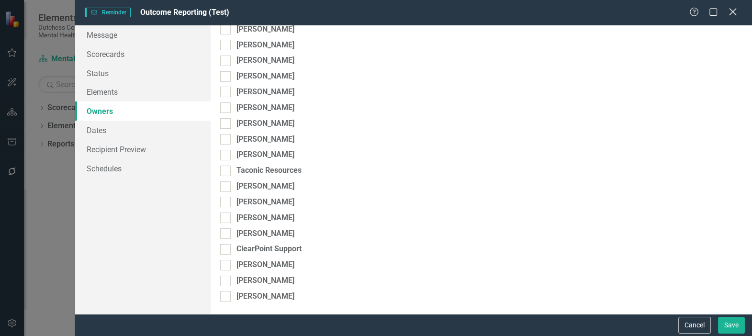
click at [736, 7] on div "Close" at bounding box center [732, 12] width 12 height 13
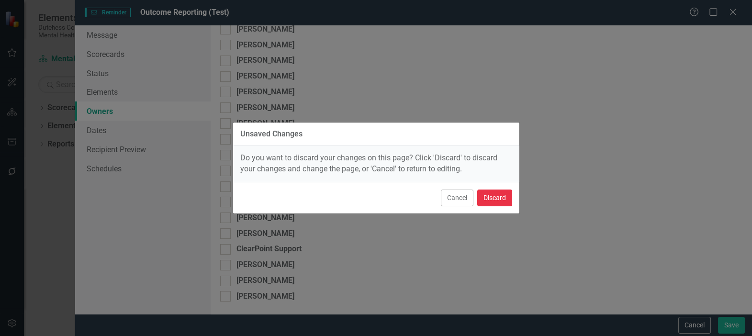
click at [500, 193] on button "Discard" at bounding box center [494, 197] width 35 height 17
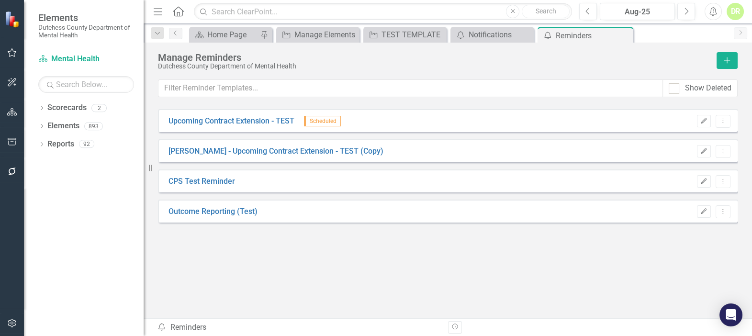
click at [208, 188] on div "CPS Test Reminder Edit Dropdown Menu" at bounding box center [447, 180] width 579 height 23
click at [211, 178] on link "CPS Test Reminder" at bounding box center [201, 181] width 67 height 11
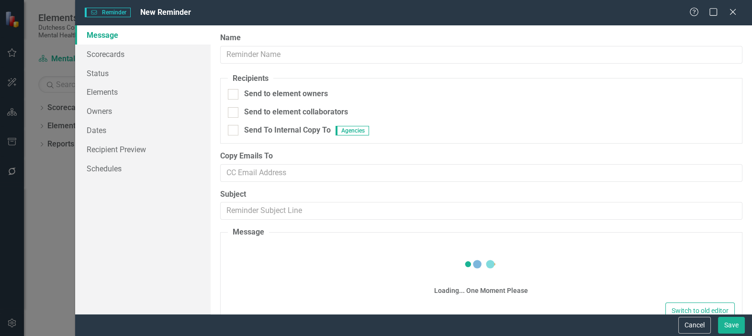
type input "CPS Test Reminder"
checkbox input "true"
type input "CPS Test Reminder"
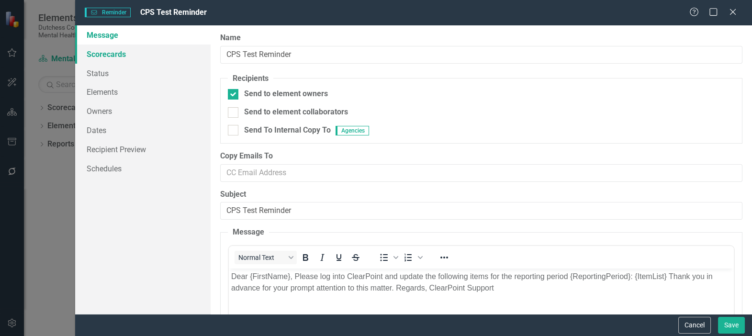
click at [110, 52] on link "Scorecards" at bounding box center [142, 53] width 135 height 19
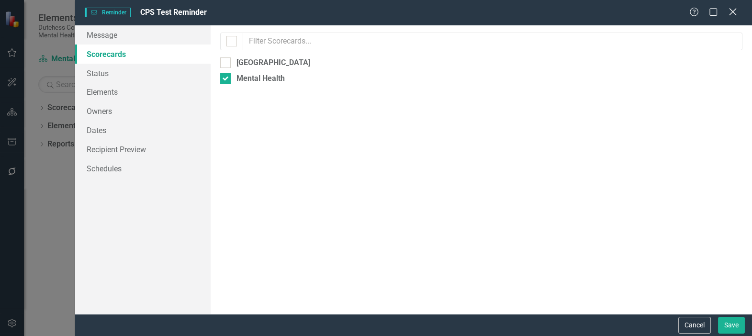
click at [732, 12] on icon at bounding box center [732, 11] width 7 height 7
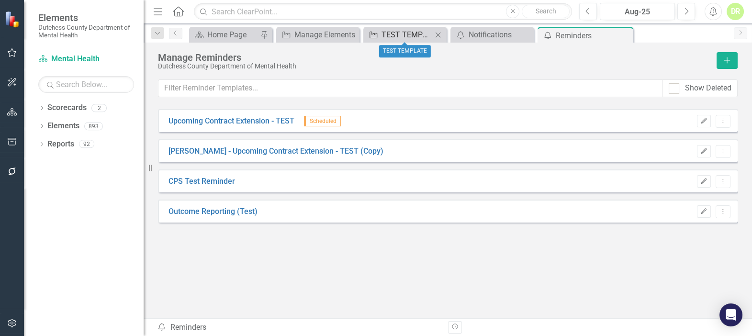
click at [393, 30] on div "TEST TEMPLATE" at bounding box center [406, 35] width 51 height 12
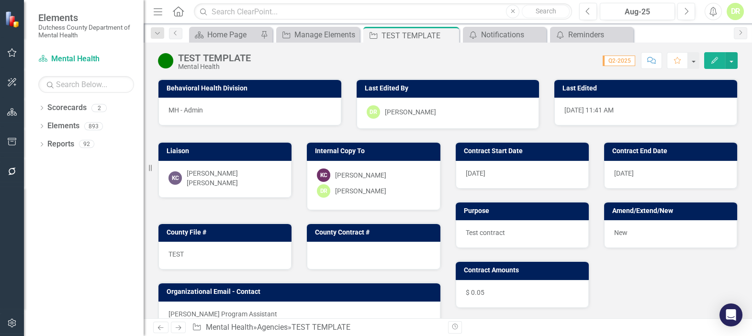
click at [389, 177] on div "KC [PERSON_NAME]" at bounding box center [373, 174] width 113 height 13
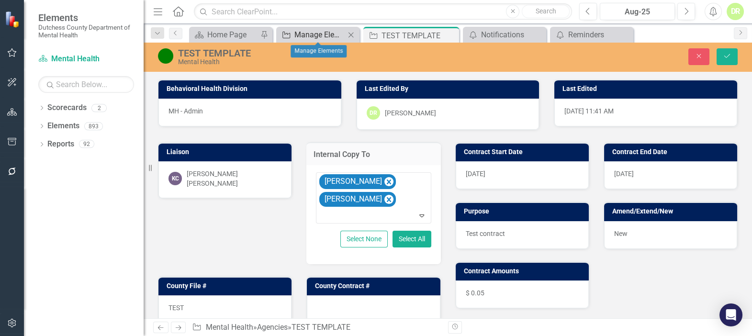
click at [311, 31] on div "Manage Elements" at bounding box center [319, 35] width 51 height 12
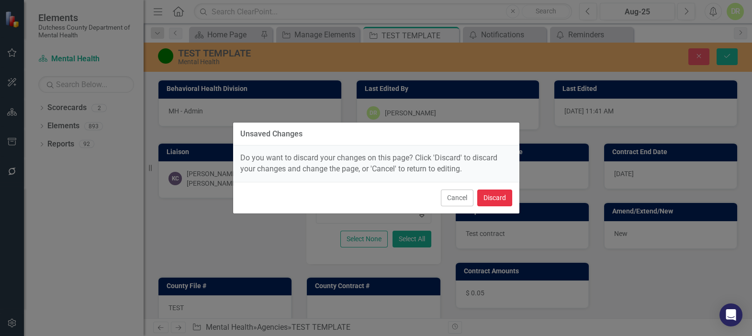
click at [499, 200] on button "Discard" at bounding box center [494, 197] width 35 height 17
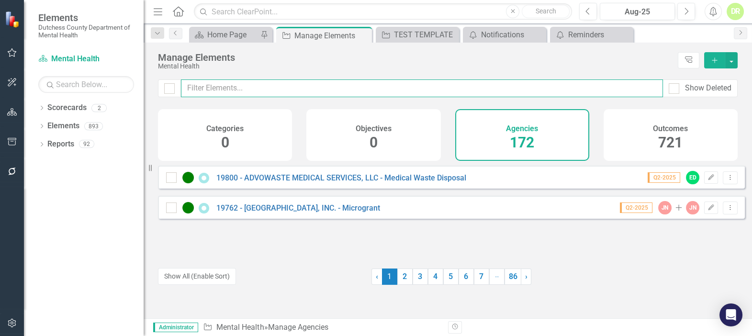
click at [267, 89] on input "text" at bounding box center [422, 88] width 482 height 18
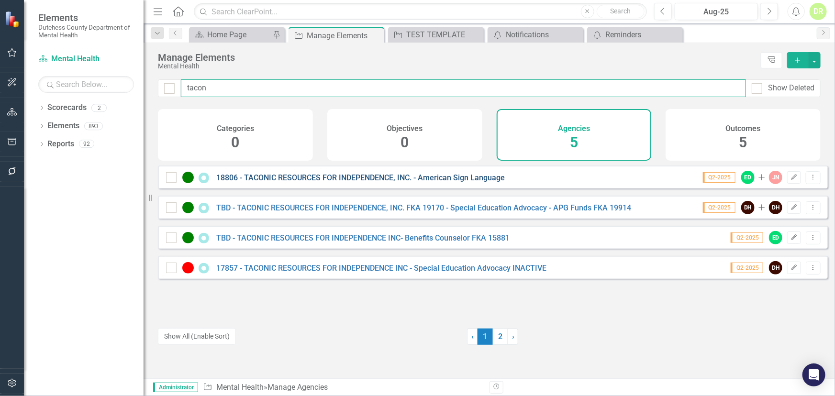
type input "tacon"
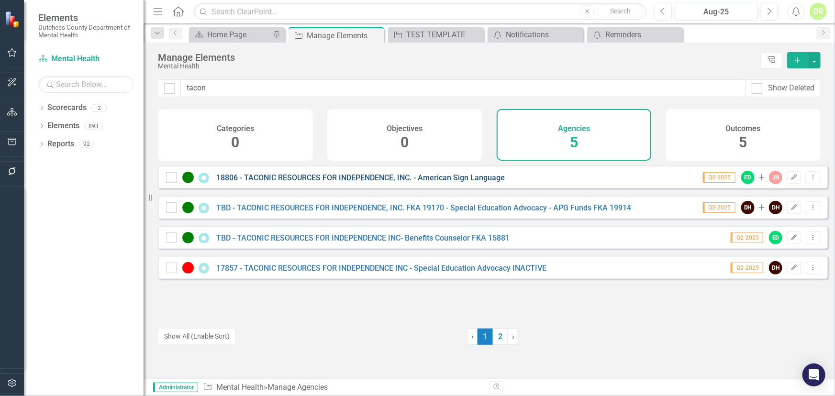
click at [310, 182] on link "18806 - TACONIC RESOURCES FOR INDEPENDENCE, INC. - American Sign Language" at bounding box center [360, 177] width 289 height 9
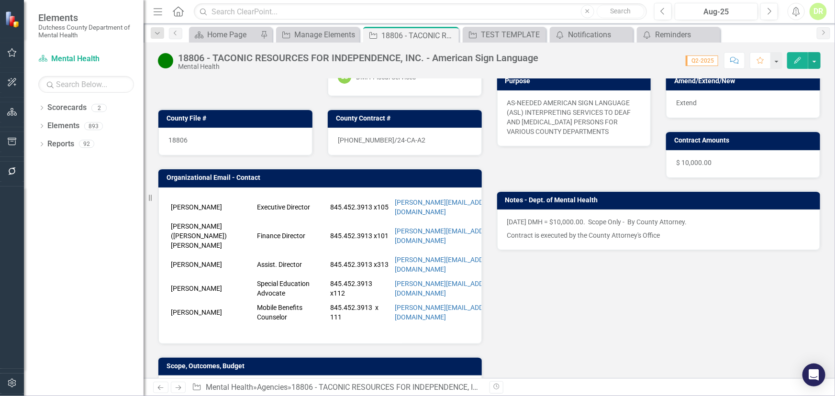
scroll to position [130, 0]
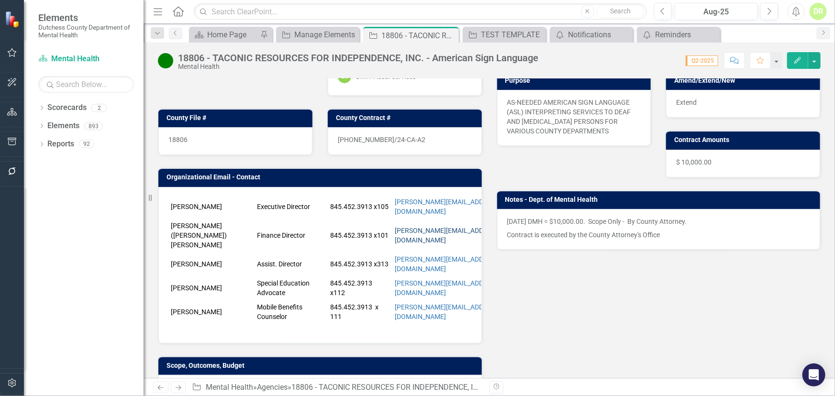
click at [436, 227] on link "[PERSON_NAME][EMAIL_ADDRESS][DOMAIN_NAME]" at bounding box center [448, 235] width 106 height 17
click at [416, 227] on link "[PERSON_NAME][EMAIL_ADDRESS][DOMAIN_NAME]" at bounding box center [448, 235] width 106 height 17
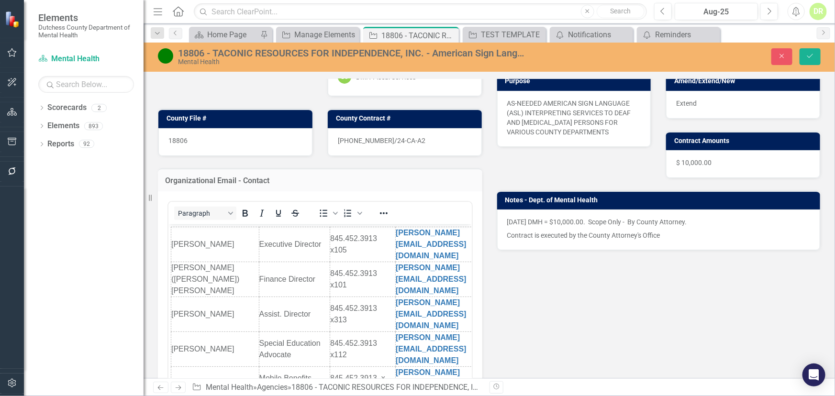
scroll to position [0, 0]
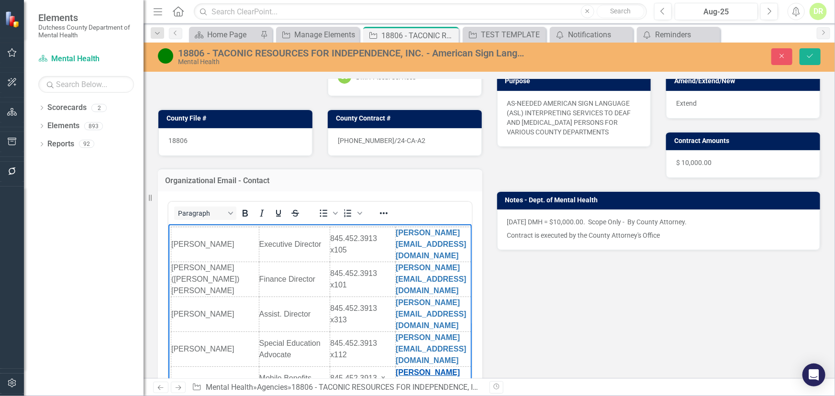
click at [406, 335] on link "[PERSON_NAME][EMAIL_ADDRESS][DOMAIN_NAME]" at bounding box center [430, 383] width 71 height 31
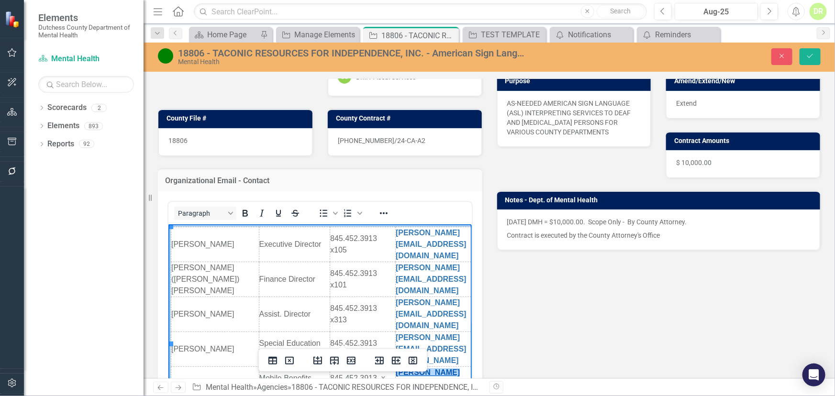
click at [406, 335] on link "[PERSON_NAME][EMAIL_ADDRESS][DOMAIN_NAME]" at bounding box center [430, 383] width 71 height 31
click at [406, 332] on td "[PERSON_NAME][EMAIL_ADDRESS][DOMAIN_NAME]" at bounding box center [454, 349] width 119 height 35
click at [406, 333] on link "[PERSON_NAME][EMAIL_ADDRESS][DOMAIN_NAME]" at bounding box center [430, 348] width 71 height 31
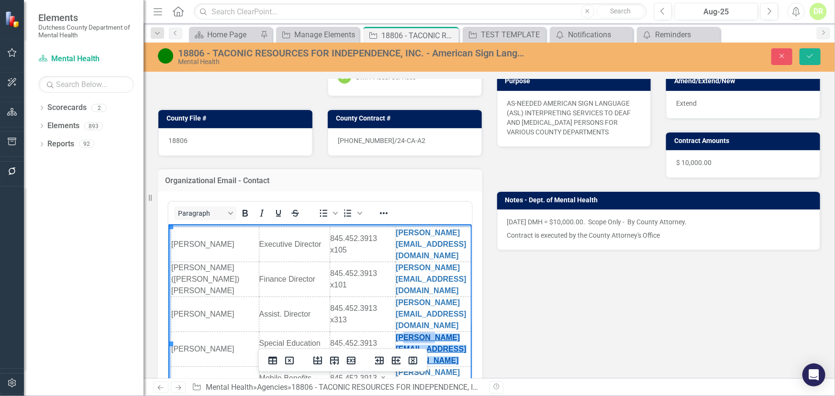
click at [406, 333] on link "[PERSON_NAME][EMAIL_ADDRESS][DOMAIN_NAME]" at bounding box center [430, 348] width 71 height 31
click at [406, 335] on td "[PERSON_NAME][EMAIL_ADDRESS][DOMAIN_NAME]" at bounding box center [454, 384] width 119 height 35
drag, startPoint x: 784, startPoint y: 49, endPoint x: 709, endPoint y: 76, distance: 79.9
click at [751, 49] on button "Close" at bounding box center [781, 56] width 21 height 17
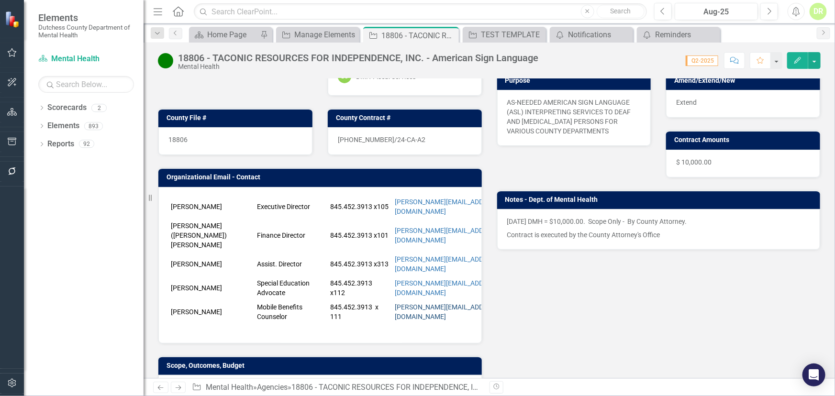
click at [415, 303] on link "[PERSON_NAME][EMAIL_ADDRESS][DOMAIN_NAME]" at bounding box center [448, 311] width 106 height 17
click at [428, 188] on div "[PERSON_NAME] Executive Director 845.452.3913 x105 [PERSON_NAME][EMAIL_ADDRESS]…" at bounding box center [319, 265] width 323 height 156
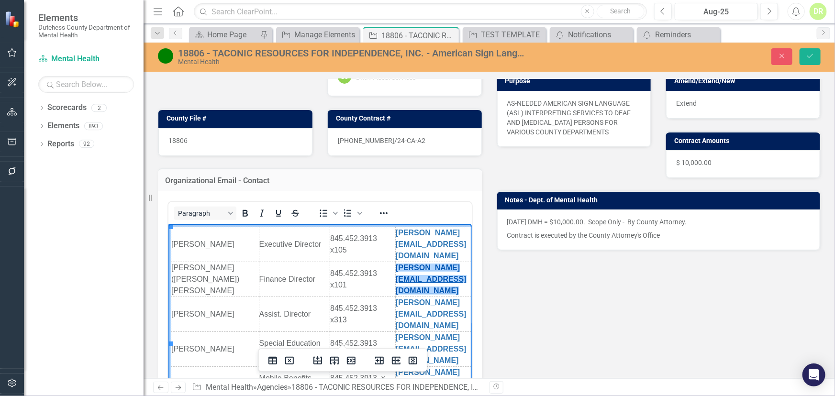
click at [400, 264] on link "[PERSON_NAME][EMAIL_ADDRESS][DOMAIN_NAME]" at bounding box center [430, 279] width 71 height 31
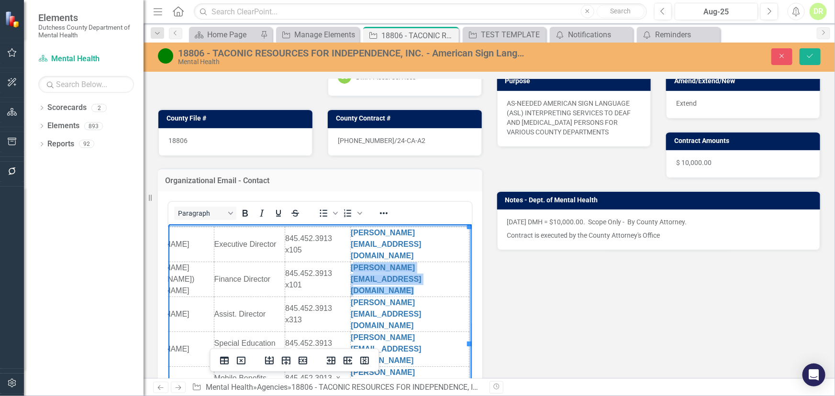
drag, startPoint x: 388, startPoint y: 262, endPoint x: 456, endPoint y: 255, distance: 68.8
click at [456, 262] on td "[PERSON_NAME][EMAIL_ADDRESS][DOMAIN_NAME]" at bounding box center [409, 279] width 119 height 35
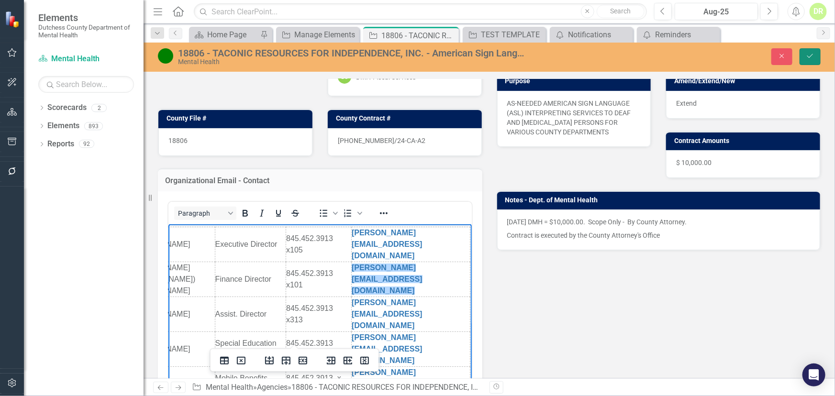
scroll to position [0, 47]
click at [751, 51] on button "Save" at bounding box center [809, 56] width 21 height 17
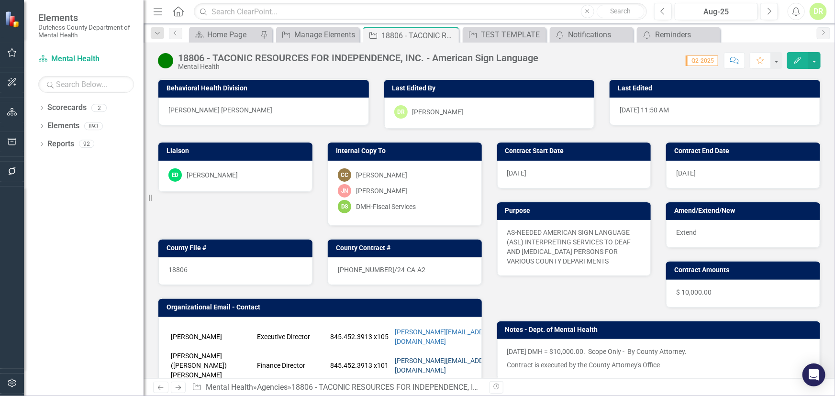
click at [428, 335] on link "[PERSON_NAME][EMAIL_ADDRESS][DOMAIN_NAME]" at bounding box center [448, 365] width 106 height 17
click at [751, 335] on icon "Open Intercom Messenger" at bounding box center [813, 375] width 11 height 12
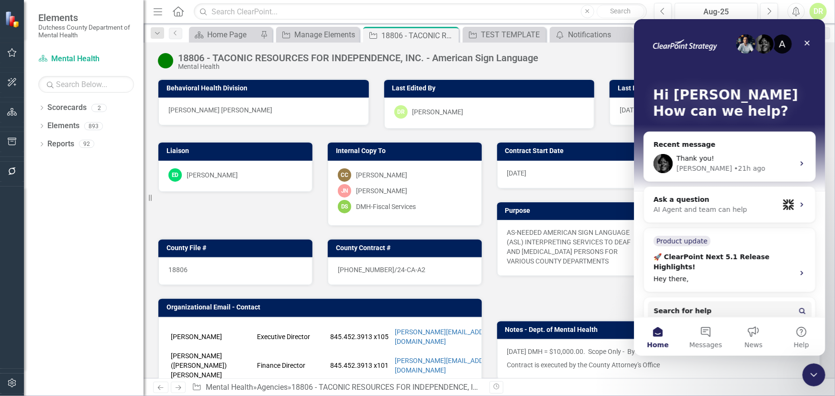
scroll to position [0, 0]
click at [686, 151] on div "Thank you! [PERSON_NAME] • 21h ago" at bounding box center [729, 162] width 171 height 35
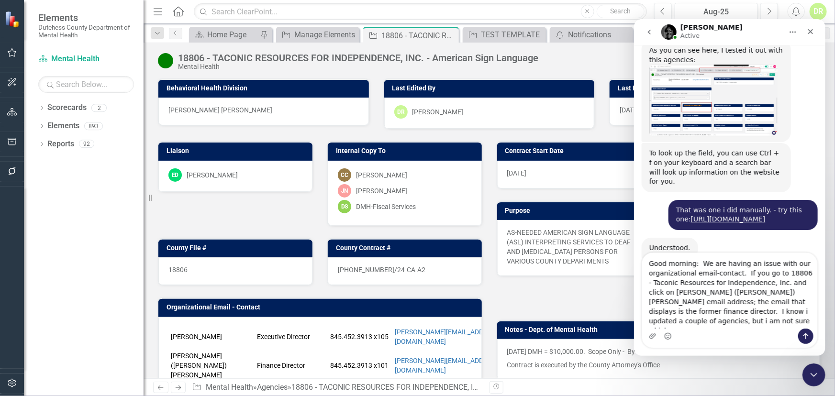
scroll to position [1354, 0]
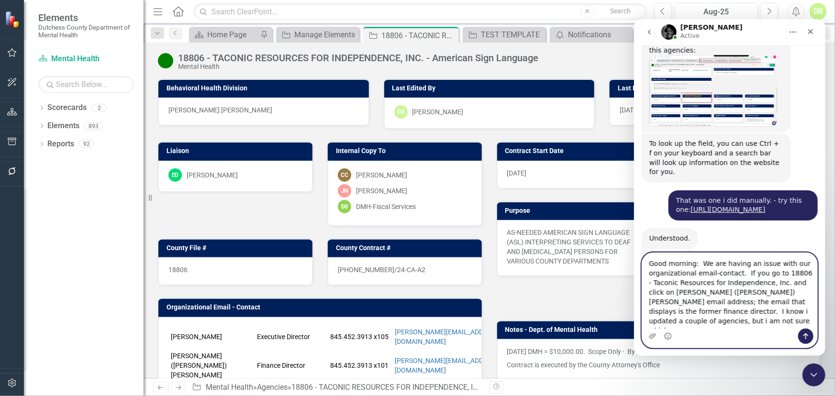
click at [680, 323] on textarea "Good morning: We are having an issue with our organizational email-contact. If …" at bounding box center [729, 291] width 175 height 76
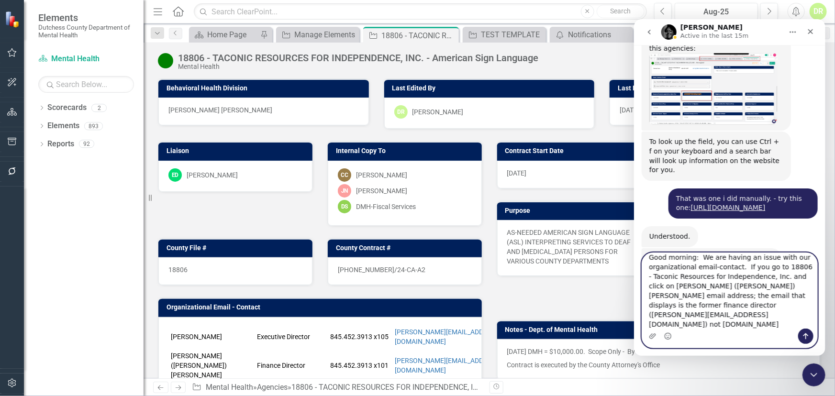
scroll to position [7, 0]
drag, startPoint x: 741, startPoint y: 313, endPoint x: 824, endPoint y: 322, distance: 83.6
click at [751, 322] on div "Good morning: We are having an issue with our organizational email-contact. If …" at bounding box center [728, 300] width 191 height 96
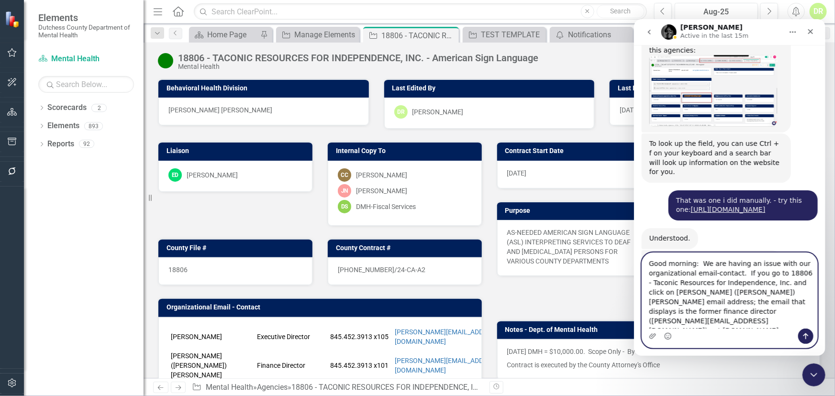
click at [748, 322] on textarea "Good morning: We are having an issue with our organizational email-contact. If …" at bounding box center [729, 291] width 175 height 76
type textarea "Good morning: We are having an issue with our organizational email-contact. If …"
click at [751, 318] on textarea "Good morning: We are having an issue with our organizational email-contact. If …" at bounding box center [729, 291] width 175 height 76
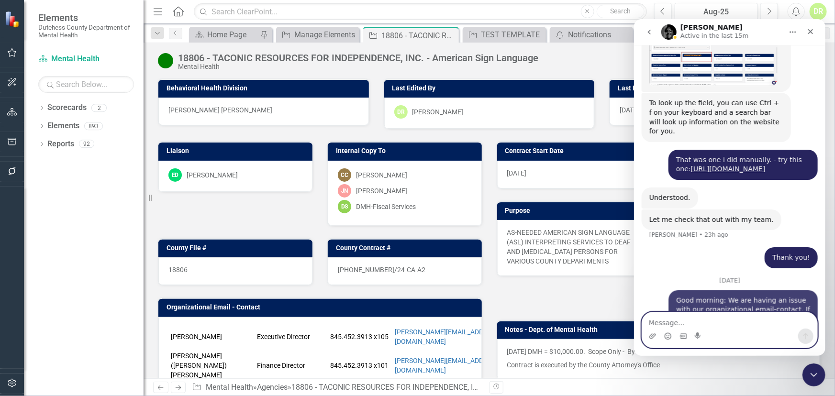
scroll to position [1412, 0]
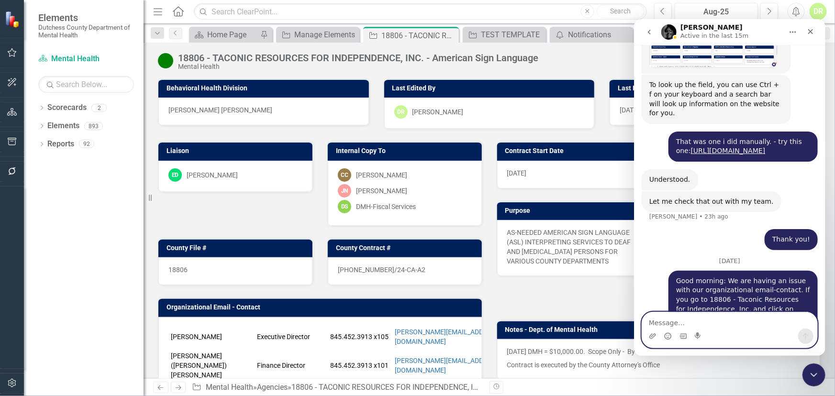
paste textarea "[URL][DOMAIN_NAME]"
type textarea "[URL][DOMAIN_NAME]"
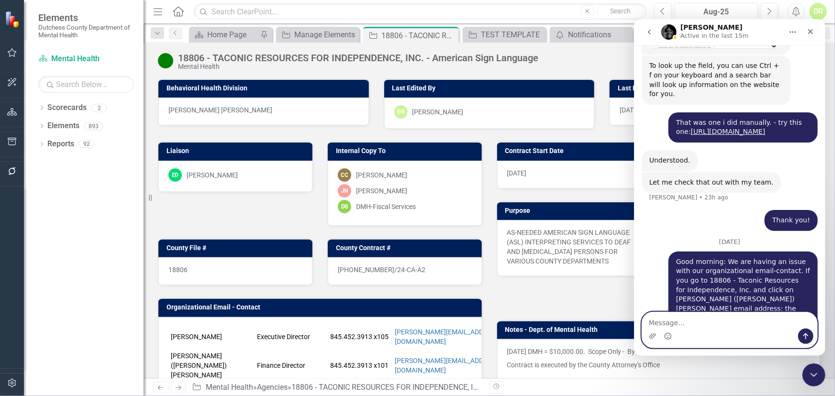
scroll to position [1453, 0]
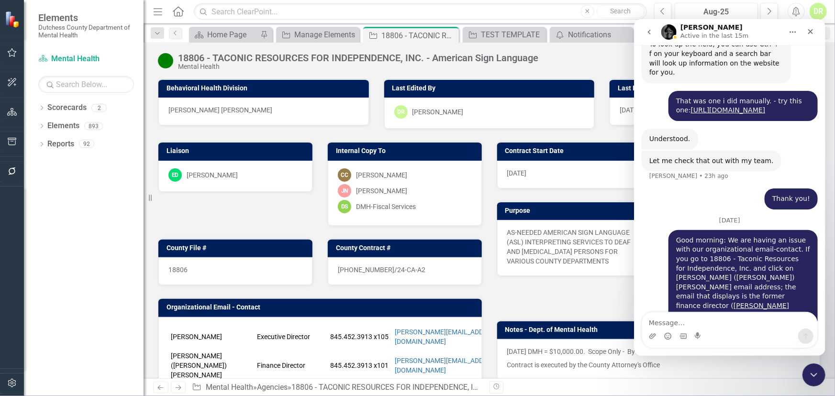
click at [661, 188] on div "Thank you! [PERSON_NAME] • 21h ago" at bounding box center [729, 202] width 176 height 29
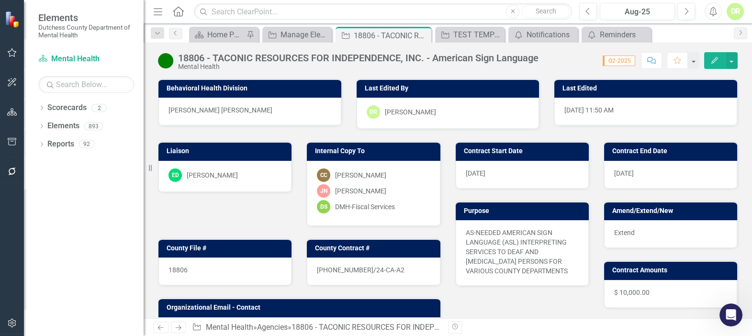
scroll to position [1503, 0]
click at [421, 34] on icon at bounding box center [422, 35] width 5 height 5
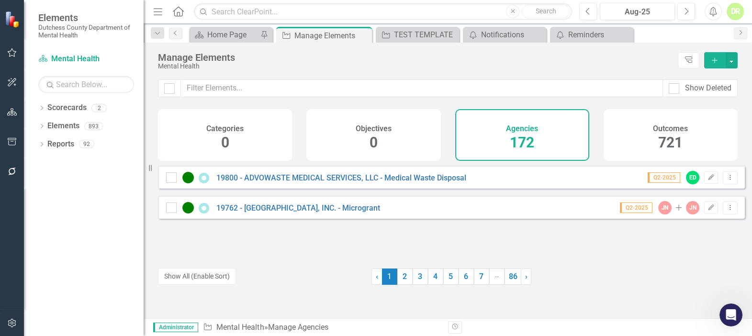
click at [343, 78] on div "Manage Elements Mental Health Tree Explorer Add" at bounding box center [448, 61] width 608 height 37
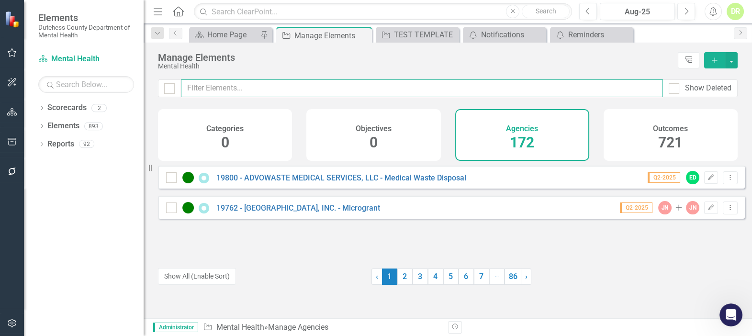
click at [306, 88] on input "text" at bounding box center [422, 88] width 482 height 18
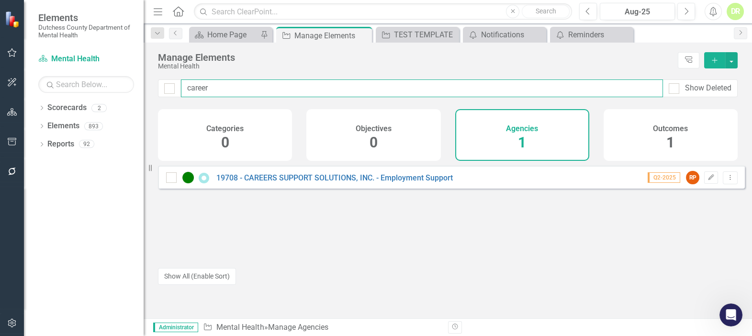
drag, startPoint x: 222, startPoint y: 93, endPoint x: 109, endPoint y: 83, distance: 113.4
click at [109, 83] on div "Elements Dutchess County Department of Mental Health Scorecard Mental Health Se…" at bounding box center [376, 168] width 752 height 336
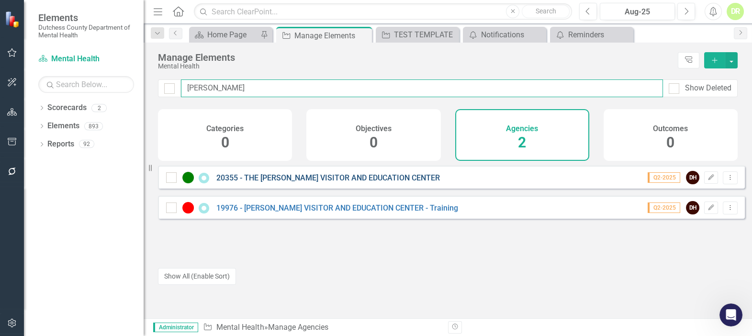
type input "[PERSON_NAME]"
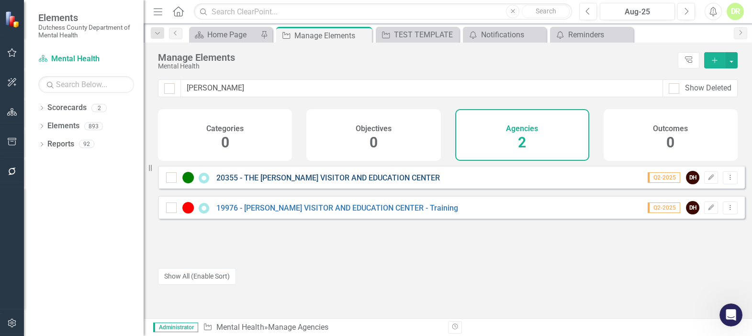
click at [299, 182] on link "20355 - THE [PERSON_NAME] VISITOR AND EDUCATION CENTER" at bounding box center [327, 177] width 223 height 9
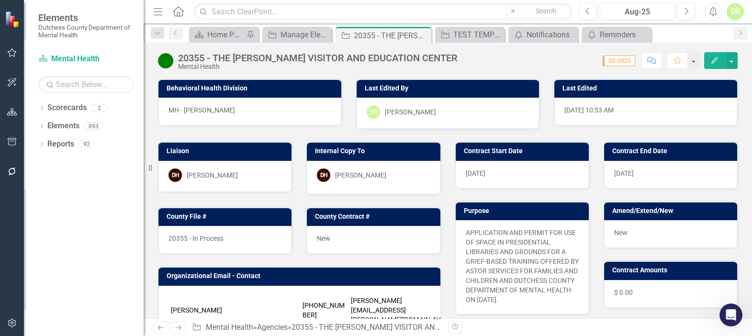
click at [477, 60] on div "Score: N/A Q2-2025 Completed Comment Favorite Edit" at bounding box center [599, 60] width 275 height 16
click at [457, 58] on div "20355 - THE [PERSON_NAME] VISITOR AND EDUCATION CENTER" at bounding box center [317, 58] width 279 height 11
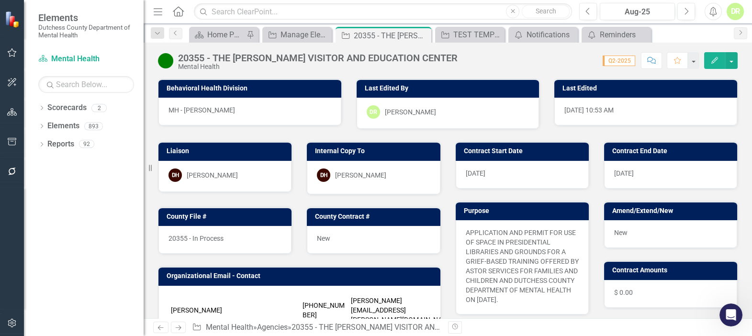
click at [457, 57] on div "20355 - THE [PERSON_NAME] VISITOR AND EDUCATION CENTER" at bounding box center [317, 58] width 279 height 11
click at [475, 58] on div "Score: N/A Q2-2025 Completed Comment Favorite Edit" at bounding box center [599, 60] width 275 height 16
click at [455, 59] on div "20355 - THE [PERSON_NAME] VISITOR AND EDUCATION CENTER" at bounding box center [317, 58] width 279 height 11
click at [453, 58] on div "20355 - THE [PERSON_NAME] VISITOR AND EDUCATION CENTER" at bounding box center [317, 58] width 279 height 11
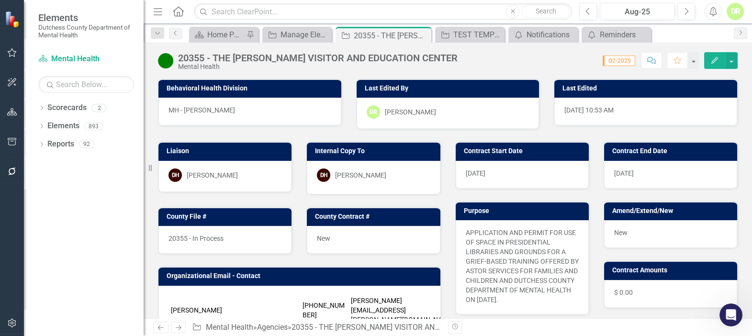
click at [353, 57] on div "20355 - THE [PERSON_NAME] VISITOR AND EDUCATION CENTER" at bounding box center [317, 58] width 279 height 11
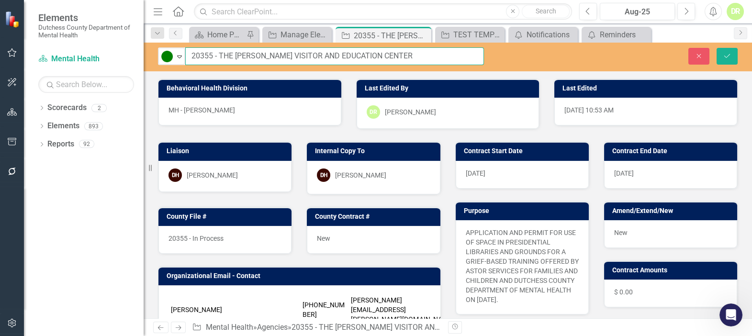
click at [447, 55] on input "20355 - THE [PERSON_NAME] VISITOR AND EDUCATION CENTER" at bounding box center [334, 56] width 299 height 18
type input "20355 - THE [PERSON_NAME] VISITOR AND EDUCATION CENTER - Grief based traing"
click at [716, 48] on button "Save" at bounding box center [726, 56] width 21 height 17
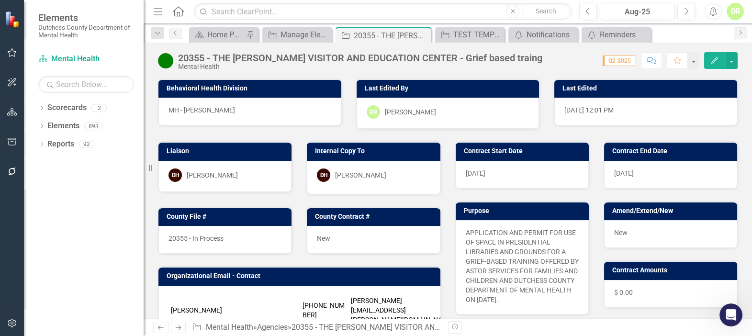
click at [535, 56] on div "20355 - THE [PERSON_NAME] VISITOR AND EDUCATION CENTER - Grief based traing" at bounding box center [360, 58] width 364 height 11
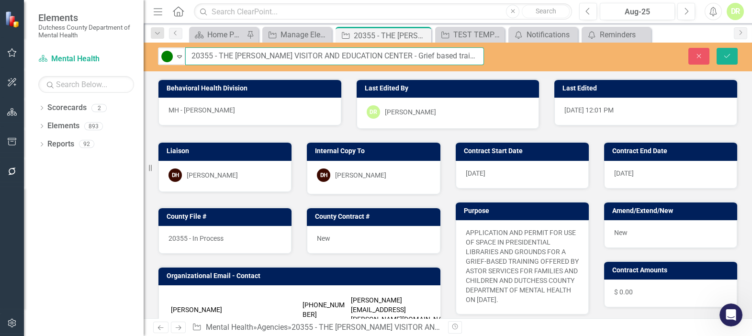
click at [468, 57] on input "20355 - THE [PERSON_NAME] VISITOR AND EDUCATION CENTER - Grief based traing" at bounding box center [334, 56] width 299 height 18
type input "20355 - THE [PERSON_NAME] VISITOR AND EDUCATION CENTER - Grief based training"
click at [722, 57] on icon "Save" at bounding box center [726, 56] width 9 height 7
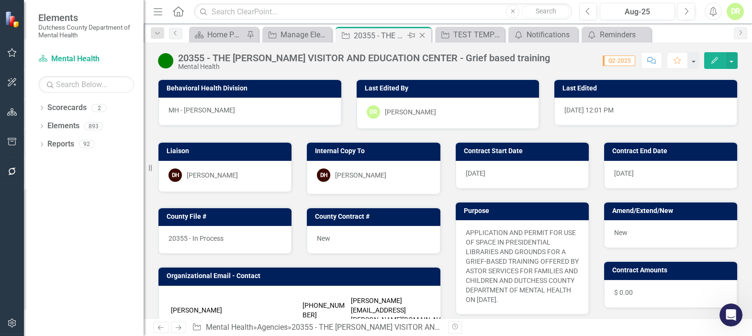
click at [422, 33] on icon "Close" at bounding box center [422, 36] width 10 height 8
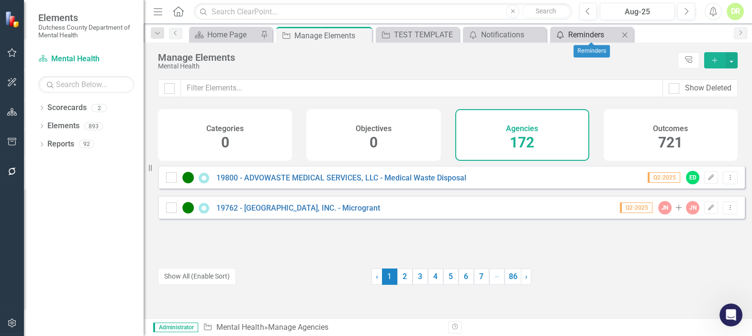
click at [603, 33] on div "Reminders" at bounding box center [593, 35] width 51 height 12
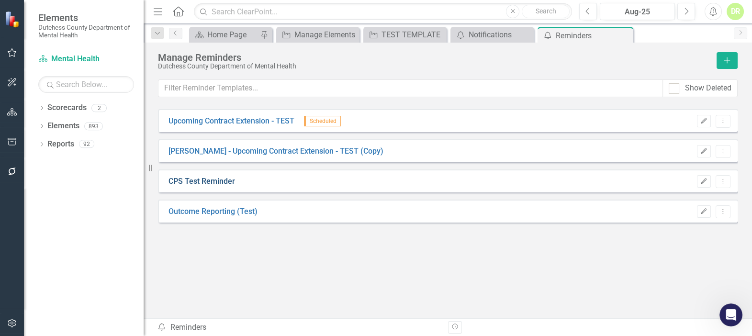
click at [174, 179] on link "CPS Test Reminder" at bounding box center [201, 181] width 67 height 11
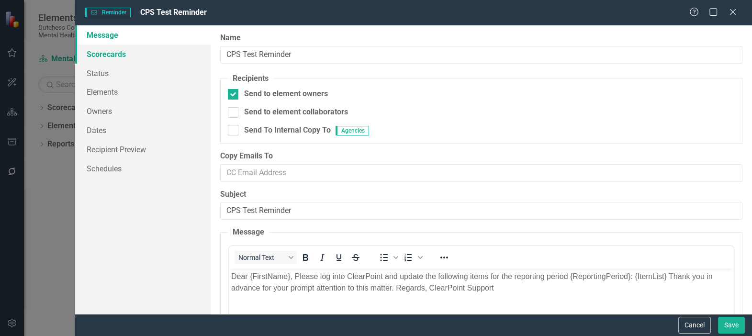
click at [110, 56] on link "Scorecards" at bounding box center [142, 53] width 135 height 19
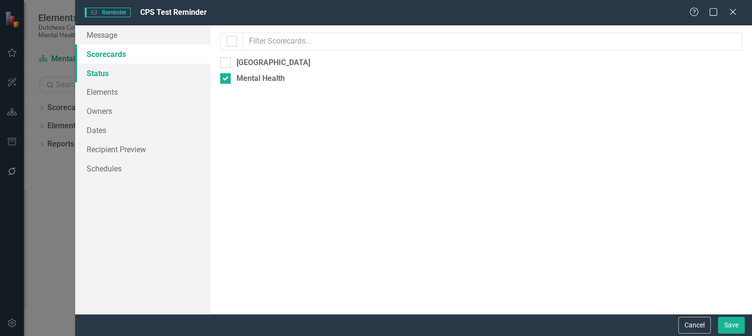
click at [104, 75] on link "Status" at bounding box center [142, 73] width 135 height 19
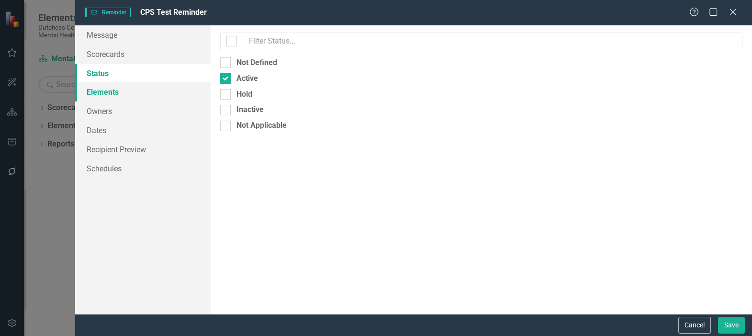
click at [101, 91] on link "Elements" at bounding box center [142, 91] width 135 height 19
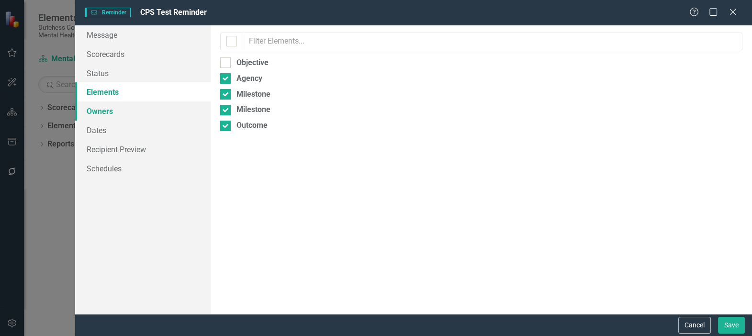
click at [100, 108] on link "Owners" at bounding box center [142, 110] width 135 height 19
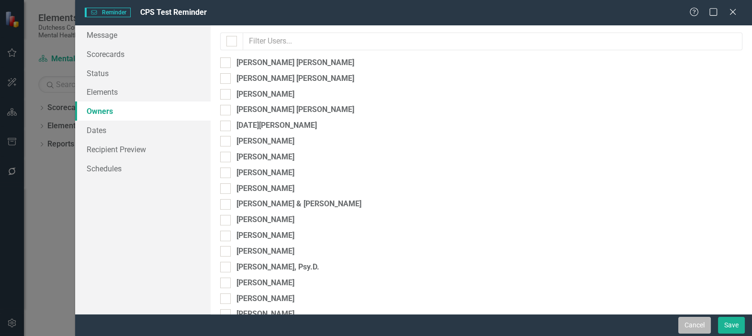
click at [691, 318] on button "Cancel" at bounding box center [694, 325] width 33 height 17
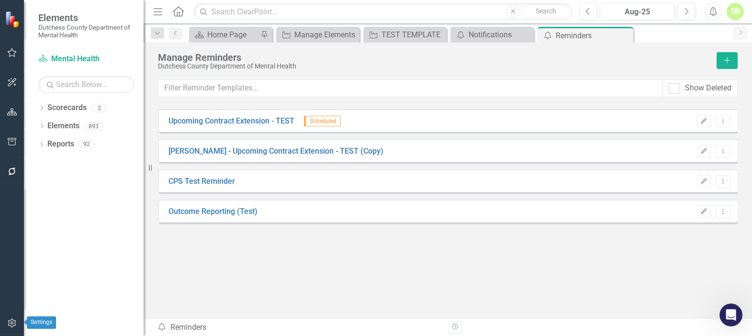
drag, startPoint x: 12, startPoint y: 317, endPoint x: 18, endPoint y: 305, distance: 13.3
click at [12, 317] on button "button" at bounding box center [12, 323] width 22 height 20
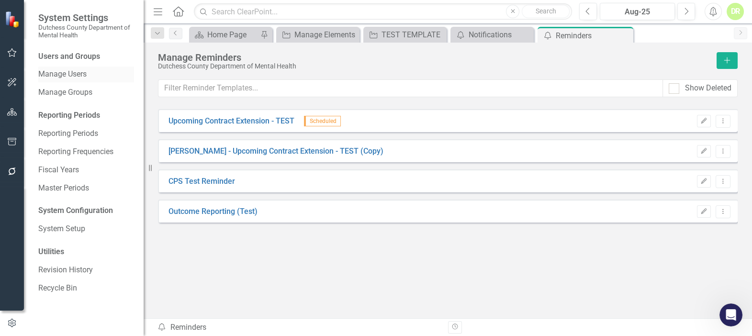
click at [52, 74] on link "Manage Users" at bounding box center [86, 74] width 96 height 11
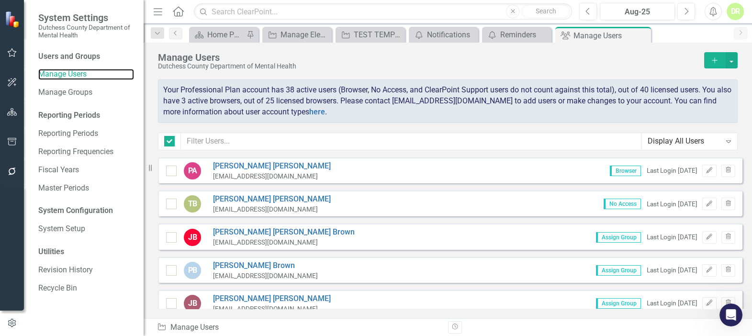
checkbox input "false"
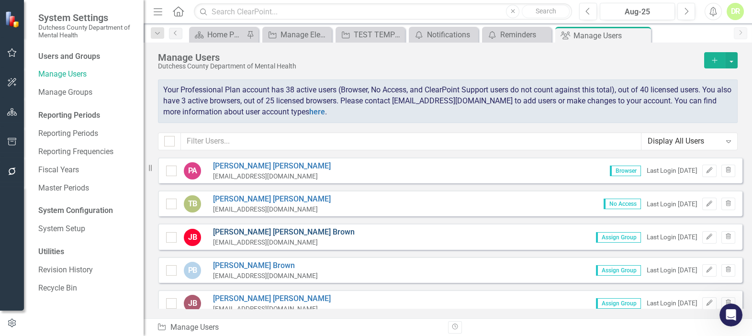
click at [245, 229] on link "[PERSON_NAME] [PERSON_NAME]" at bounding box center [284, 232] width 142 height 11
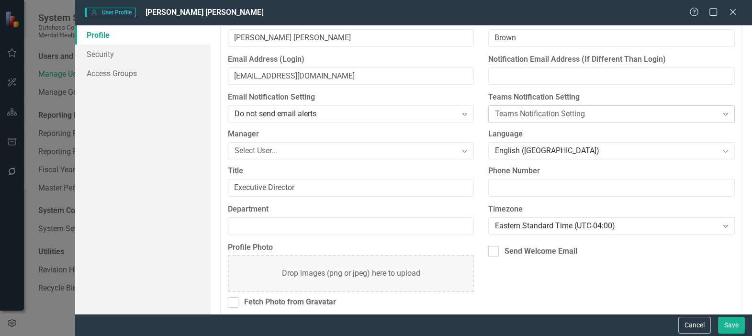
scroll to position [109, 0]
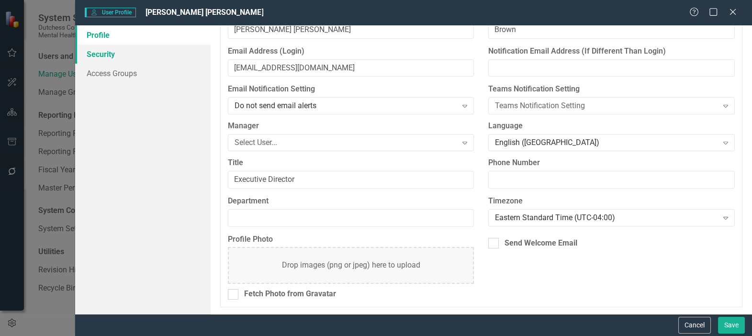
click at [103, 52] on link "Security" at bounding box center [142, 53] width 135 height 19
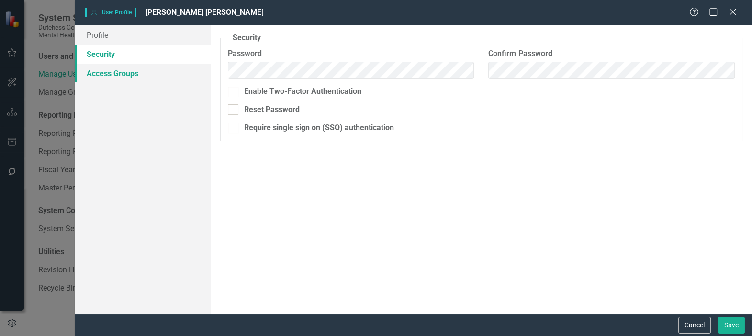
click at [124, 74] on link "Access Groups" at bounding box center [142, 73] width 135 height 19
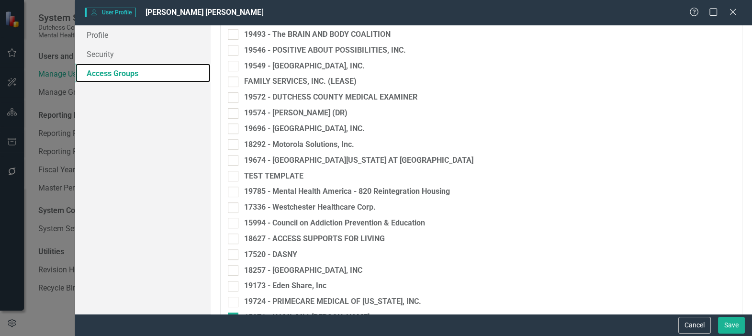
scroll to position [1218, 0]
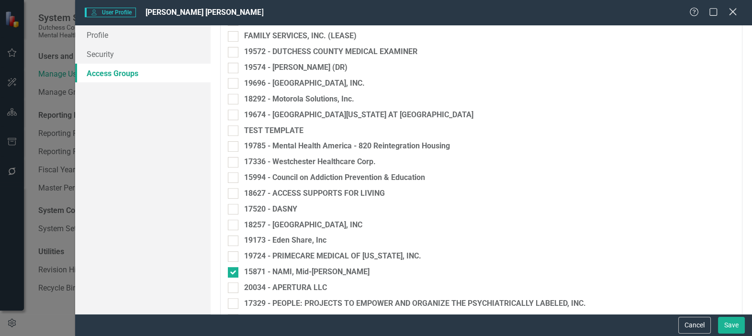
click at [734, 11] on icon "Close" at bounding box center [732, 11] width 12 height 9
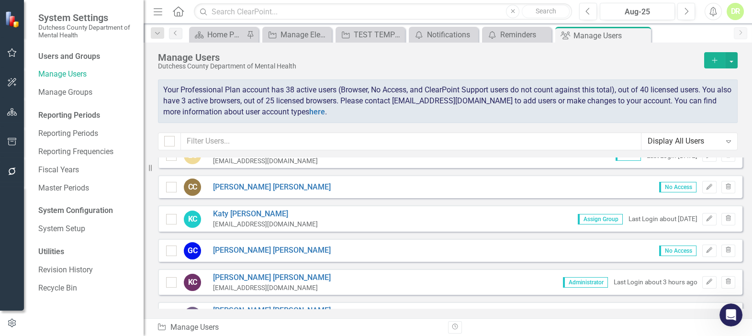
scroll to position [174, 0]
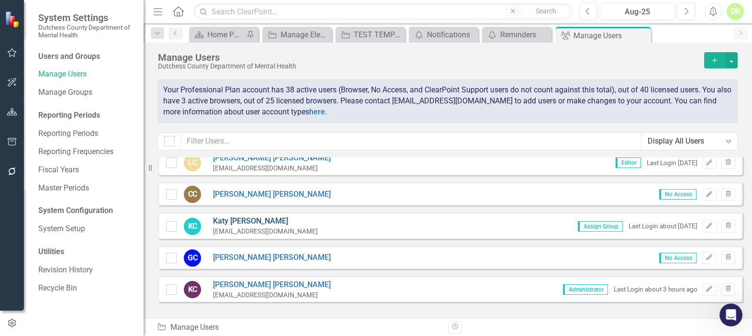
click at [234, 217] on link "[PERSON_NAME]" at bounding box center [265, 221] width 105 height 11
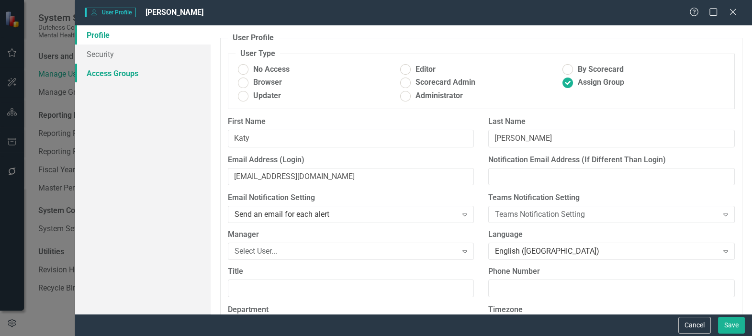
click at [102, 75] on link "Access Groups" at bounding box center [142, 73] width 135 height 19
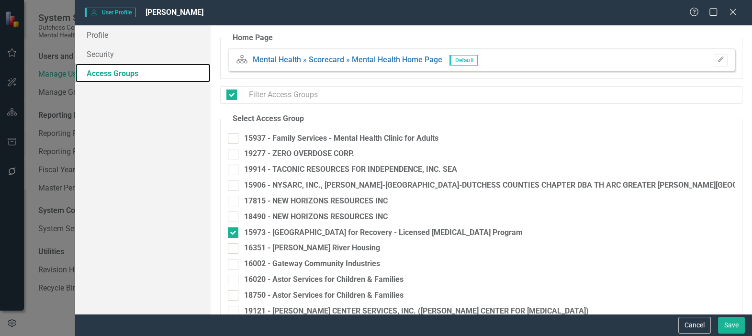
checkbox input "false"
click at [732, 9] on icon "Close" at bounding box center [732, 11] width 12 height 9
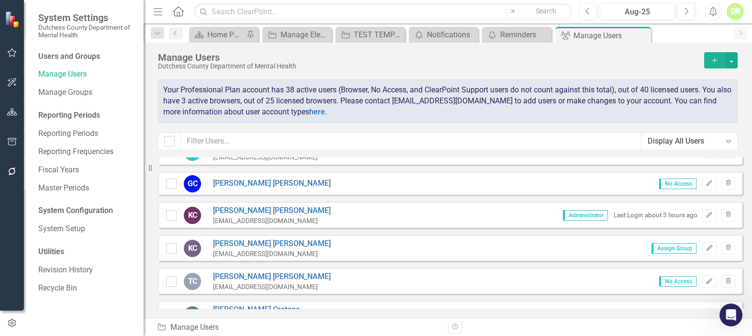
scroll to position [261, 0]
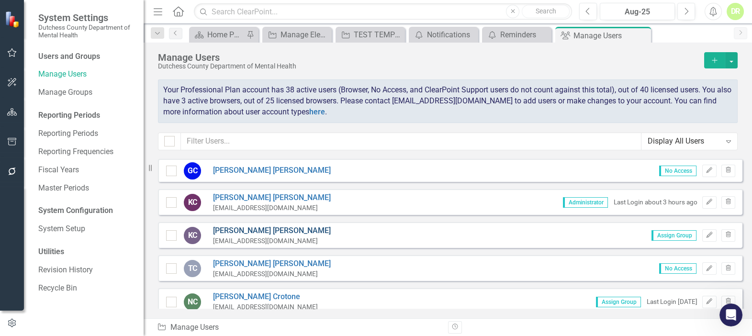
click at [222, 231] on link "[PERSON_NAME] [PERSON_NAME]" at bounding box center [272, 230] width 118 height 11
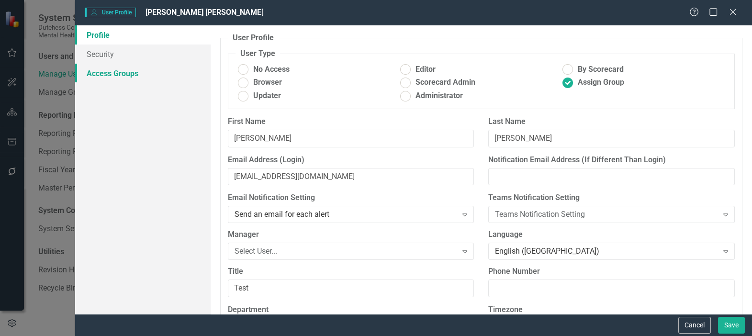
click at [111, 73] on link "Access Groups" at bounding box center [142, 73] width 135 height 19
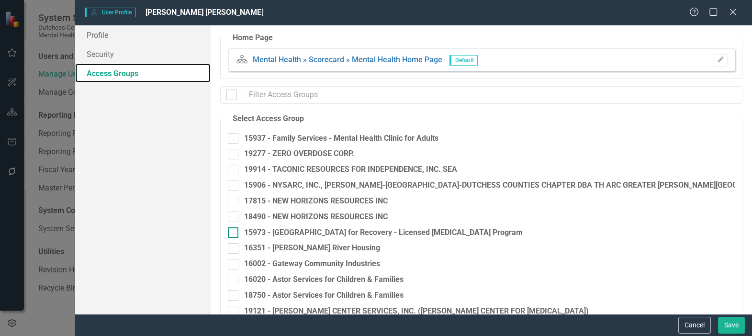
checkbox input "false"
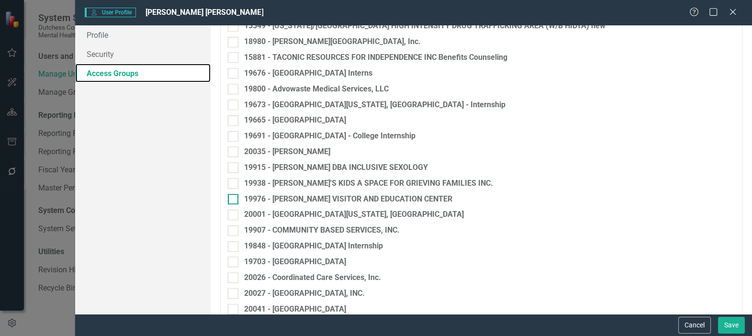
scroll to position [1565, 0]
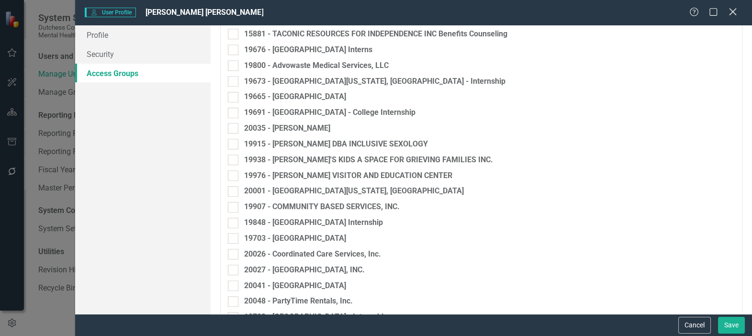
click at [735, 11] on icon "Close" at bounding box center [732, 11] width 12 height 9
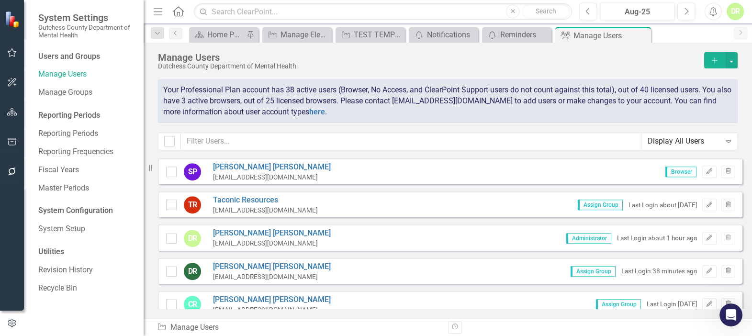
scroll to position [1305, 0]
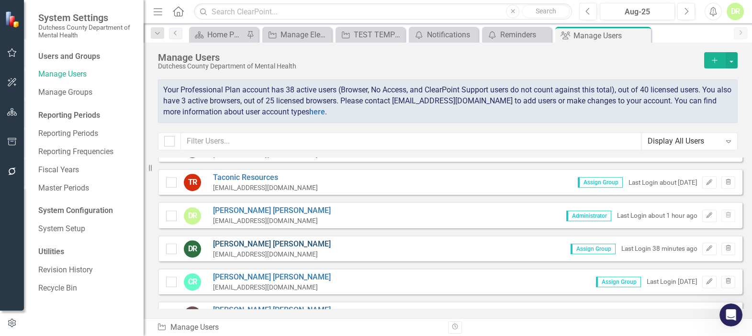
click at [223, 240] on link "[PERSON_NAME]" at bounding box center [272, 244] width 118 height 11
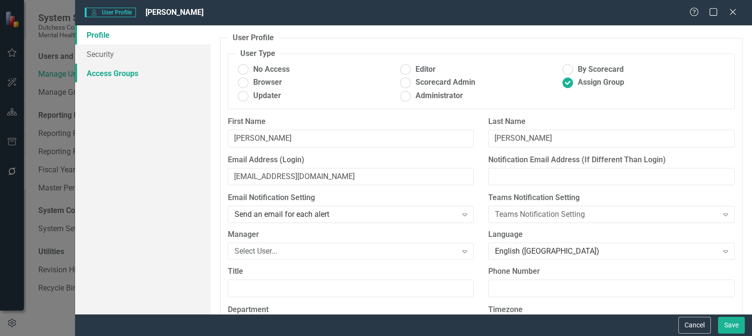
click at [114, 76] on link "Access Groups" at bounding box center [142, 73] width 135 height 19
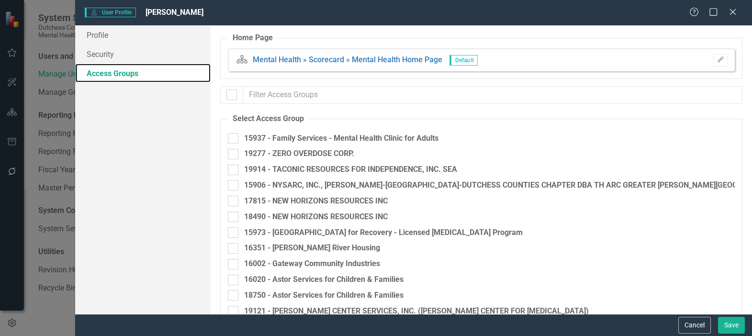
checkbox input "false"
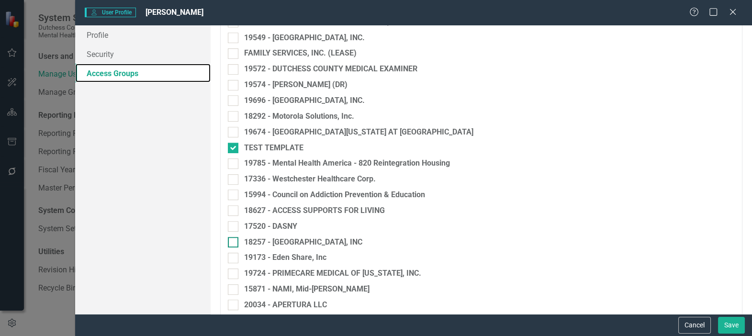
scroll to position [1261, 0]
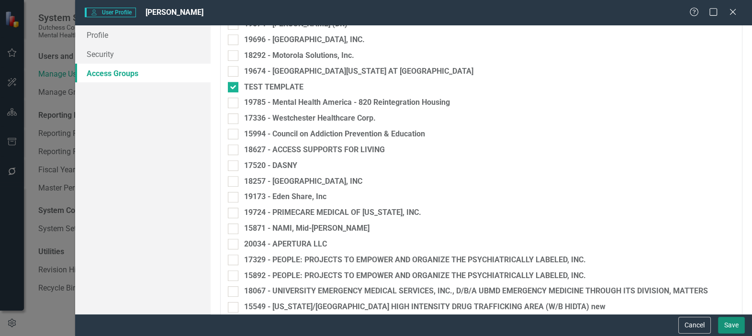
drag, startPoint x: 727, startPoint y: 319, endPoint x: 704, endPoint y: 311, distance: 24.4
click at [726, 319] on button "Save" at bounding box center [731, 325] width 27 height 17
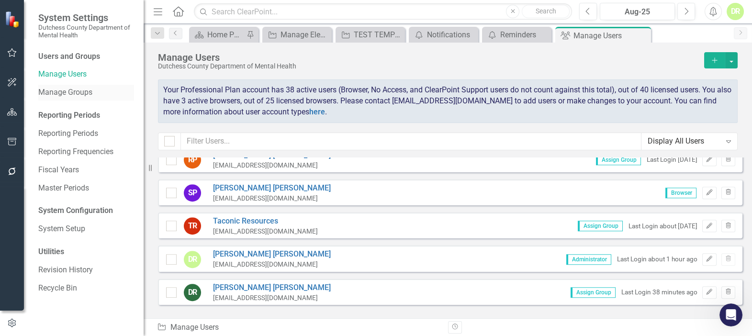
click at [57, 91] on link "Manage Groups" at bounding box center [86, 92] width 96 height 11
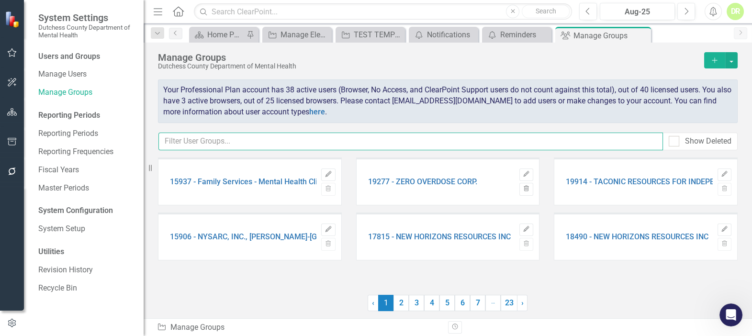
click at [174, 141] on input "text" at bounding box center [410, 142] width 504 height 18
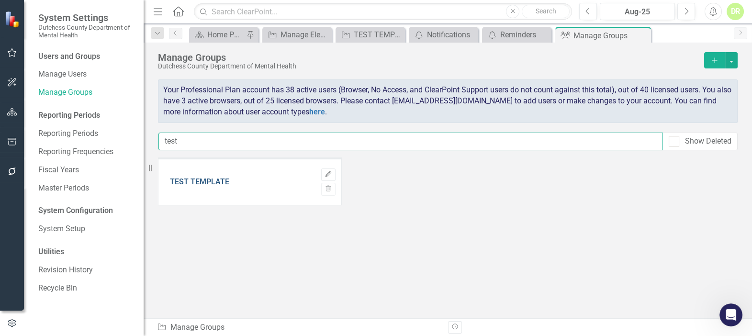
type input "test"
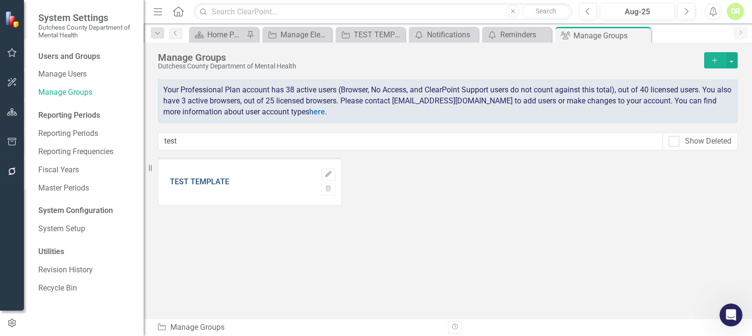
click at [207, 178] on link "TEST TEMPLATE" at bounding box center [199, 182] width 59 height 9
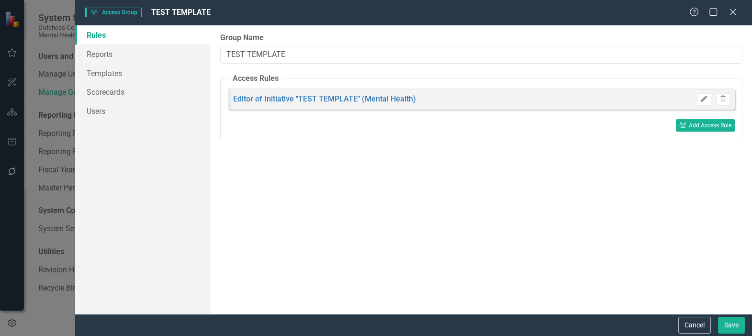
click at [705, 97] on icon "Edit" at bounding box center [703, 99] width 7 height 6
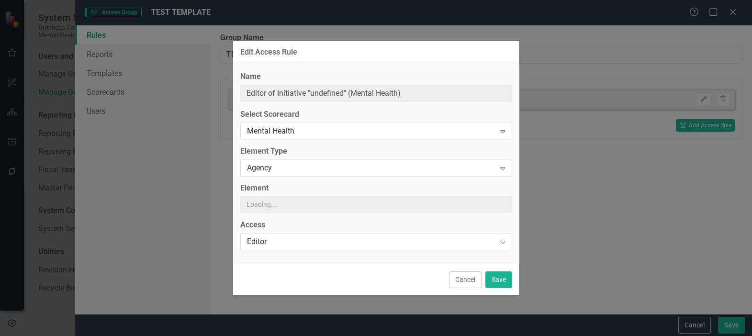
type input "Editor of Initiative "TEST TEMPLATE" (Mental Health)"
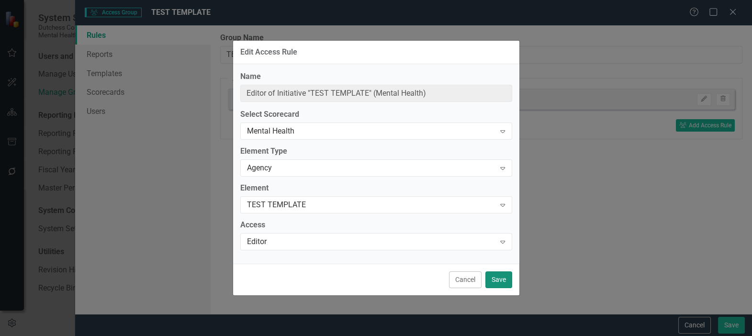
click at [500, 274] on button "Save" at bounding box center [498, 279] width 27 height 17
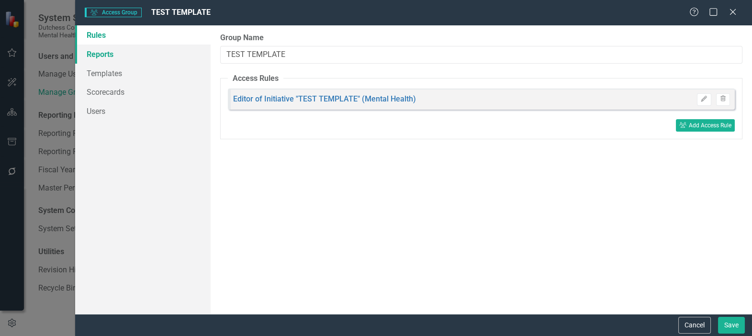
click at [102, 52] on link "Reports" at bounding box center [142, 53] width 135 height 19
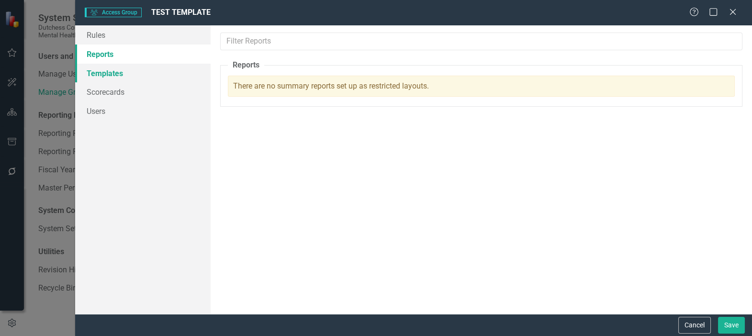
click at [95, 72] on link "Templates" at bounding box center [142, 73] width 135 height 19
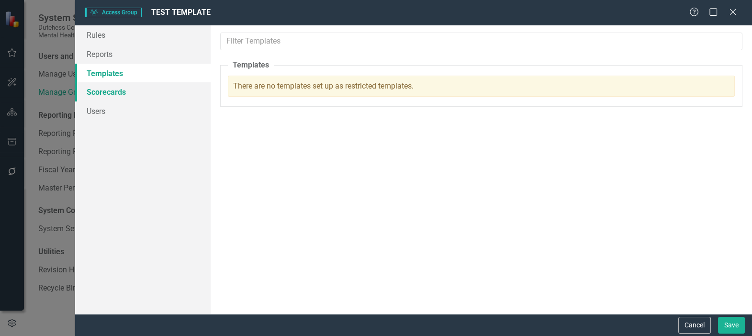
click at [103, 89] on link "Scorecards" at bounding box center [142, 91] width 135 height 19
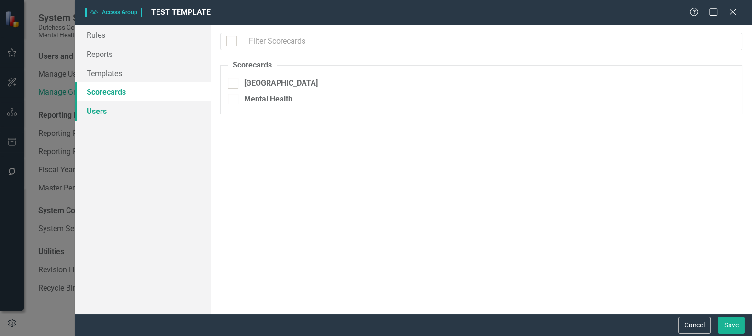
click at [99, 109] on link "Users" at bounding box center [142, 110] width 135 height 19
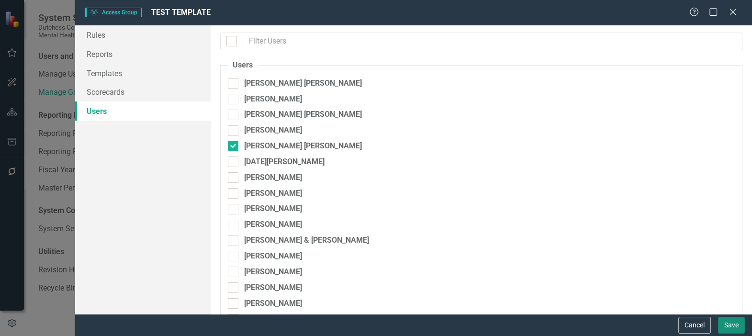
click at [731, 328] on button "Save" at bounding box center [731, 325] width 27 height 17
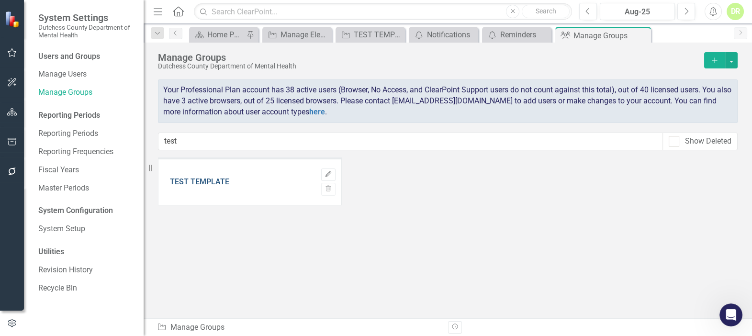
click at [172, 179] on link "TEST TEMPLATE" at bounding box center [199, 182] width 59 height 9
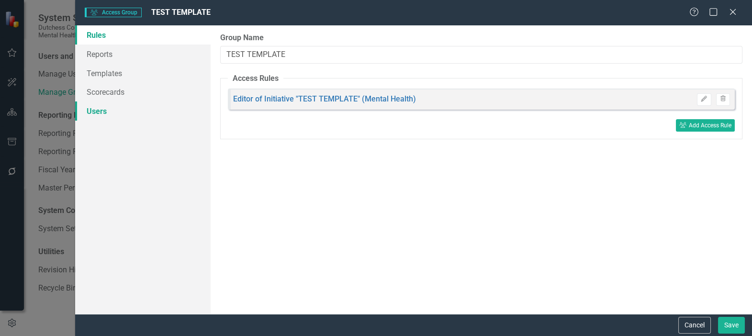
click at [98, 105] on link "Users" at bounding box center [142, 110] width 135 height 19
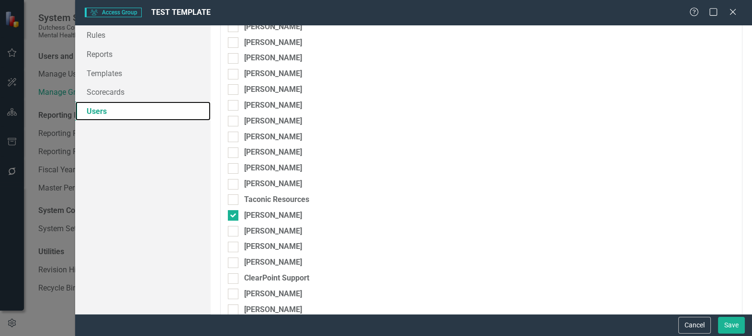
scroll to position [295, 0]
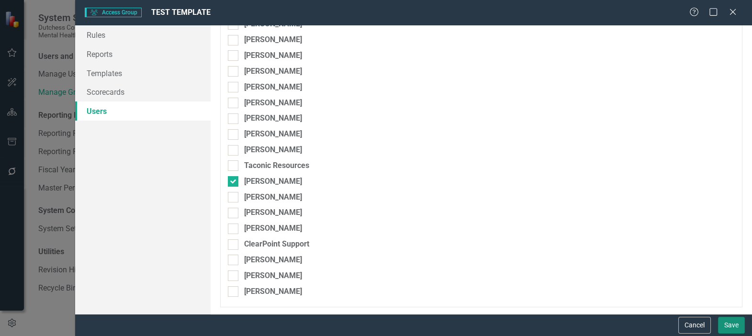
click at [736, 322] on button "Save" at bounding box center [731, 325] width 27 height 17
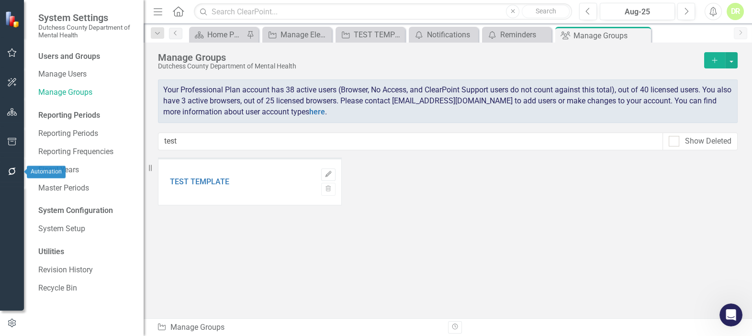
click at [11, 169] on icon "button" at bounding box center [12, 171] width 10 height 8
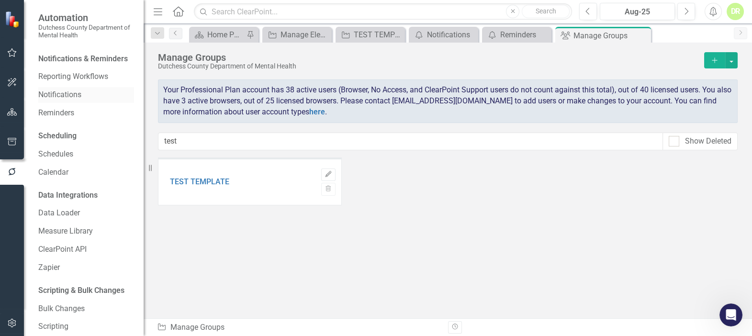
click at [63, 100] on link "Notifications" at bounding box center [86, 94] width 96 height 11
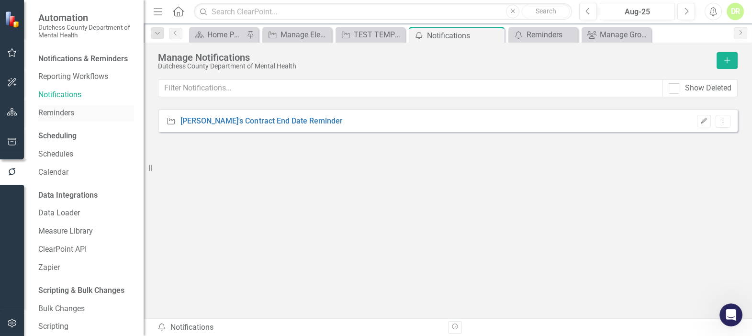
click at [61, 119] on link "Reminders" at bounding box center [86, 113] width 96 height 11
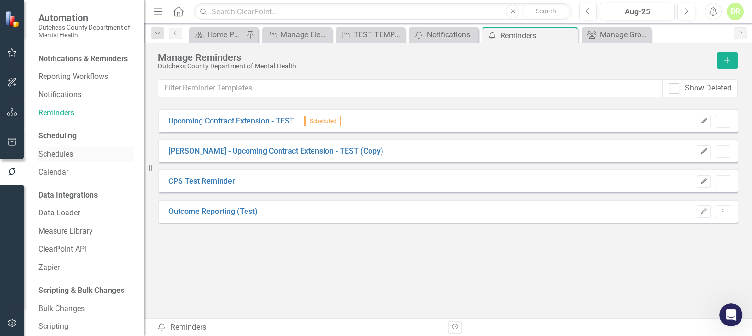
click at [54, 160] on link "Schedules" at bounding box center [86, 154] width 96 height 11
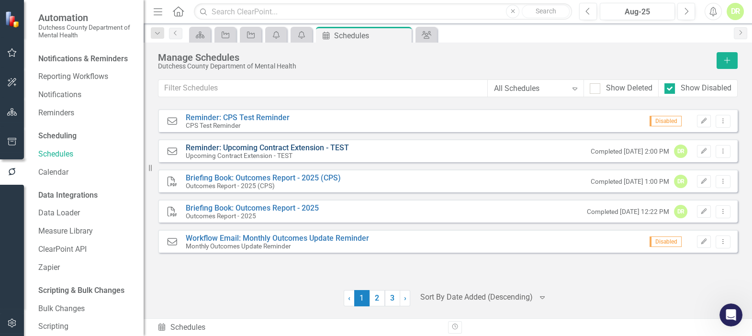
click at [253, 148] on link "Reminder: Upcoming Contract Extension - TEST" at bounding box center [267, 147] width 163 height 9
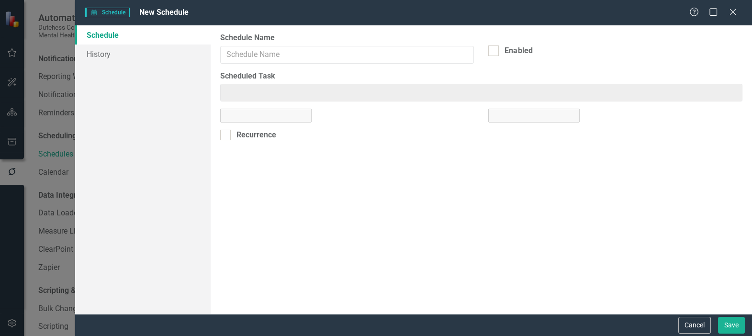
type input "Reminder: Upcoming Contract Extension - TEST"
checkbox input "true"
type input "Reminder: Upcoming Contract Extension - TEST"
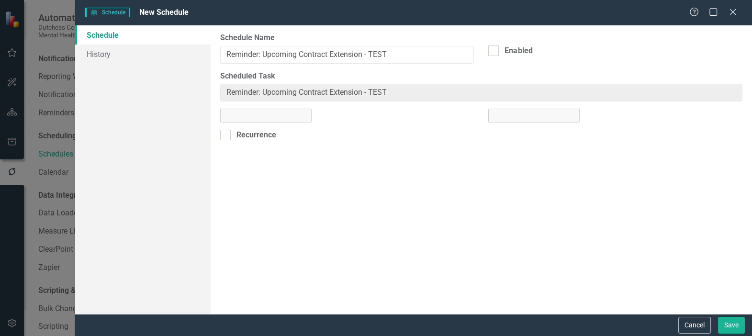
select select "pm"
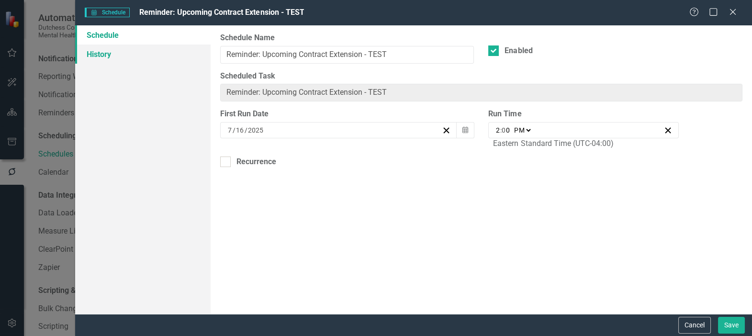
click at [88, 52] on link "History" at bounding box center [142, 53] width 135 height 19
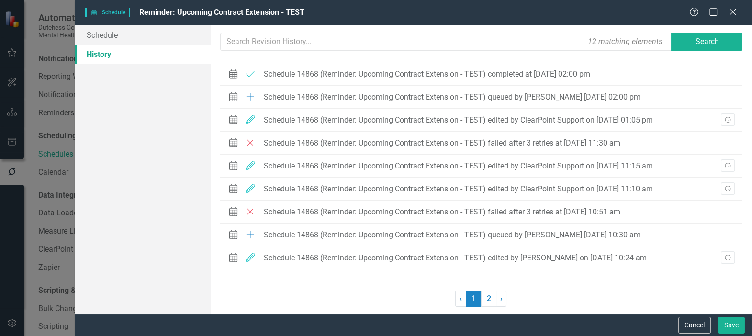
click at [485, 294] on link "2" at bounding box center [488, 298] width 15 height 16
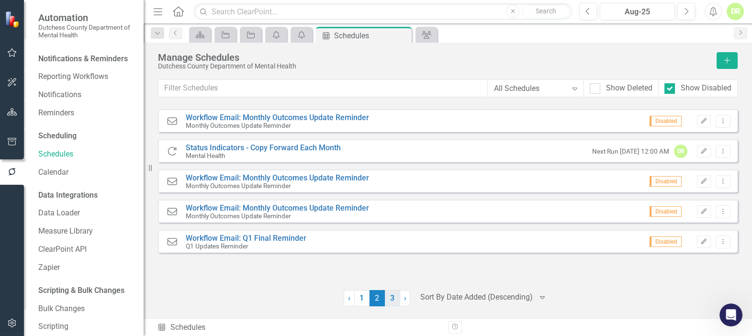
click at [395, 293] on link "3" at bounding box center [392, 298] width 15 height 16
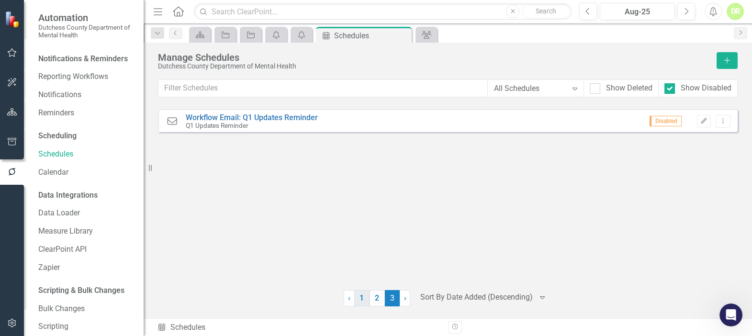
click at [361, 298] on link "1" at bounding box center [361, 298] width 15 height 16
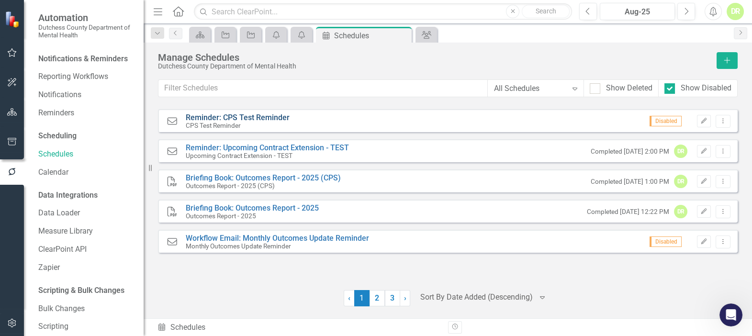
click at [237, 118] on link "Reminder: CPS Test Reminder" at bounding box center [238, 117] width 104 height 9
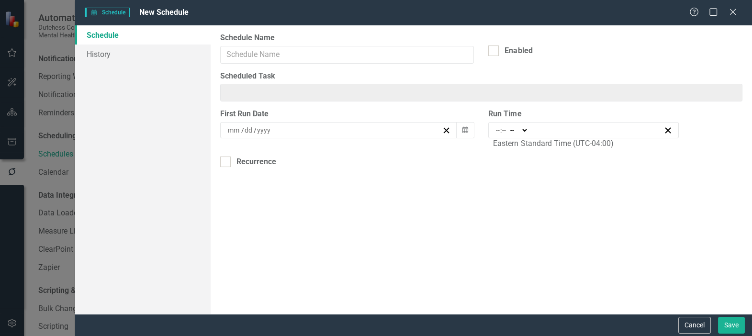
type input "Reminder: CPS Test Reminder"
type input "11:45"
type input "11"
type input "45"
select select "am"
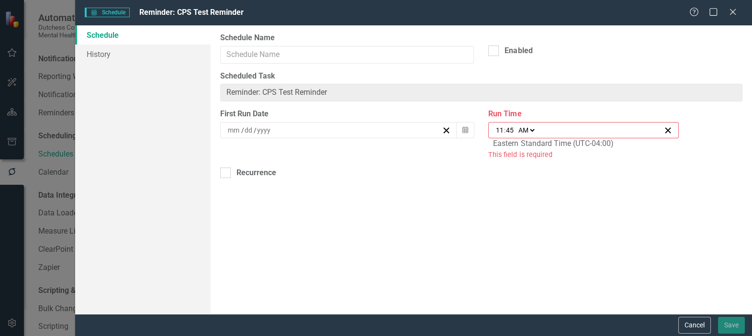
type input "Reminder: CPS Test Reminder"
type input "7"
type input "16"
type input "2025"
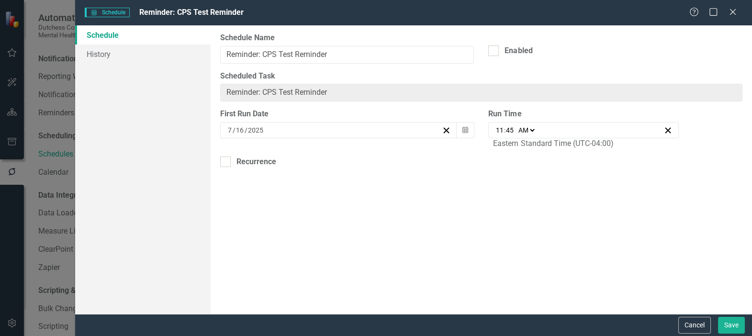
click at [87, 34] on link "Schedule" at bounding box center [142, 34] width 135 height 19
click at [98, 54] on link "History" at bounding box center [142, 53] width 135 height 19
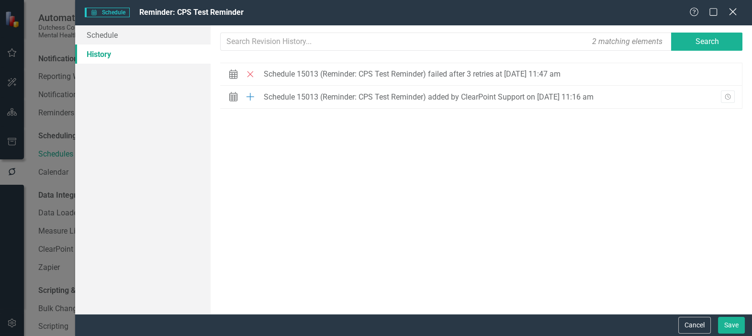
click at [735, 8] on icon "Close" at bounding box center [732, 11] width 12 height 9
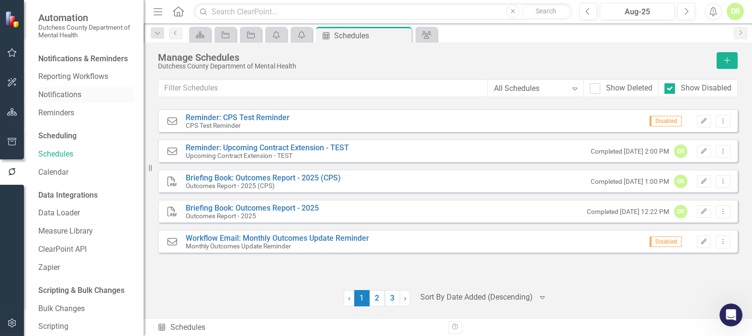
click at [61, 100] on link "Notifications" at bounding box center [86, 94] width 96 height 11
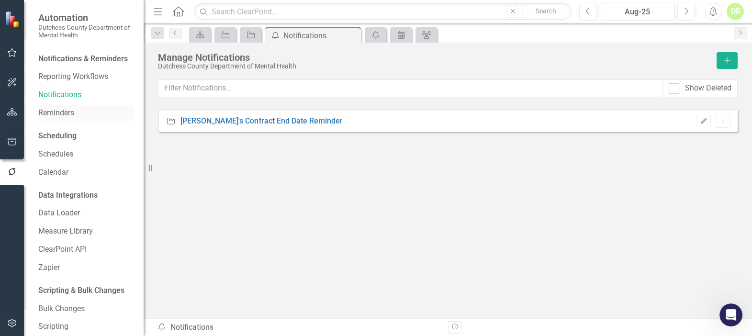
click at [50, 119] on link "Reminders" at bounding box center [86, 113] width 96 height 11
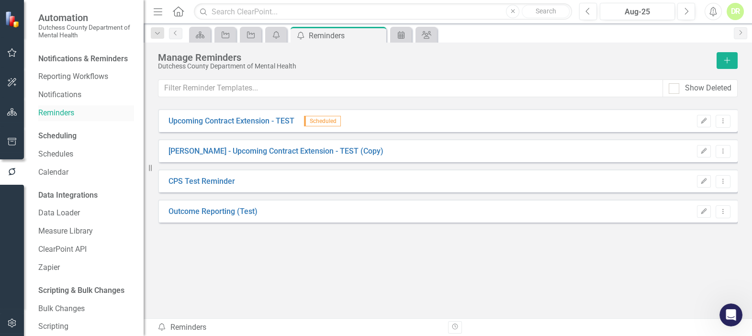
click at [52, 119] on link "Reminders" at bounding box center [86, 113] width 96 height 11
click at [703, 179] on icon "Edit" at bounding box center [703, 181] width 7 height 6
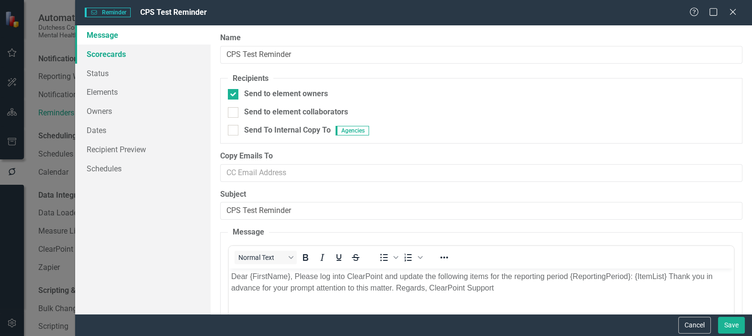
click at [111, 53] on link "Scorecards" at bounding box center [142, 53] width 135 height 19
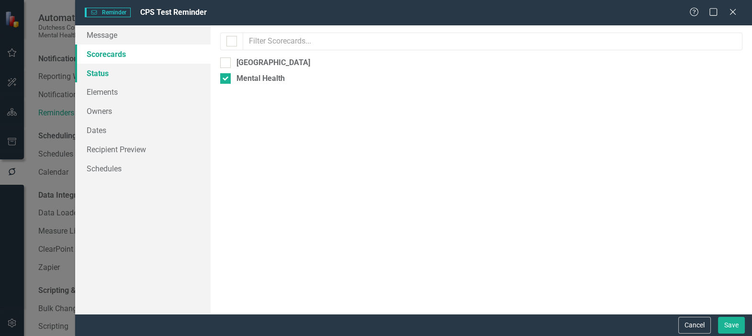
click at [97, 73] on link "Status" at bounding box center [142, 73] width 135 height 19
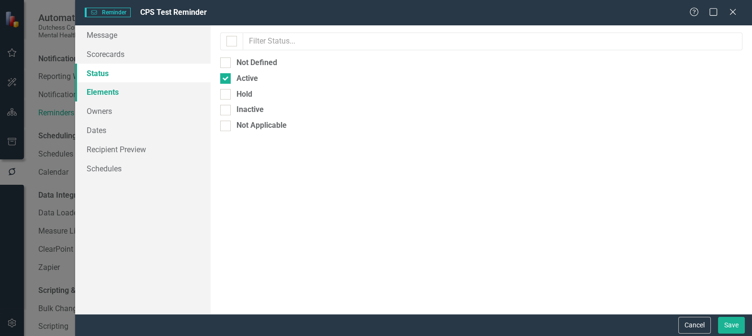
click at [98, 90] on link "Elements" at bounding box center [142, 91] width 135 height 19
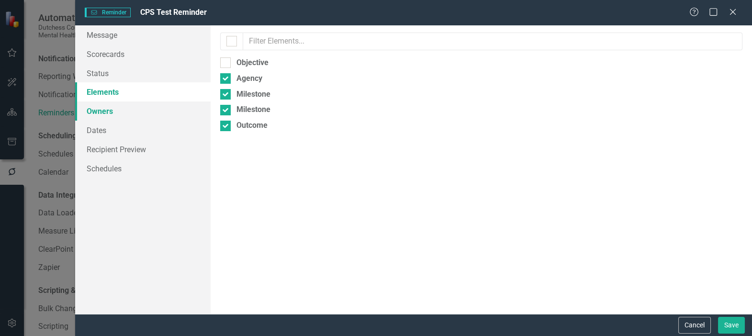
click at [97, 111] on link "Owners" at bounding box center [142, 110] width 135 height 19
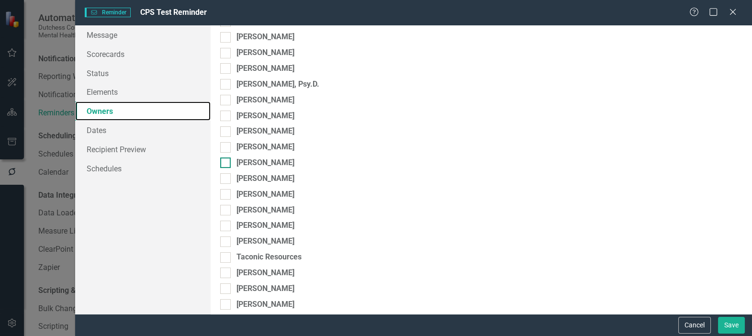
scroll to position [217, 0]
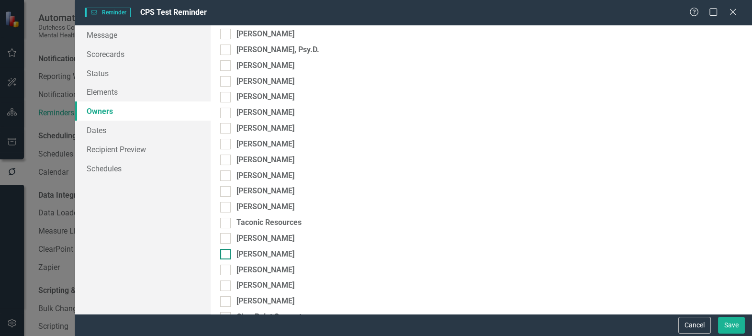
click at [224, 252] on input "[PERSON_NAME]" at bounding box center [223, 252] width 6 height 6
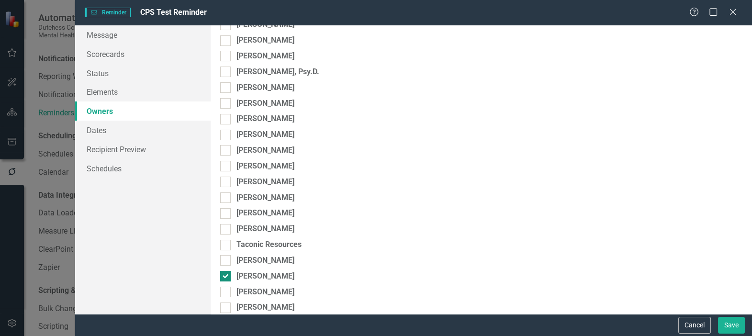
scroll to position [261, 0]
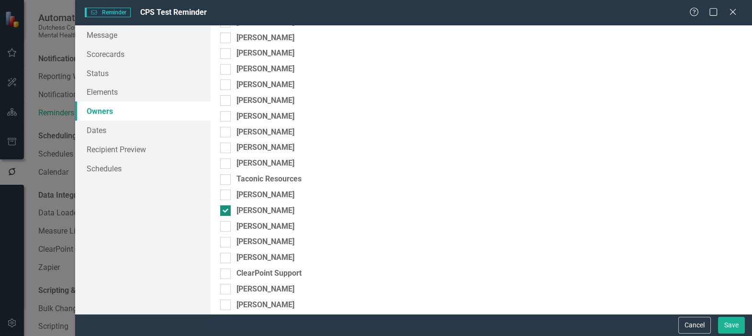
click at [223, 210] on input "[PERSON_NAME]" at bounding box center [223, 208] width 6 height 6
checkbox input "false"
click at [732, 13] on icon at bounding box center [732, 11] width 7 height 7
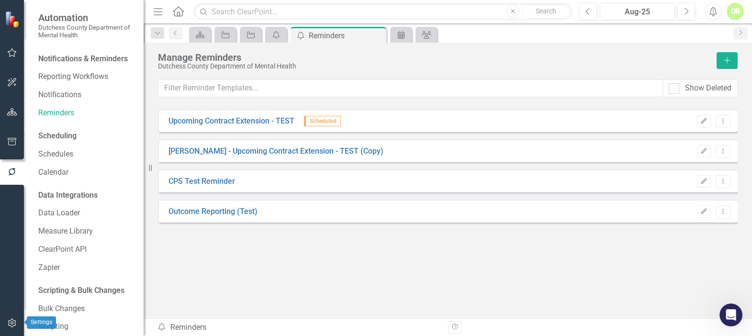
drag, startPoint x: 11, startPoint y: 318, endPoint x: 18, endPoint y: 304, distance: 15.4
click at [13, 316] on button "button" at bounding box center [12, 323] width 22 height 20
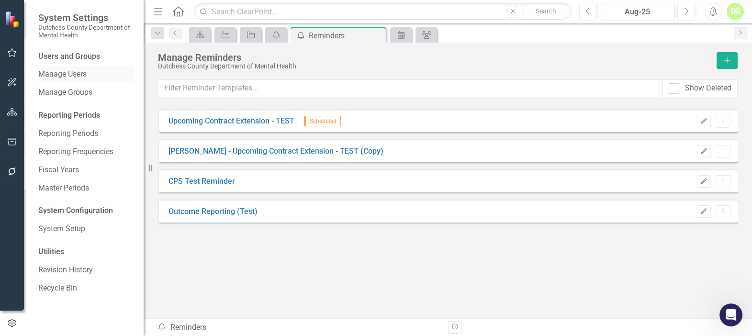
click at [62, 76] on link "Manage Users" at bounding box center [86, 74] width 96 height 11
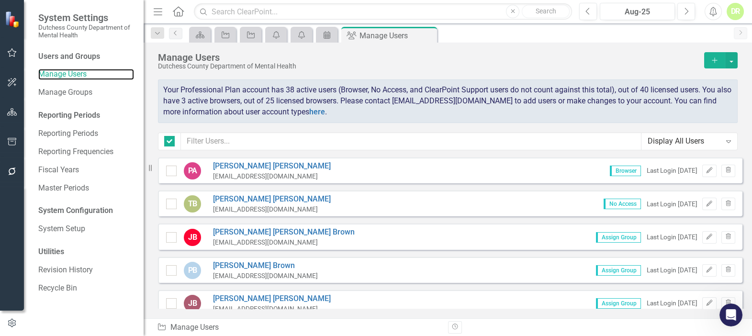
checkbox input "false"
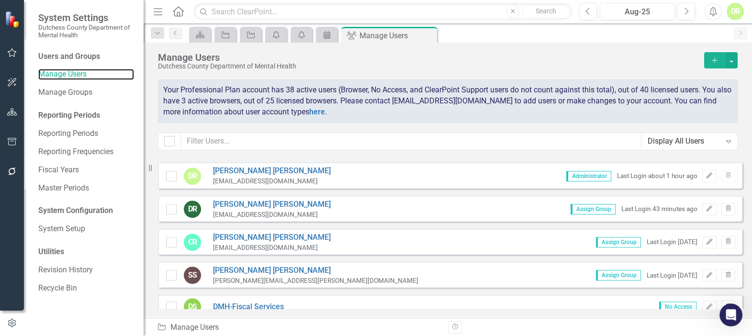
scroll to position [1348, 0]
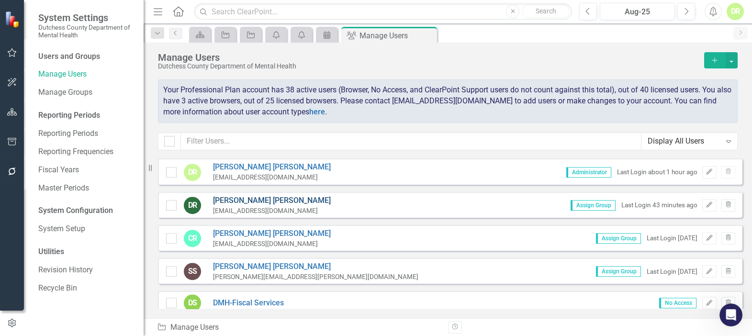
click at [259, 195] on link "[PERSON_NAME]" at bounding box center [272, 200] width 118 height 11
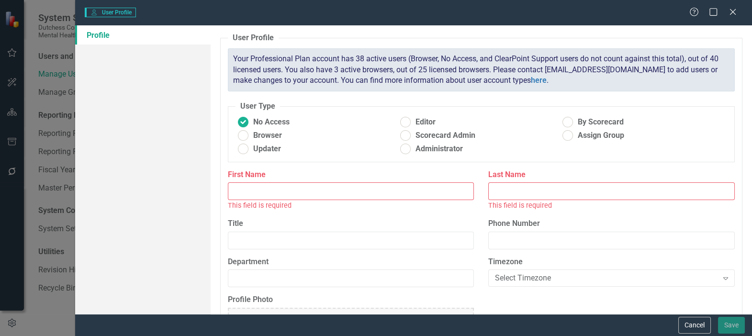
type input "[PERSON_NAME]"
radio input "false"
radio input "true"
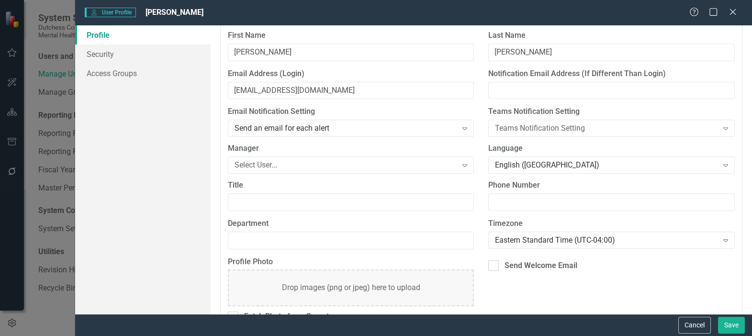
scroll to position [87, 0]
click at [732, 10] on icon "Close" at bounding box center [732, 11] width 12 height 9
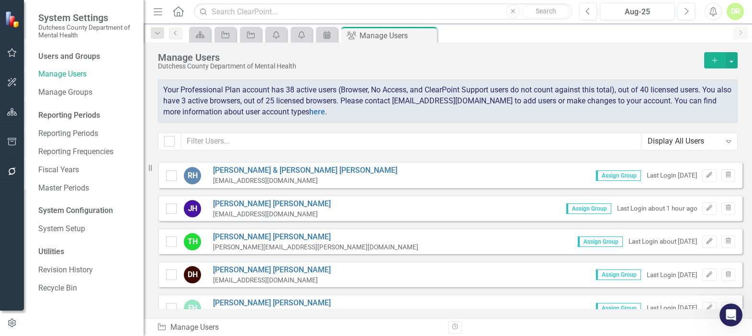
scroll to position [522, 0]
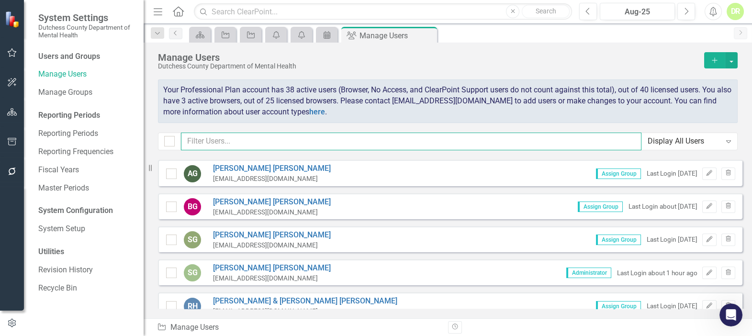
click at [214, 140] on input "text" at bounding box center [411, 142] width 460 height 18
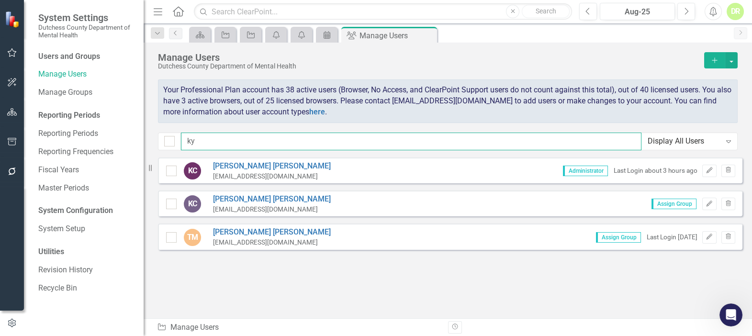
scroll to position [0, 0]
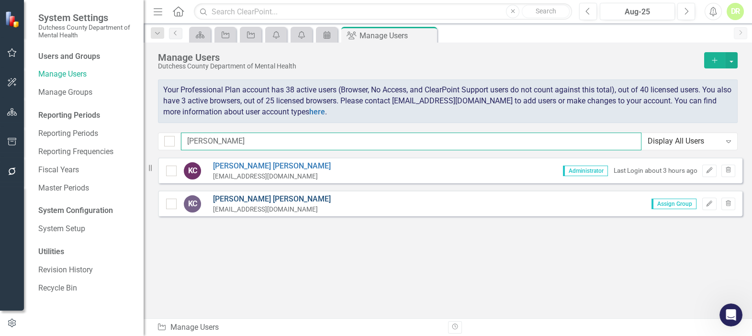
type input "[PERSON_NAME]"
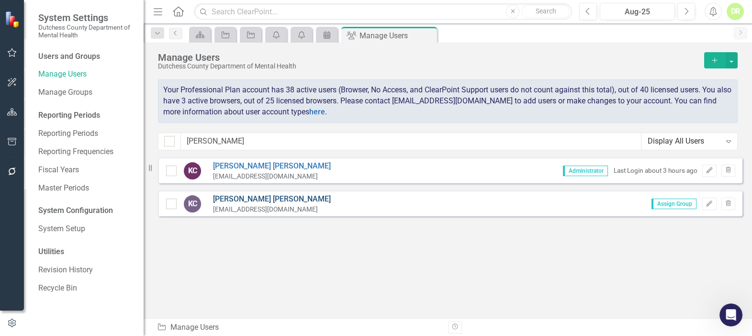
click at [236, 197] on link "[PERSON_NAME] [PERSON_NAME]" at bounding box center [272, 199] width 118 height 11
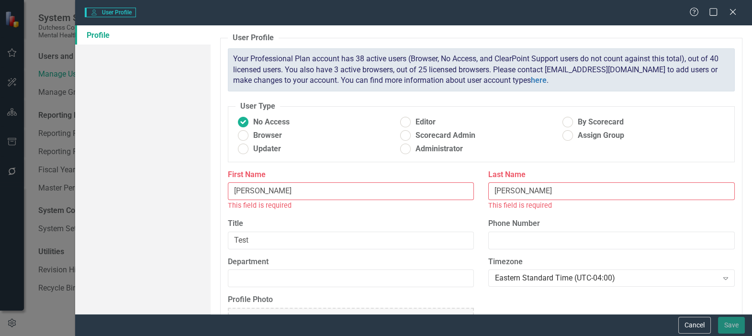
radio input "false"
radio input "true"
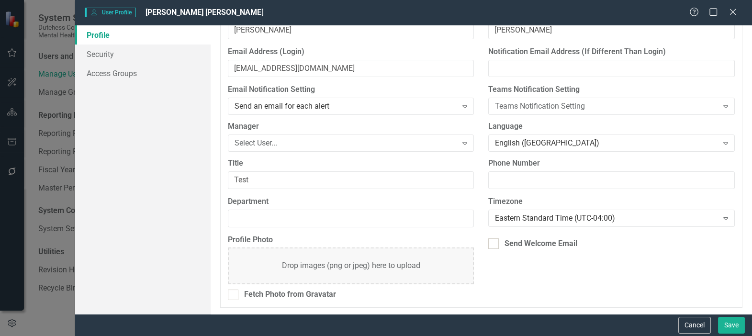
scroll to position [109, 0]
click at [111, 75] on link "Access Groups" at bounding box center [142, 73] width 135 height 19
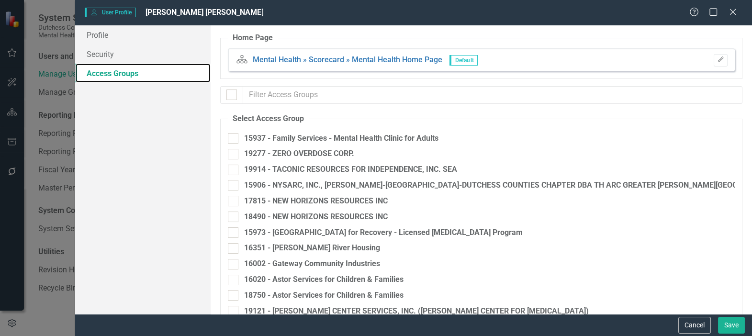
checkbox input "false"
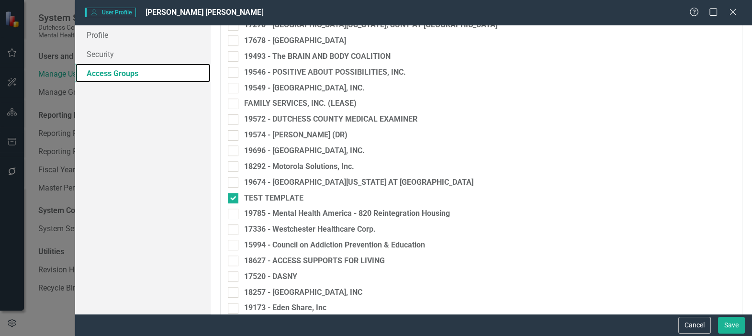
scroll to position [1174, 0]
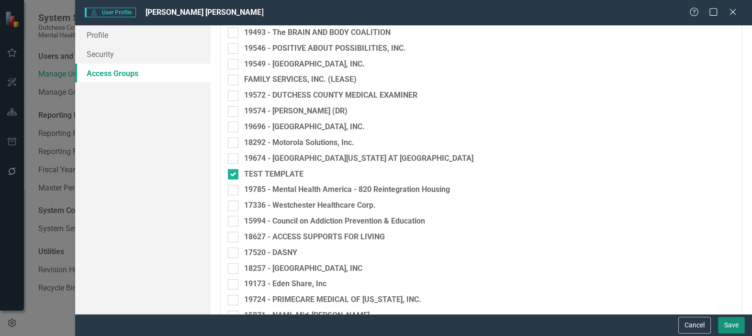
drag, startPoint x: 727, startPoint y: 324, endPoint x: 713, endPoint y: 316, distance: 15.7
click at [725, 323] on button "Save" at bounding box center [731, 325] width 27 height 17
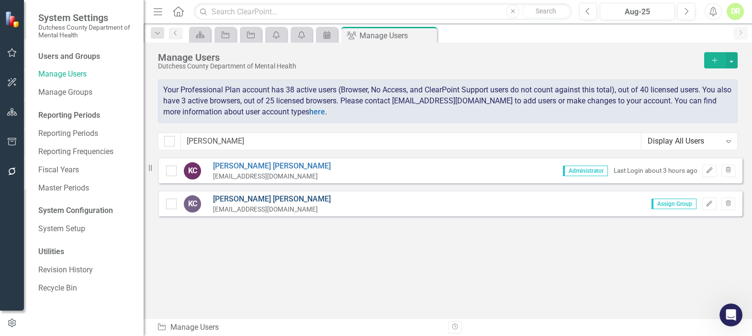
click at [222, 200] on link "[PERSON_NAME] [PERSON_NAME]" at bounding box center [272, 199] width 118 height 11
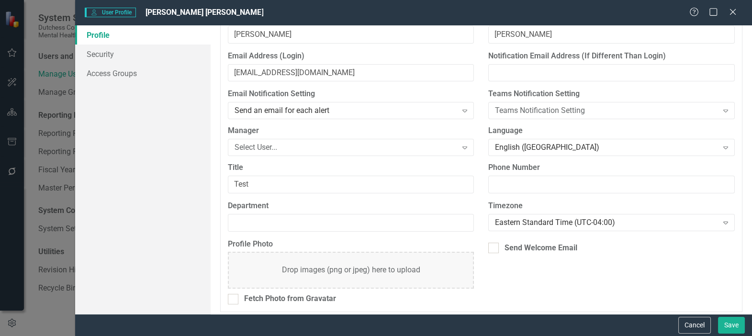
scroll to position [109, 0]
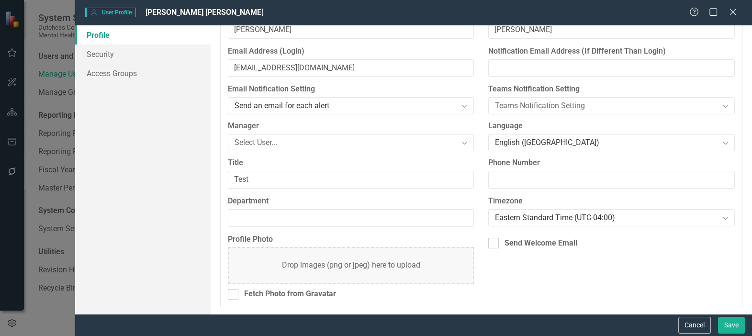
drag, startPoint x: 693, startPoint y: 322, endPoint x: 652, endPoint y: 307, distance: 43.9
click at [693, 322] on button "Cancel" at bounding box center [694, 325] width 33 height 17
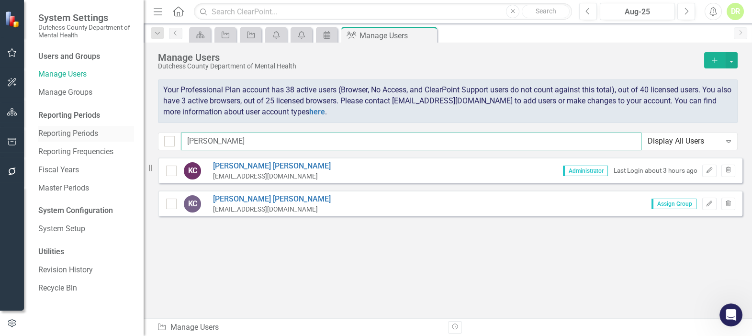
drag, startPoint x: 169, startPoint y: 137, endPoint x: 129, endPoint y: 129, distance: 41.1
click at [129, 129] on div "System Settings Dutchess County Department of Mental Health Users and Groups Ma…" at bounding box center [376, 168] width 752 height 336
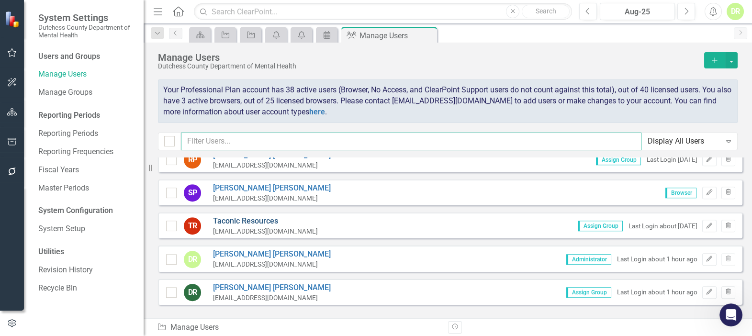
scroll to position [1305, 0]
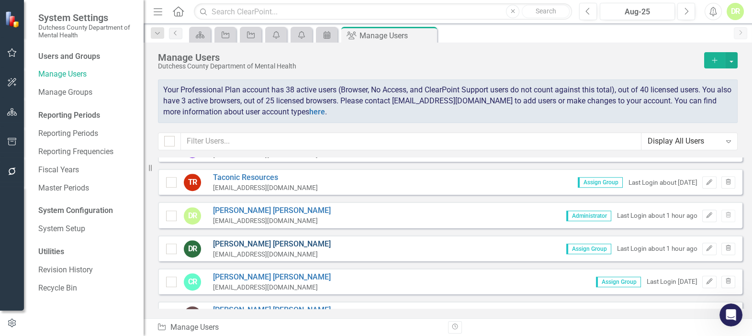
click at [229, 239] on link "[PERSON_NAME]" at bounding box center [272, 244] width 118 height 11
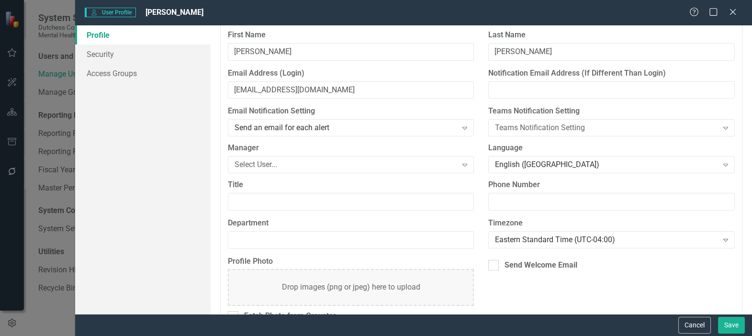
scroll to position [109, 0]
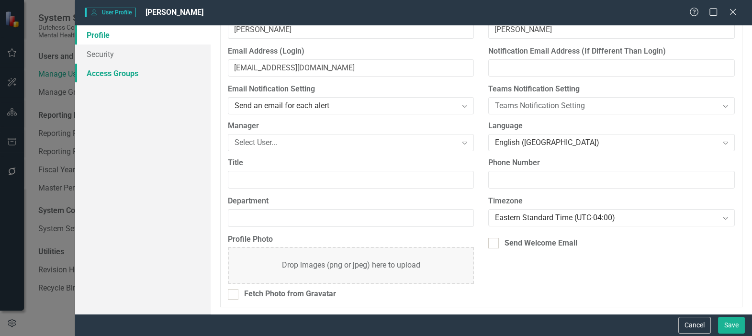
click at [117, 73] on link "Access Groups" at bounding box center [142, 73] width 135 height 19
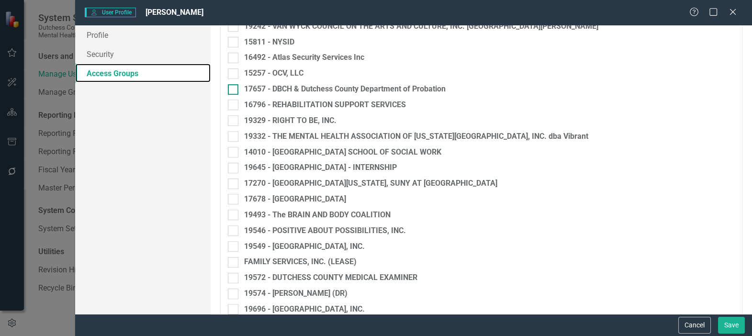
scroll to position [1043, 0]
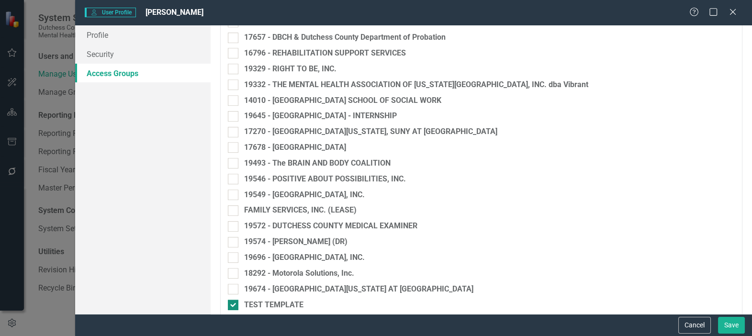
drag, startPoint x: 699, startPoint y: 321, endPoint x: 695, endPoint y: 308, distance: 13.5
click at [699, 315] on div "Cancel Save" at bounding box center [413, 325] width 677 height 22
drag, startPoint x: 689, startPoint y: 321, endPoint x: 688, endPoint y: 313, distance: 7.3
click at [689, 316] on div "Cancel Save" at bounding box center [413, 325] width 677 height 22
click at [732, 11] on icon at bounding box center [732, 11] width 7 height 7
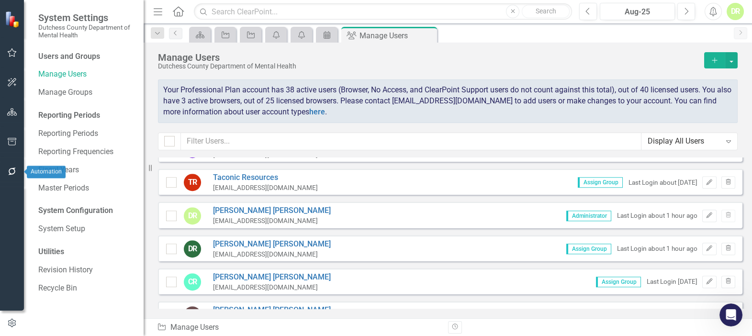
click at [8, 167] on icon "button" at bounding box center [12, 171] width 10 height 8
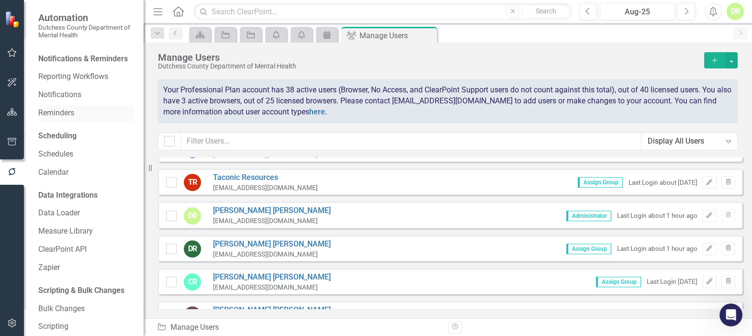
click at [61, 119] on link "Reminders" at bounding box center [86, 113] width 96 height 11
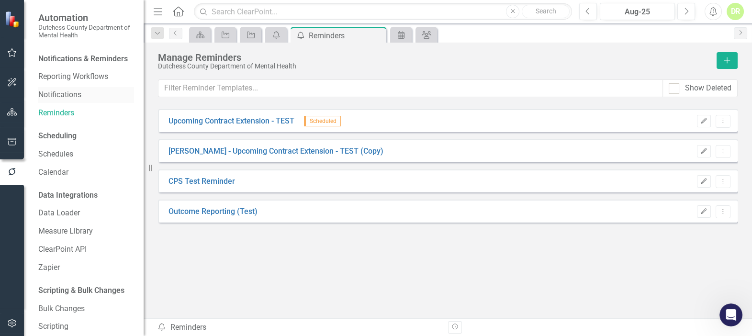
click at [47, 100] on link "Notifications" at bounding box center [86, 94] width 96 height 11
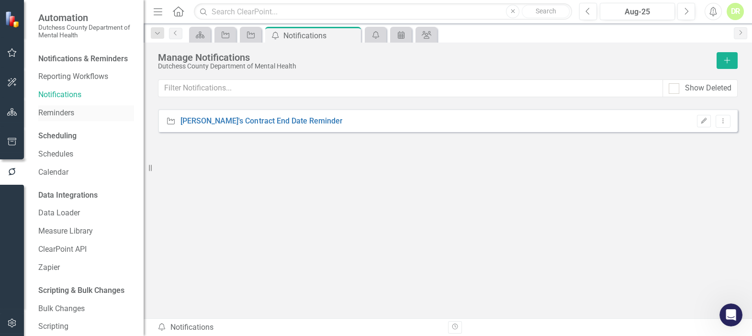
click at [47, 119] on link "Reminders" at bounding box center [86, 113] width 96 height 11
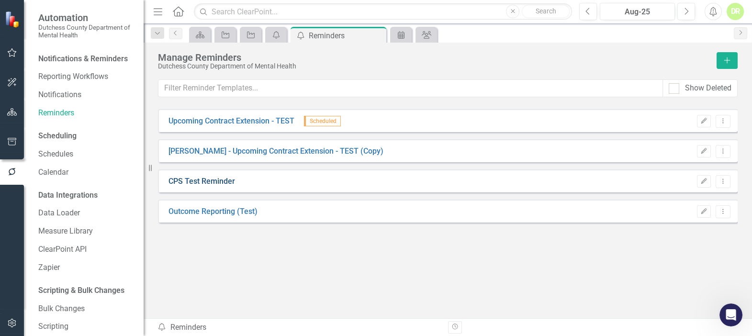
click at [209, 178] on link "CPS Test Reminder" at bounding box center [201, 181] width 67 height 11
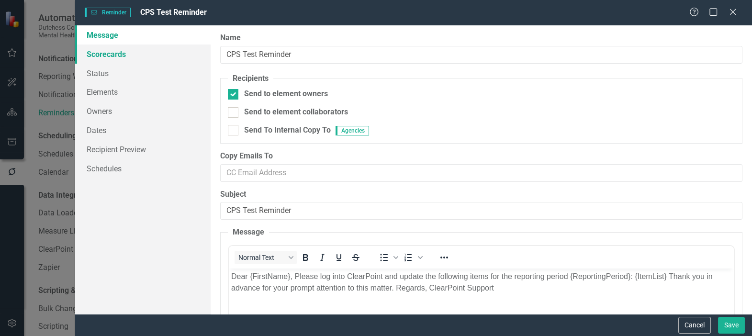
click at [104, 54] on link "Scorecards" at bounding box center [142, 53] width 135 height 19
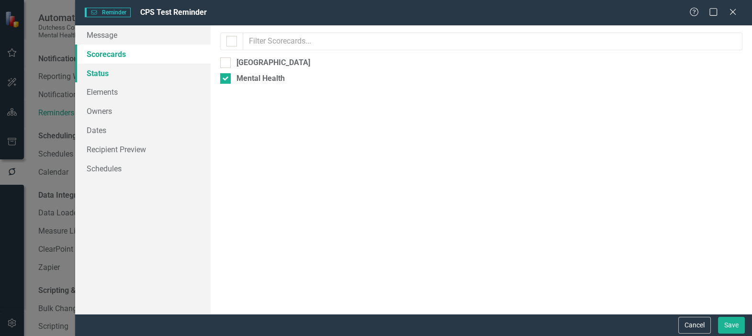
click at [100, 71] on link "Status" at bounding box center [142, 73] width 135 height 19
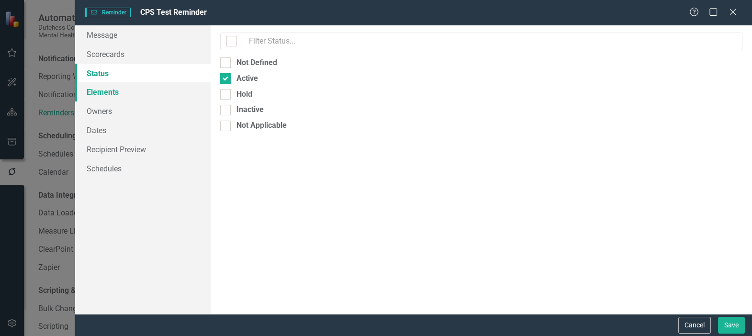
click at [104, 89] on link "Elements" at bounding box center [142, 91] width 135 height 19
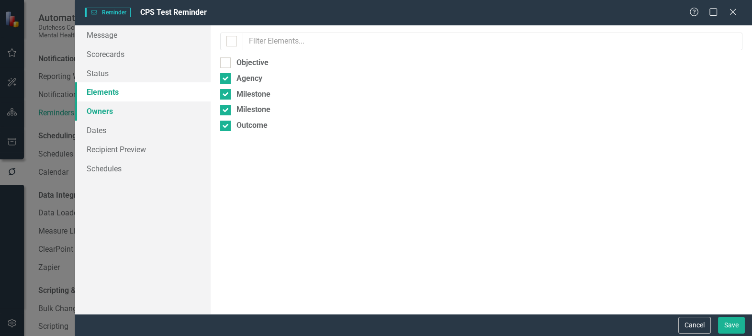
click at [100, 112] on link "Owners" at bounding box center [142, 110] width 135 height 19
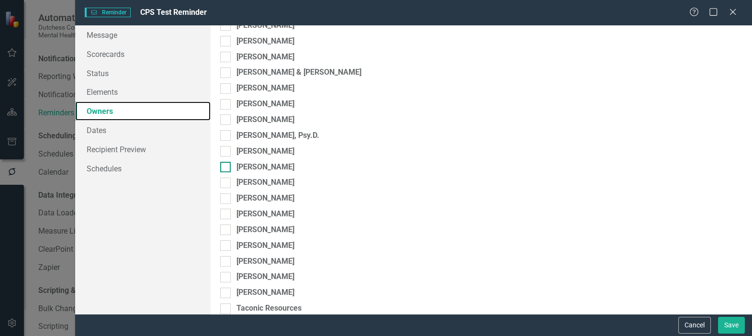
scroll to position [217, 0]
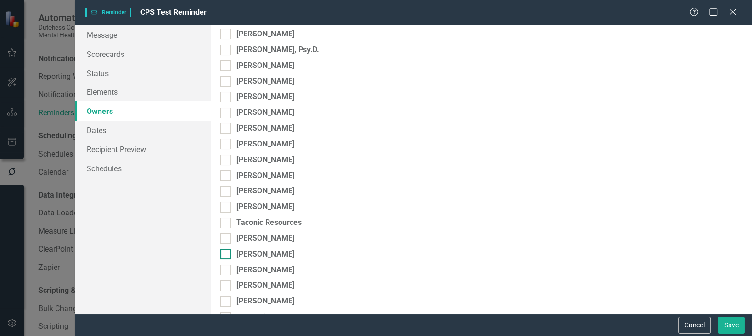
click at [230, 253] on div at bounding box center [225, 254] width 11 height 11
click at [226, 253] on input "[PERSON_NAME]" at bounding box center [223, 252] width 6 height 6
checkbox input "true"
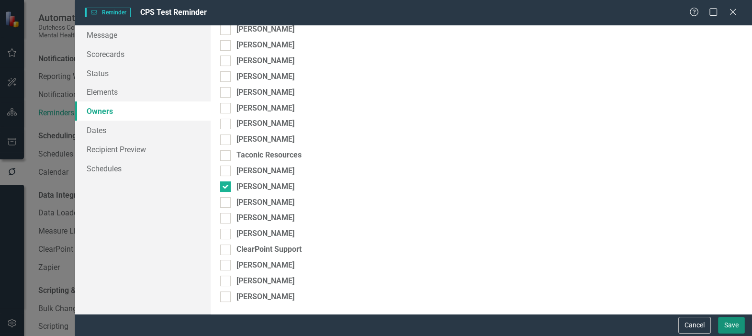
click at [730, 323] on button "Save" at bounding box center [731, 325] width 27 height 17
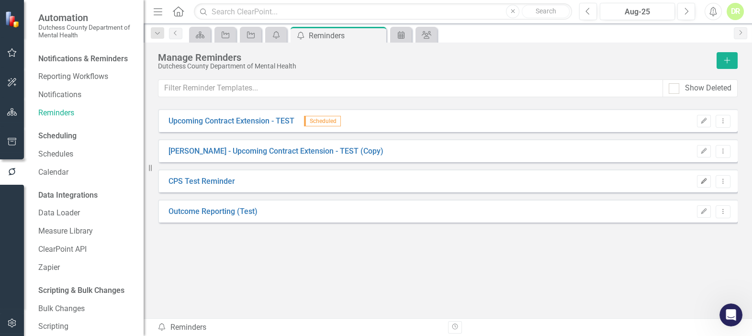
click at [705, 182] on icon "Edit" at bounding box center [703, 181] width 7 height 6
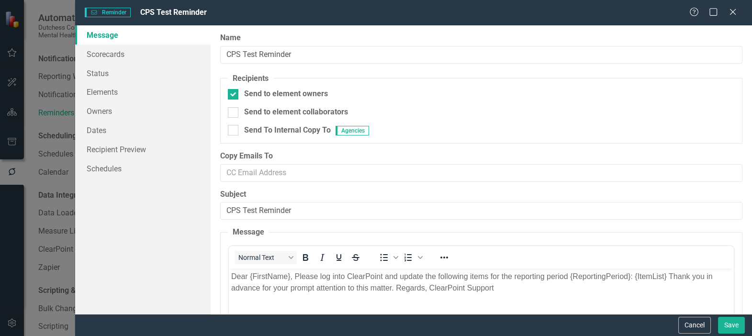
scroll to position [0, 0]
click at [134, 151] on link "Recipient Preview" at bounding box center [142, 149] width 135 height 19
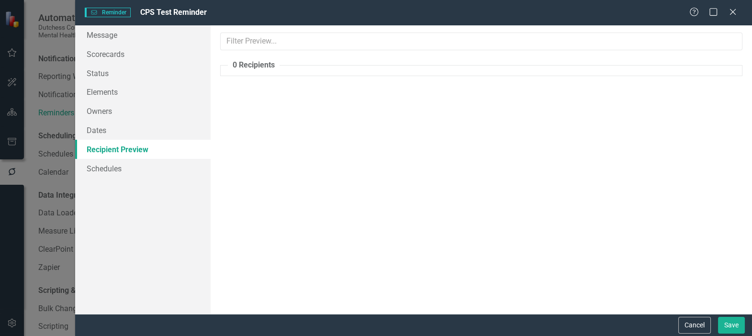
click at [103, 147] on link "Recipient Preview" at bounding box center [142, 149] width 135 height 19
click at [100, 110] on link "Owners" at bounding box center [142, 110] width 135 height 19
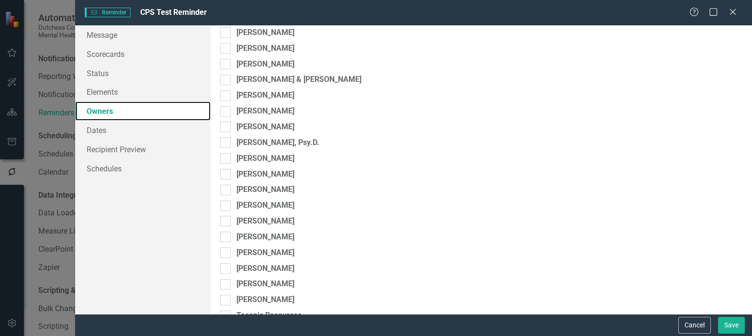
scroll to position [174, 0]
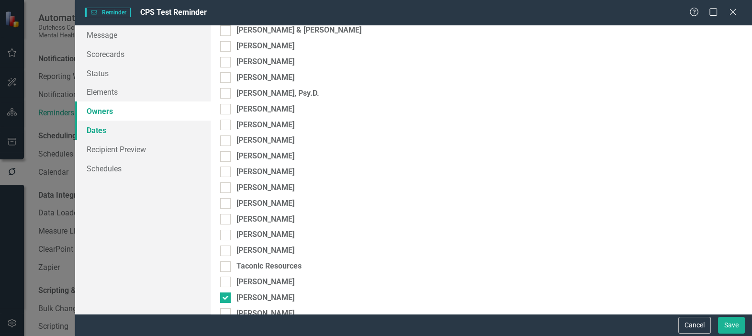
click at [94, 129] on link "Dates" at bounding box center [142, 130] width 135 height 19
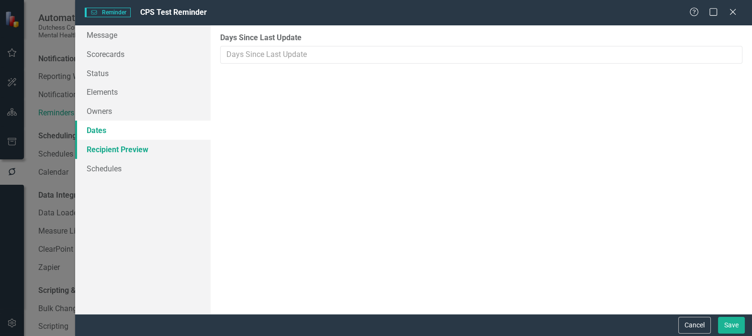
click at [107, 149] on link "Recipient Preview" at bounding box center [142, 149] width 135 height 19
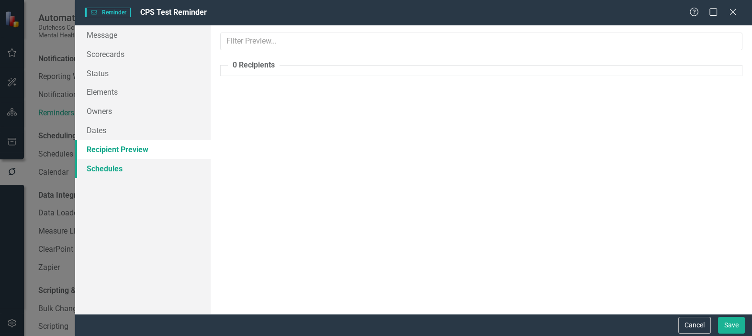
click at [96, 170] on link "Schedules" at bounding box center [142, 168] width 135 height 19
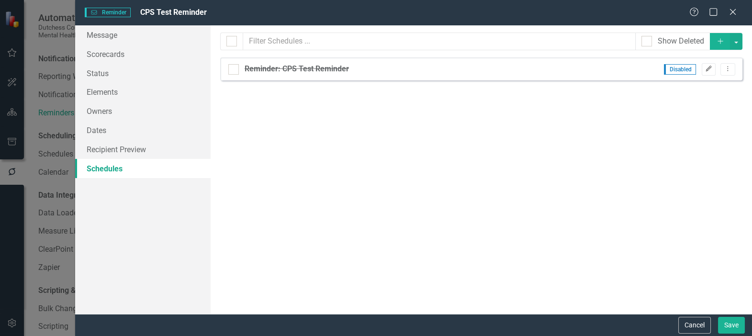
click at [710, 70] on icon "Edit" at bounding box center [708, 69] width 7 height 6
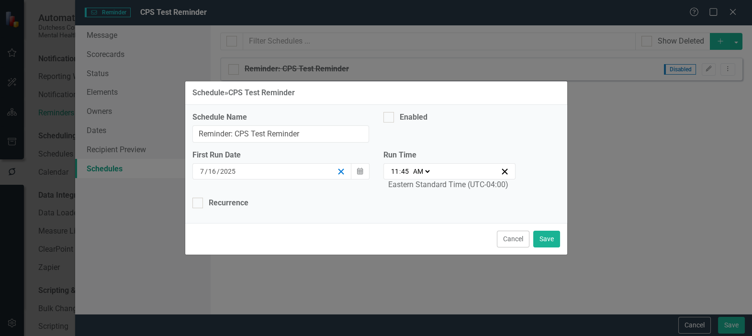
click at [340, 170] on icon "button" at bounding box center [340, 171] width 9 height 9
click at [358, 170] on icon "Calendar" at bounding box center [360, 171] width 6 height 7
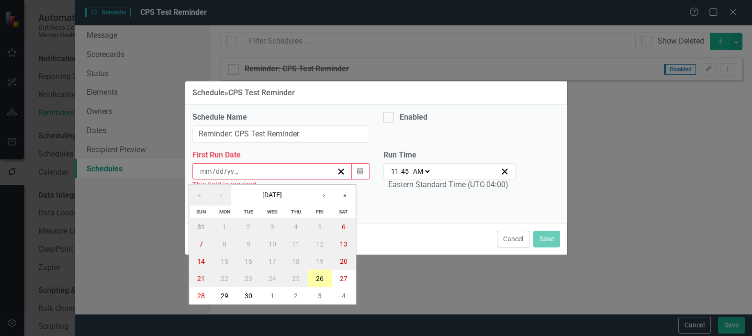
click at [320, 278] on abbr "26" at bounding box center [320, 279] width 8 height 8
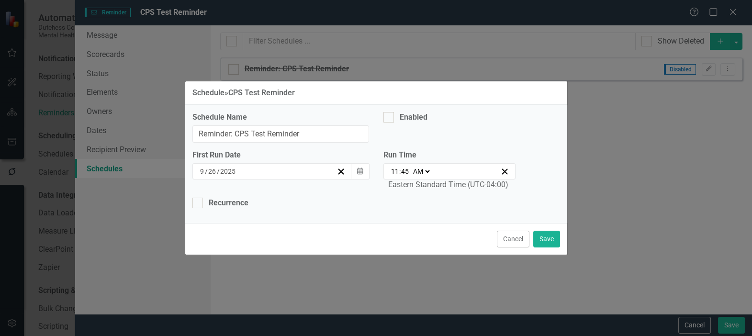
click at [428, 172] on select "AM PM" at bounding box center [421, 171] width 21 height 10
click at [429, 172] on select "AM PM" at bounding box center [421, 171] width 21 height 10
click at [504, 170] on line "button" at bounding box center [504, 171] width 5 height 5
select select
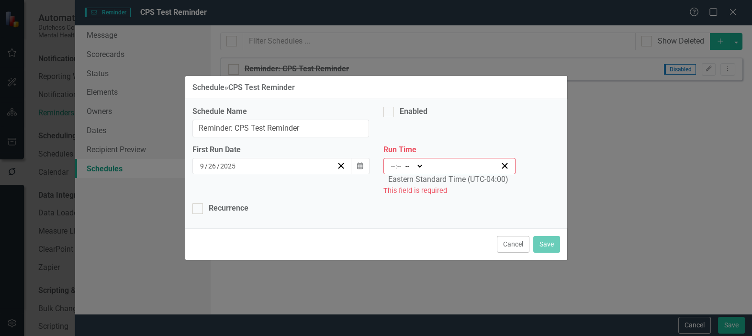
click at [391, 163] on input "number" at bounding box center [392, 166] width 5 height 10
type input "12"
type input "15"
select select "pm"
type input "12:15"
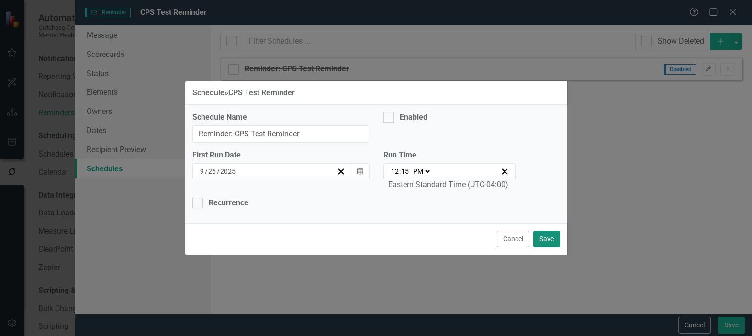
click at [549, 238] on button "Save" at bounding box center [546, 239] width 27 height 17
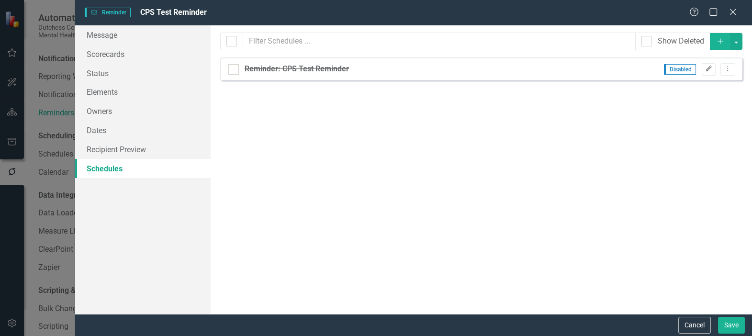
click at [710, 68] on icon "Edit" at bounding box center [708, 69] width 7 height 6
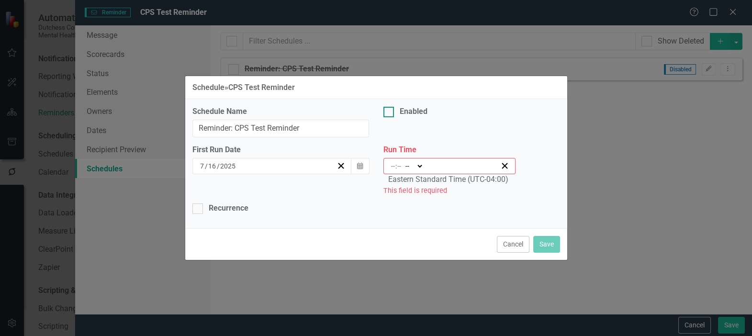
click at [392, 111] on div at bounding box center [388, 112] width 11 height 11
click at [389, 111] on input "Enabled" at bounding box center [386, 110] width 6 height 6
checkbox input "true"
drag, startPoint x: 341, startPoint y: 165, endPoint x: 311, endPoint y: 165, distance: 30.1
click at [341, 163] on icon "button" at bounding box center [340, 165] width 9 height 9
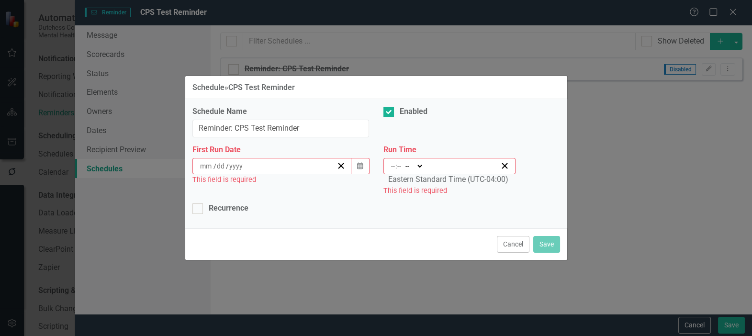
click at [254, 162] on div "/ /" at bounding box center [268, 166] width 138 height 10
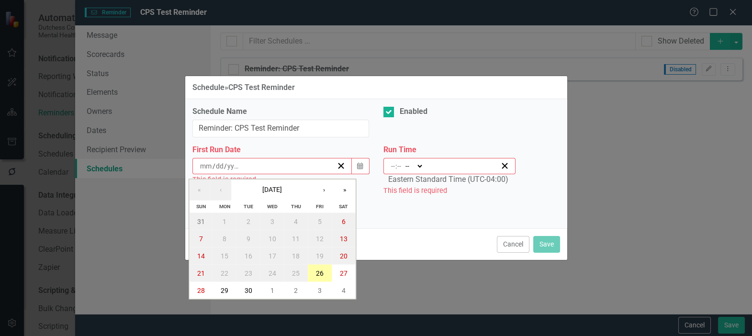
drag, startPoint x: 321, startPoint y: 270, endPoint x: 324, endPoint y: 265, distance: 6.2
click at [321, 269] on abbr "26" at bounding box center [320, 273] width 8 height 8
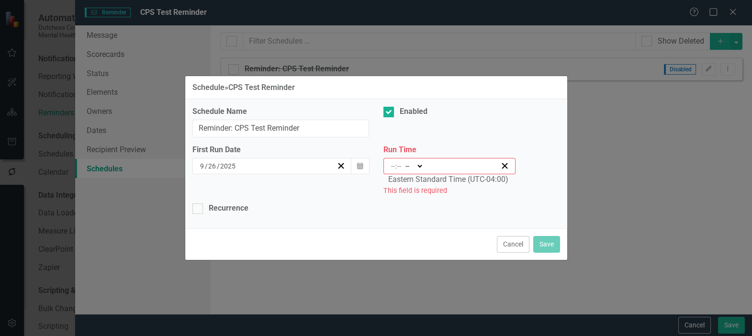
click at [390, 164] on input "number" at bounding box center [392, 166] width 5 height 10
type input "12"
type input "15"
click at [428, 163] on select "-- AM PM" at bounding box center [421, 166] width 21 height 10
select select "pm"
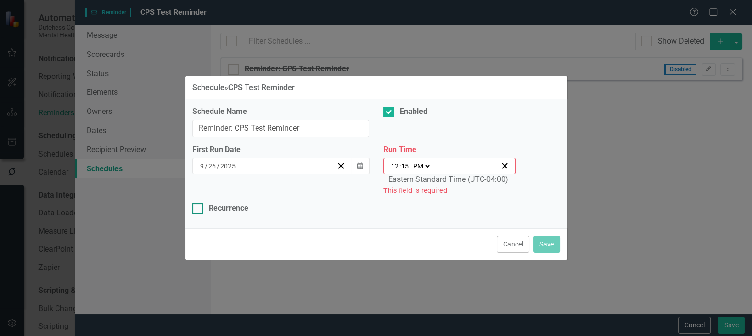
click at [411, 161] on select "-- AM PM" at bounding box center [421, 166] width 21 height 10
type input "12:15"
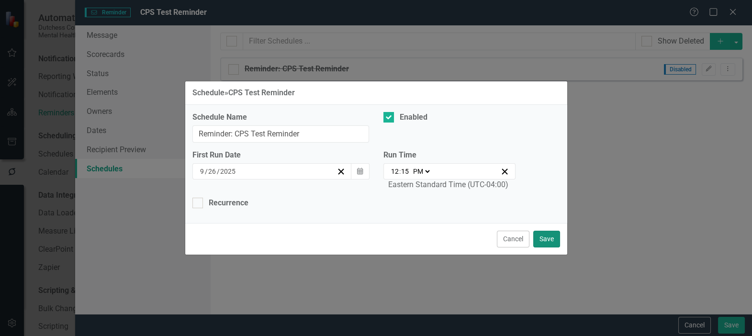
click at [550, 236] on button "Save" at bounding box center [546, 239] width 27 height 17
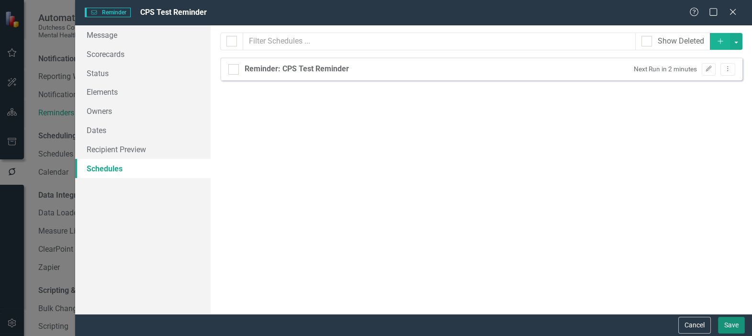
click at [732, 320] on button "Save" at bounding box center [731, 325] width 27 height 17
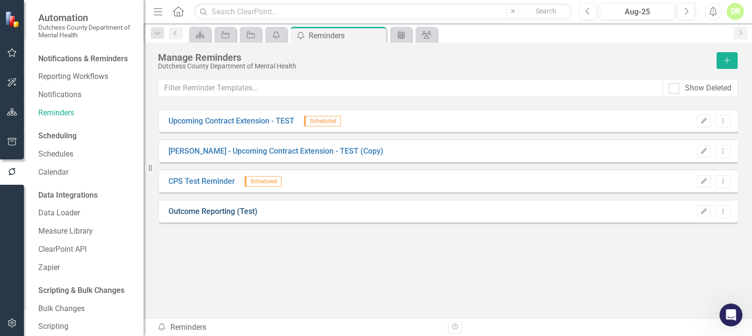
click at [204, 211] on link "Outcome Reporting (Test)" at bounding box center [212, 211] width 89 height 11
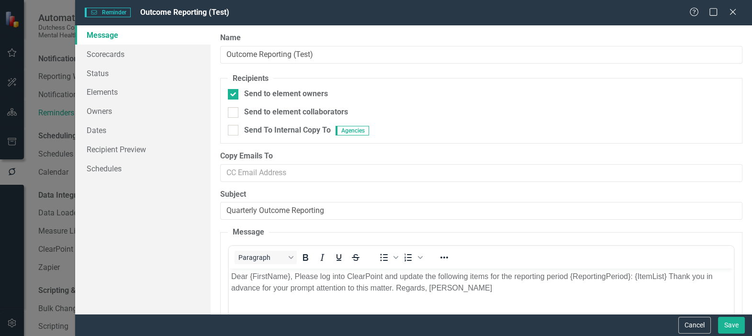
scroll to position [0, 0]
click at [111, 54] on link "Scorecards" at bounding box center [142, 53] width 135 height 19
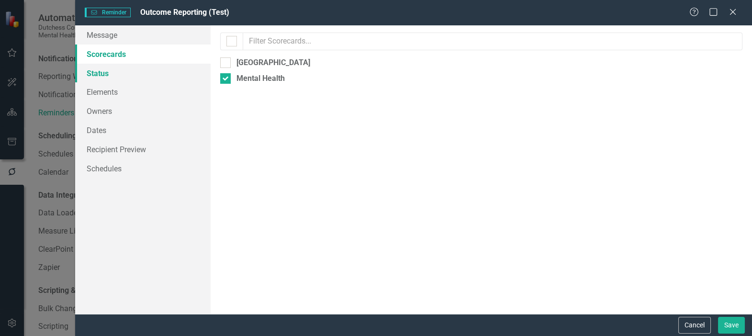
click at [93, 73] on link "Status" at bounding box center [142, 73] width 135 height 19
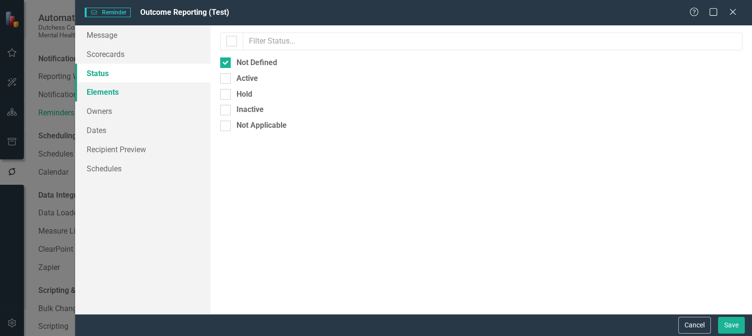
click at [103, 90] on link "Elements" at bounding box center [142, 91] width 135 height 19
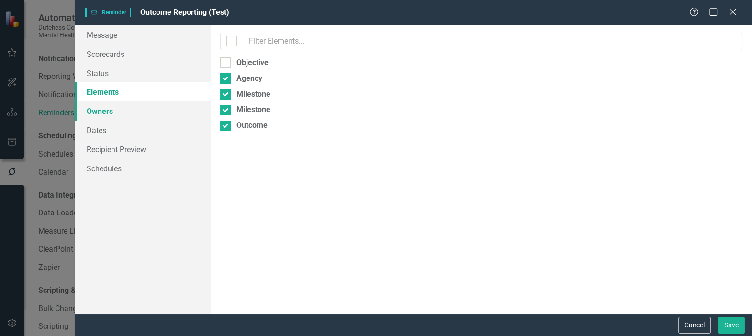
click at [96, 105] on link "Owners" at bounding box center [142, 110] width 135 height 19
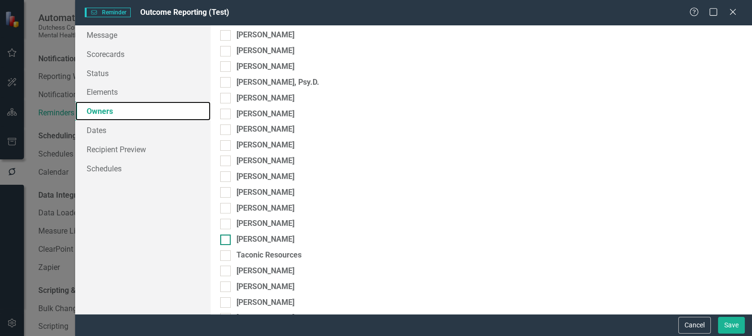
scroll to position [285, 0]
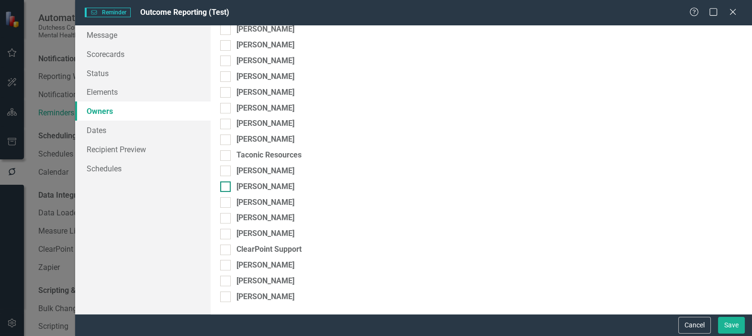
click at [227, 189] on div at bounding box center [225, 186] width 11 height 11
click at [226, 188] on input "[PERSON_NAME]" at bounding box center [223, 184] width 6 height 6
checkbox input "true"
click at [732, 322] on button "Save" at bounding box center [731, 325] width 27 height 17
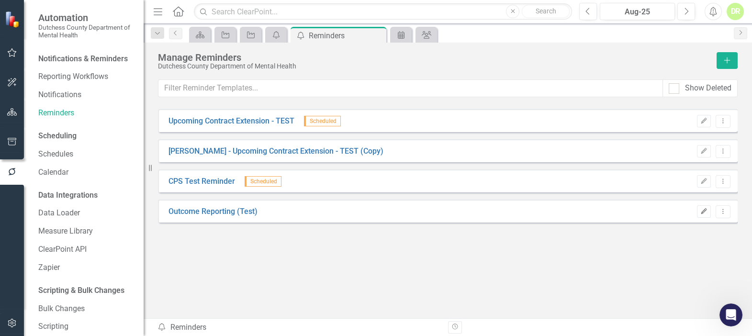
click at [701, 209] on icon "Edit" at bounding box center [703, 212] width 7 height 6
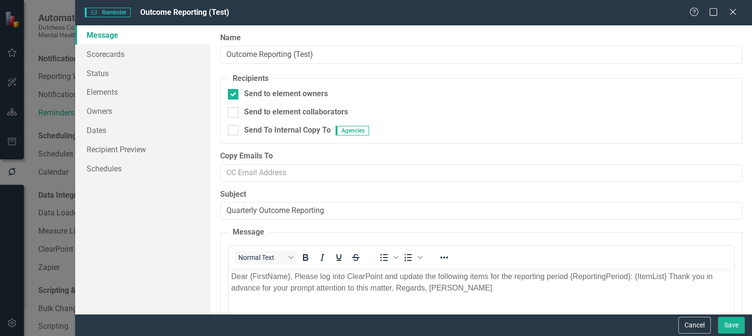
scroll to position [0, 0]
click at [115, 56] on link "Scorecards" at bounding box center [142, 53] width 135 height 19
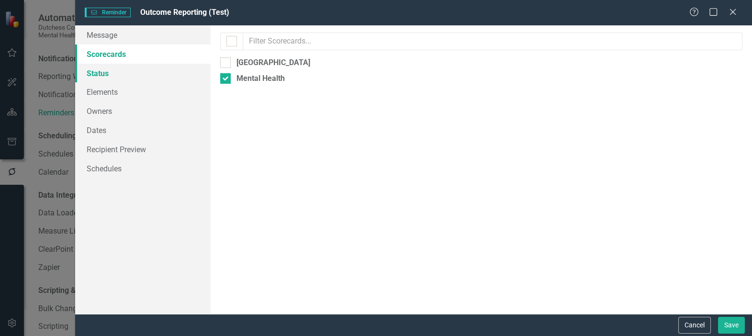
click at [98, 68] on link "Status" at bounding box center [142, 73] width 135 height 19
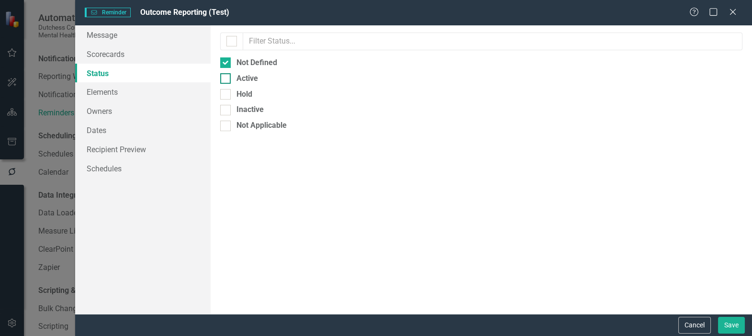
click at [226, 78] on div at bounding box center [225, 78] width 11 height 11
click at [226, 78] on input "Active" at bounding box center [223, 76] width 6 height 6
checkbox input "true"
click at [106, 89] on link "Elements" at bounding box center [142, 91] width 135 height 19
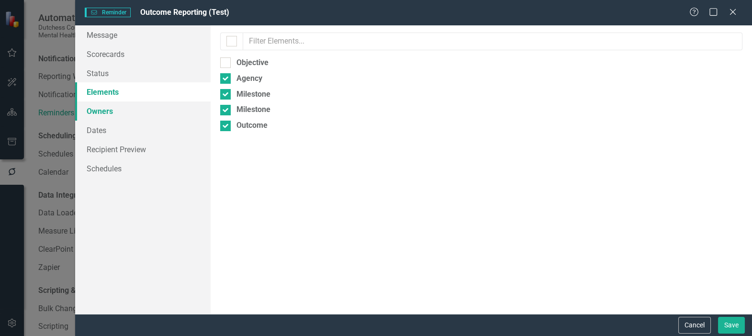
click at [100, 112] on link "Owners" at bounding box center [142, 110] width 135 height 19
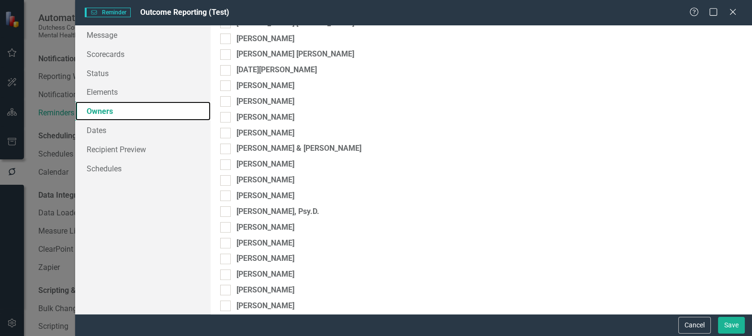
scroll to position [285, 0]
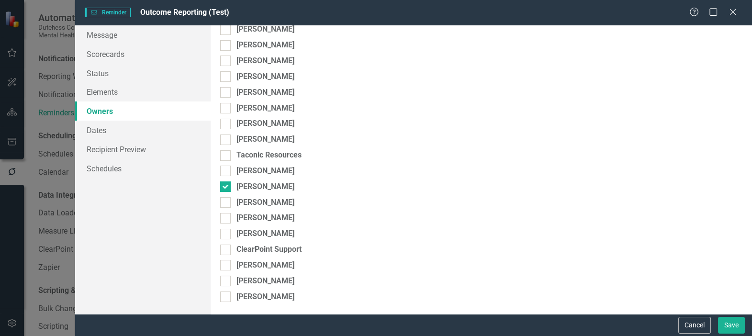
click at [99, 111] on link "Owners" at bounding box center [142, 110] width 135 height 19
click at [100, 132] on link "Dates" at bounding box center [142, 130] width 135 height 19
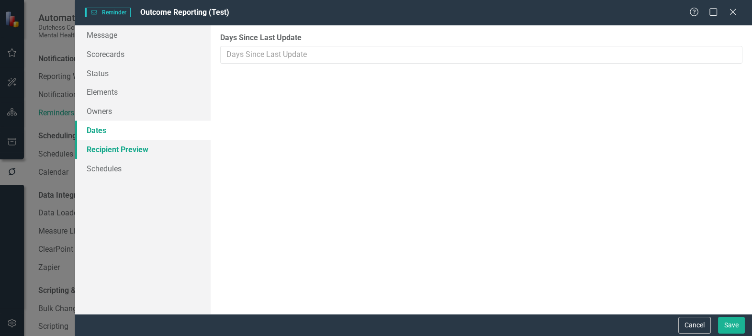
click at [110, 148] on link "Recipient Preview" at bounding box center [142, 149] width 135 height 19
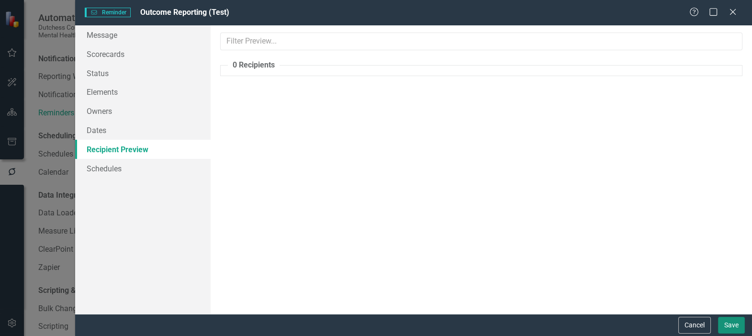
click at [727, 321] on button "Save" at bounding box center [731, 325] width 27 height 17
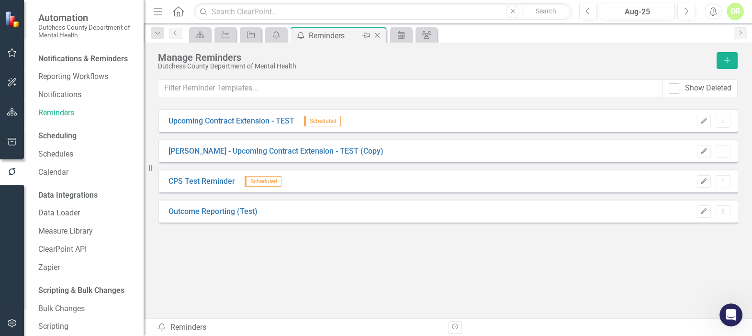
click at [377, 32] on icon "Close" at bounding box center [377, 36] width 10 height 8
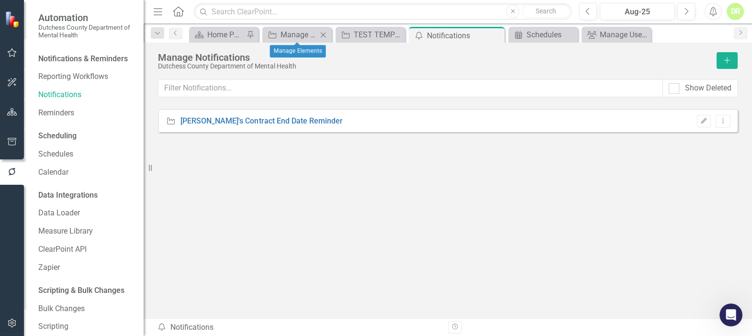
click at [323, 33] on icon "Close" at bounding box center [323, 35] width 10 height 8
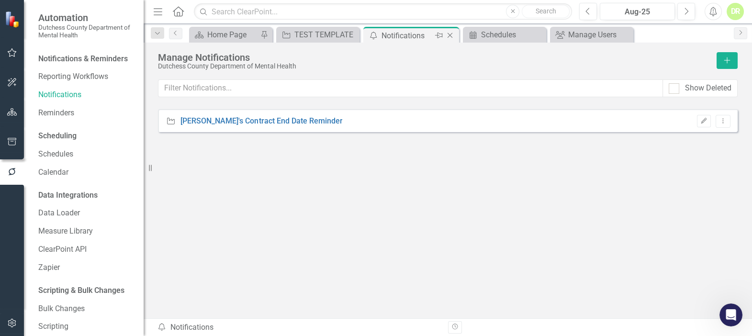
click at [450, 32] on icon "Close" at bounding box center [450, 36] width 10 height 8
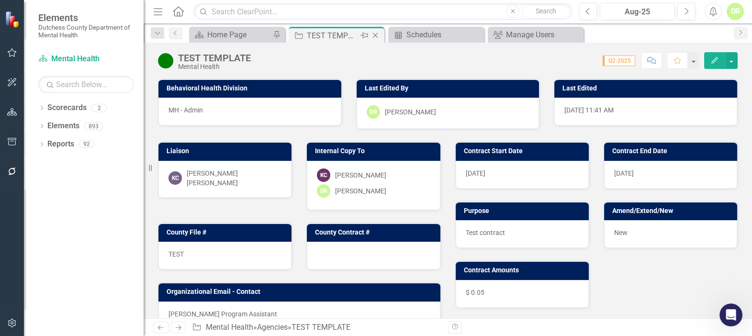
click at [340, 31] on div "TEST TEMPLATE" at bounding box center [332, 36] width 51 height 12
click at [380, 33] on div "Close" at bounding box center [376, 36] width 12 height 12
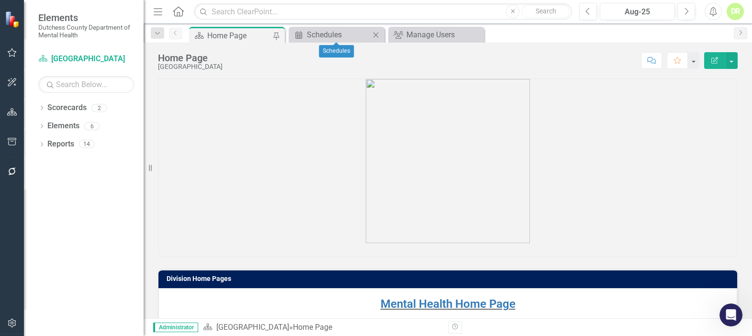
click at [381, 33] on div "Close" at bounding box center [376, 35] width 12 height 12
click at [346, 36] on div "Manage Users" at bounding box center [338, 35] width 63 height 12
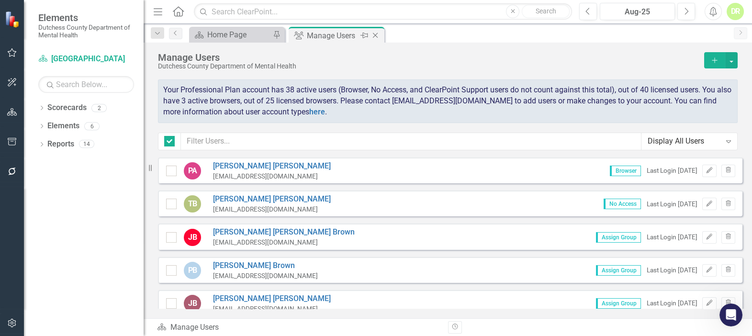
checkbox input "false"
click at [376, 33] on icon "Close" at bounding box center [375, 36] width 10 height 8
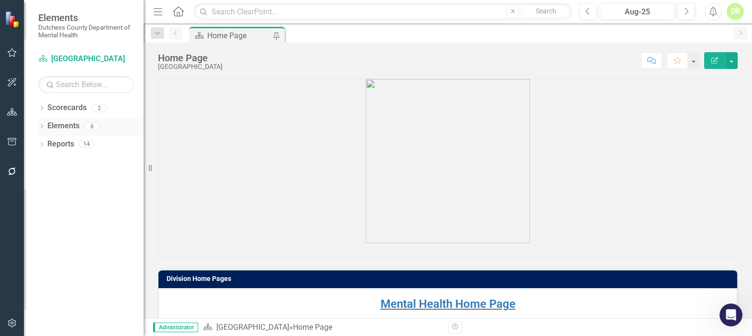
click at [49, 125] on link "Elements" at bounding box center [63, 126] width 32 height 11
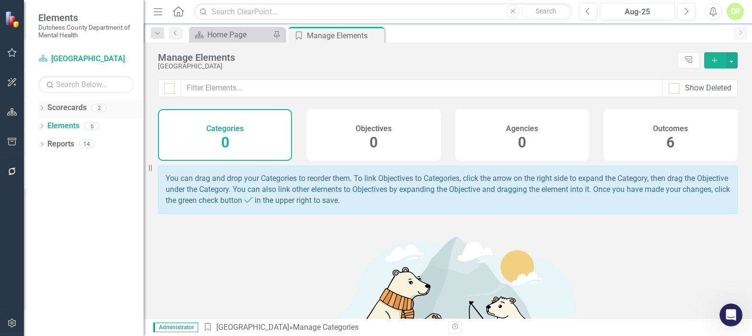
click at [61, 107] on link "Scorecards" at bounding box center [66, 107] width 39 height 11
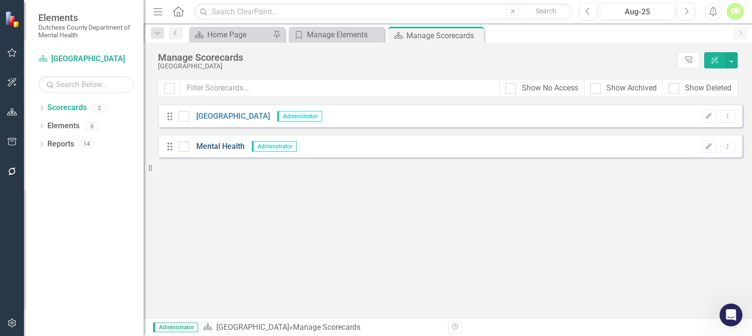
click at [214, 150] on link "Mental Health" at bounding box center [216, 146] width 55 height 11
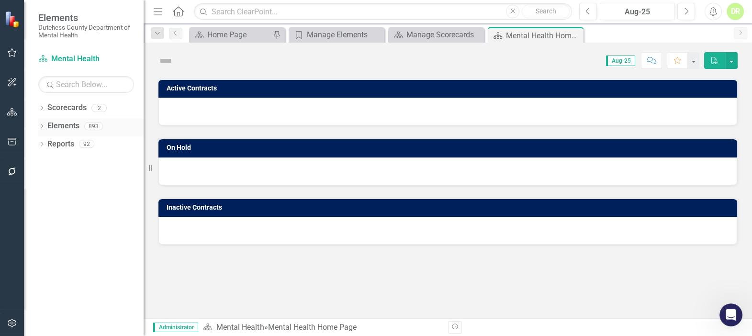
click at [60, 124] on link "Elements" at bounding box center [63, 126] width 32 height 11
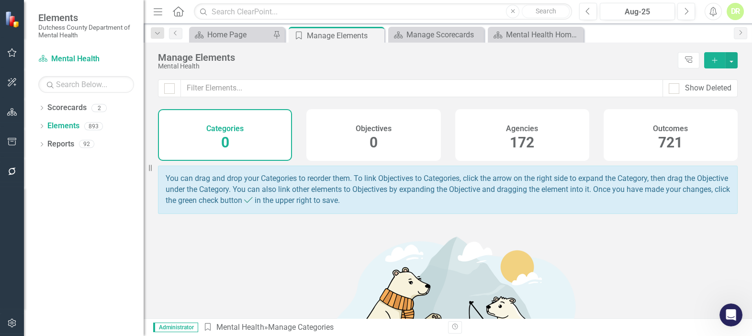
click at [524, 140] on span "172" at bounding box center [522, 142] width 24 height 17
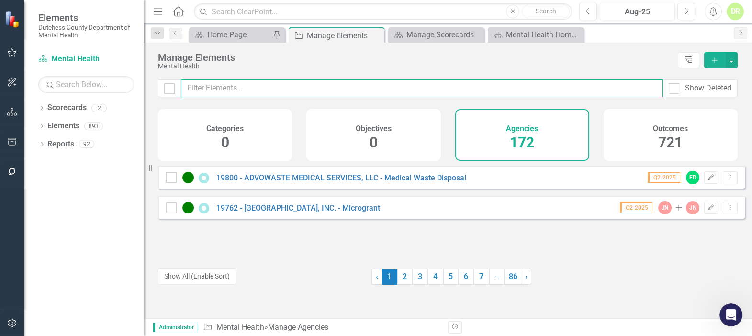
click at [244, 85] on input "text" at bounding box center [422, 88] width 482 height 18
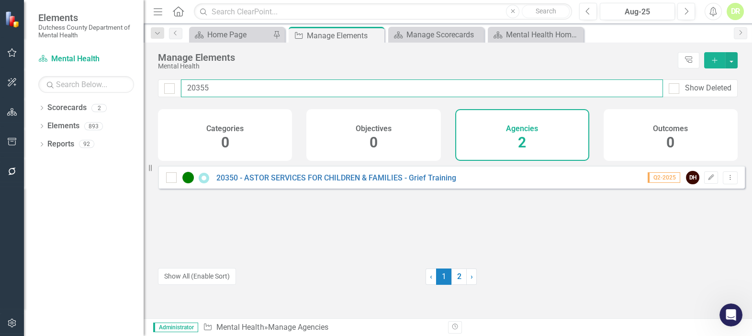
type input "20355"
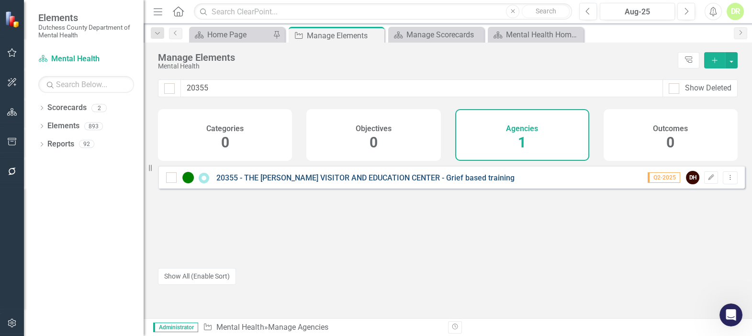
click at [345, 182] on link "20355 - THE [PERSON_NAME] VISITOR AND EDUCATION CENTER - Grief based training" at bounding box center [365, 177] width 298 height 9
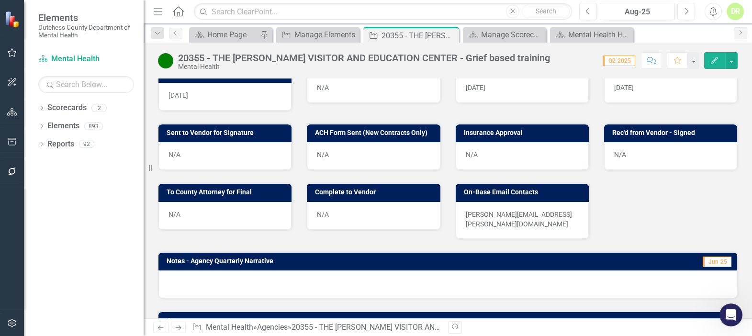
scroll to position [408, 0]
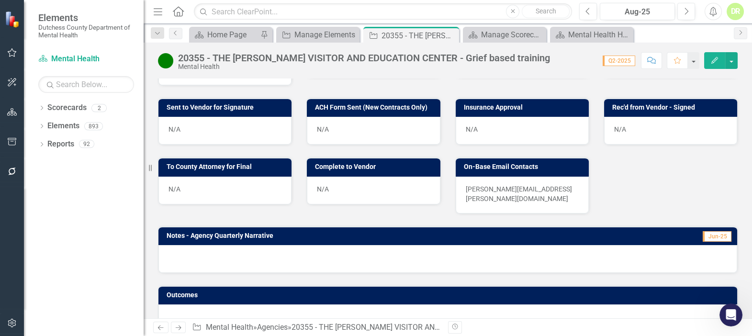
click at [240, 177] on div "N/A" at bounding box center [224, 191] width 133 height 28
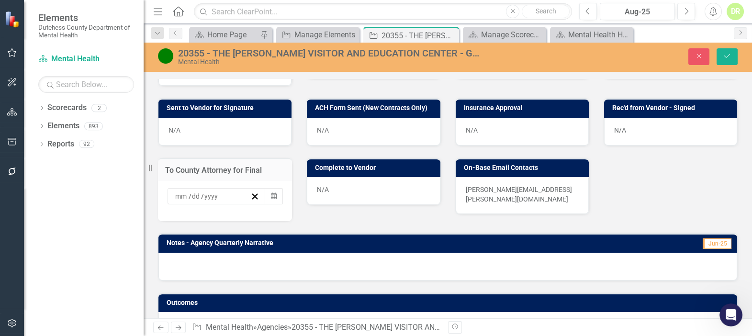
click at [353, 204] on div "Sent to Vendor for Signature N/A ACH Form Sent (New Contracts Only) N/A Insuran…" at bounding box center [448, 213] width 594 height 254
click at [699, 53] on icon "Close" at bounding box center [698, 56] width 9 height 7
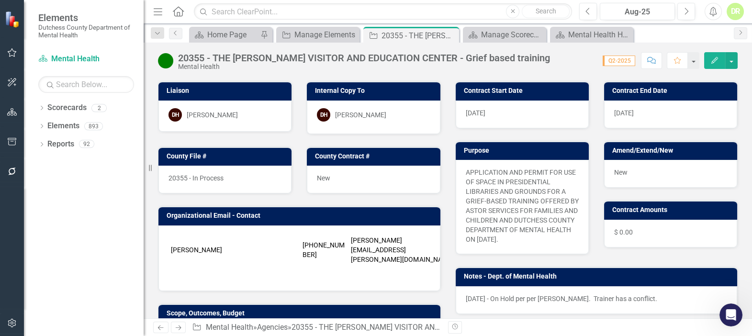
scroll to position [87, 0]
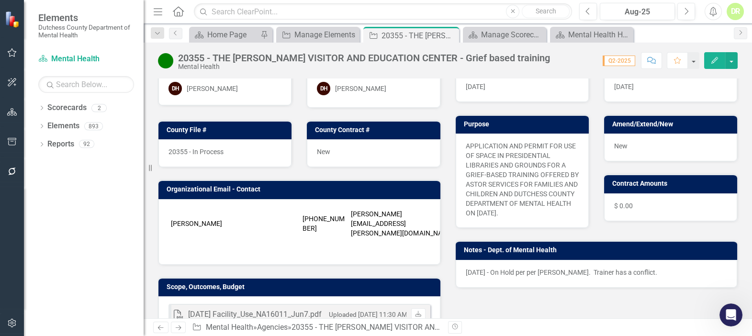
click at [210, 151] on span "20355 - In Process" at bounding box center [195, 152] width 55 height 8
click at [210, 150] on span "20355 - In Process" at bounding box center [195, 152] width 55 height 8
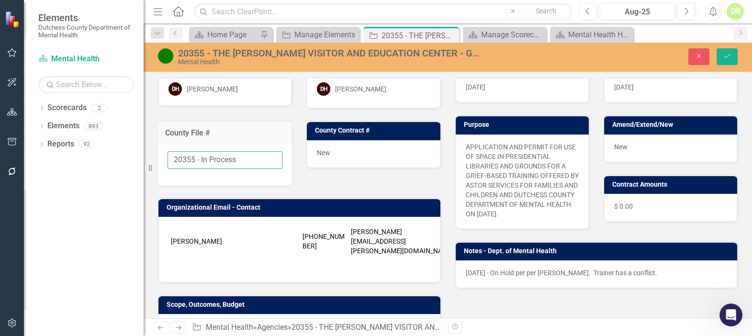
drag, startPoint x: 248, startPoint y: 161, endPoint x: 230, endPoint y: 165, distance: 18.5
click at [201, 153] on input "20355 - In Process" at bounding box center [224, 160] width 115 height 18
type input "20355 - Finalized"
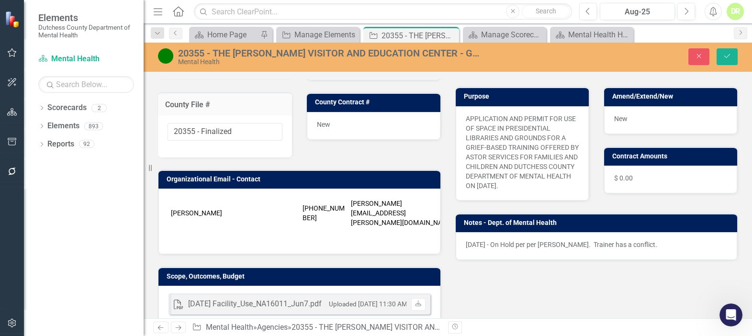
scroll to position [130, 0]
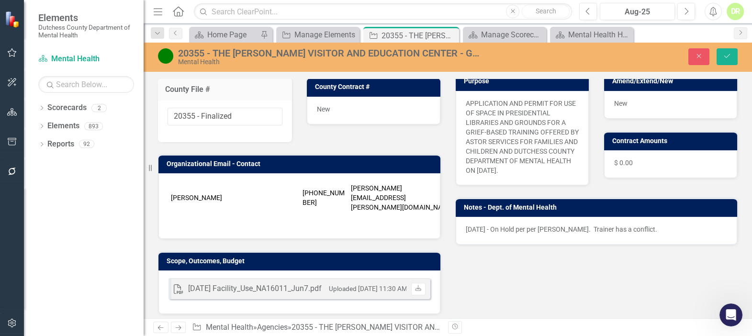
click at [347, 113] on div "New" at bounding box center [373, 111] width 133 height 28
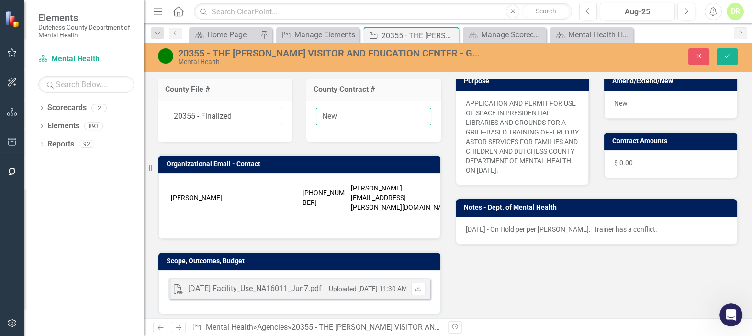
drag, startPoint x: 344, startPoint y: 113, endPoint x: 271, endPoint y: 163, distance: 88.5
click at [89, 97] on div "Elements Dutchess County Department of Mental Health Scorecard Mental Health Se…" at bounding box center [376, 168] width 752 height 336
paste input "[PHONE_NUMBER]/25-DMH"
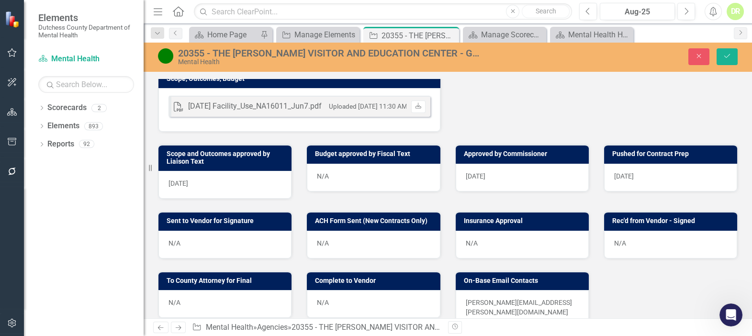
scroll to position [348, 0]
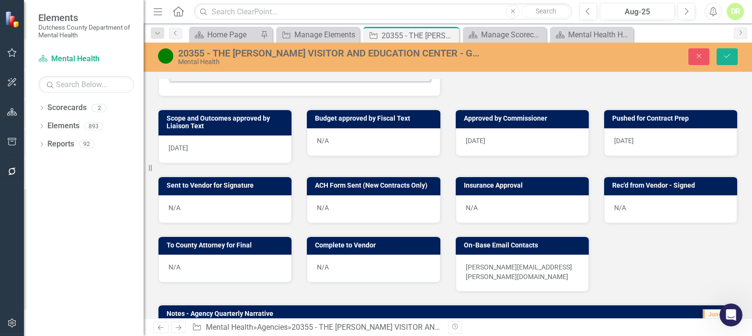
type input "[PHONE_NUMBER]/25-DMH"
click at [207, 196] on div "N/A" at bounding box center [224, 209] width 133 height 28
click at [207, 195] on div "N/A" at bounding box center [224, 209] width 133 height 28
click at [212, 195] on div "N/A" at bounding box center [224, 209] width 133 height 28
click at [211, 195] on div "N/A" at bounding box center [224, 209] width 133 height 28
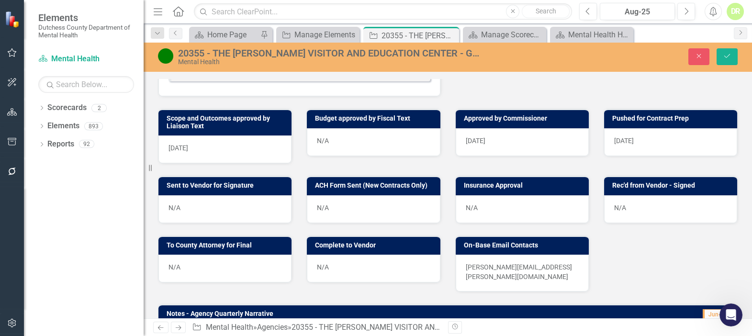
click at [177, 195] on div "N/A" at bounding box center [224, 209] width 133 height 28
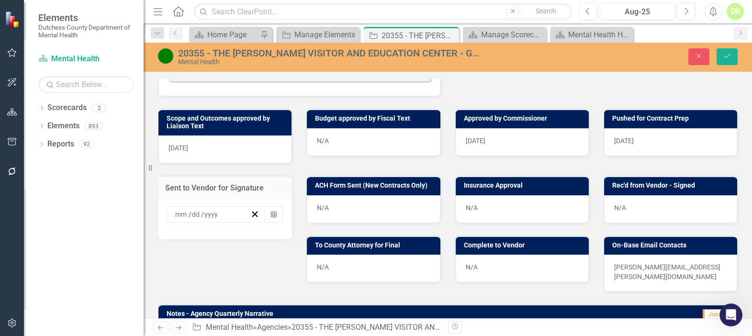
click at [177, 206] on div "/ /" at bounding box center [216, 214] width 98 height 16
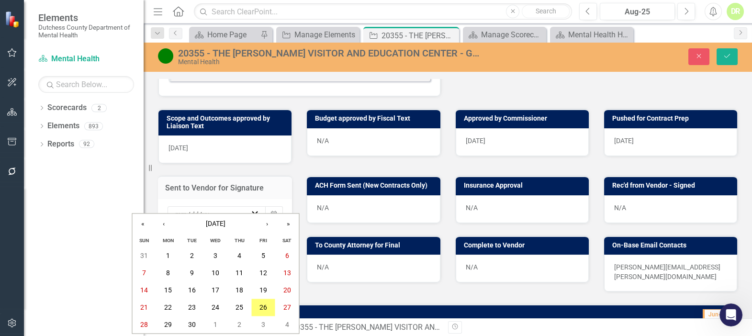
click at [205, 210] on input "number" at bounding box center [209, 215] width 14 height 10
click at [253, 210] on icon "button" at bounding box center [254, 214] width 9 height 9
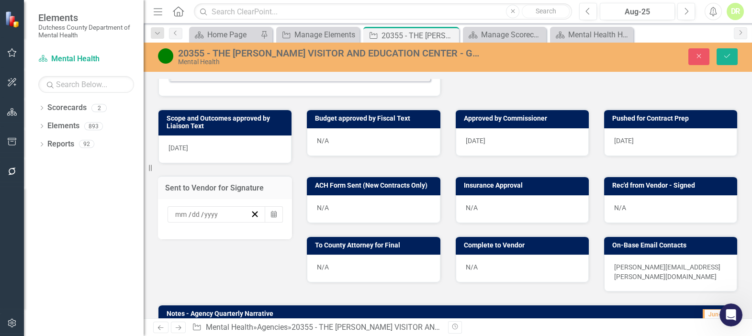
click at [344, 258] on div "N/A" at bounding box center [373, 269] width 133 height 28
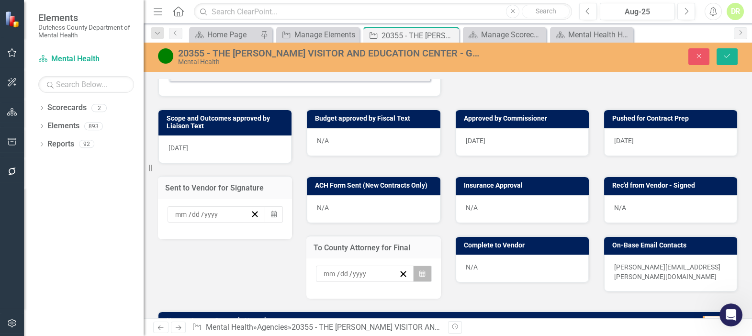
click at [423, 266] on button "Calendar" at bounding box center [422, 274] width 18 height 16
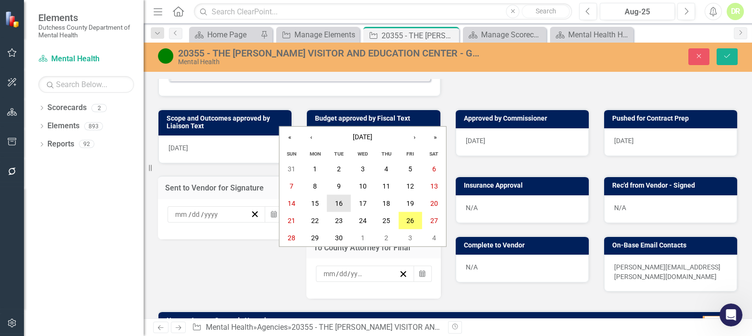
click at [343, 202] on button "16" at bounding box center [339, 203] width 24 height 17
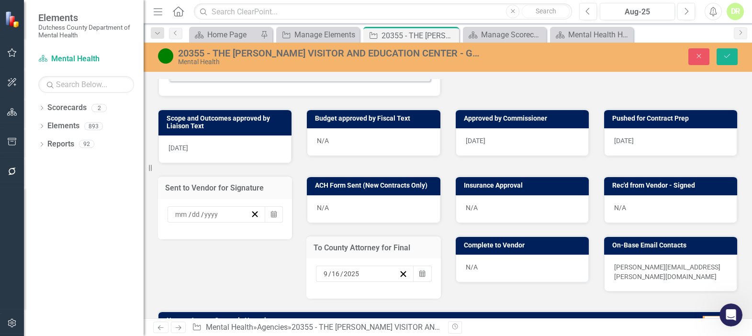
click at [488, 257] on div "N/A" at bounding box center [521, 269] width 133 height 28
click at [488, 255] on div "N/A" at bounding box center [521, 269] width 133 height 28
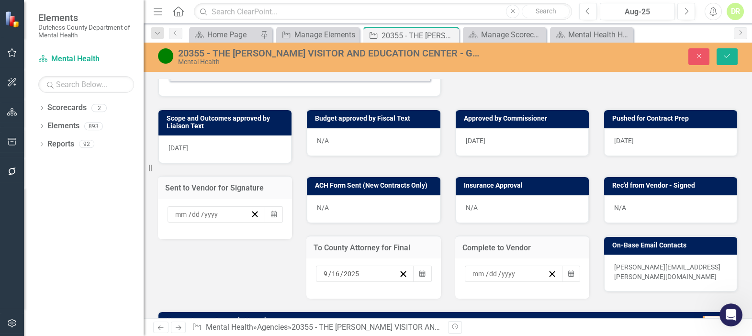
click at [488, 266] on div "/ /" at bounding box center [514, 274] width 98 height 16
click at [562, 266] on button "Calendar" at bounding box center [571, 274] width 18 height 16
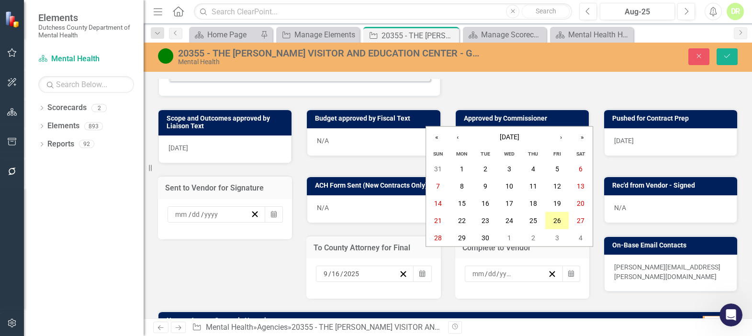
click at [556, 220] on abbr "26" at bounding box center [557, 221] width 8 height 8
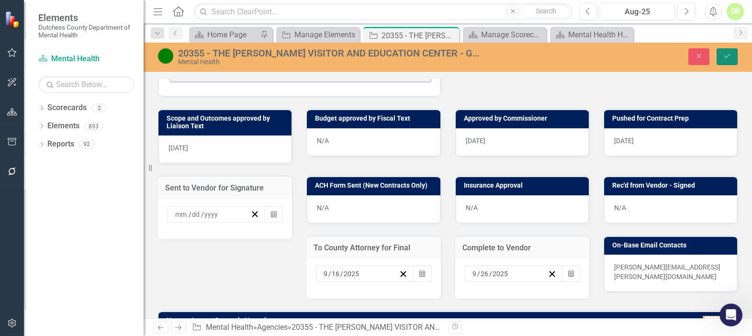
click at [729, 54] on icon "Save" at bounding box center [726, 56] width 9 height 7
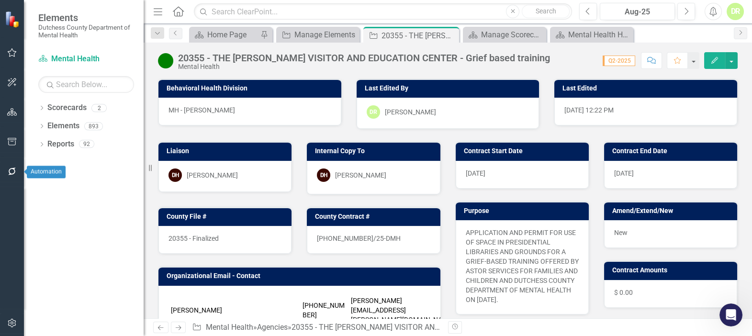
click at [11, 166] on button "button" at bounding box center [12, 172] width 22 height 20
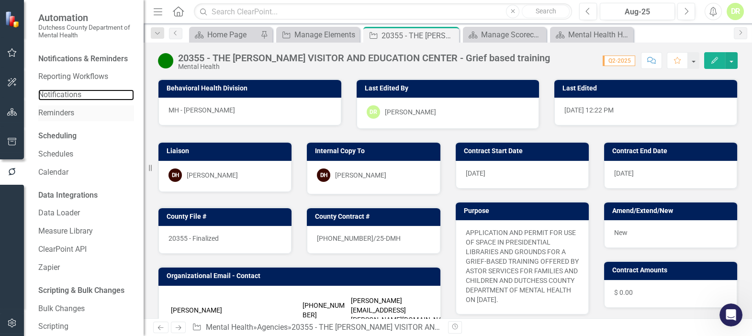
drag, startPoint x: 56, startPoint y: 105, endPoint x: 76, endPoint y: 132, distance: 33.2
click at [56, 100] on link "Notifications" at bounding box center [86, 94] width 96 height 11
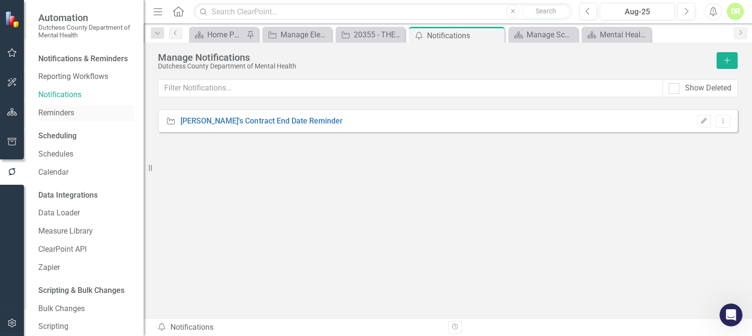
click at [58, 119] on link "Reminders" at bounding box center [86, 113] width 96 height 11
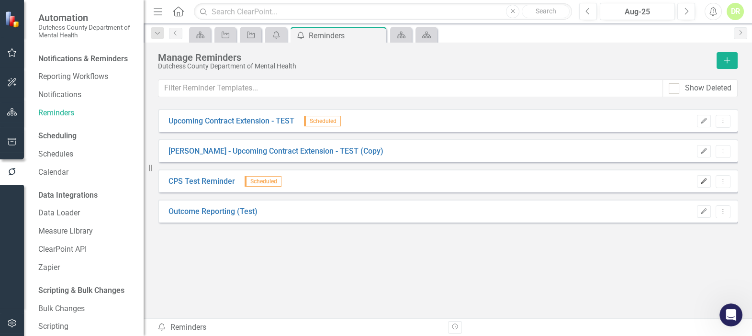
click at [704, 178] on icon "button" at bounding box center [704, 181] width 6 height 6
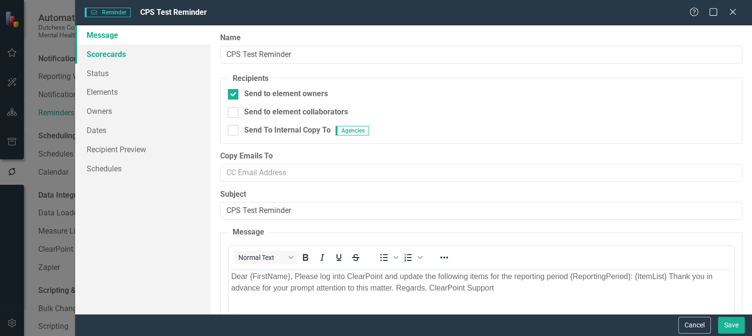
click at [102, 56] on link "Scorecards" at bounding box center [142, 53] width 135 height 19
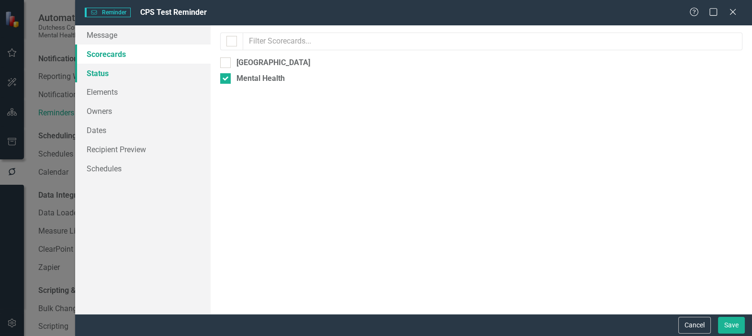
click at [88, 70] on link "Status" at bounding box center [142, 73] width 135 height 19
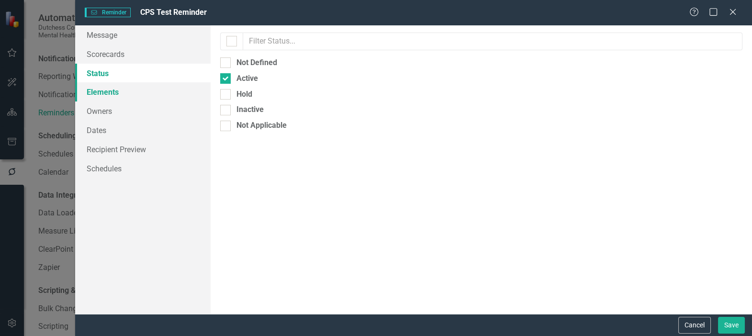
click at [102, 94] on link "Elements" at bounding box center [142, 91] width 135 height 19
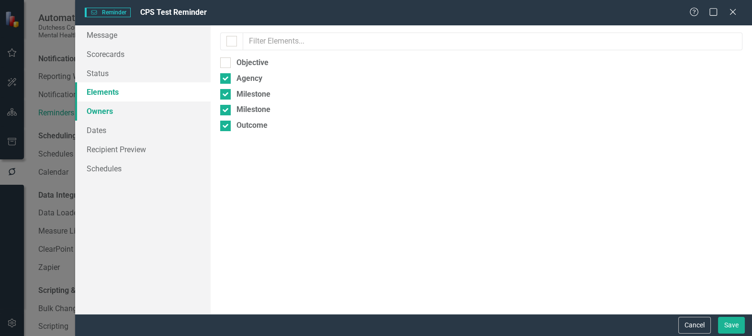
click at [101, 108] on link "Owners" at bounding box center [142, 110] width 135 height 19
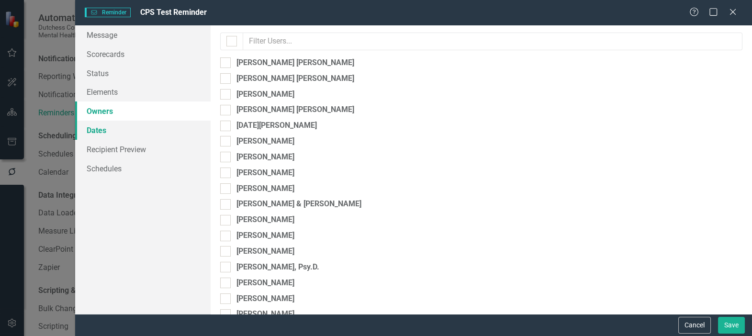
click at [91, 133] on link "Dates" at bounding box center [142, 130] width 135 height 19
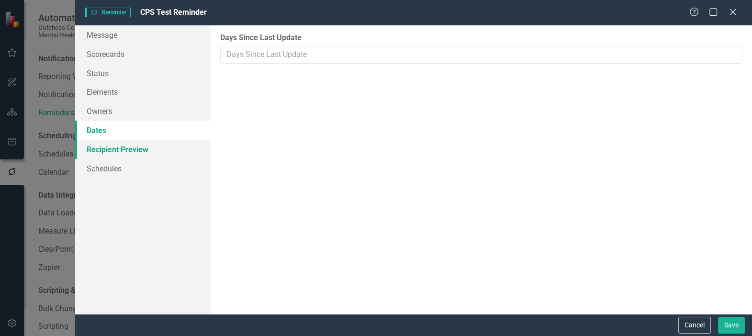
click at [134, 146] on link "Recipient Preview" at bounding box center [142, 149] width 135 height 19
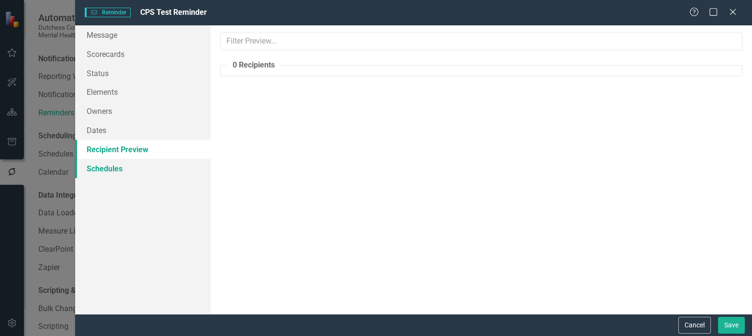
click at [108, 166] on link "Schedules" at bounding box center [142, 168] width 135 height 19
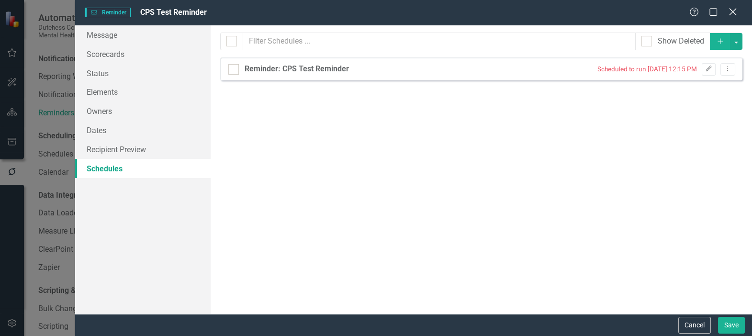
click at [728, 14] on icon "Close" at bounding box center [732, 11] width 12 height 9
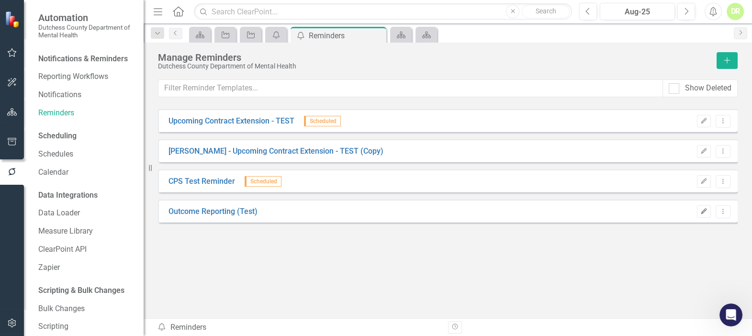
click at [703, 210] on icon "Edit" at bounding box center [703, 212] width 7 height 6
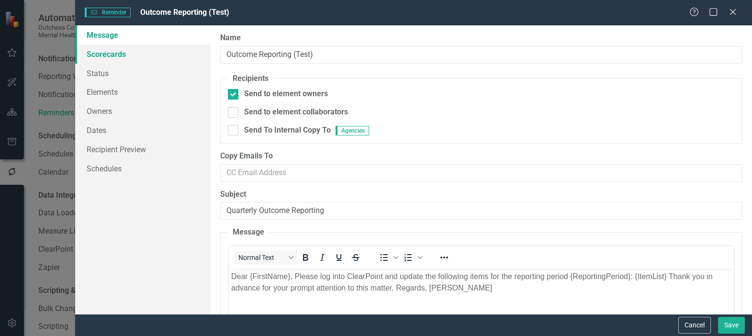
click at [97, 53] on link "Scorecards" at bounding box center [142, 53] width 135 height 19
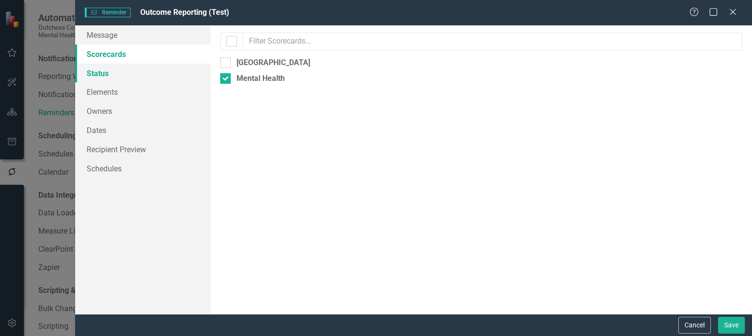
click at [88, 72] on link "Status" at bounding box center [142, 73] width 135 height 19
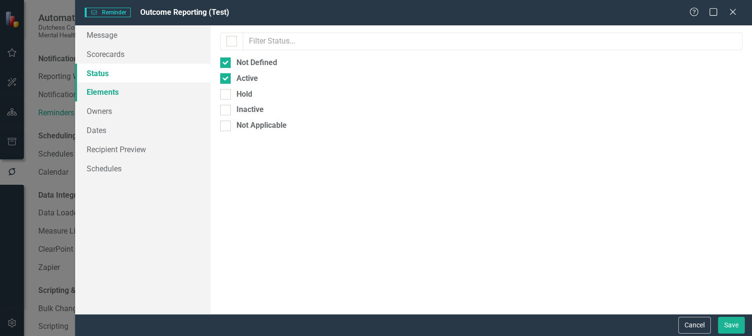
click at [110, 90] on link "Elements" at bounding box center [142, 91] width 135 height 19
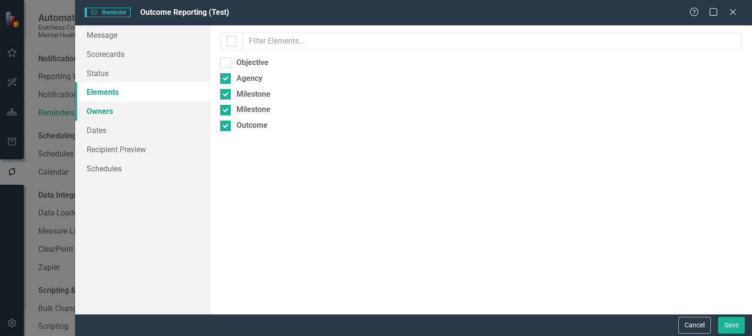
click at [108, 110] on link "Owners" at bounding box center [142, 110] width 135 height 19
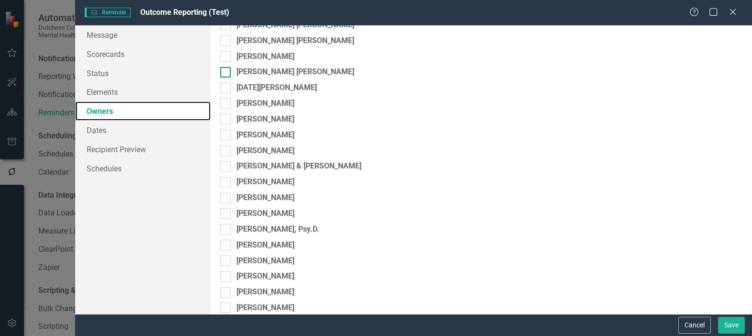
scroll to position [261, 0]
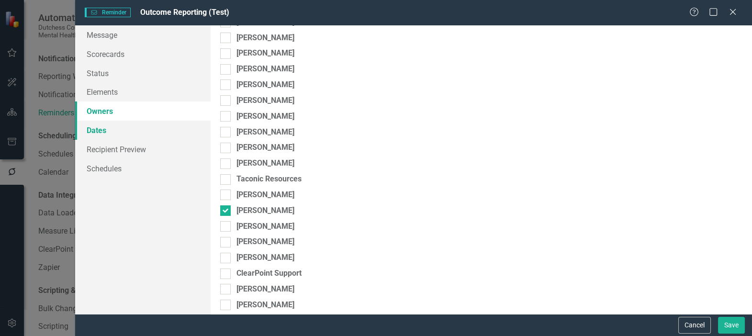
click at [101, 130] on link "Dates" at bounding box center [142, 130] width 135 height 19
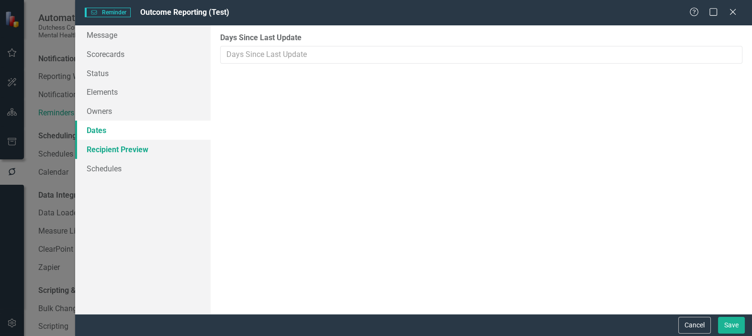
click at [139, 147] on link "Recipient Preview" at bounding box center [142, 149] width 135 height 19
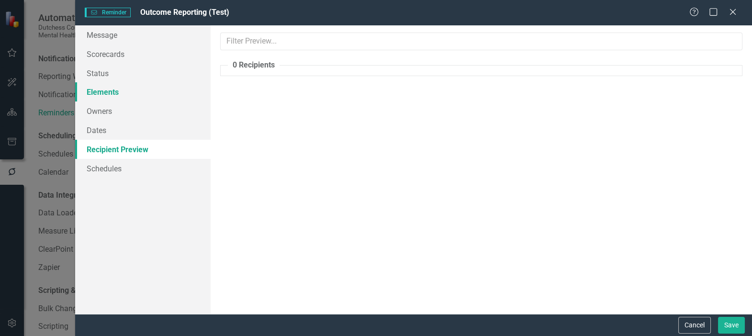
click at [105, 94] on link "Elements" at bounding box center [142, 91] width 135 height 19
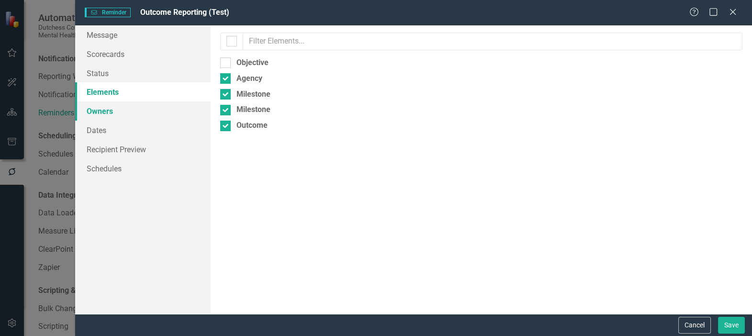
click at [105, 114] on link "Owners" at bounding box center [142, 110] width 135 height 19
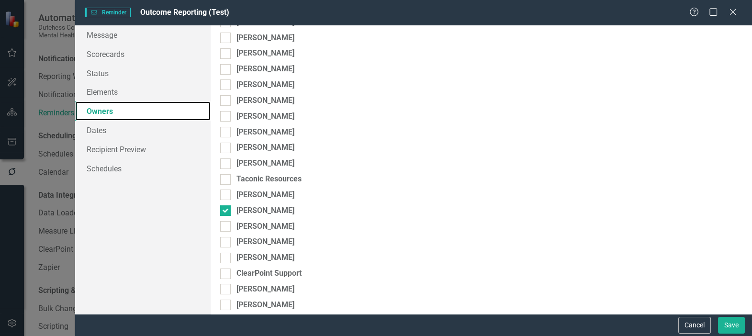
scroll to position [285, 0]
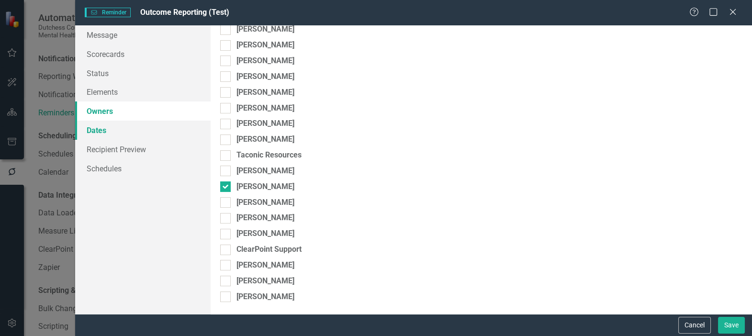
click at [94, 127] on link "Dates" at bounding box center [142, 130] width 135 height 19
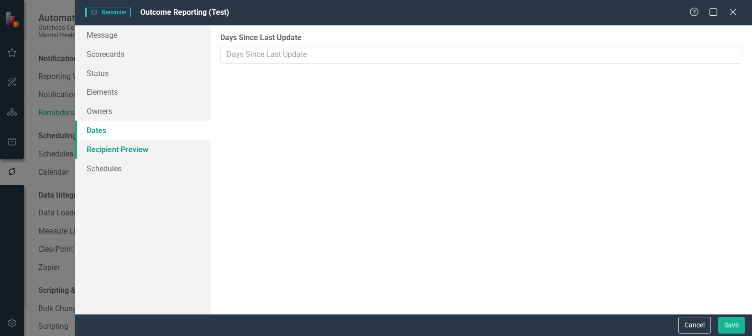
click at [96, 148] on link "Recipient Preview" at bounding box center [142, 149] width 135 height 19
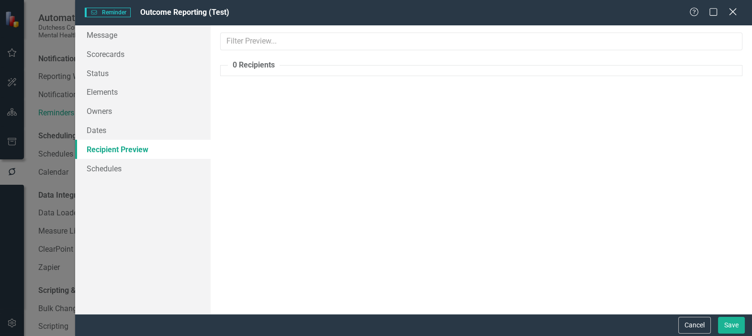
click at [728, 11] on icon "Close" at bounding box center [732, 11] width 12 height 9
